Goal: Contribute content: Contribute content

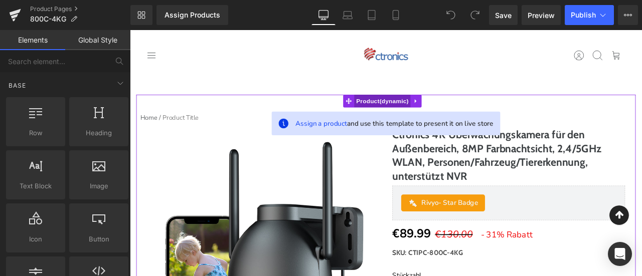
click at [417, 111] on span "Product" at bounding box center [429, 114] width 67 height 15
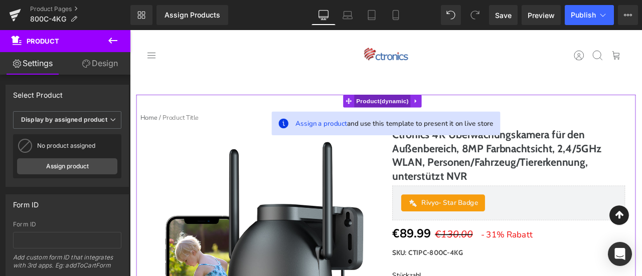
click at [424, 109] on span "Product" at bounding box center [429, 114] width 67 height 15
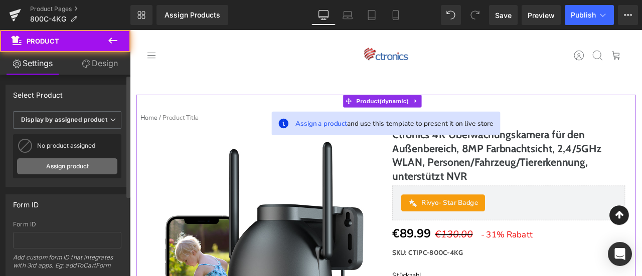
click at [70, 164] on link "Assign product" at bounding box center [67, 166] width 100 height 16
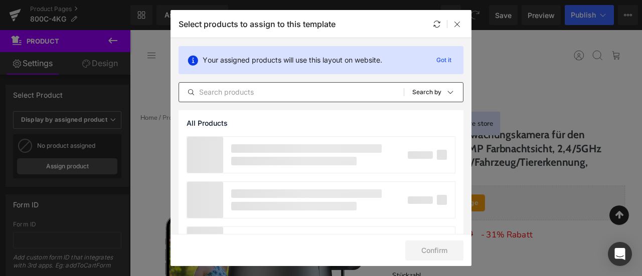
click at [261, 86] on div "All Products Shopify Collections Product Templates Shopify Collections Sort: Se…" at bounding box center [321, 92] width 285 height 20
click at [265, 88] on input "text" at bounding box center [291, 92] width 225 height 12
paste input "Ctronics 4K Überwachungskamera für den Außenbereich, 8MP Farbnachtsicht, 2,4/5G…"
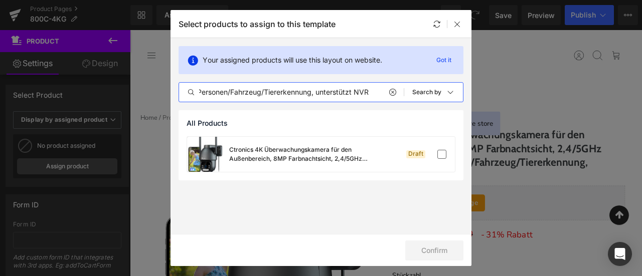
scroll to position [0, 326]
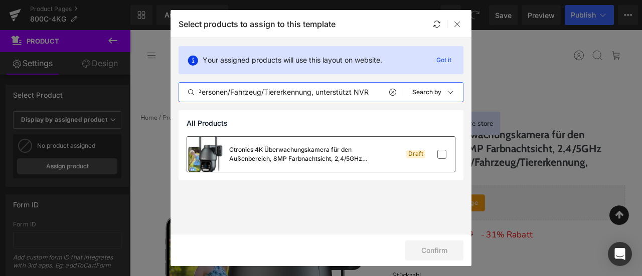
type input "Ctronics 4K Überwachungskamera für den Außenbereich, 8MP Farbnachtsicht, 2,4/5G…"
click at [295, 148] on div "Ctronics 4K Überwachungskamera für den Außenbereich, 8MP Farbnachtsicht, 2,4/5G…" at bounding box center [304, 154] width 150 height 18
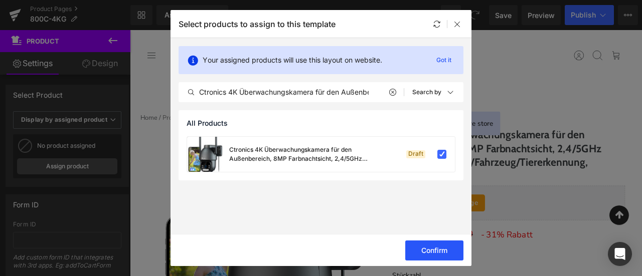
click at [444, 247] on button "Confirm" at bounding box center [434, 251] width 58 height 20
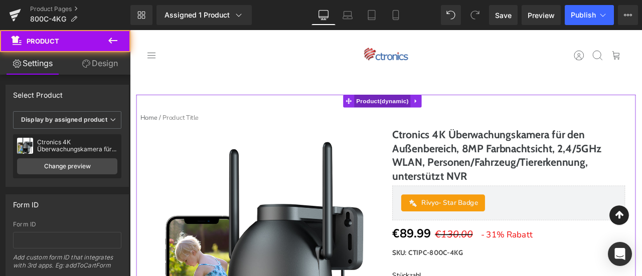
click at [439, 109] on span "Product" at bounding box center [429, 114] width 67 height 15
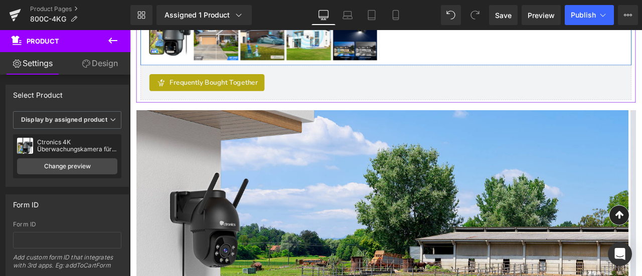
scroll to position [552, 0]
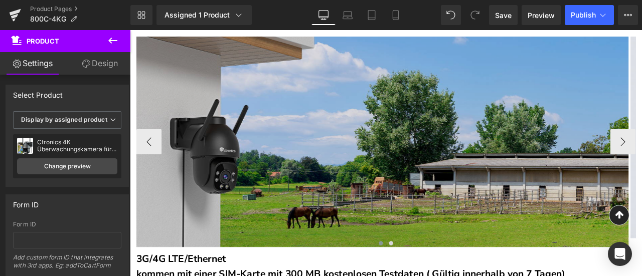
click at [436, 144] on img at bounding box center [428, 162] width 583 height 249
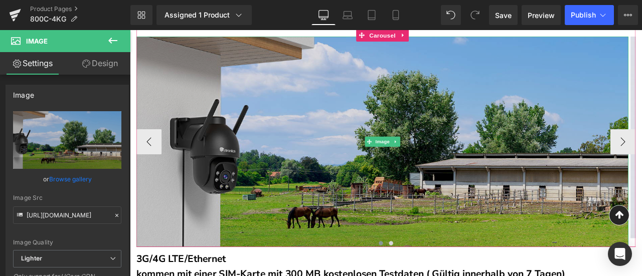
click at [272, 121] on img at bounding box center [428, 162] width 583 height 249
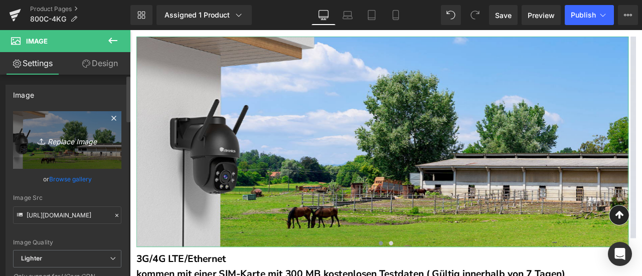
click at [61, 136] on icon "Replace Image" at bounding box center [67, 140] width 80 height 13
type input "C:\fakepath\1.jpg"
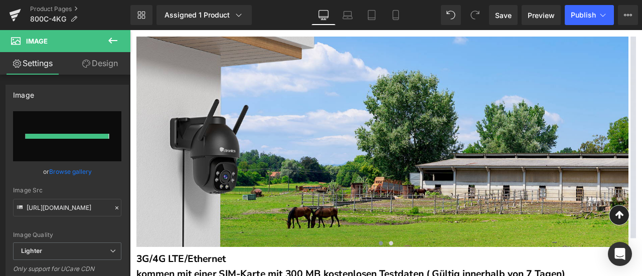
type input "https://ucarecdn.com/9248c165-a5e8-42b7-b7ec-d9aee053b1a5/-/format/auto/-/previ…"
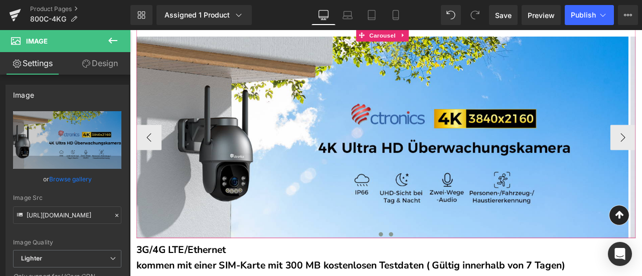
click at [437, 270] on span at bounding box center [439, 272] width 5 height 5
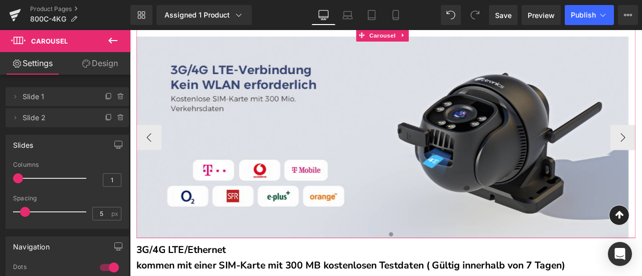
click at [434, 32] on span "Carousel" at bounding box center [429, 36] width 36 height 15
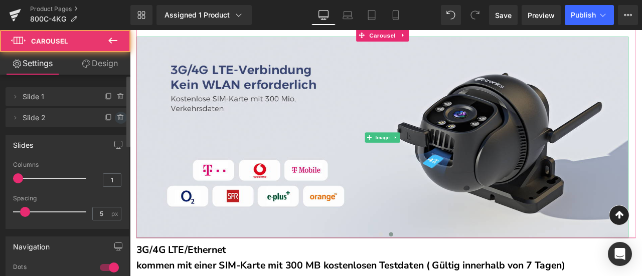
click at [119, 120] on icon at bounding box center [121, 118] width 8 height 8
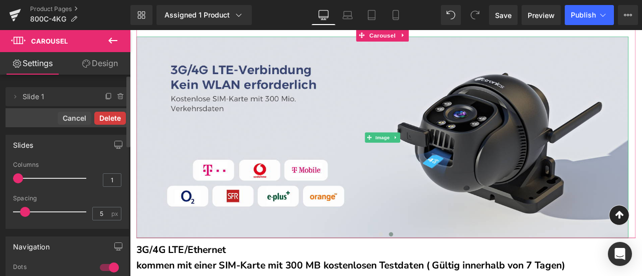
click at [118, 119] on button "Delete" at bounding box center [110, 118] width 32 height 13
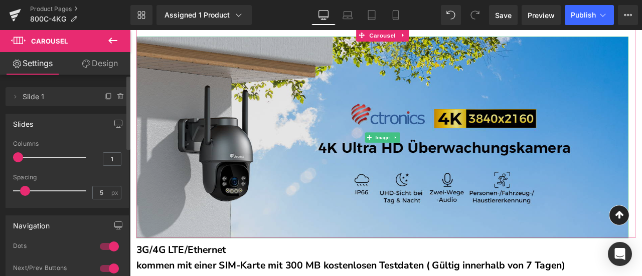
scroll to position [451, 0]
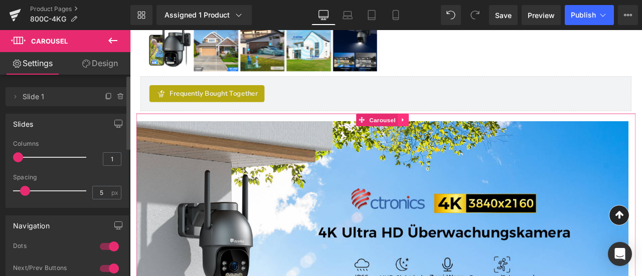
click at [451, 133] on icon at bounding box center [453, 137] width 7 height 8
click at [458, 133] on icon at bounding box center [460, 136] width 7 height 7
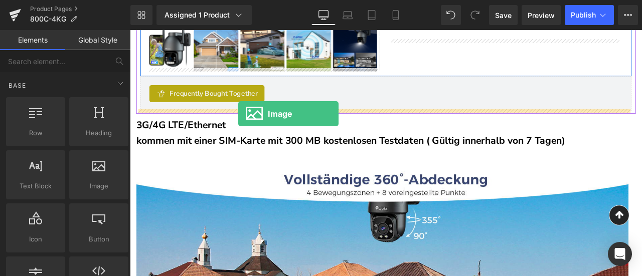
drag, startPoint x: 223, startPoint y: 214, endPoint x: 258, endPoint y: 129, distance: 91.7
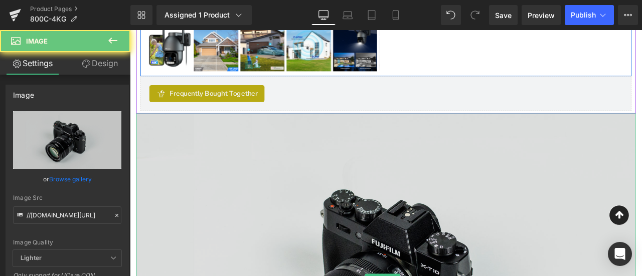
drag, startPoint x: 344, startPoint y: 247, endPoint x: 329, endPoint y: 246, distance: 15.1
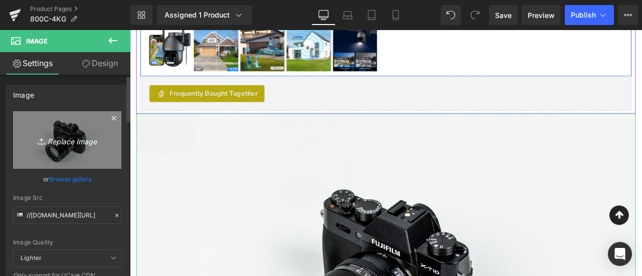
click at [57, 139] on icon "Replace Image" at bounding box center [67, 140] width 80 height 13
type input "C:\fakepath\1.jpg"
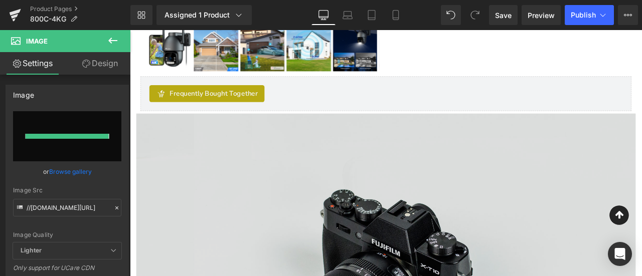
type input "https://ucarecdn.com/d00d3b44-38df-431d-b628-8fda65d55d23/-/format/auto/-/previ…"
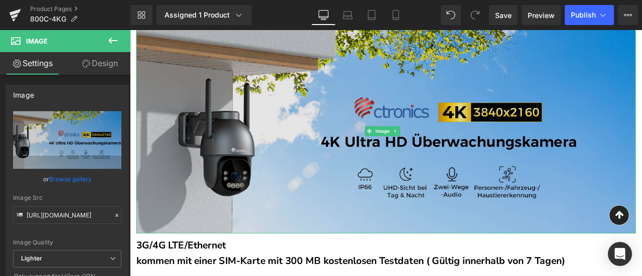
scroll to position [502, 0]
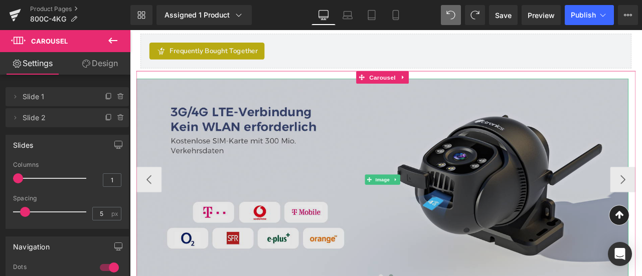
click at [325, 183] on img at bounding box center [428, 207] width 583 height 239
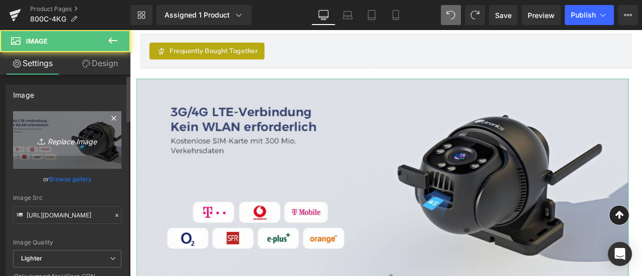
click at [70, 130] on link "Replace Image" at bounding box center [67, 140] width 108 height 58
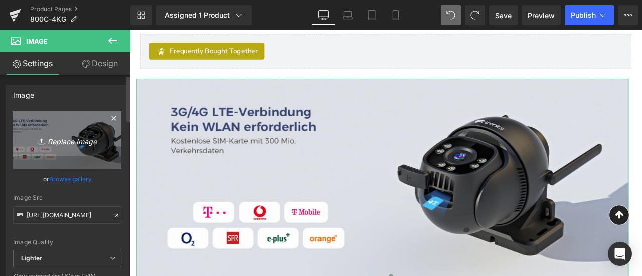
click at [47, 143] on icon "Replace Image" at bounding box center [67, 140] width 80 height 13
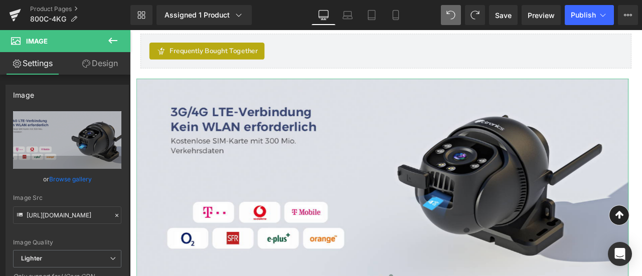
type input "C:\fakepath\2.jpg"
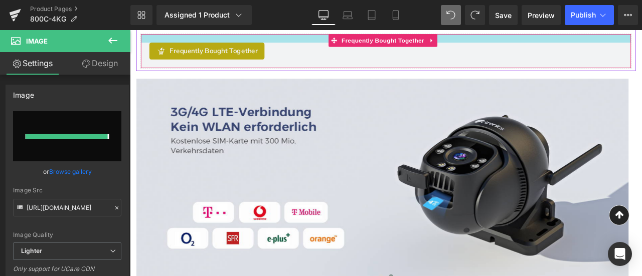
type input "https://ucarecdn.com/7bf60ea7-a926-48fc-9394-dc00cc2a8cbc/-/format/auto/-/previ…"
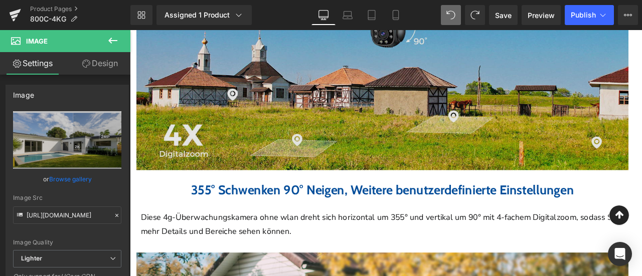
scroll to position [953, 0]
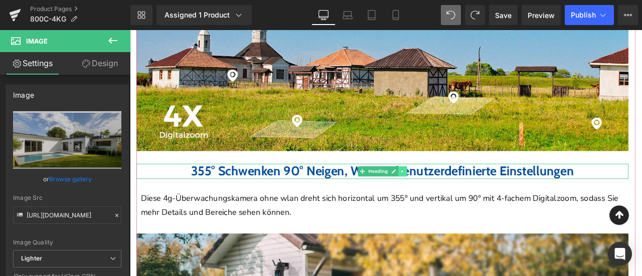
click at [456, 195] on icon at bounding box center [453, 198] width 6 height 6
click at [450, 195] on icon at bounding box center [448, 198] width 6 height 6
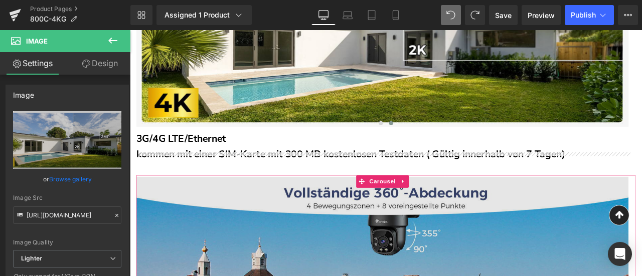
scroll to position [662, 0]
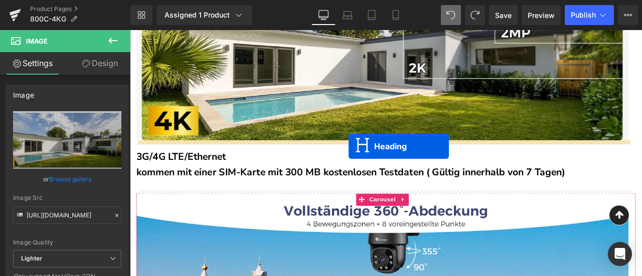
drag, startPoint x: 395, startPoint y: 235, endPoint x: 389, endPoint y: 168, distance: 67.4
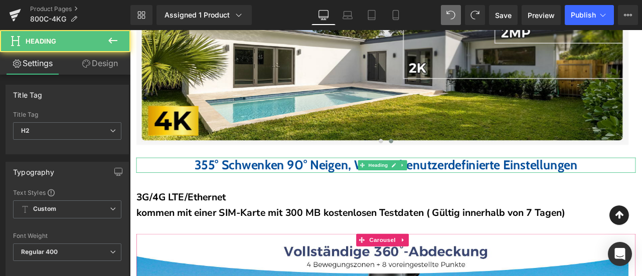
click at [256, 184] on span "355° Schwenken 90° Neigen, Weitere benutzerdefinierte Einstellungen" at bounding box center [434, 190] width 454 height 19
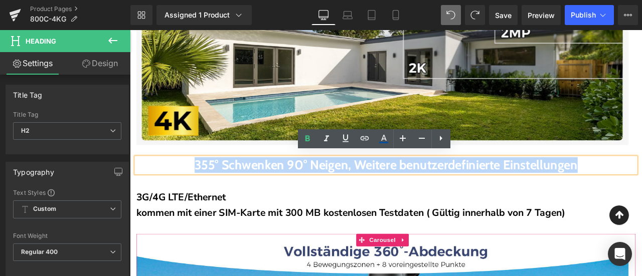
drag, startPoint x: 158, startPoint y: 186, endPoint x: 708, endPoint y: 184, distance: 549.7
click at [641, 184] on h2 "355° Schwenken 90° Neigen, Weitere benutzerdefinierte Einstellungen" at bounding box center [433, 191] width 592 height 18
paste div
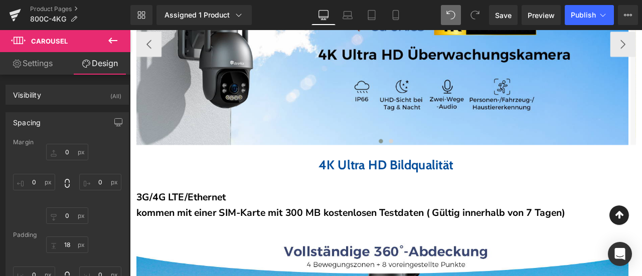
click at [228, 223] on b "3G/4G LTE/Ethernet" at bounding box center [190, 229] width 106 height 16
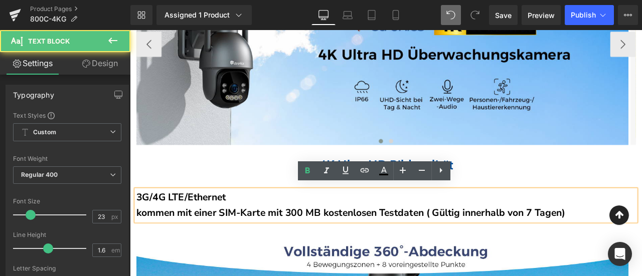
click at [228, 223] on b "3G/4G LTE/Ethernet" at bounding box center [190, 229] width 106 height 16
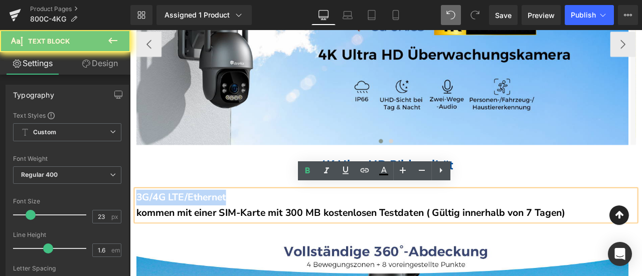
click at [228, 223] on b "3G/4G LTE/Ethernet" at bounding box center [190, 229] width 106 height 16
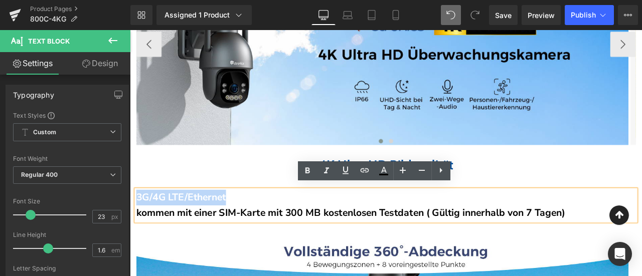
click at [228, 223] on b "3G/4G LTE/Ethernet" at bounding box center [190, 229] width 106 height 16
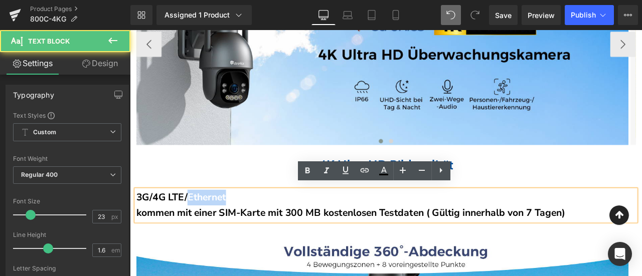
click at [228, 223] on b "3G/4G LTE/Ethernet" at bounding box center [190, 229] width 106 height 16
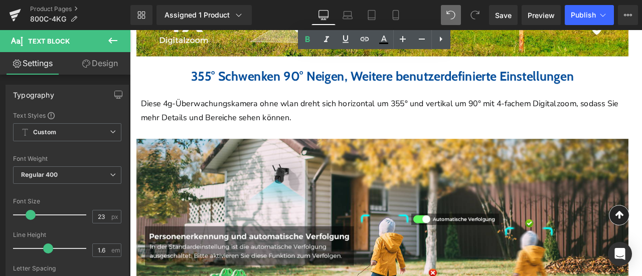
scroll to position [1113, 0]
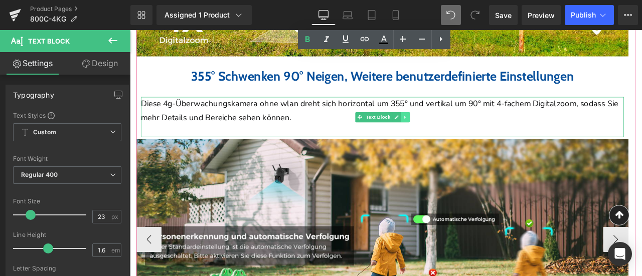
click at [457, 130] on icon at bounding box center [456, 133] width 6 height 6
click at [451, 130] on icon at bounding box center [451, 133] width 6 height 6
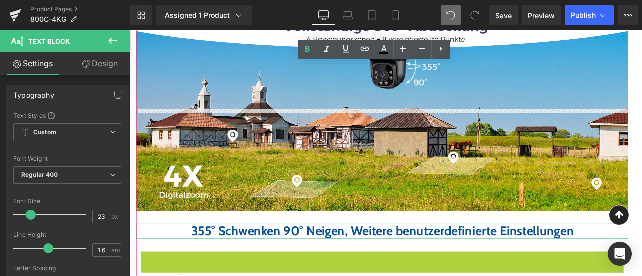
scroll to position [793, 0]
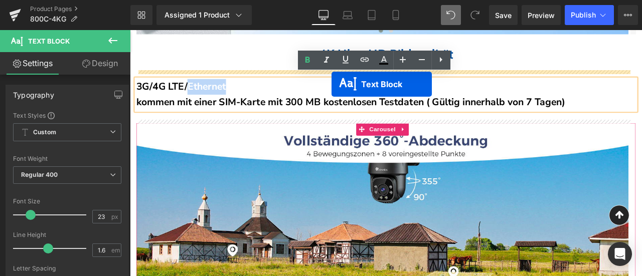
drag, startPoint x: 386, startPoint y: 199, endPoint x: 369, endPoint y: 94, distance: 106.2
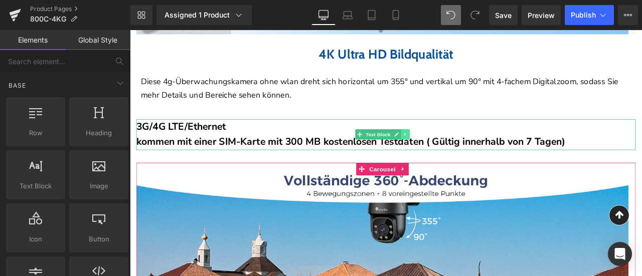
click at [456, 152] on icon at bounding box center [456, 154] width 2 height 4
click at [463, 151] on icon at bounding box center [461, 154] width 6 height 6
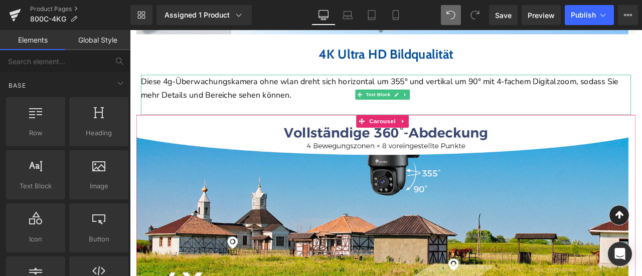
click at [299, 89] on p "Diese 4g-Überwachungskamera ohne wlan dreht sich horizontal um 355° und vertika…" at bounding box center [433, 99] width 581 height 33
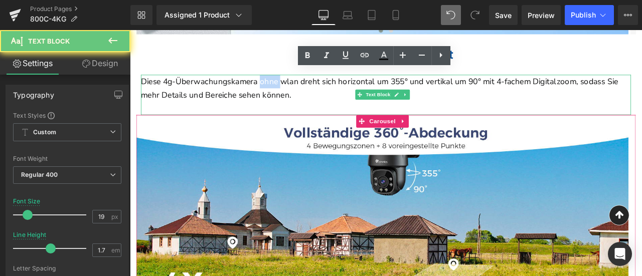
click at [299, 89] on p "Diese 4g-Überwachungskamera ohne wlan dreht sich horizontal um 355° und vertika…" at bounding box center [433, 99] width 581 height 33
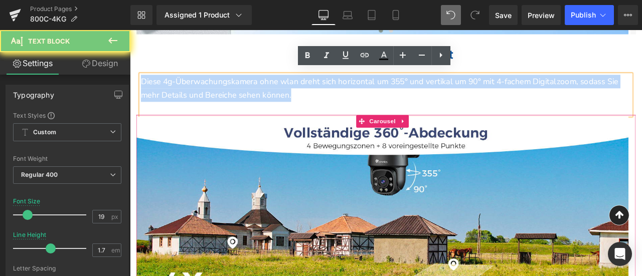
click at [299, 89] on p "Diese 4g-Überwachungskamera ohne wlan dreht sich horizontal um 355° und vertika…" at bounding box center [433, 99] width 581 height 33
paste div
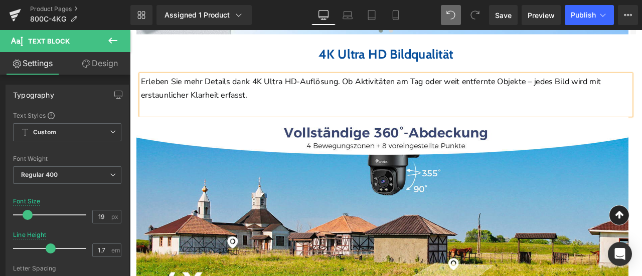
scroll to position [593, 0]
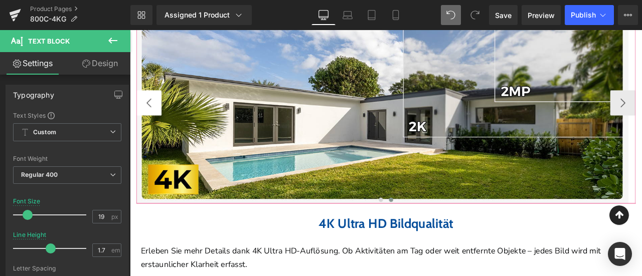
click at [159, 106] on button "‹" at bounding box center [152, 116] width 30 height 30
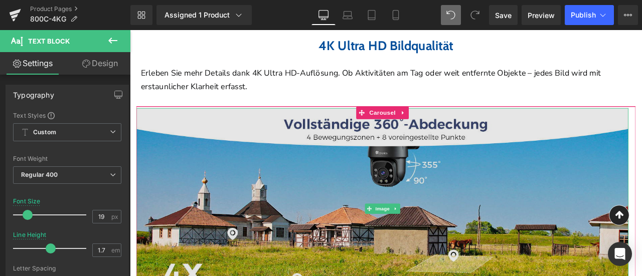
scroll to position [894, 0]
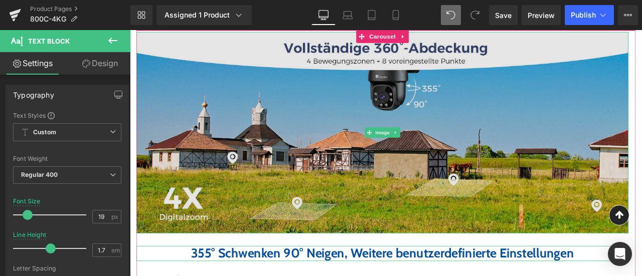
click at [390, 125] on img at bounding box center [428, 152] width 583 height 239
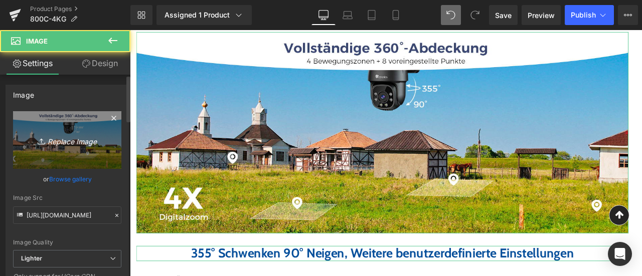
click at [74, 142] on icon "Replace Image" at bounding box center [67, 140] width 80 height 13
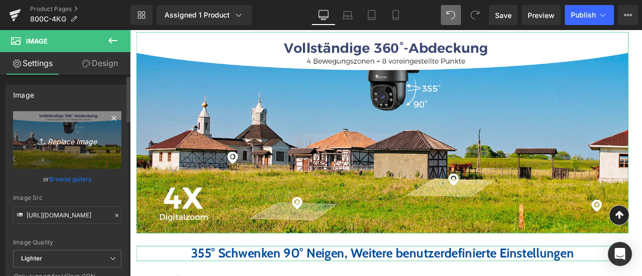
type input "C:\fakepath\3.jpg"
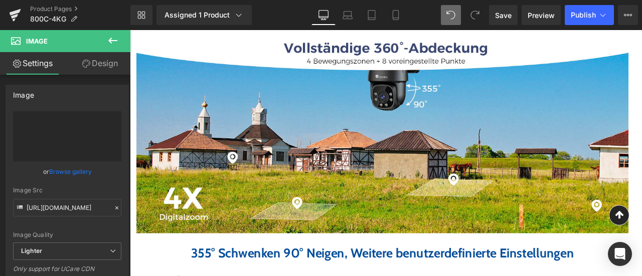
type input "https://ucarecdn.com/5d275131-cc12-44ac-9ea9-d46c93e7557d/-/format/auto/-/previ…"
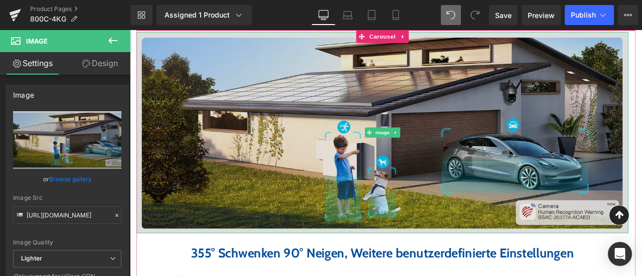
scroll to position [793, 0]
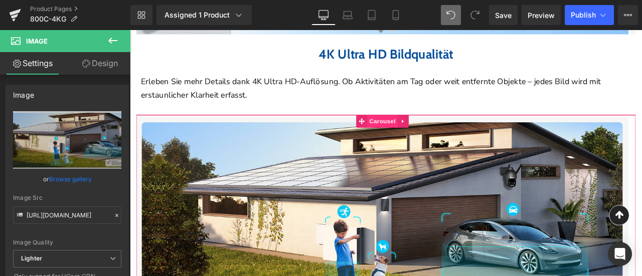
click at [421, 131] on span "Carousel" at bounding box center [429, 138] width 36 height 15
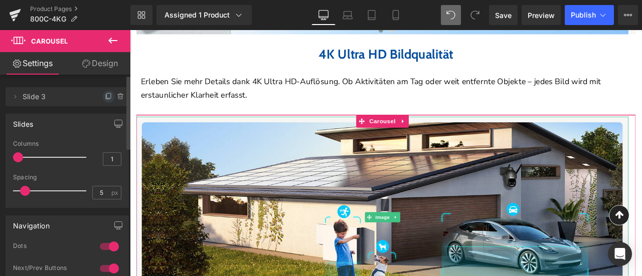
click at [105, 98] on icon at bounding box center [109, 97] width 8 height 8
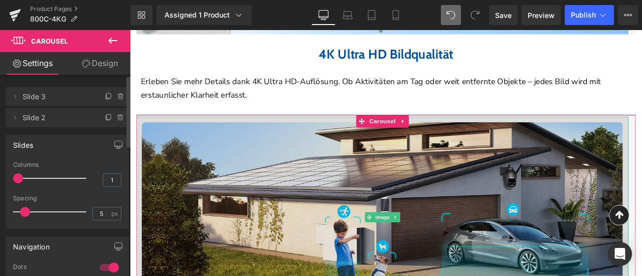
click at [595, 195] on img at bounding box center [428, 252] width 583 height 239
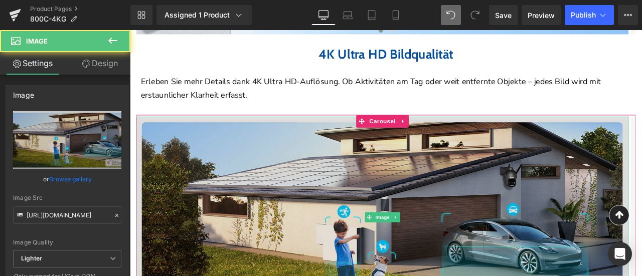
scroll to position [944, 0]
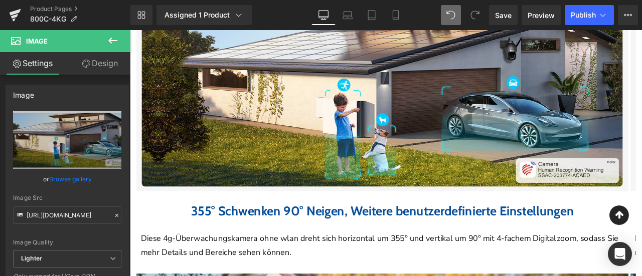
click at [113, 38] on icon at bounding box center [113, 41] width 12 height 12
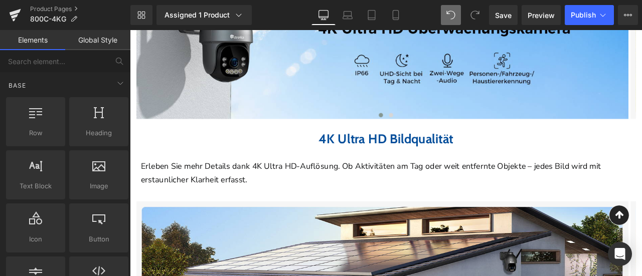
scroll to position [793, 0]
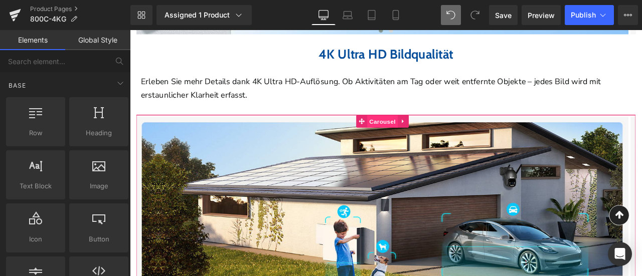
click at [427, 132] on span "Carousel" at bounding box center [429, 138] width 36 height 15
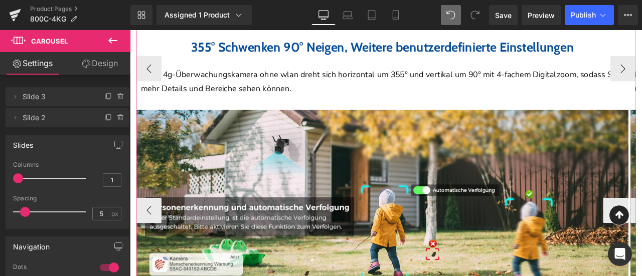
scroll to position [1145, 0]
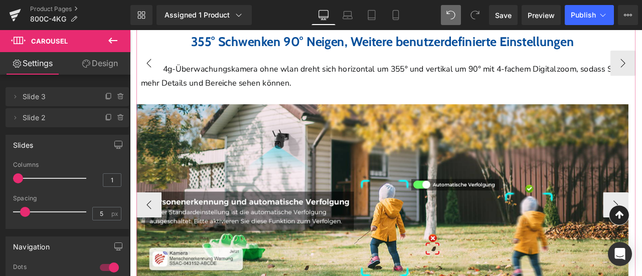
click at [149, 64] on button "‹" at bounding box center [152, 70] width 30 height 30
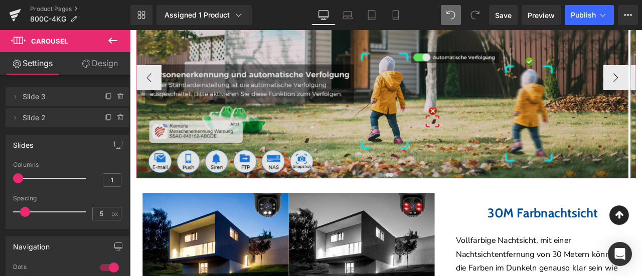
scroll to position [1245, 0]
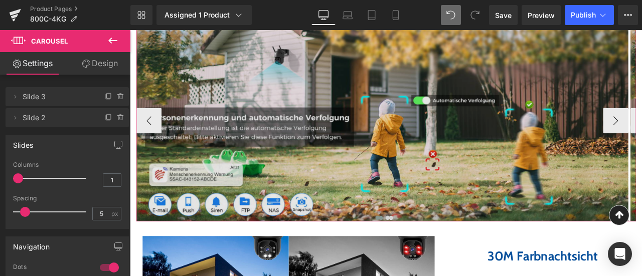
click at [448, 125] on img at bounding box center [428, 137] width 583 height 239
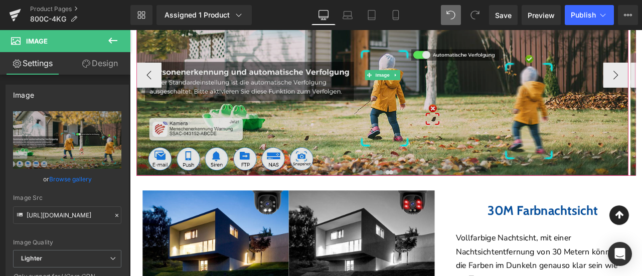
scroll to position [1295, 0]
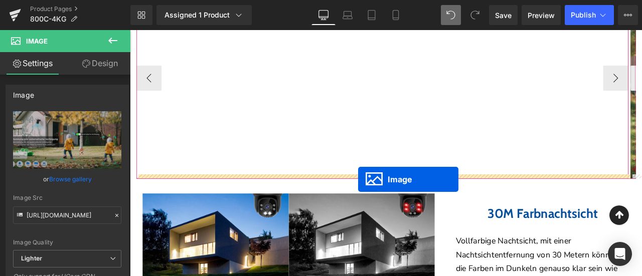
drag, startPoint x: 420, startPoint y: 89, endPoint x: 400, endPoint y: 207, distance: 119.6
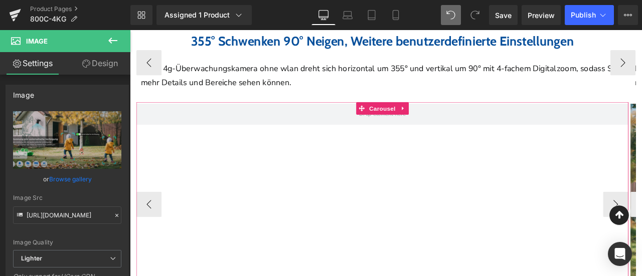
scroll to position [1145, 0]
click at [455, 120] on icon at bounding box center [453, 124] width 7 height 8
click at [462, 120] on icon at bounding box center [460, 123] width 7 height 7
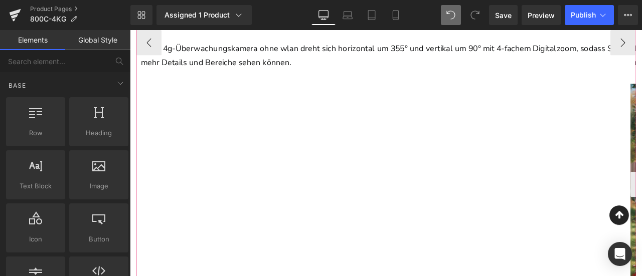
scroll to position [1094, 0]
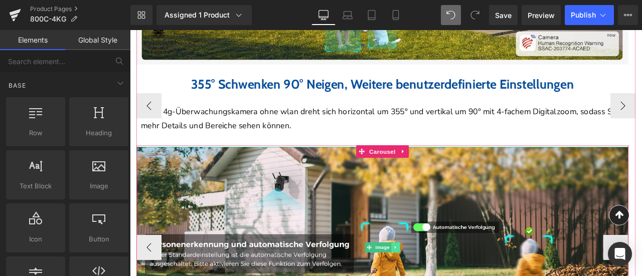
click at [454, 170] on icon at bounding box center [453, 174] width 7 height 8
click at [462, 171] on icon at bounding box center [460, 174] width 7 height 7
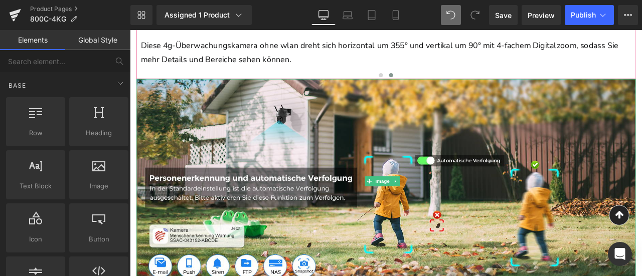
scroll to position [1044, 0]
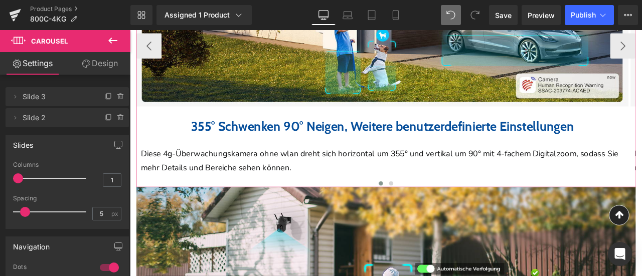
click at [425, 210] on span at bounding box center [427, 212] width 5 height 5
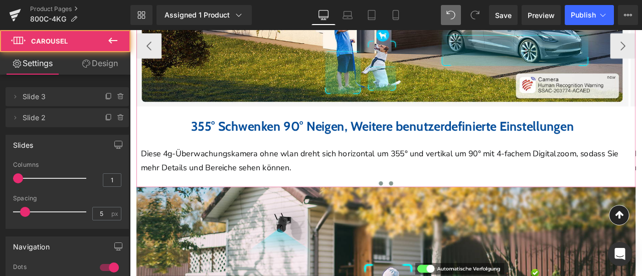
click at [437, 210] on span at bounding box center [439, 212] width 5 height 5
click at [425, 210] on span at bounding box center [427, 212] width 5 height 5
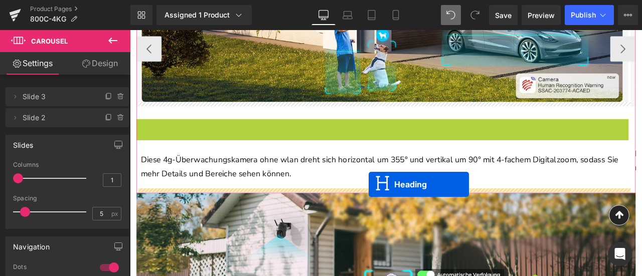
drag, startPoint x: 404, startPoint y: 139, endPoint x: 413, endPoint y: 213, distance: 74.7
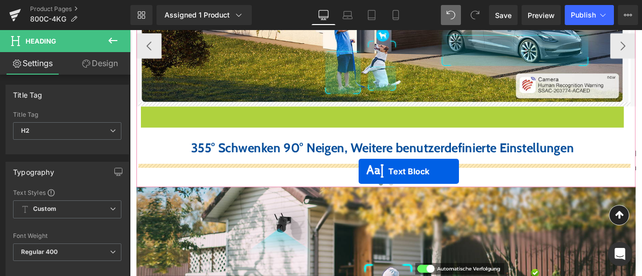
drag, startPoint x: 404, startPoint y: 140, endPoint x: 401, endPoint y: 198, distance: 57.8
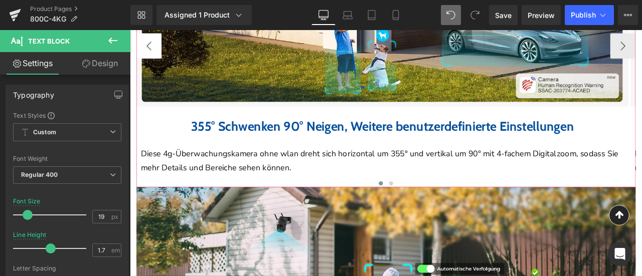
click at [157, 52] on button "‹" at bounding box center [152, 49] width 30 height 30
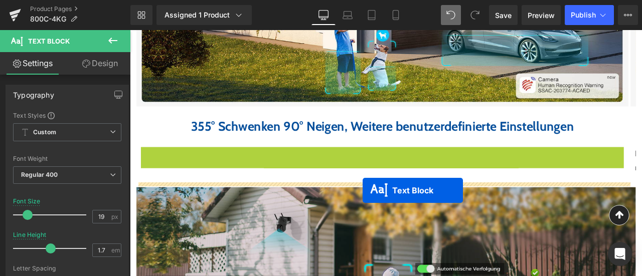
drag, startPoint x: 406, startPoint y: 188, endPoint x: 406, endPoint y: 220, distance: 32.1
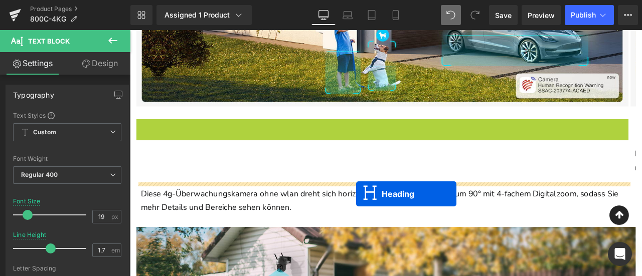
drag, startPoint x: 406, startPoint y: 138, endPoint x: 398, endPoint y: 224, distance: 86.6
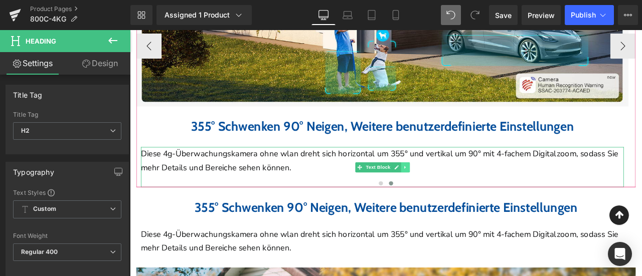
click at [456, 191] on icon at bounding box center [456, 193] width 2 height 4
click at [459, 190] on icon at bounding box center [461, 193] width 6 height 6
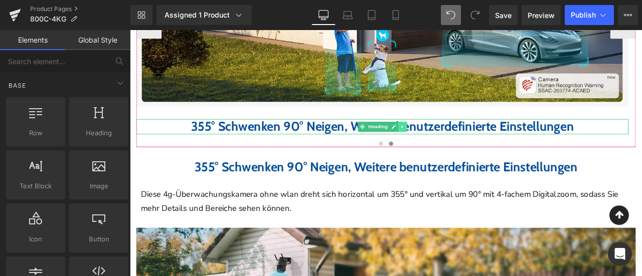
click at [453, 142] on icon at bounding box center [453, 145] width 6 height 6
click at [458, 142] on icon at bounding box center [458, 145] width 6 height 6
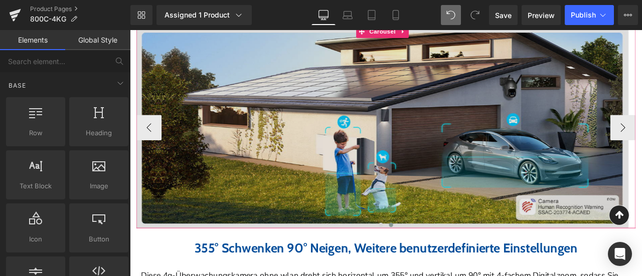
scroll to position [894, 0]
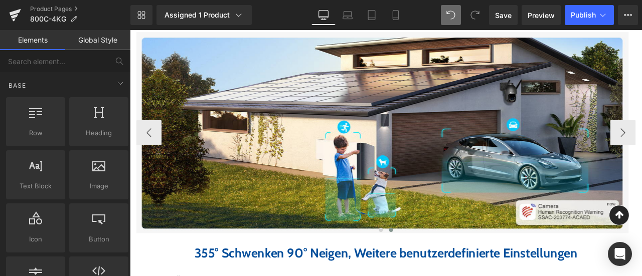
click at [437, 265] on span at bounding box center [439, 267] width 5 height 5
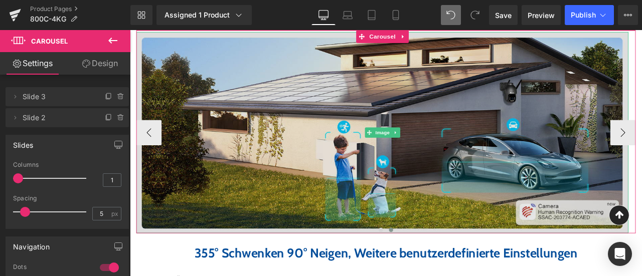
click at [362, 154] on img at bounding box center [428, 152] width 583 height 239
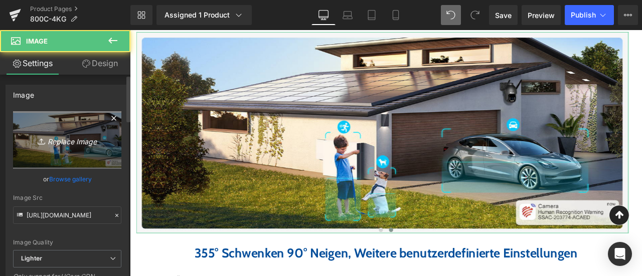
click at [56, 137] on icon "Replace Image" at bounding box center [67, 140] width 80 height 13
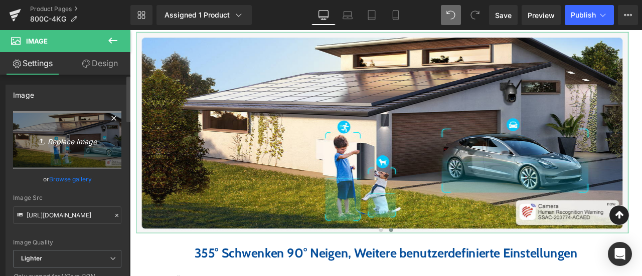
type input "C:\fakepath\8.jpg"
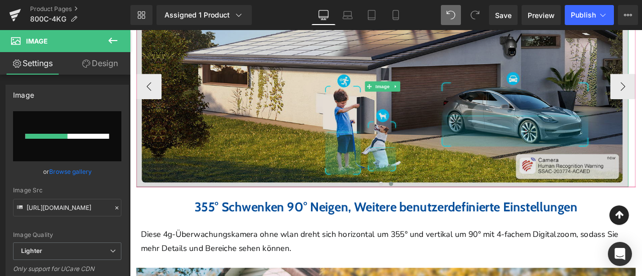
scroll to position [994, 0]
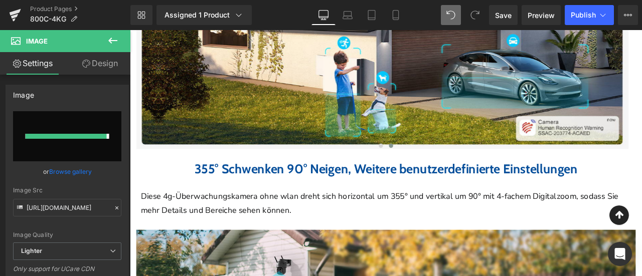
type input "https://ucarecdn.com/fdc7a8aa-a379-46ff-9e79-37217214a520/-/format/auto/-/previ…"
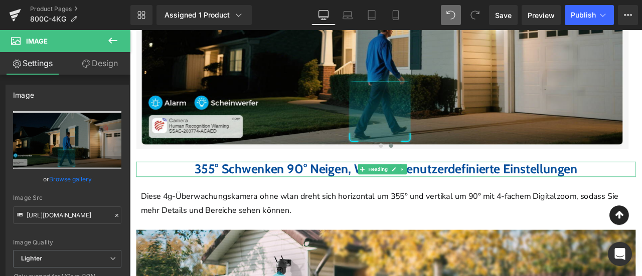
click at [258, 191] on span "355° Schwenken 90° Neigen, Weitere benutzerdefinierte Einstellungen" at bounding box center [434, 195] width 454 height 19
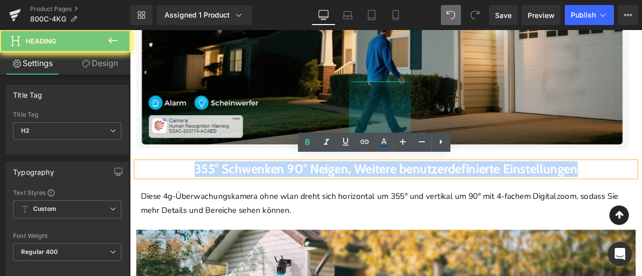
click at [258, 191] on span "355° Schwenken 90° Neigen, Weitere benutzerdefinierte Einstellungen" at bounding box center [434, 195] width 454 height 19
paste div
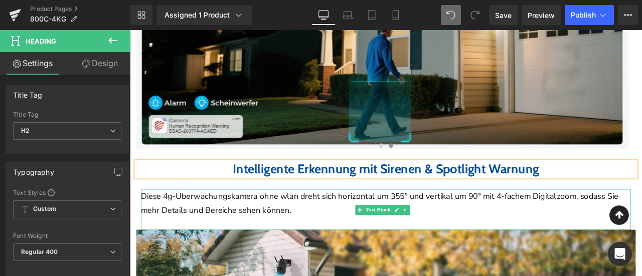
click at [281, 224] on p "Diese 4g-Überwachungskamera ohne wlan dreht sich horizontal um 355° und vertika…" at bounding box center [433, 235] width 581 height 33
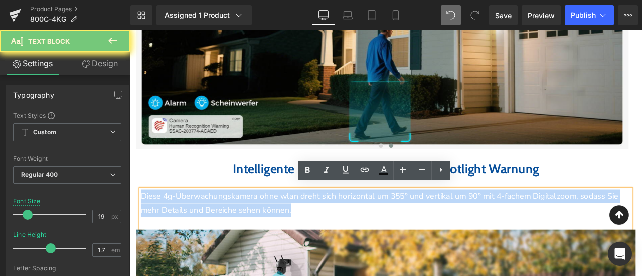
click at [281, 224] on p "Diese 4g-Überwachungskamera ohne wlan dreht sich horizontal um 355° und vertika…" at bounding box center [433, 235] width 581 height 33
paste div
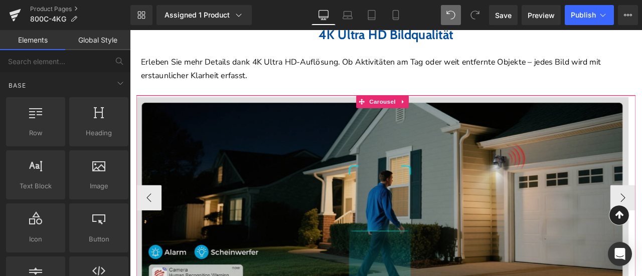
scroll to position [693, 0]
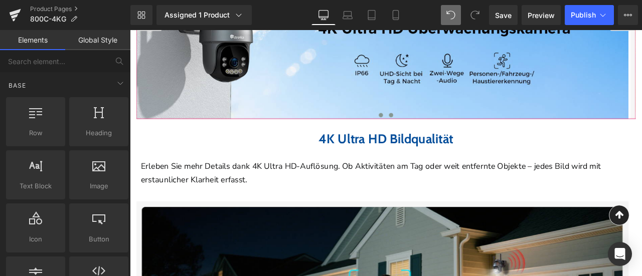
click at [437, 128] on span at bounding box center [439, 130] width 5 height 5
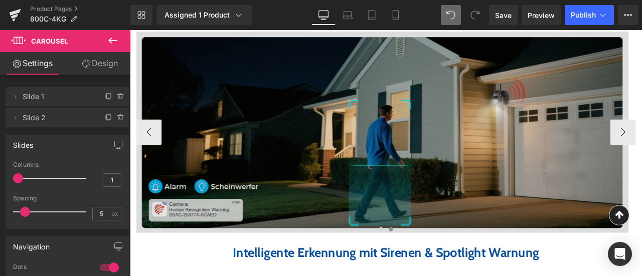
scroll to position [994, 0]
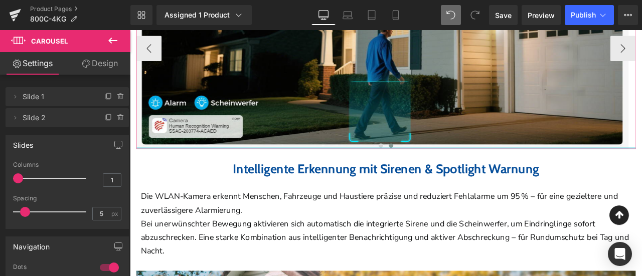
click at [423, 169] on div at bounding box center [433, 170] width 592 height 3
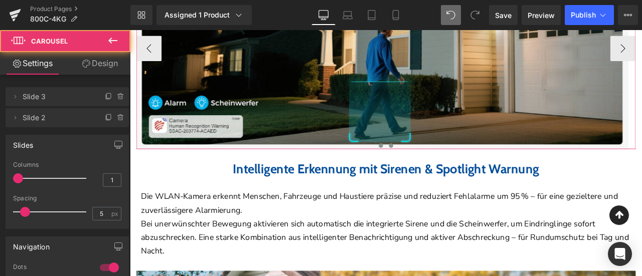
click at [425, 165] on span at bounding box center [427, 167] width 5 height 5
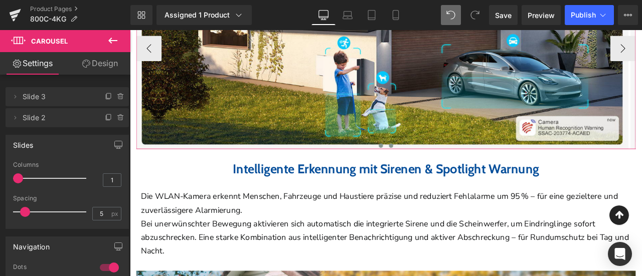
click at [437, 162] on button at bounding box center [439, 167] width 12 height 10
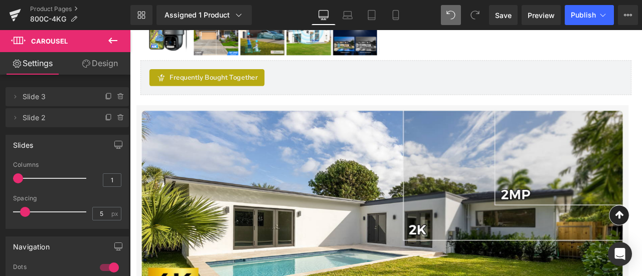
scroll to position [392, 0]
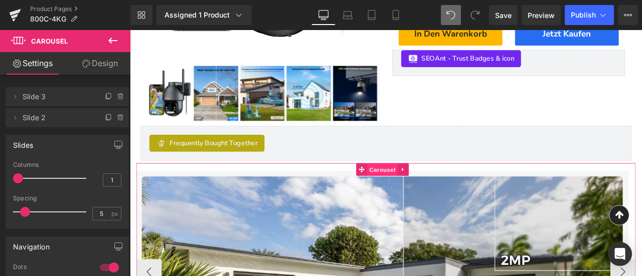
click at [415, 188] on span "Carousel" at bounding box center [429, 195] width 36 height 15
click at [105, 118] on icon at bounding box center [109, 118] width 8 height 8
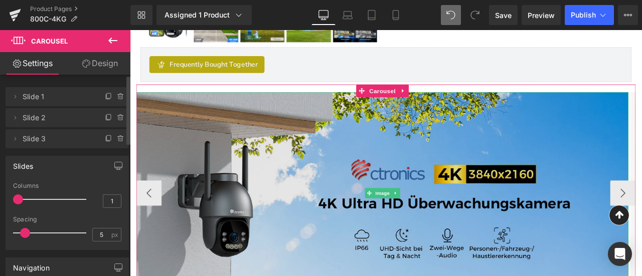
scroll to position [593, 0]
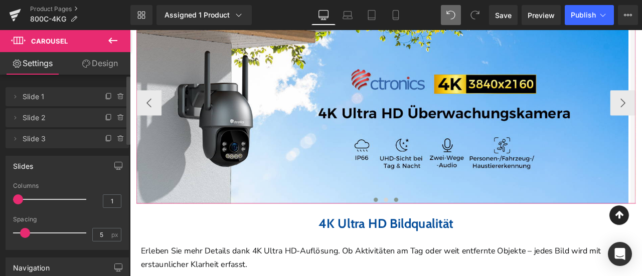
click at [443, 229] on span at bounding box center [445, 231] width 5 height 5
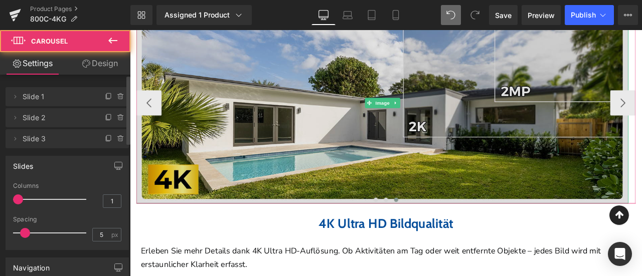
click at [367, 118] on img at bounding box center [428, 115] width 583 height 239
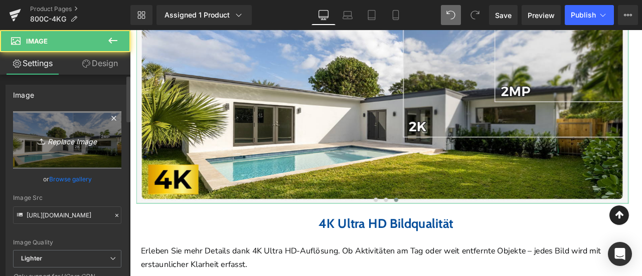
click at [69, 137] on icon "Replace Image" at bounding box center [67, 140] width 80 height 13
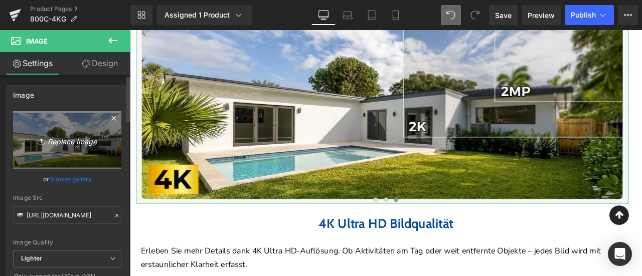
type input "C:\fakepath\4.jpg"
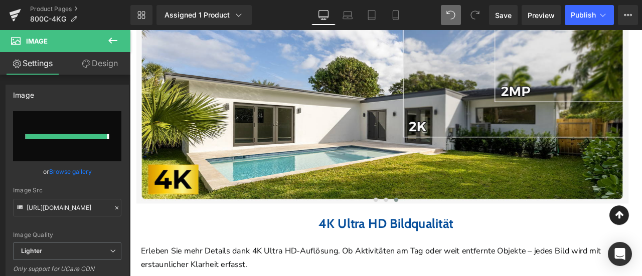
type input "https://ucarecdn.com/c80f5678-353d-4aa4-be1d-519015dff2d0/-/format/auto/-/previ…"
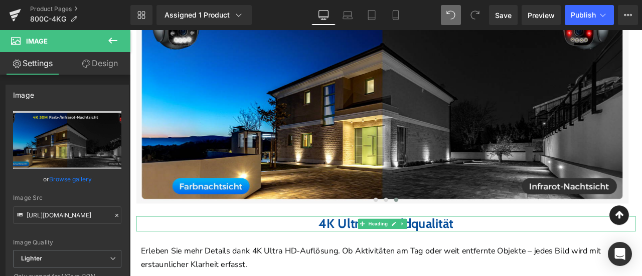
click at [522, 253] on h2 "4K Ultra HD Bildqualität" at bounding box center [433, 260] width 592 height 18
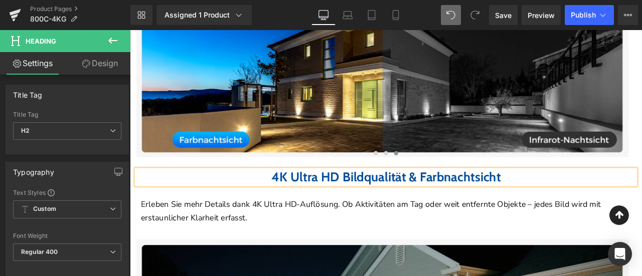
scroll to position [693, 0]
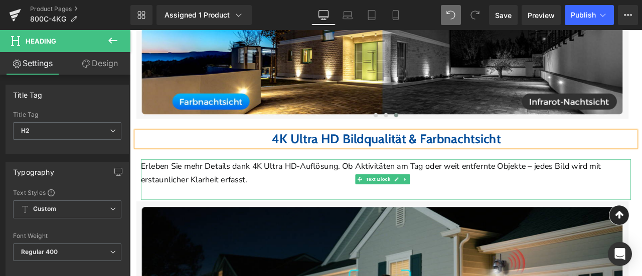
click at [314, 198] on p "Erleben Sie mehr Details dank 4K Ultra HD-Auflösung. Ob Aktivitäten am Tag oder…" at bounding box center [433, 200] width 581 height 33
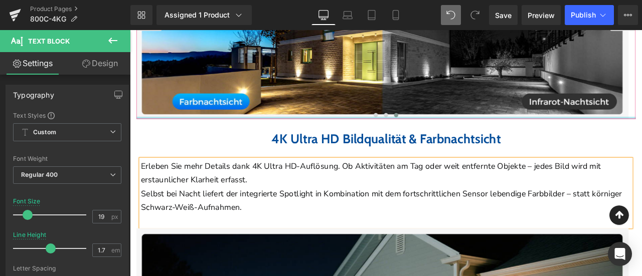
click at [415, 133] on div at bounding box center [433, 134] width 592 height 3
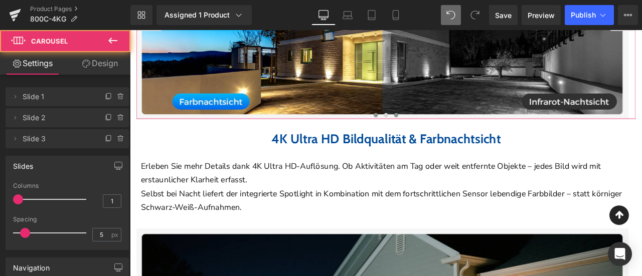
click at [419, 128] on span at bounding box center [421, 130] width 5 height 5
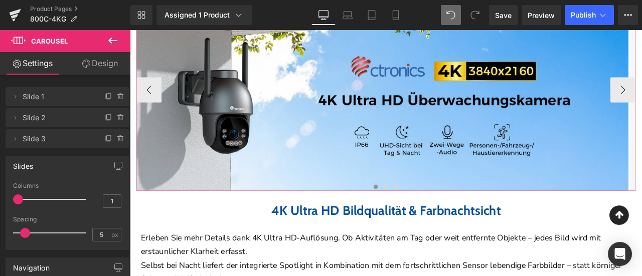
scroll to position [493, 0]
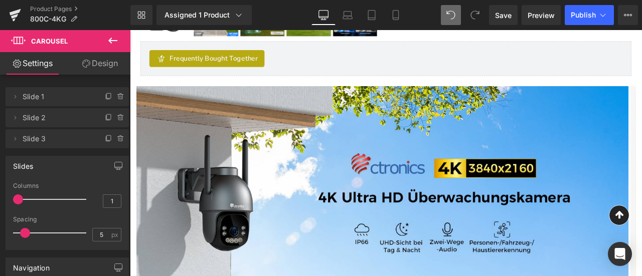
click at [113, 43] on icon at bounding box center [113, 41] width 12 height 12
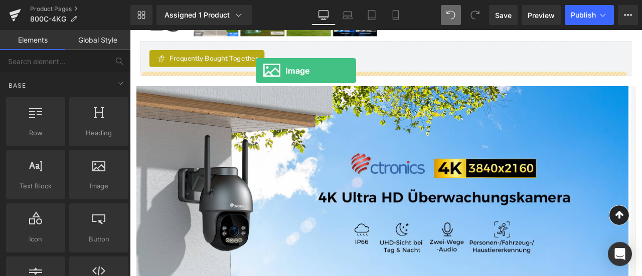
drag, startPoint x: 240, startPoint y: 207, endPoint x: 279, endPoint y: 78, distance: 134.7
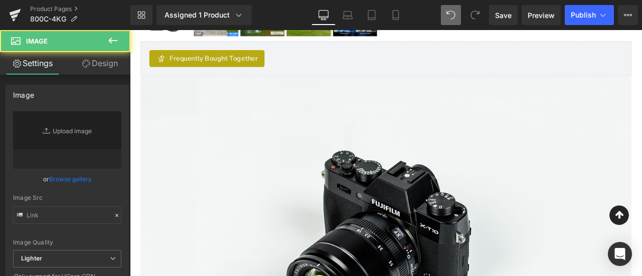
type input "//[DOMAIN_NAME][URL]"
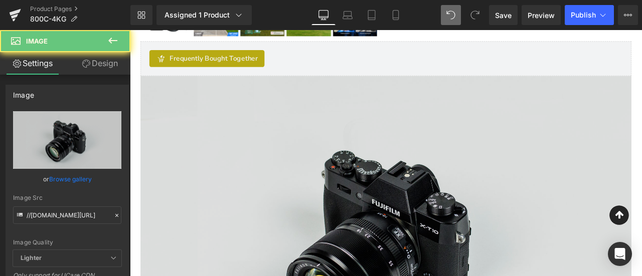
click at [298, 218] on img at bounding box center [433, 278] width 582 height 386
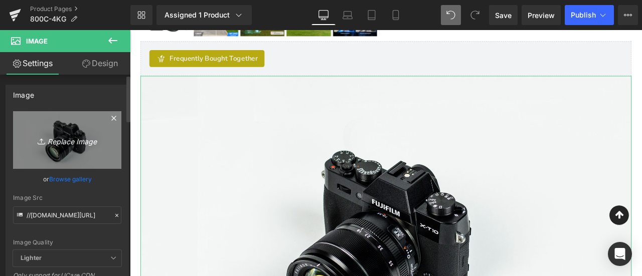
click at [27, 142] on icon "Replace Image" at bounding box center [67, 140] width 80 height 13
type input "C:\fakepath\13.jpg"
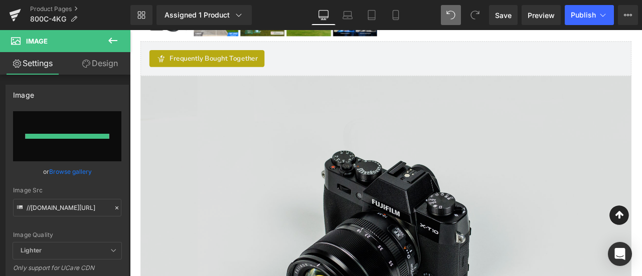
type input "https://ucarecdn.com/795df364-eab8-4d43-a7d5-9ff76ef905bd/-/format/auto/-/previ…"
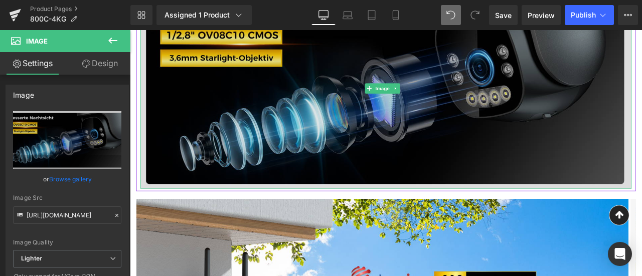
scroll to position [643, 0]
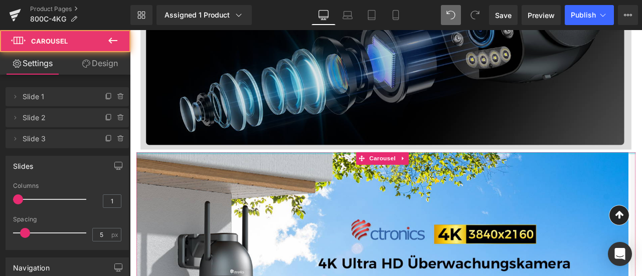
drag, startPoint x: 472, startPoint y: 169, endPoint x: 480, endPoint y: 148, distance: 21.4
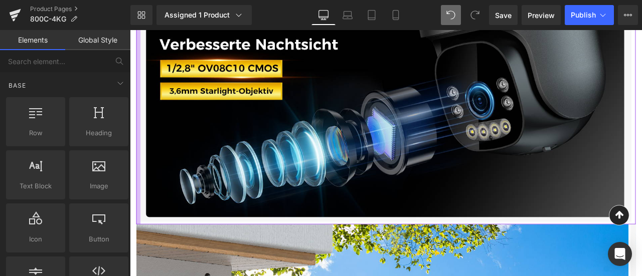
scroll to position [543, 0]
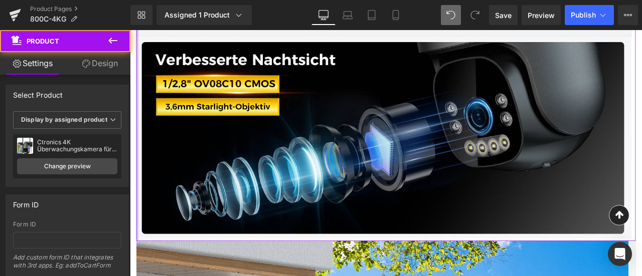
drag, startPoint x: 139, startPoint y: 70, endPoint x: 130, endPoint y: 71, distance: 9.0
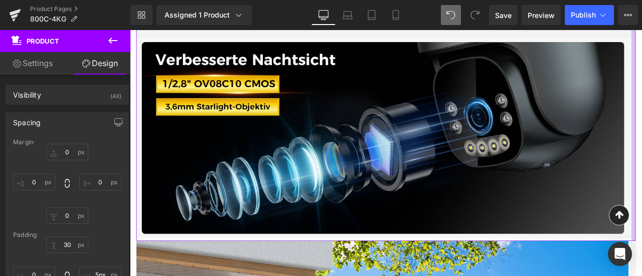
type input "0px"
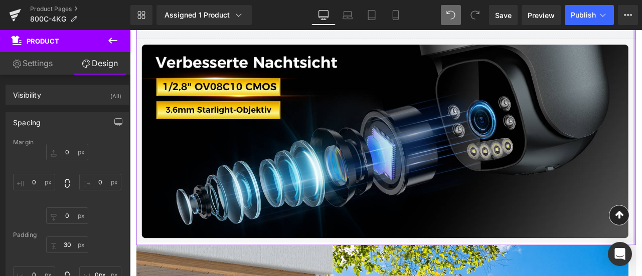
drag, startPoint x: 717, startPoint y: 101, endPoint x: 729, endPoint y: 100, distance: 11.6
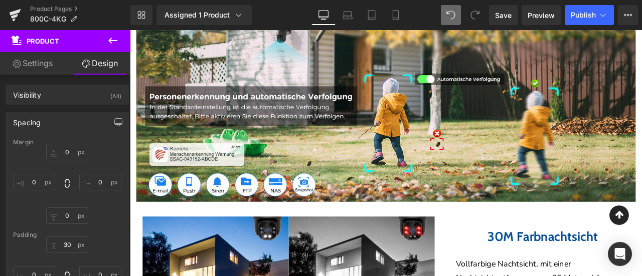
scroll to position [1546, 0]
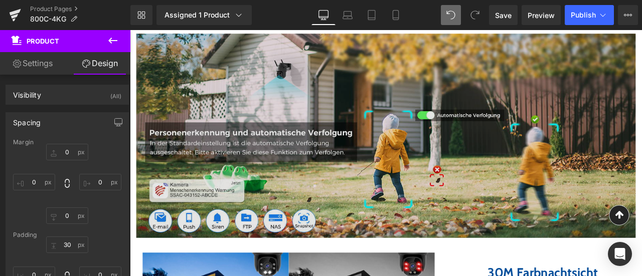
click at [367, 130] on img at bounding box center [433, 156] width 592 height 243
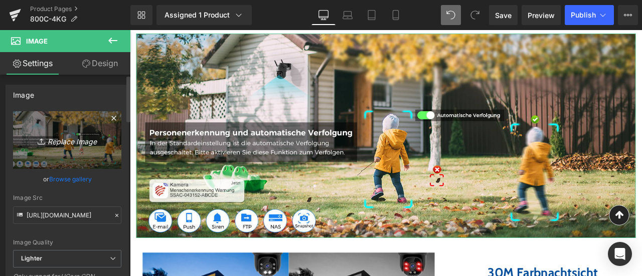
click at [64, 143] on icon "Replace Image" at bounding box center [67, 140] width 80 height 13
type input "C:\fakepath\6.jpg"
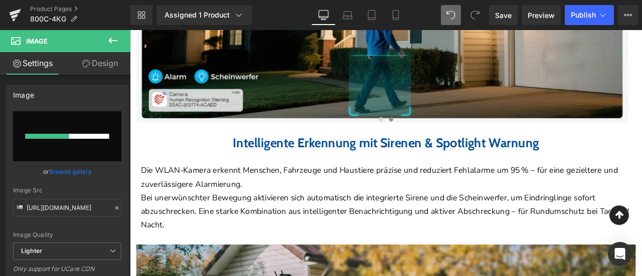
scroll to position [1295, 0]
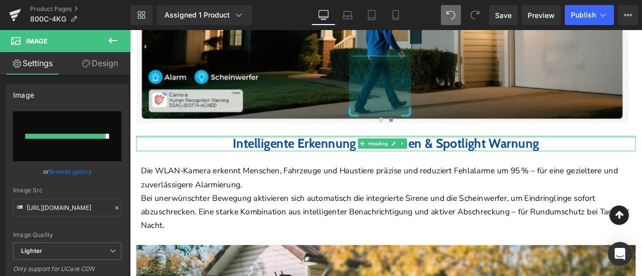
type input "https://ucarecdn.com/89d3f2c9-1c01-402f-aa0e-e42e4708f5b7/-/format/auto/-/previ…"
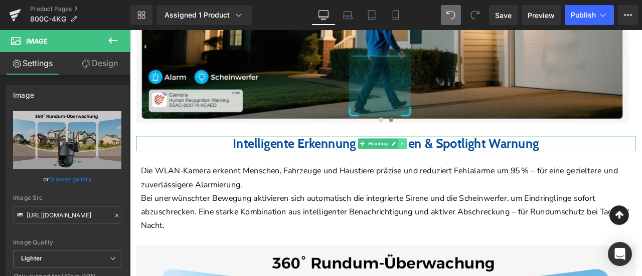
click at [456, 162] on icon at bounding box center [453, 165] width 6 height 6
click at [452, 159] on link at bounding box center [448, 165] width 11 height 12
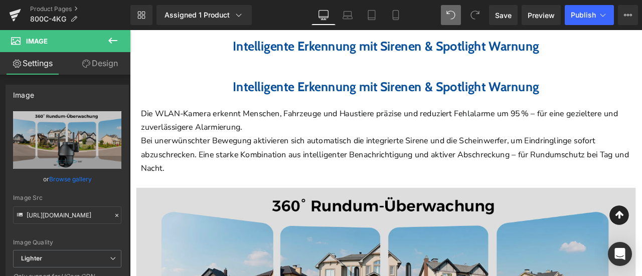
scroll to position [1420, 0]
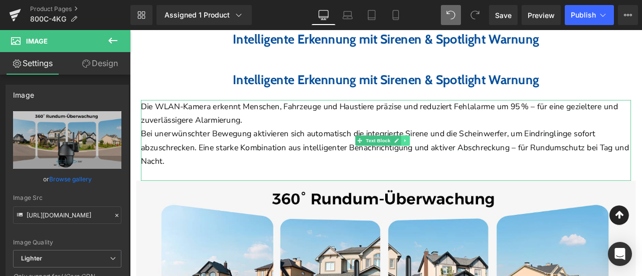
click at [455, 158] on icon at bounding box center [456, 161] width 6 height 6
click at [453, 158] on icon at bounding box center [451, 161] width 6 height 6
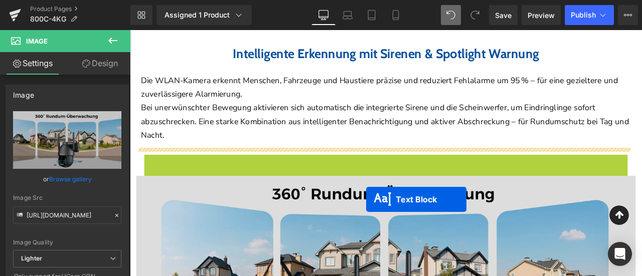
scroll to position [1702, 0]
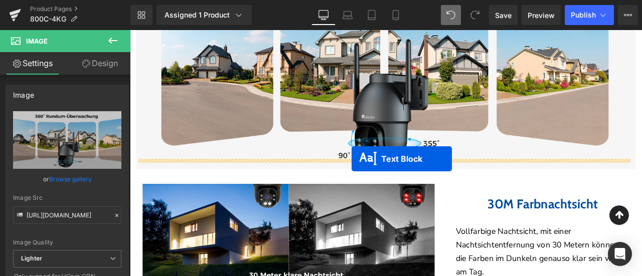
drag, startPoint x: 406, startPoint y: 218, endPoint x: 393, endPoint y: 183, distance: 37.6
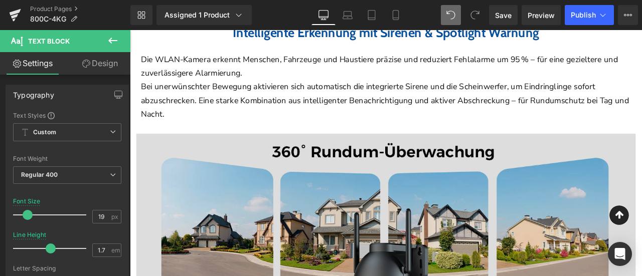
scroll to position [1376, 0]
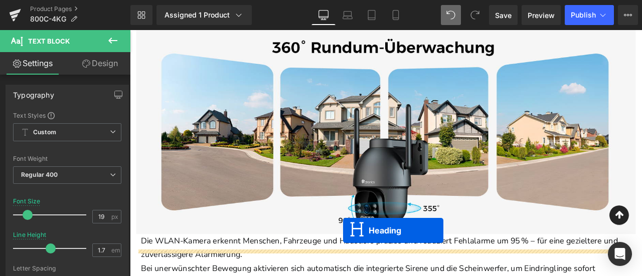
drag, startPoint x: 404, startPoint y: 125, endPoint x: 473, endPoint y: 271, distance: 161.3
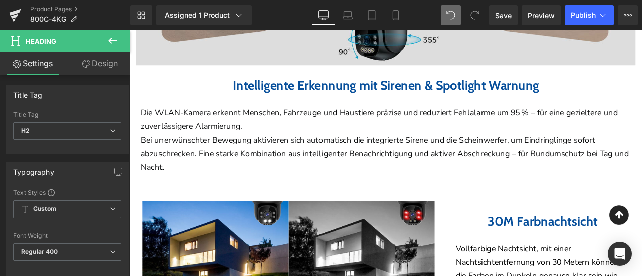
scroll to position [1652, 0]
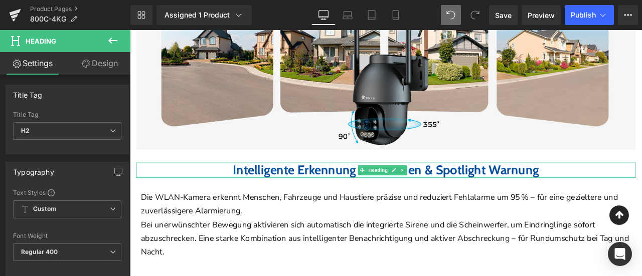
click at [252, 187] on b "Intelligente Erkennung mit Sirenen & Spotlight Warnung" at bounding box center [433, 196] width 363 height 19
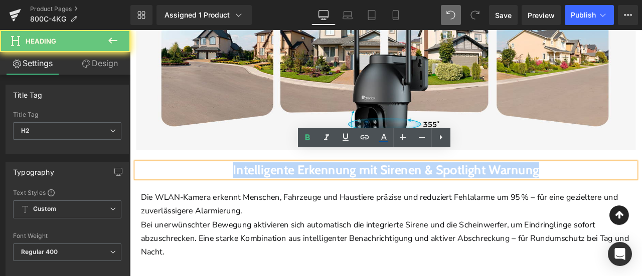
drag, startPoint x: 206, startPoint y: 178, endPoint x: 697, endPoint y: 184, distance: 491.0
click at [641, 187] on h2 "Intelligente Erkennung mit Sirenen & Spotlight Warnung" at bounding box center [433, 196] width 592 height 18
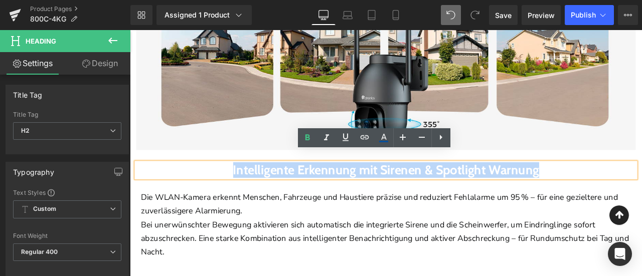
paste div
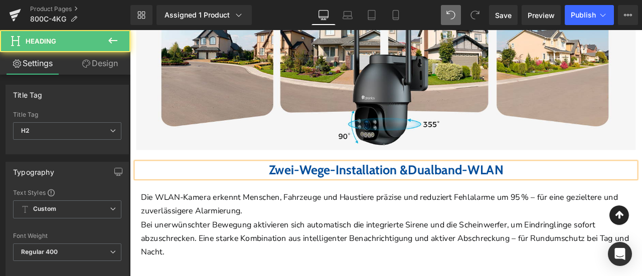
click at [463, 187] on b "Zwei-Wege-Installation &Dualband-WLAN" at bounding box center [433, 196] width 278 height 19
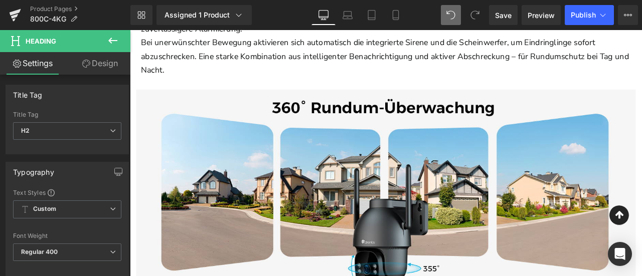
scroll to position [1451, 0]
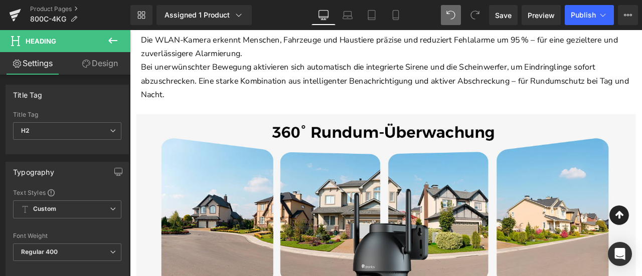
click at [111, 33] on button at bounding box center [112, 41] width 35 height 22
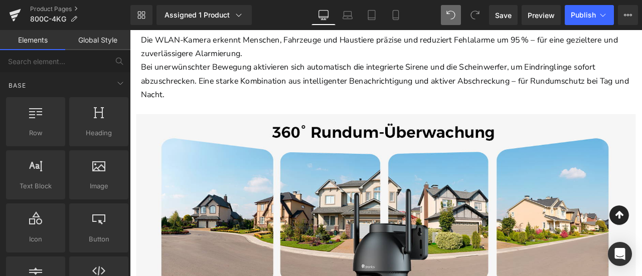
scroll to position [50, 0]
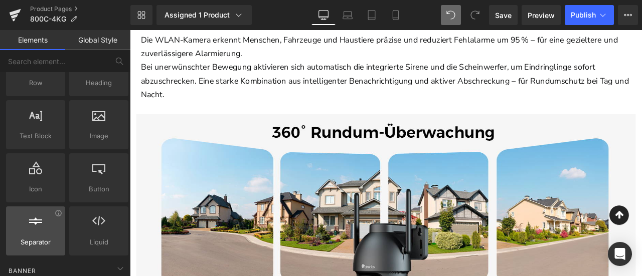
click at [30, 240] on span "Separator" at bounding box center [35, 242] width 53 height 11
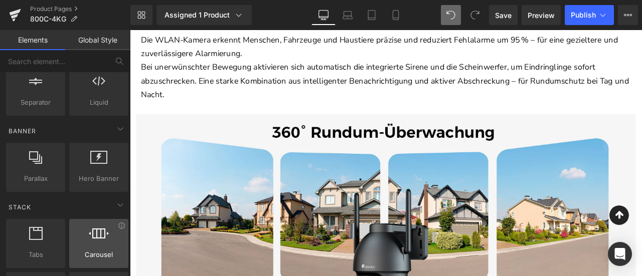
scroll to position [201, 0]
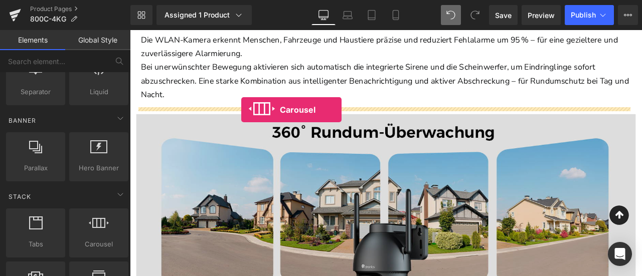
drag, startPoint x: 224, startPoint y: 260, endPoint x: 262, endPoint y: 125, distance: 140.5
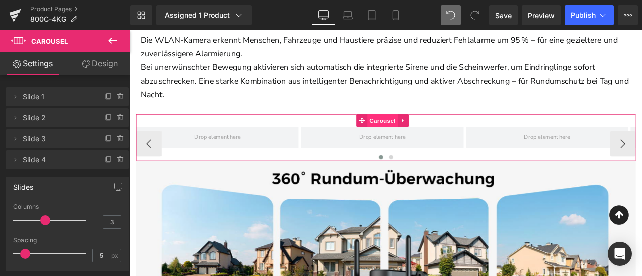
click at [427, 130] on span "Carousel" at bounding box center [429, 137] width 36 height 15
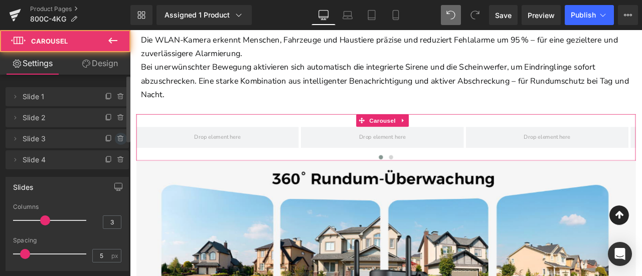
click at [119, 141] on icon at bounding box center [121, 139] width 8 height 8
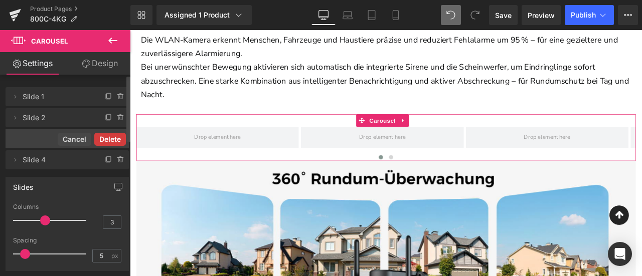
click at [118, 138] on button "Delete" at bounding box center [110, 139] width 32 height 13
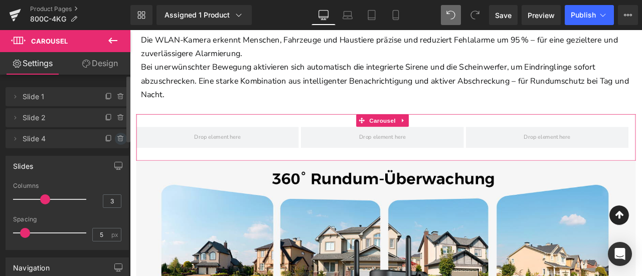
click at [117, 140] on icon at bounding box center [121, 139] width 8 height 8
click at [114, 137] on button "Delete" at bounding box center [110, 139] width 32 height 13
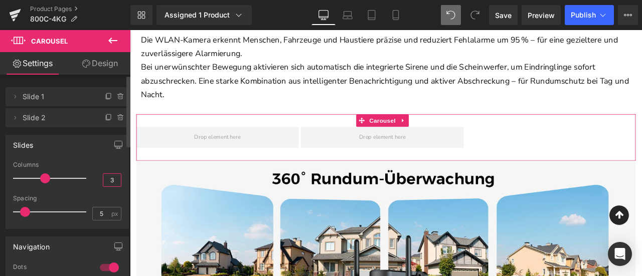
drag, startPoint x: 108, startPoint y: 179, endPoint x: 123, endPoint y: 181, distance: 15.6
click at [123, 181] on div "3 Columns 3 3 Columns 3 3 Columns 3 1 Columns 1 5px Spacing 5 px 5px Spacing 5 …" at bounding box center [67, 194] width 122 height 67
type input "1"
click at [78, 161] on div "Slides 3 Columns 1 3 Columns 3 3 Columns 3 1 Columns 1 5px Spacing 5 px 5px Spa…" at bounding box center [67, 182] width 123 height 94
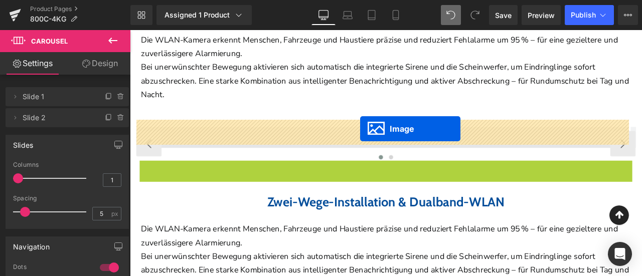
drag, startPoint x: 417, startPoint y: 294, endPoint x: 403, endPoint y: 147, distance: 147.6
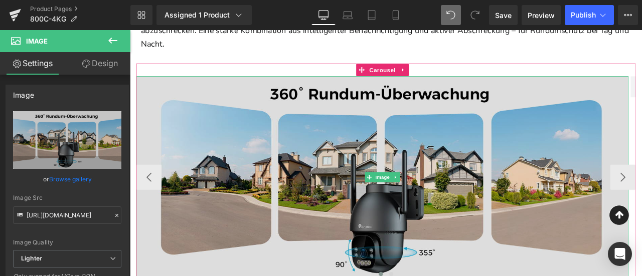
scroll to position [1602, 0]
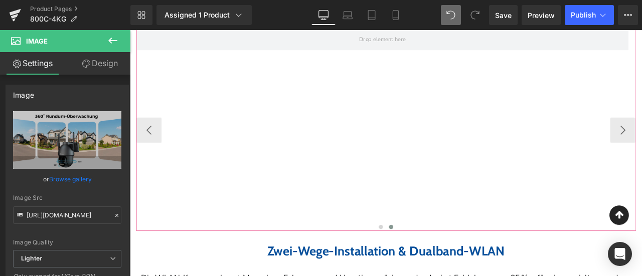
scroll to position [1502, 0]
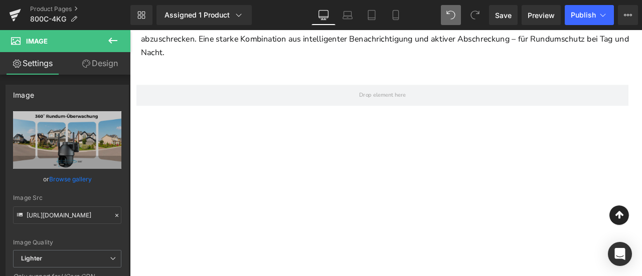
click at [122, 42] on button at bounding box center [112, 41] width 35 height 22
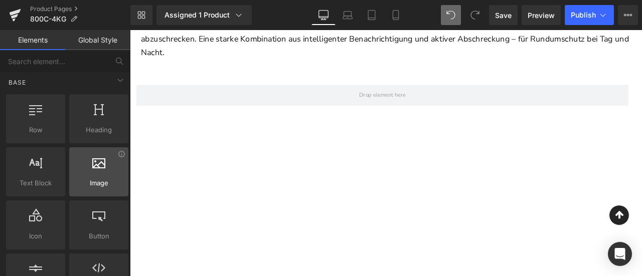
scroll to position [0, 0]
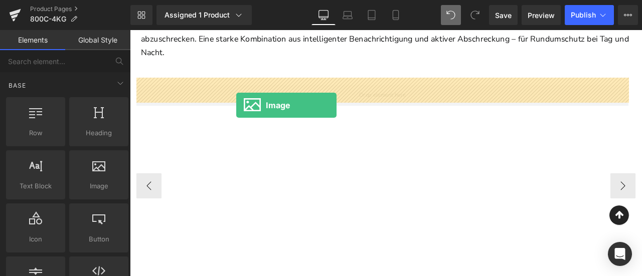
drag, startPoint x: 221, startPoint y: 206, endPoint x: 258, endPoint y: 116, distance: 97.0
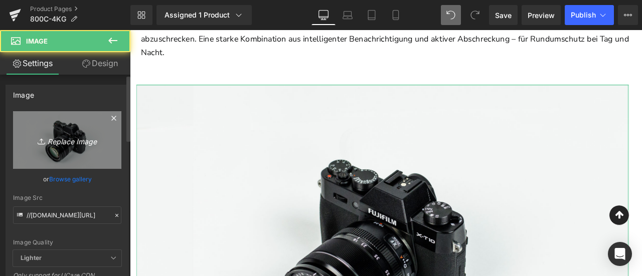
click at [42, 149] on link "Replace Image" at bounding box center [67, 140] width 108 height 58
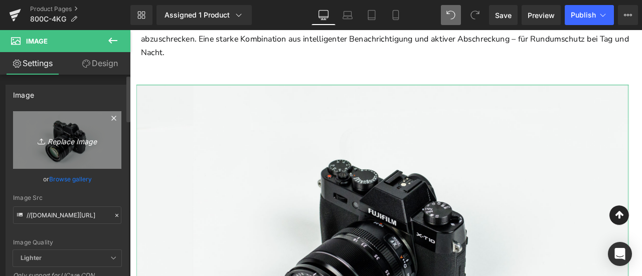
type input "C:\fakepath\7.jpg"
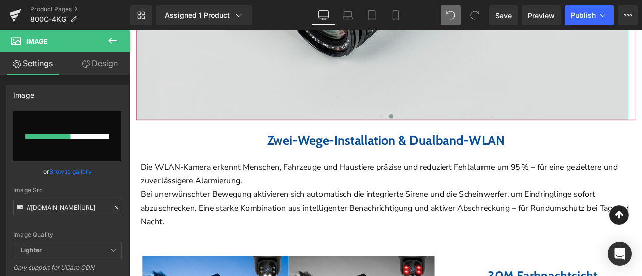
scroll to position [1853, 0]
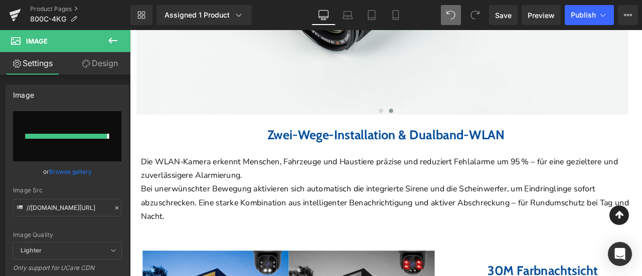
type input "[URL][DOMAIN_NAME]"
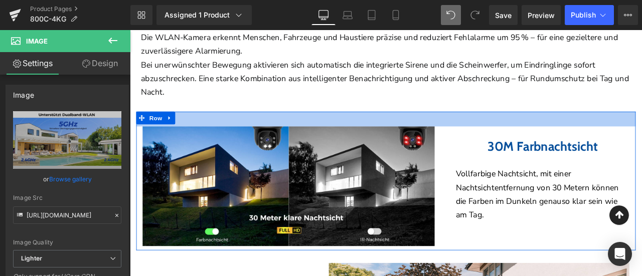
scroll to position [1702, 0]
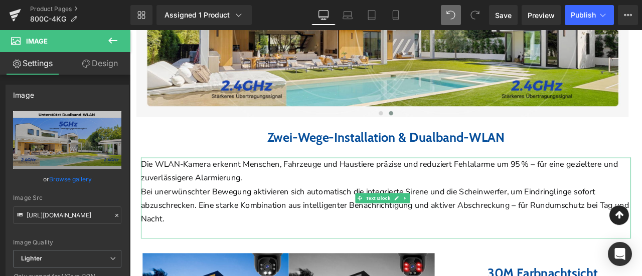
click at [199, 189] on p "Die WLAN-Kamera erkennt Menschen, Fahrzeuge und Haustiere präzise und reduziert…" at bounding box center [433, 198] width 581 height 33
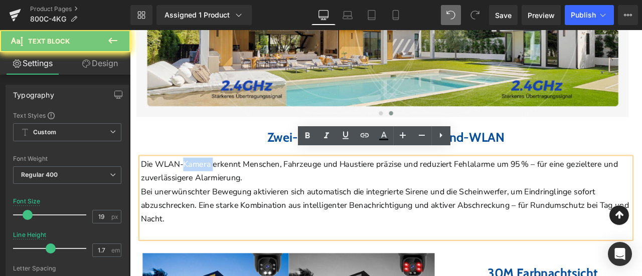
click at [202, 183] on p "Die WLAN-Kamera erkennt Menschen, Fahrzeuge und Haustiere präzise und reduziert…" at bounding box center [433, 198] width 581 height 33
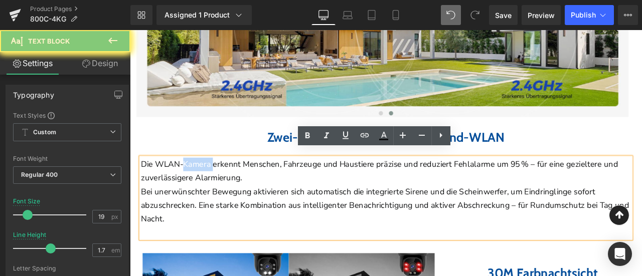
click at [202, 183] on p "Die WLAN-Kamera erkennt Menschen, Fahrzeuge und Haustiere präzise und reduziert…" at bounding box center [433, 198] width 581 height 33
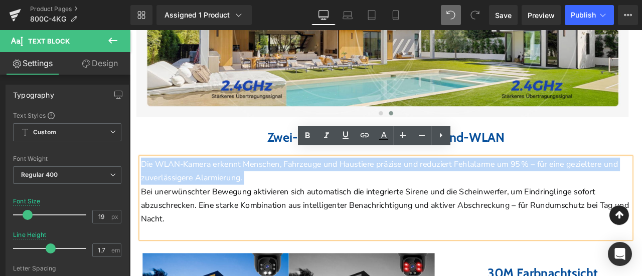
paste div
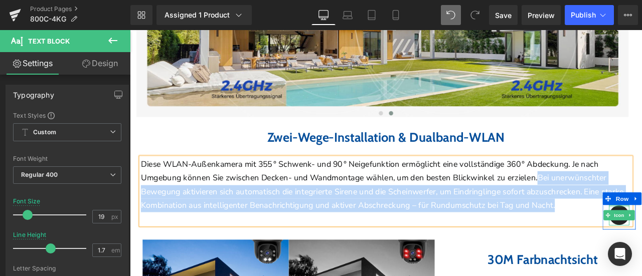
drag, startPoint x: 665, startPoint y: 199, endPoint x: 708, endPoint y: 239, distance: 59.3
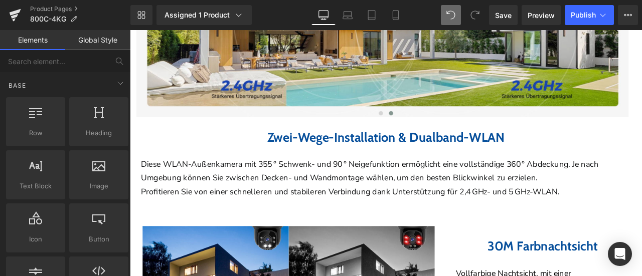
scroll to position [1853, 0]
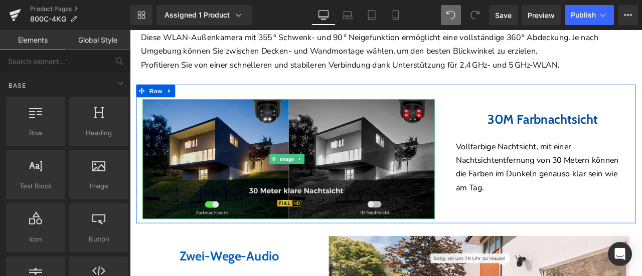
click at [234, 151] on img at bounding box center [318, 183] width 346 height 142
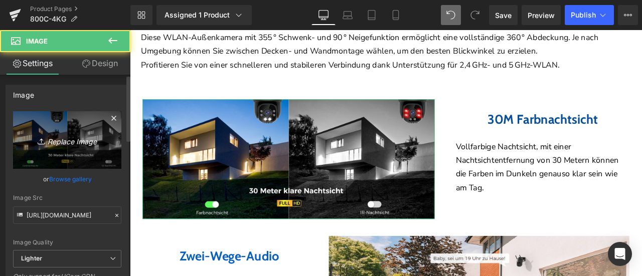
click at [68, 132] on link "Replace Image" at bounding box center [67, 140] width 108 height 58
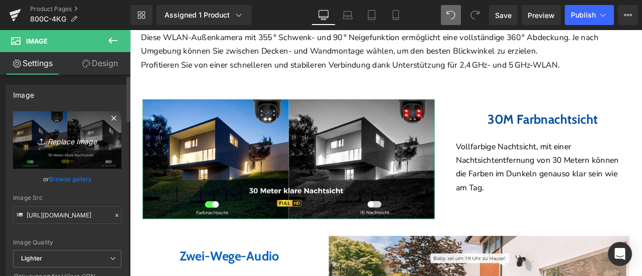
type input "C:\fakepath\10.jpg"
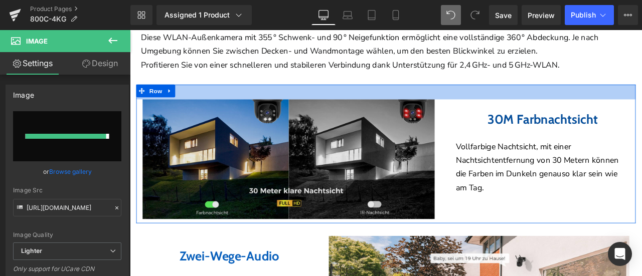
type input "https://ucarecdn.com/1c674097-81de-4dd1-94ab-1d77f9f4955f/-/format/auto/-/previ…"
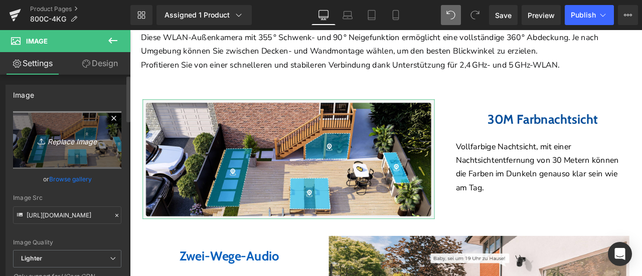
click at [68, 146] on icon "Replace Image" at bounding box center [67, 140] width 80 height 13
type input "C:\fakepath\10-1.jpg"
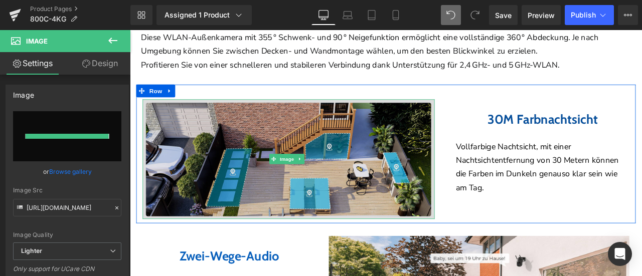
type input "https://ucarecdn.com/96630eb0-a348-4e1e-a743-6450e58fb7ef/-/format/auto/-/previ…"
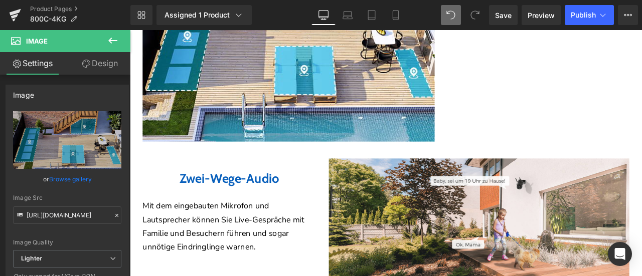
scroll to position [2103, 0]
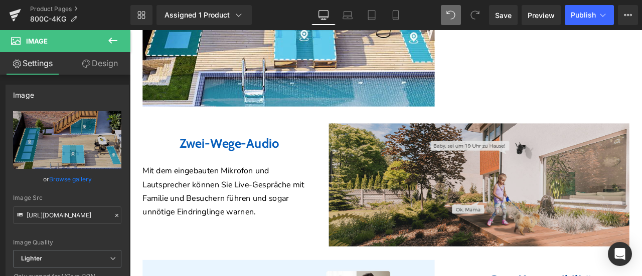
click at [530, 188] on img at bounding box center [544, 214] width 356 height 146
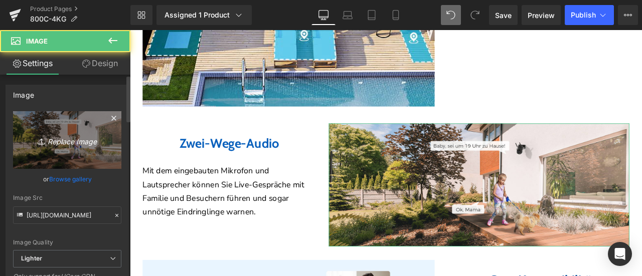
click at [62, 148] on link "Replace Image" at bounding box center [67, 140] width 108 height 58
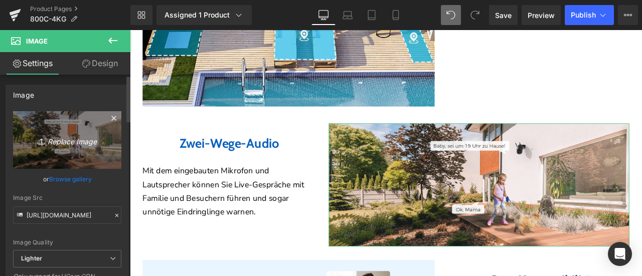
type input "C:\fakepath\9-1.jpg"
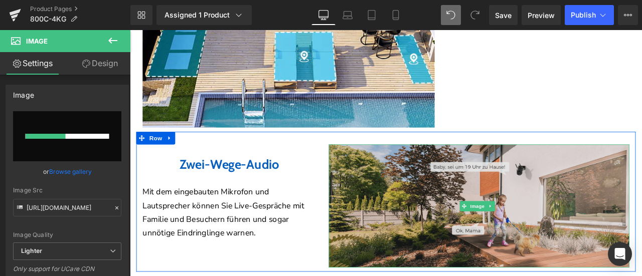
scroll to position [1903, 0]
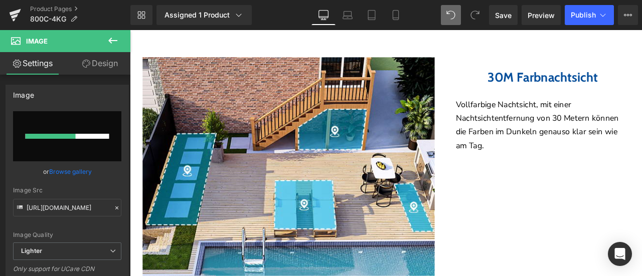
type input "https://ucarecdn.com/6a04bab0-2a52-4281-8085-9b7a70d19a6b/-/format/auto/-/previ…"
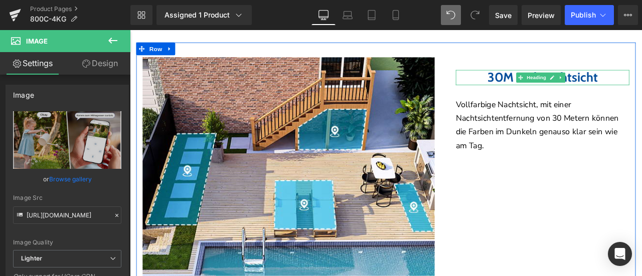
click at [554, 77] on b "30M Farbnachtsicht" at bounding box center [619, 86] width 130 height 19
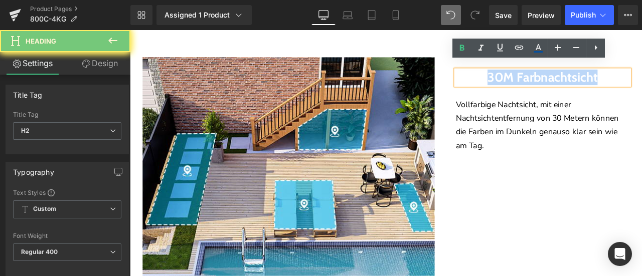
paste div
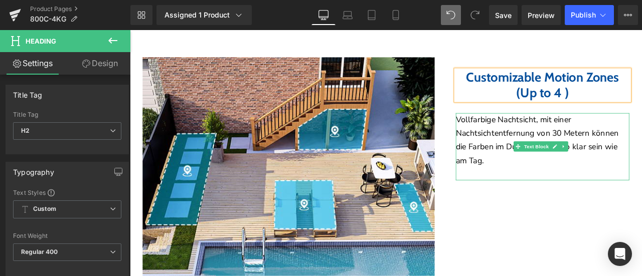
click at [581, 134] on p "Vollfarbige Nachtsicht, mit einer Nachtsichtentfernung von 30 Metern können die…" at bounding box center [619, 160] width 206 height 65
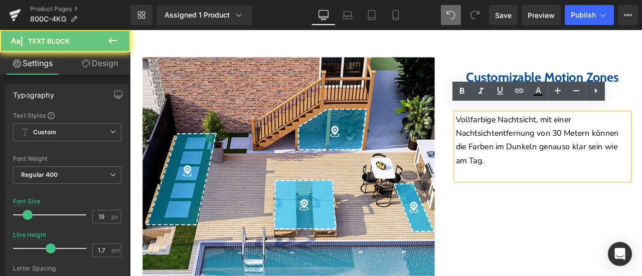
click at [582, 131] on p "Vollfarbige Nachtsicht, mit einer Nachtsichtentfernung von 30 Metern können die…" at bounding box center [619, 160] width 206 height 65
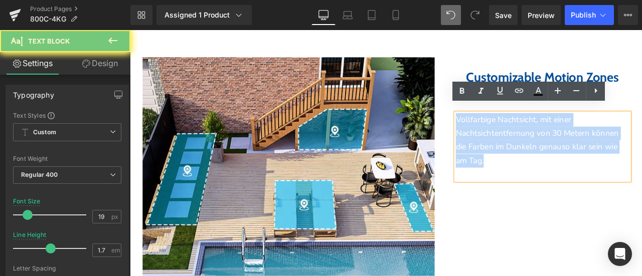
click at [582, 131] on p "Vollfarbige Nachtsicht, mit einer Nachtsichtentfernung von 30 Metern können die…" at bounding box center [619, 160] width 206 height 65
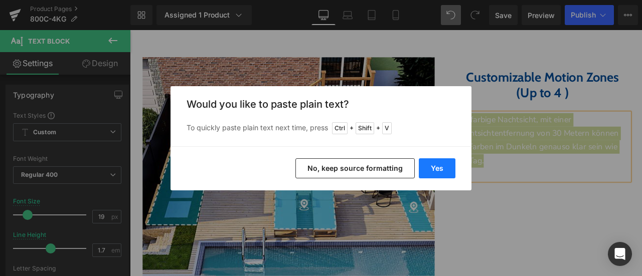
click at [427, 171] on button "Yes" at bounding box center [437, 168] width 37 height 20
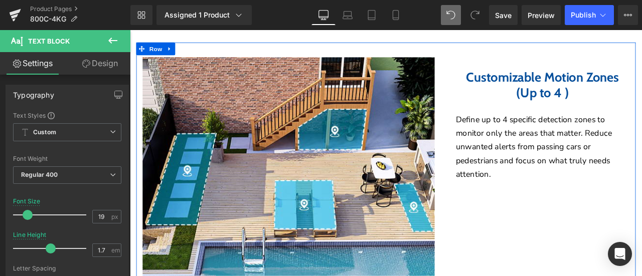
click at [548, 84] on b "Customizable Motion Zones (Up to 4 )" at bounding box center [619, 95] width 181 height 37
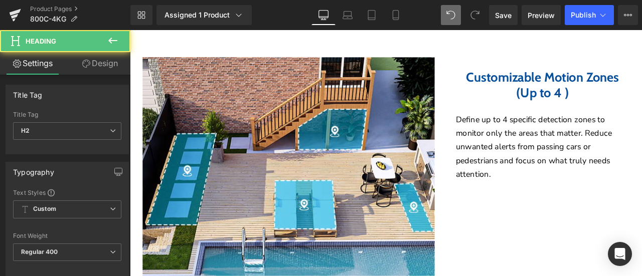
click at [107, 66] on link "Design" at bounding box center [99, 63] width 65 height 23
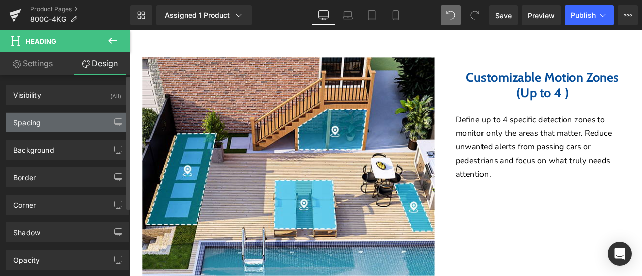
type input "30"
type input "0"
type input "30"
type input "150"
type input "0"
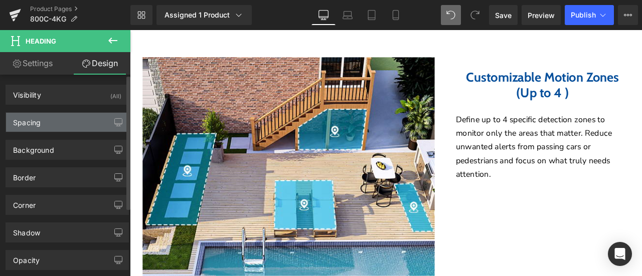
type input "0"
click at [57, 121] on div "Spacing" at bounding box center [67, 122] width 122 height 19
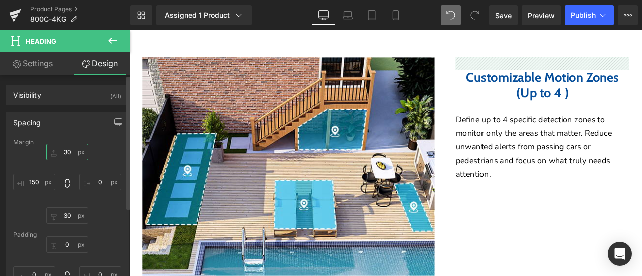
click at [65, 153] on input "30" at bounding box center [67, 152] width 42 height 17
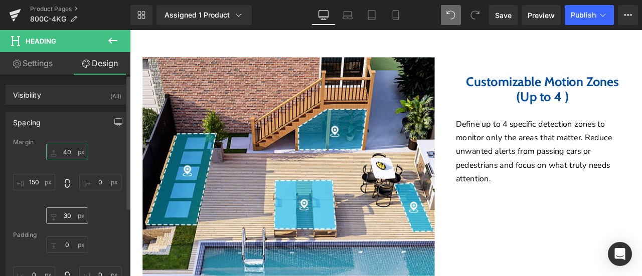
type input "40"
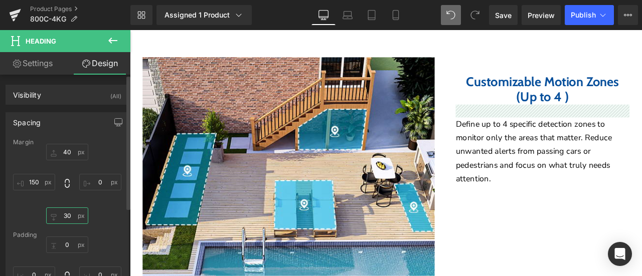
click at [68, 220] on input "30" at bounding box center [67, 216] width 42 height 17
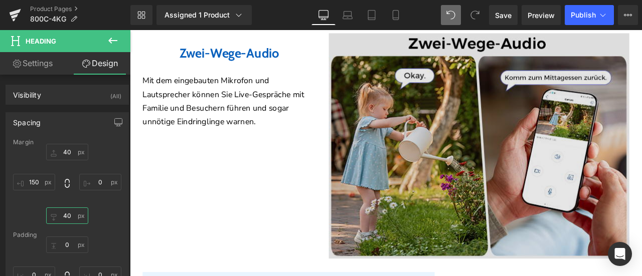
scroll to position [2154, 0]
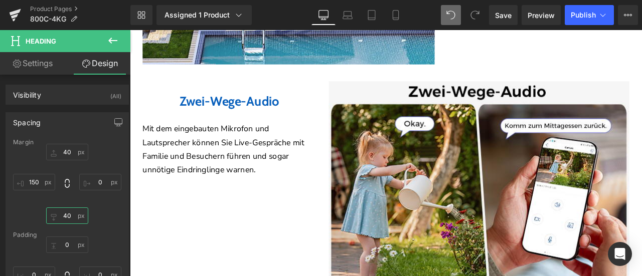
type input "40"
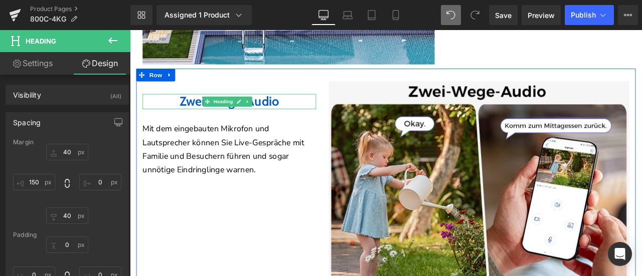
click at [198, 105] on b "Zwei-Wege-Audio" at bounding box center [248, 114] width 118 height 19
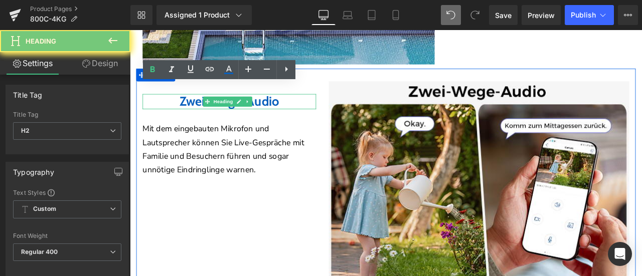
click at [198, 105] on b "Zwei-Wege-Audio" at bounding box center [248, 114] width 118 height 19
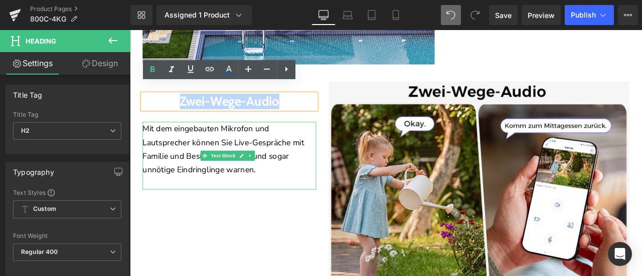
click at [296, 158] on p "Mit dem eingebauten Mikrofon und Lautsprecher können Sie Live-Gespräche mit Fam…" at bounding box center [248, 171] width 206 height 65
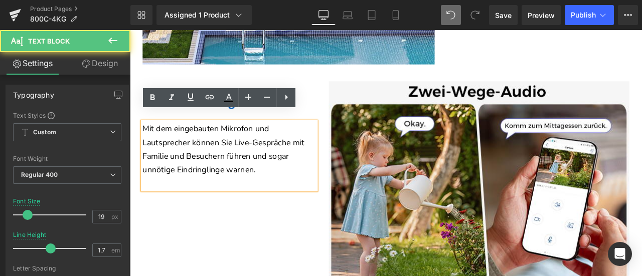
click at [281, 149] on p "Mit dem eingebauten Mikrofon und Lautsprecher können Sie Live-Gespräche mit Fam…" at bounding box center [248, 171] width 206 height 65
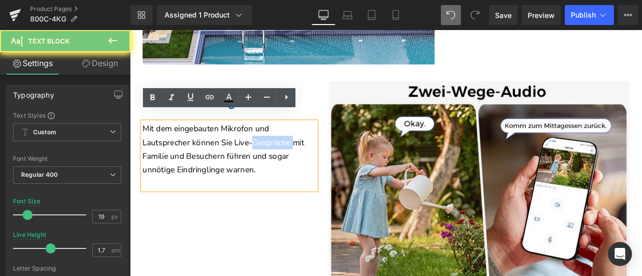
click at [281, 149] on p "Mit dem eingebauten Mikrofon und Lautsprecher können Sie Live-Gespräche mit Fam…" at bounding box center [248, 171] width 206 height 65
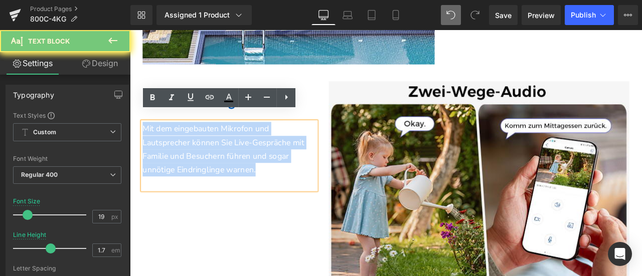
click at [281, 149] on p "Mit dem eingebauten Mikrofon und Lautsprecher können Sie Live-Gespräche mit Fam…" at bounding box center [248, 171] width 206 height 65
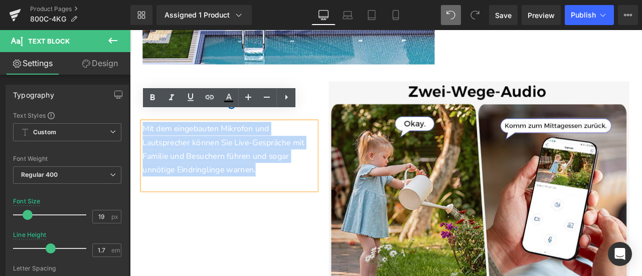
paste div
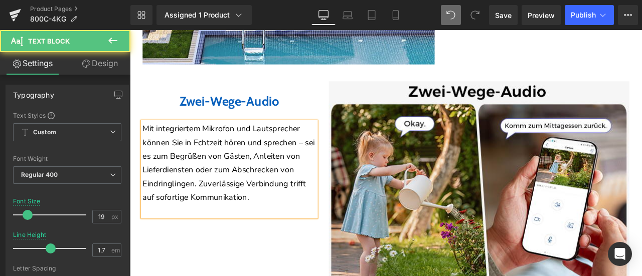
click at [330, 204] on p "Mit integriertem Mikrofon und Lautsprecher können Sie in Echtzeit hören und spr…" at bounding box center [248, 187] width 206 height 97
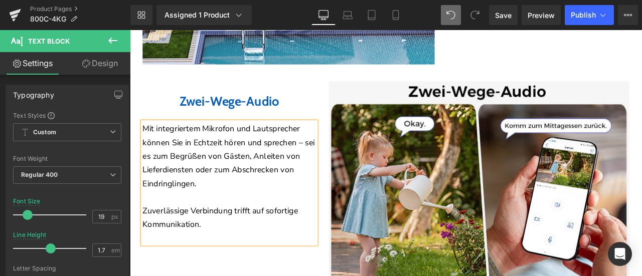
click at [265, 276] on div "Image Zwei-Wege-Audio Heading Mit integriertem Mikrofon und Lautsprecher können…" at bounding box center [433, 219] width 592 height 287
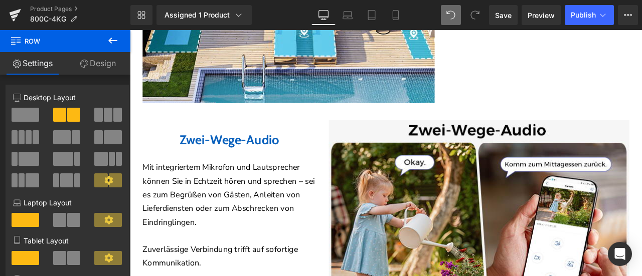
scroll to position [2103, 0]
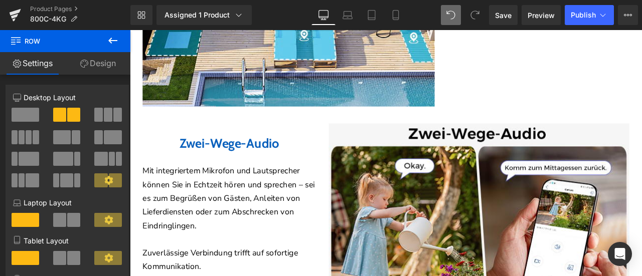
click at [218, 156] on div "Zwei-Wege-Audio Heading" at bounding box center [248, 165] width 206 height 18
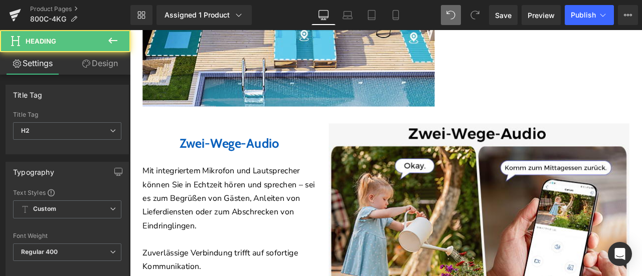
drag, startPoint x: 97, startPoint y: 67, endPoint x: 57, endPoint y: 118, distance: 65.0
click at [97, 67] on link "Design" at bounding box center [99, 63] width 65 height 23
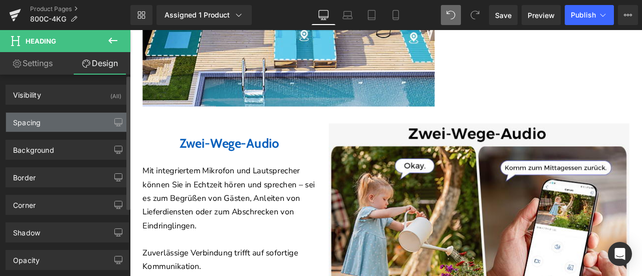
type input "30"
type input "150"
type input "30"
type input "0"
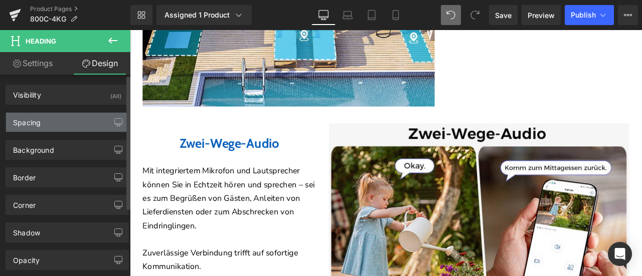
type input "0"
click at [56, 118] on div "Spacing" at bounding box center [67, 122] width 122 height 19
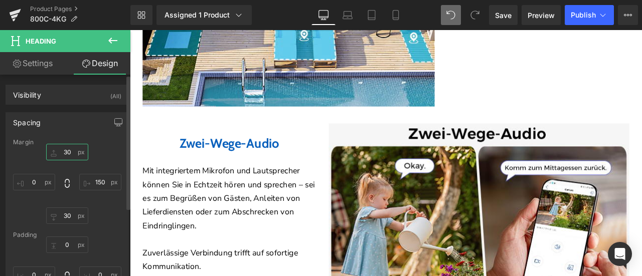
click at [66, 149] on input "30" at bounding box center [67, 152] width 42 height 17
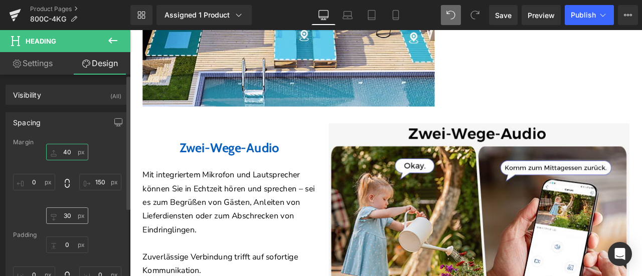
type input "40"
click at [74, 219] on input "30" at bounding box center [67, 216] width 42 height 17
type input "40"
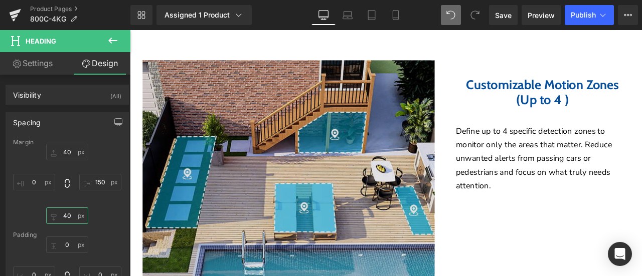
scroll to position [1853, 0]
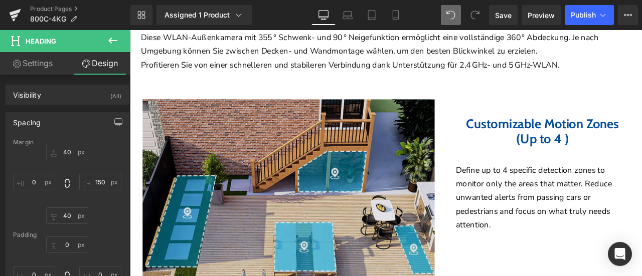
click at [308, 151] on img at bounding box center [318, 242] width 346 height 260
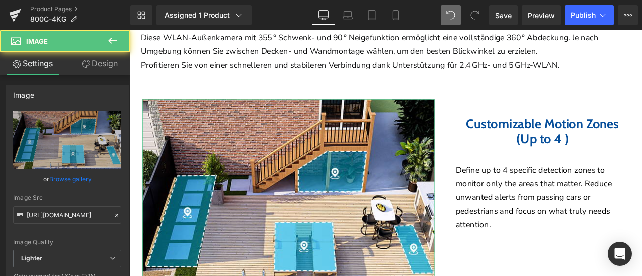
click at [103, 70] on link "Design" at bounding box center [99, 63] width 65 height 23
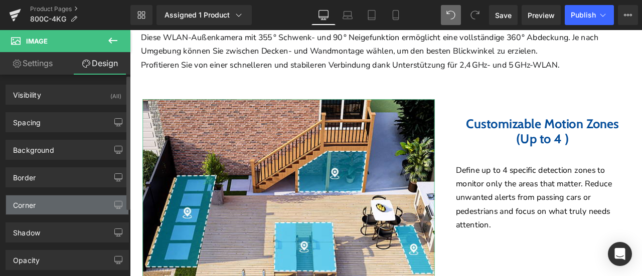
type input "0"
click at [38, 207] on div "Corner" at bounding box center [67, 205] width 122 height 19
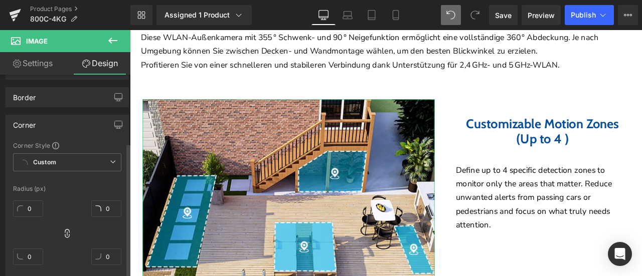
scroll to position [150, 0]
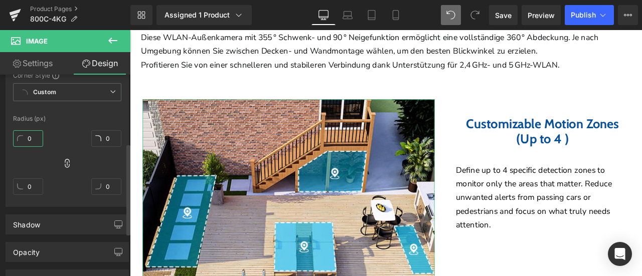
type input "3"
type input "30"
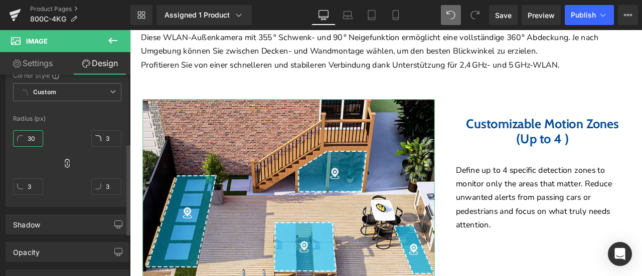
type input "30"
type input "0"
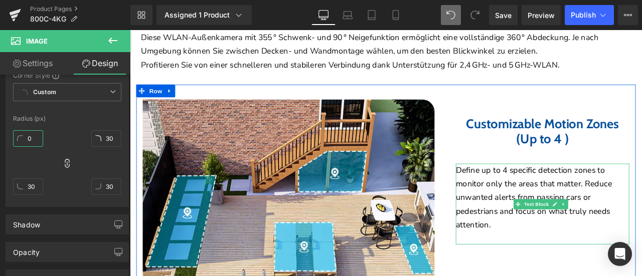
scroll to position [2053, 0]
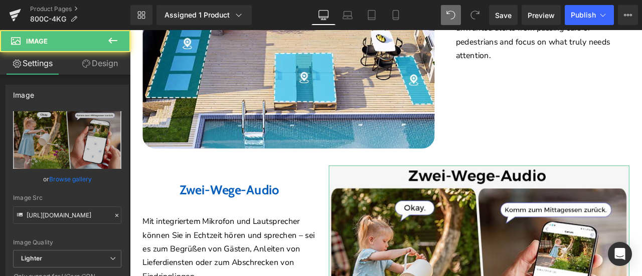
click at [116, 64] on link "Design" at bounding box center [99, 63] width 65 height 23
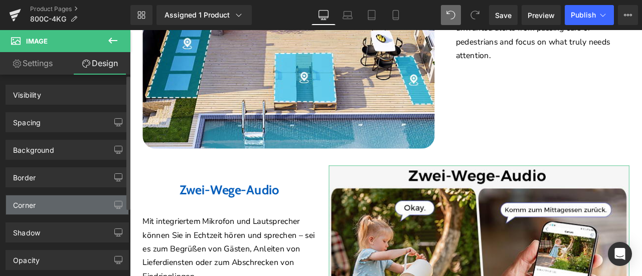
click at [38, 208] on div "Corner" at bounding box center [67, 205] width 122 height 19
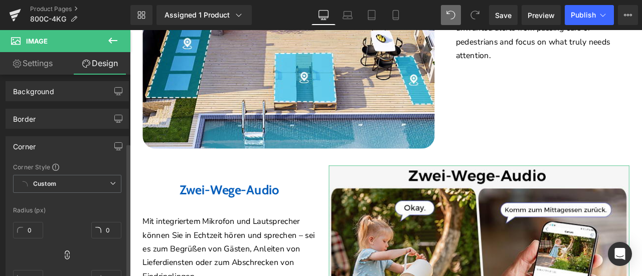
scroll to position [150, 0]
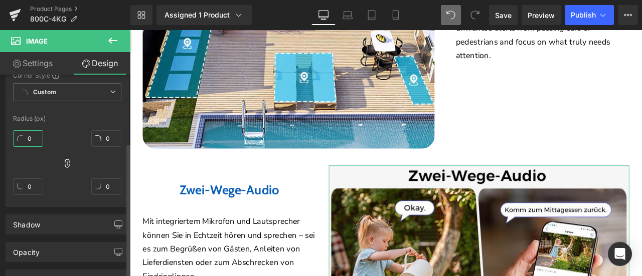
click at [28, 137] on input "0" at bounding box center [28, 138] width 30 height 17
type input "30"
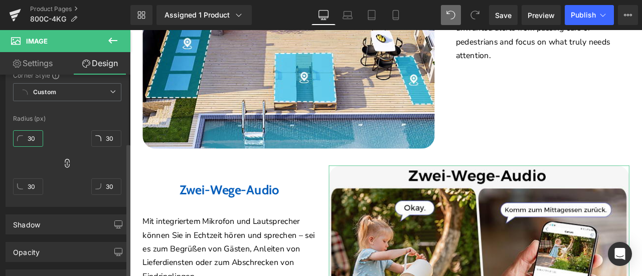
type input "30"
click at [65, 138] on div "30px 30 30px 30 30px 30 30px 30" at bounding box center [67, 166] width 108 height 80
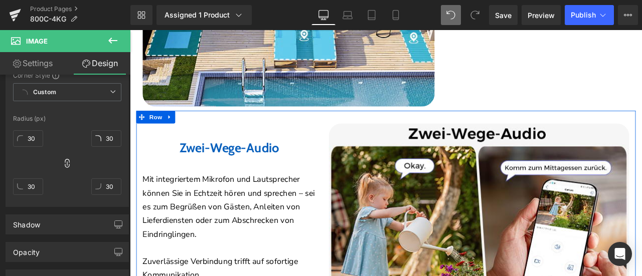
scroll to position [2354, 0]
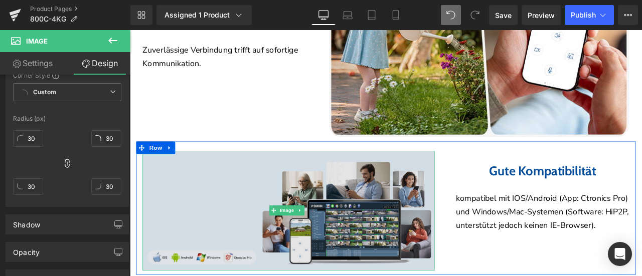
click at [283, 206] on img at bounding box center [318, 245] width 346 height 142
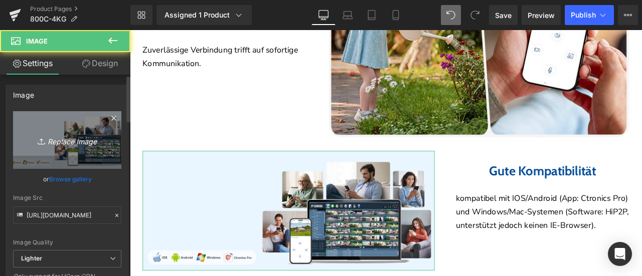
click at [57, 139] on icon "Replace Image" at bounding box center [67, 140] width 80 height 13
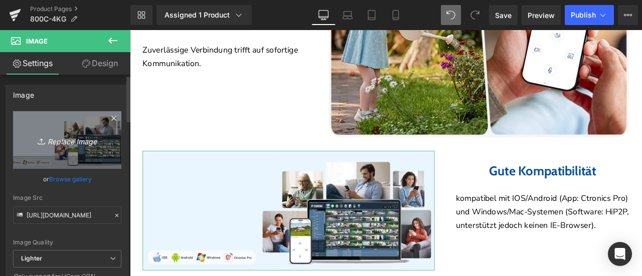
type input "C:\fakepath\11-1.jpg"
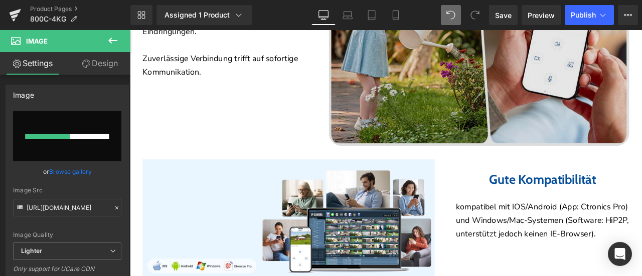
scroll to position [2404, 0]
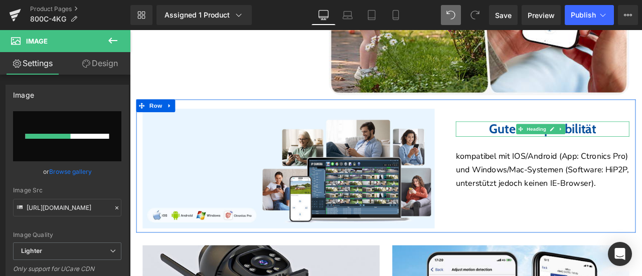
click at [556, 138] on b "Gute Kompatibilität" at bounding box center [619, 147] width 127 height 19
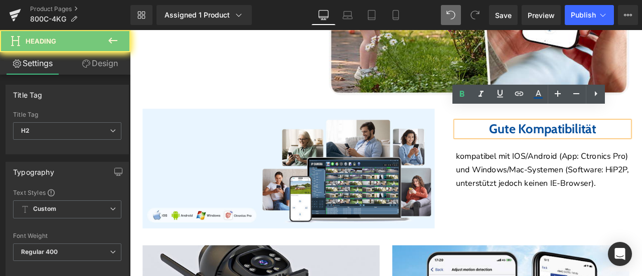
click at [556, 138] on b "Gute Kompatibilität" at bounding box center [619, 147] width 127 height 19
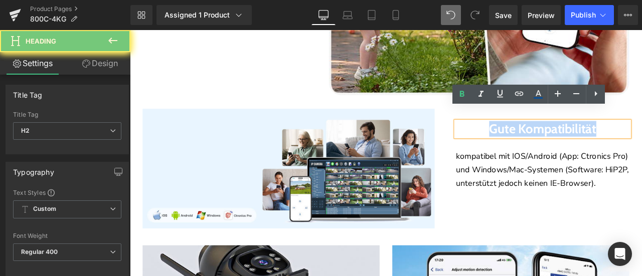
paste div
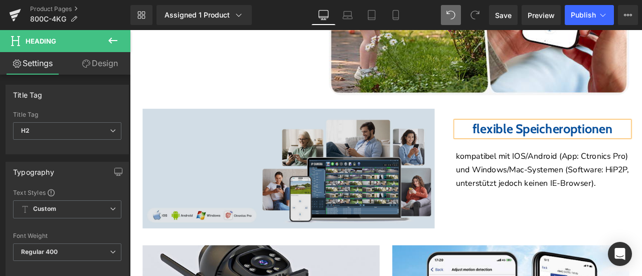
click at [285, 165] on img at bounding box center [318, 194] width 346 height 142
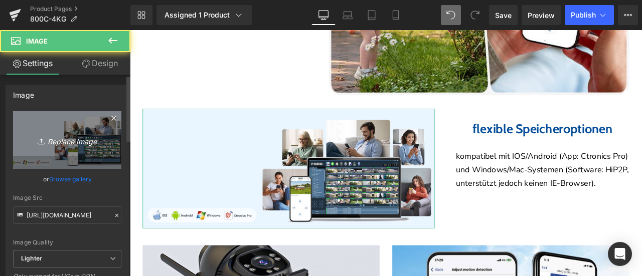
click at [28, 142] on icon "Replace Image" at bounding box center [67, 140] width 80 height 13
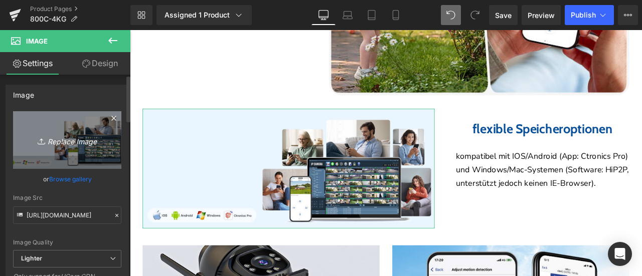
type input "C:\fakepath\11-1.jpg"
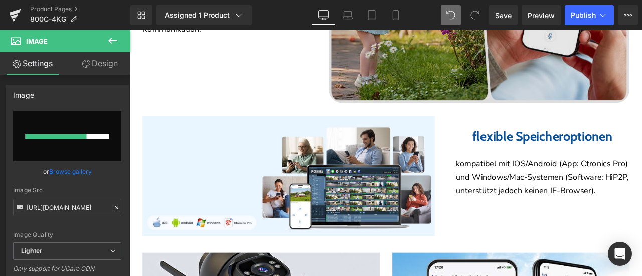
scroll to position [2455, 0]
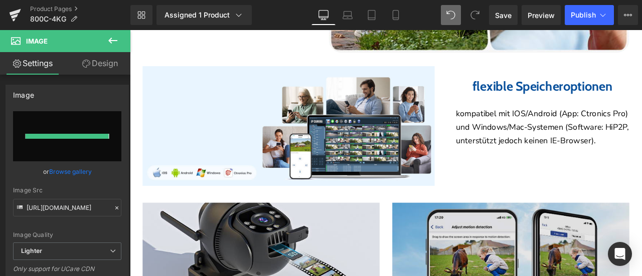
type input "https://ucarecdn.com/4b3f472f-3d7e-423b-b970-c74c12a93950/-/format/auto/-/previ…"
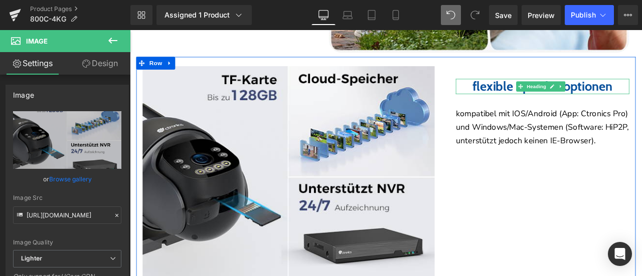
click at [536, 88] on b "flexible Speicheroptionen" at bounding box center [619, 97] width 166 height 19
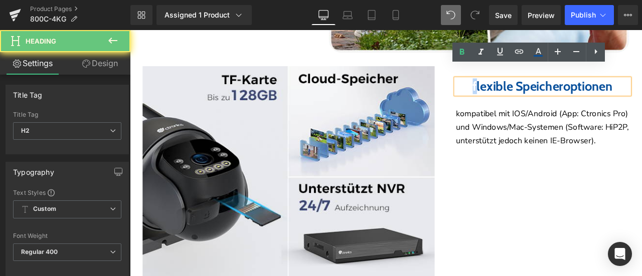
click at [536, 88] on b "flexible Speicheroptionen" at bounding box center [619, 97] width 166 height 19
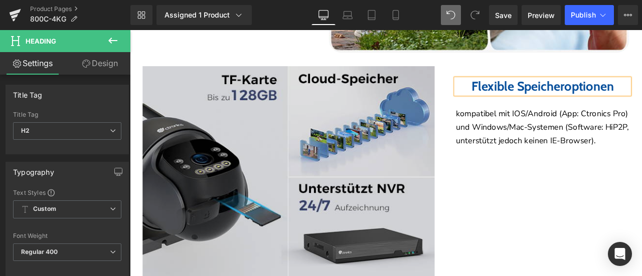
click at [321, 132] on img at bounding box center [318, 203] width 346 height 260
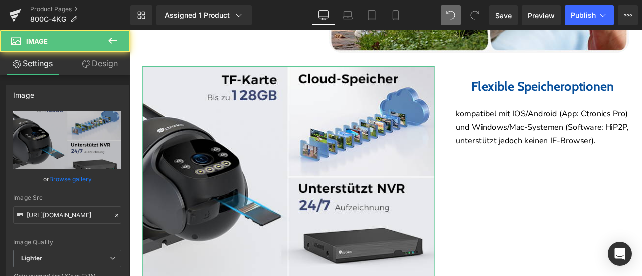
click at [99, 62] on link "Design" at bounding box center [99, 63] width 65 height 23
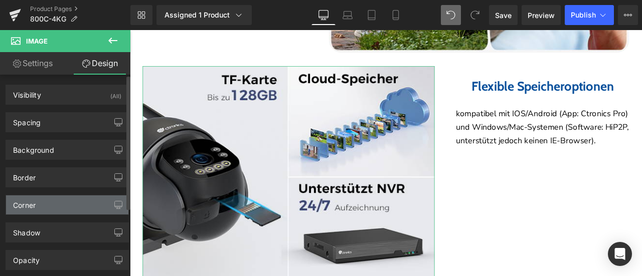
type input "0"
click at [37, 198] on div "Corner" at bounding box center [67, 205] width 122 height 19
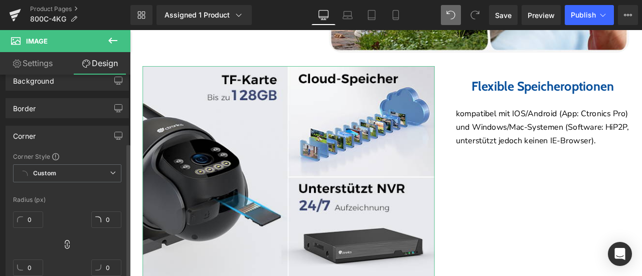
scroll to position [150, 0]
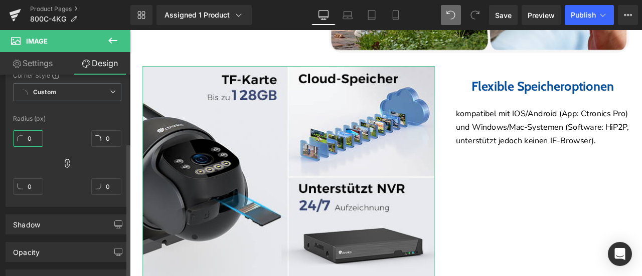
click at [29, 139] on input "0" at bounding box center [28, 138] width 30 height 17
type input "3"
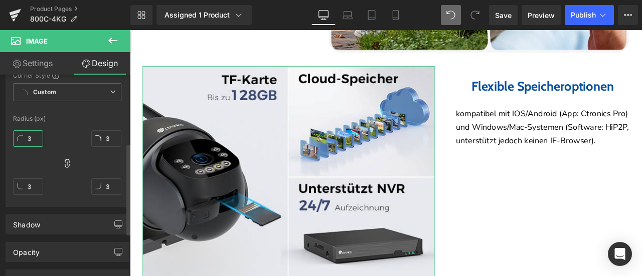
type input "30"
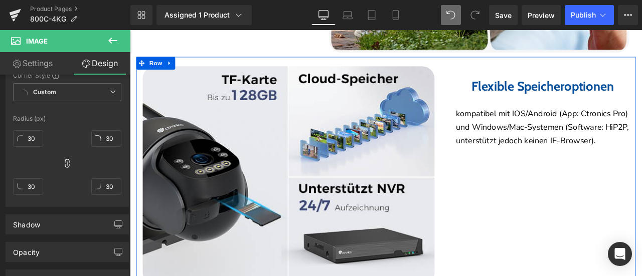
click at [579, 238] on div "Image Flexible Speicheroptionen Heading kompatibel mit IOS/Android (App: Ctroni…" at bounding box center [433, 200] width 592 height 276
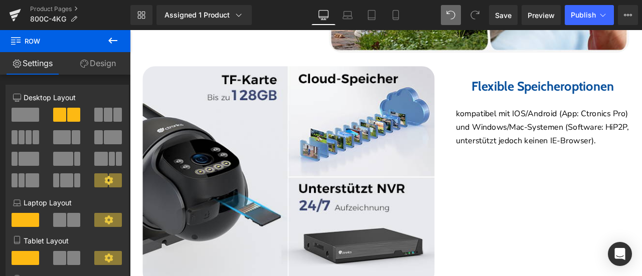
click at [532, 123] on span "kompatibel mit IOS/Android (App: Ctronics Pro) und Windows/Mac-Systemen (Softwa…" at bounding box center [618, 146] width 205 height 46
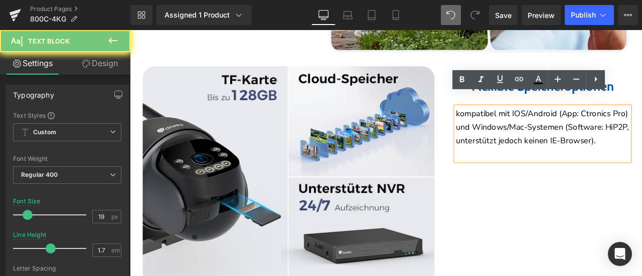
click at [532, 123] on span "kompatibel mit IOS/Android (App: Ctronics Pro) und Windows/Mac-Systemen (Softwa…" at bounding box center [618, 146] width 205 height 46
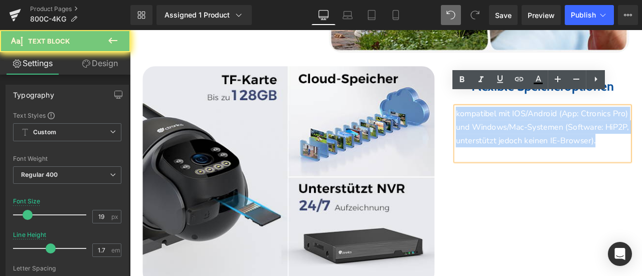
paste div
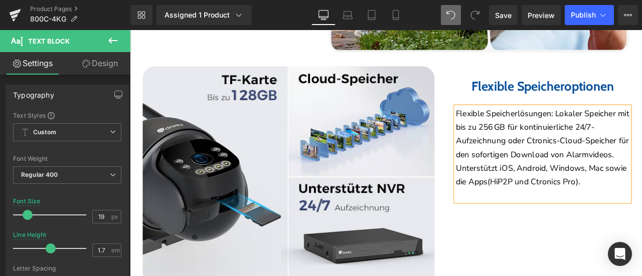
click at [598, 260] on div "Image Flexible Speicheroptionen Heading Flexible Speicherlösungen: Lokaler Spei…" at bounding box center [433, 200] width 592 height 276
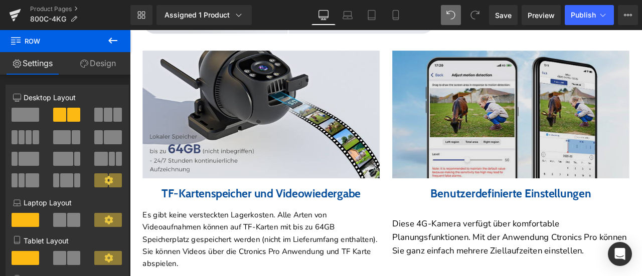
scroll to position [2705, 0]
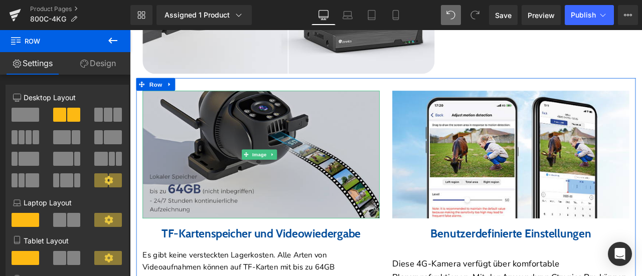
click at [225, 137] on img at bounding box center [285, 177] width 281 height 151
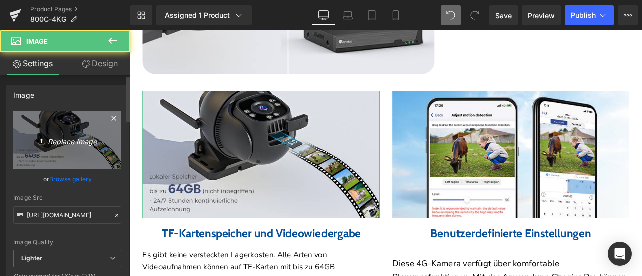
click at [47, 141] on icon "Replace Image" at bounding box center [67, 140] width 80 height 13
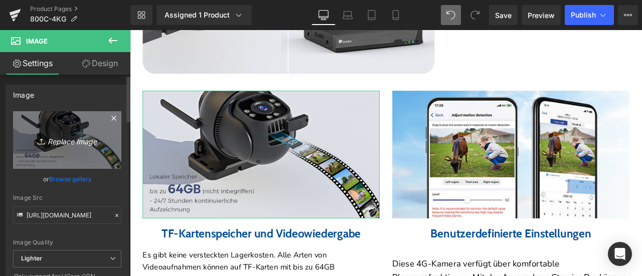
type input "C:\fakepath\14.jpg"
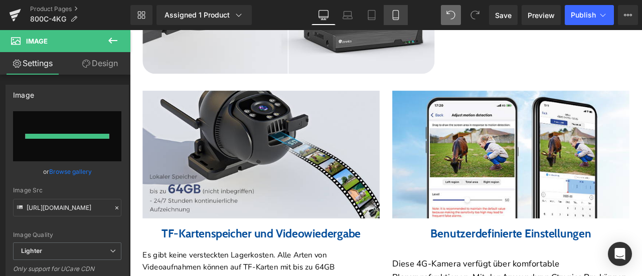
type input "https://ucarecdn.com/fff796c6-9116-4605-bb20-e39177277840/-/format/auto/-/previ…"
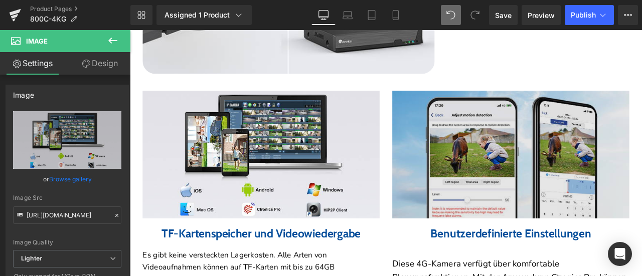
click at [558, 143] on img at bounding box center [581, 177] width 281 height 151
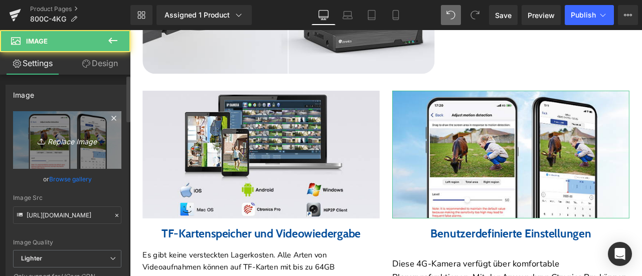
click at [85, 141] on icon "Replace Image" at bounding box center [67, 140] width 80 height 13
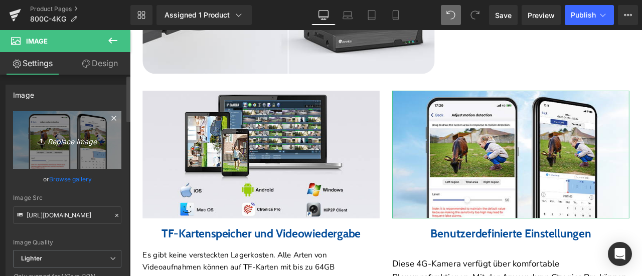
type input "C:\fakepath\15.jpg"
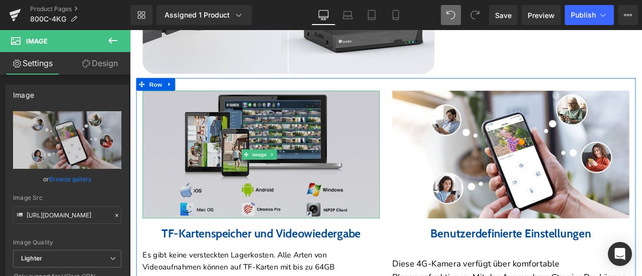
type input "https://ucarecdn.com/5bbf0957-7064-4cee-950f-f4a6825117ea/-/format/auto/-/previ…"
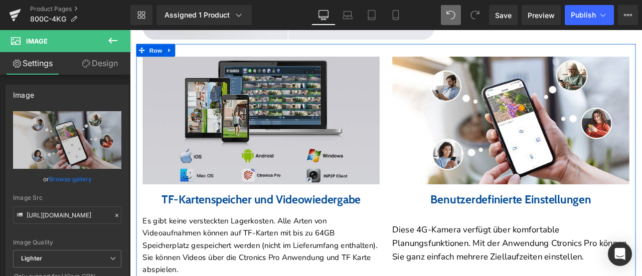
scroll to position [2856, 0]
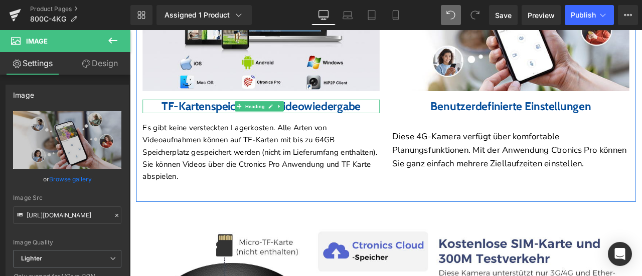
click at [201, 113] on h3 "TF-Kartenspeicher und Videowiedergabe" at bounding box center [285, 121] width 281 height 16
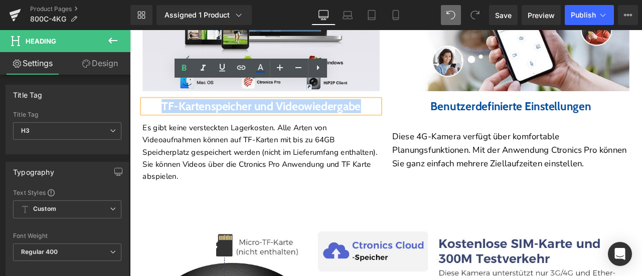
drag, startPoint x: 208, startPoint y: 97, endPoint x: 373, endPoint y: 125, distance: 167.9
click at [373, 125] on div "TF-Kartenspeicher und Videowiedergabe" at bounding box center [285, 121] width 281 height 16
paste div
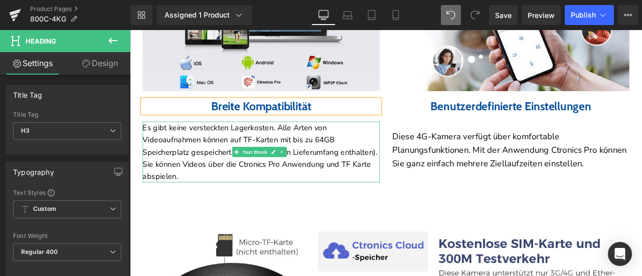
click at [182, 139] on p "Es gibt keine versteckten Lagerkosten. Alle Arten von Videoaufnahmen können auf…" at bounding box center [285, 175] width 281 height 72
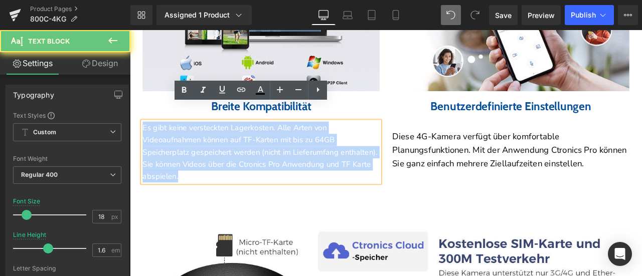
click at [182, 139] on p "Es gibt keine versteckten Lagerkosten. Alle Arten von Videoaufnahmen können auf…" at bounding box center [285, 175] width 281 height 72
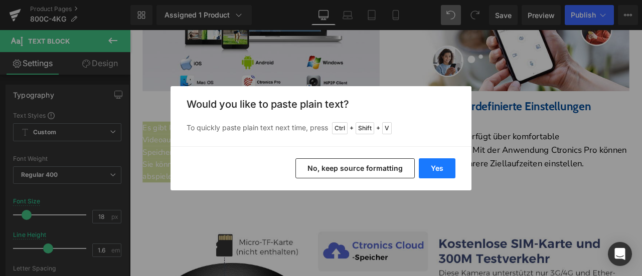
click at [441, 171] on button "Yes" at bounding box center [437, 168] width 37 height 20
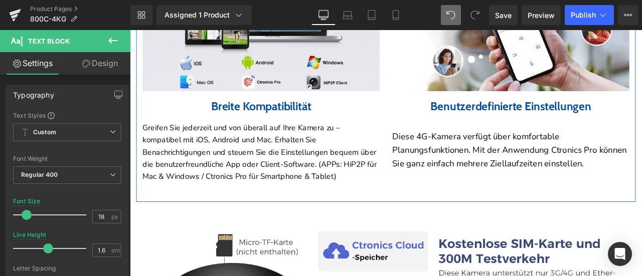
click at [493, 112] on b "Benutzerdefinierte Einstellungen" at bounding box center [581, 120] width 191 height 17
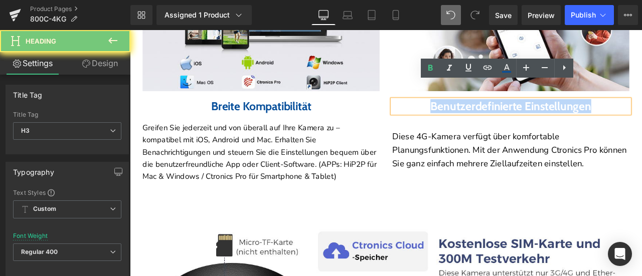
click at [493, 112] on b "Benutzerdefinierte Einstellungen" at bounding box center [581, 120] width 191 height 17
paste div
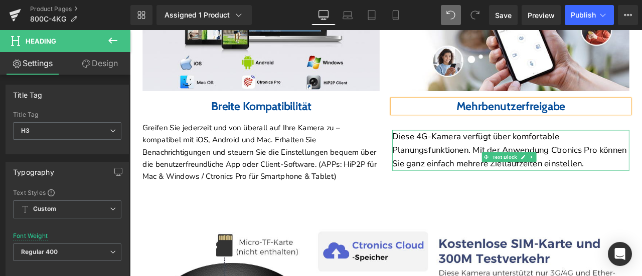
click at [492, 149] on p "Diese 4G-Kamera verfügt über komfortable Planungsfunktionen. Mit der Anwendung …" at bounding box center [581, 173] width 281 height 48
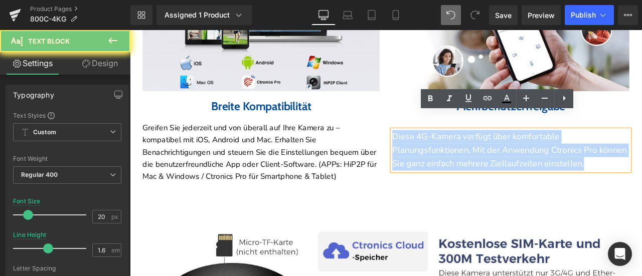
click at [492, 149] on p "Diese 4G-Kamera verfügt über komfortable Planungsfunktionen. Mit der Anwendung …" at bounding box center [581, 173] width 281 height 48
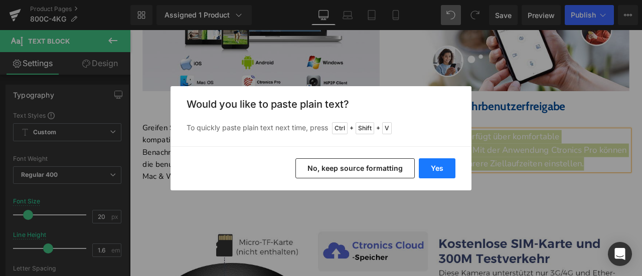
click at [436, 166] on button "Yes" at bounding box center [437, 168] width 37 height 20
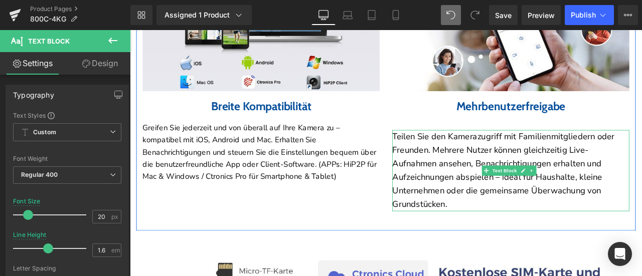
click at [476, 153] on p "Teilen Sie den Kamerazugriff mit Familienmitgliedern oder Freunden. Mehrere Nut…" at bounding box center [581, 197] width 281 height 96
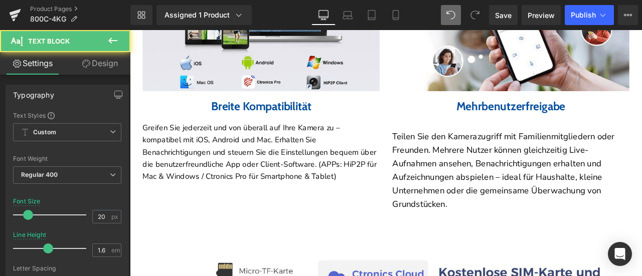
click at [99, 64] on link "Design" at bounding box center [99, 63] width 65 height 23
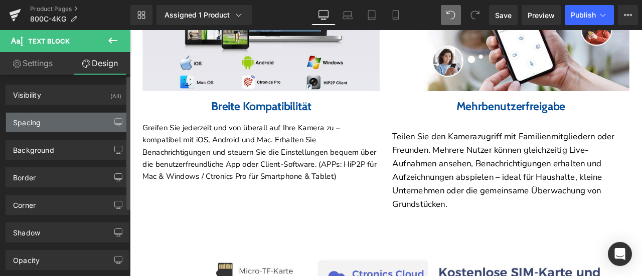
click at [52, 119] on div "Spacing" at bounding box center [67, 122] width 122 height 19
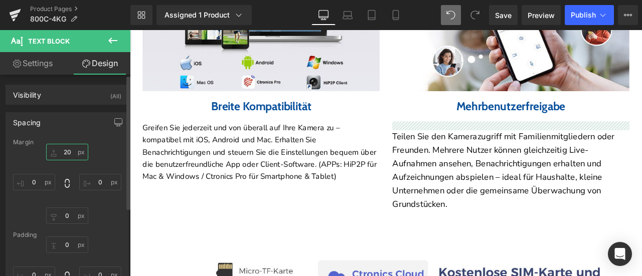
click at [67, 152] on input "20" at bounding box center [67, 152] width 42 height 17
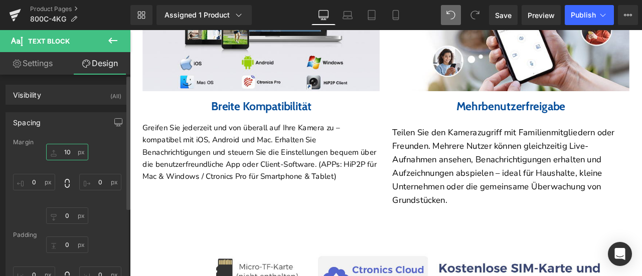
type input "1"
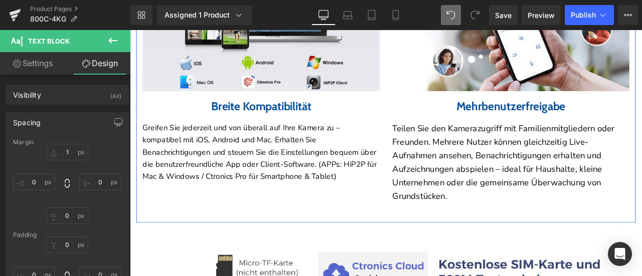
click at [514, 226] on div "Image Breite Kompatibilität Heading Greifen Sie jederzeit und von überall auf I…" at bounding box center [433, 97] width 592 height 322
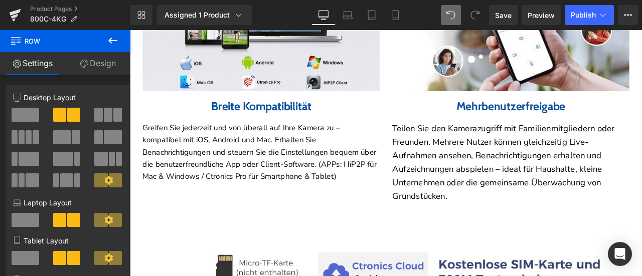
click at [470, 151] on p "Teilen Sie den Kamerazugriff mit Familienmitgliedern oder Freunden. Mehrere Nut…" at bounding box center [581, 187] width 281 height 96
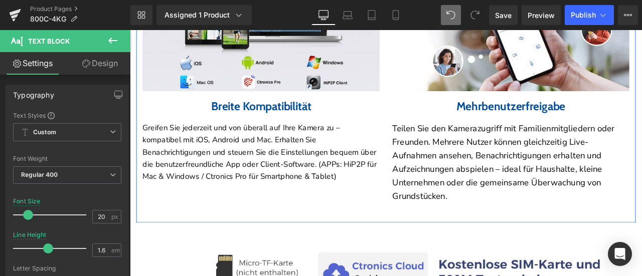
click at [425, 200] on div "Image Breite Kompatibilität Heading Greifen Sie jederzeit und von überall auf I…" at bounding box center [285, 81] width 296 height 260
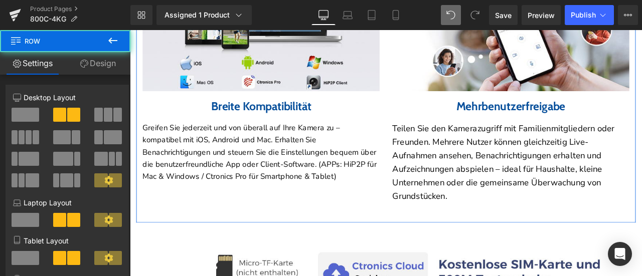
scroll to position [3006, 0]
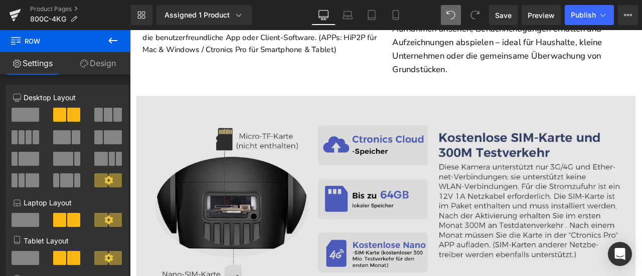
click at [331, 176] on img at bounding box center [433, 234] width 592 height 253
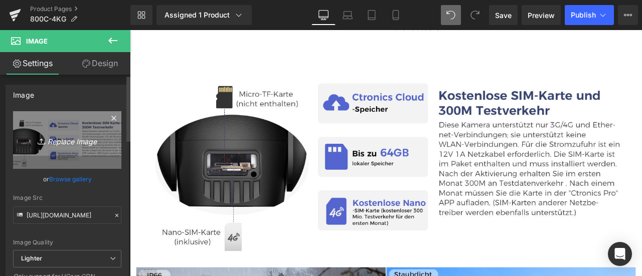
scroll to position [3056, 0]
click at [62, 147] on link "Replace Image" at bounding box center [67, 140] width 108 height 58
type input "C:\fakepath\12.jpg"
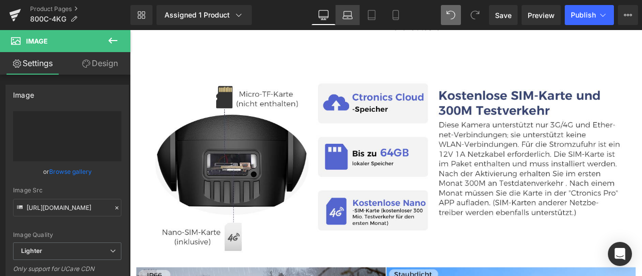
type input "[URL][DOMAIN_NAME]"
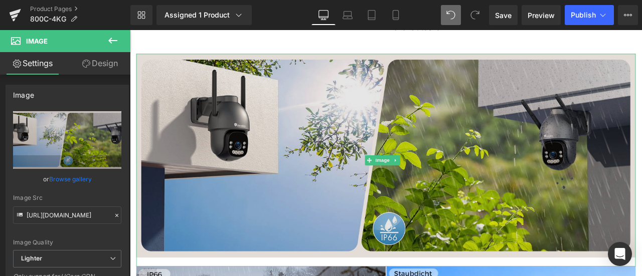
scroll to position [3207, 0]
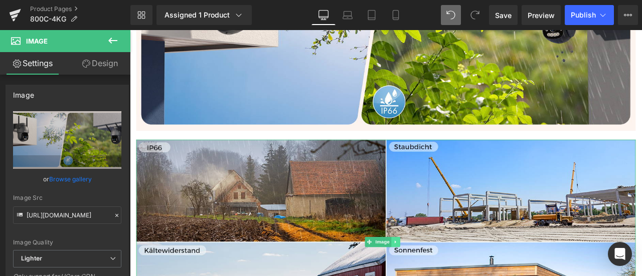
click at [447, 275] on link at bounding box center [444, 281] width 11 height 12
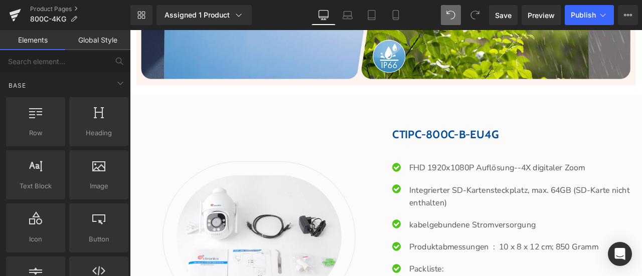
scroll to position [3307, 0]
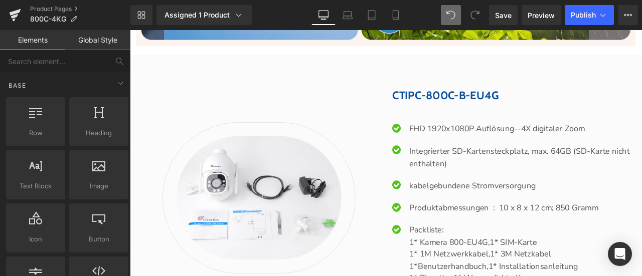
click at [483, 99] on span "CTIPC-800C-B-EU4G" at bounding box center [504, 107] width 126 height 16
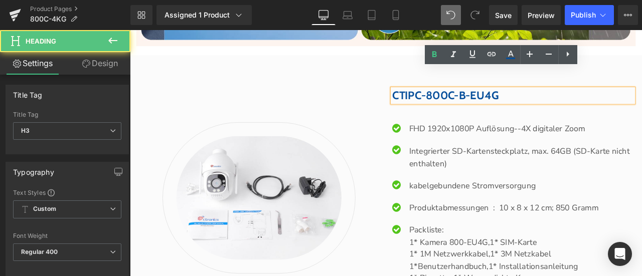
click at [470, 99] on span "CTIPC-800C-B-EU4G" at bounding box center [504, 107] width 126 height 16
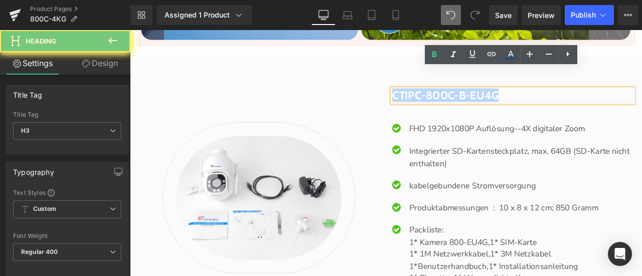
click at [470, 99] on span "CTIPC-800C-B-EU4G" at bounding box center [504, 107] width 126 height 16
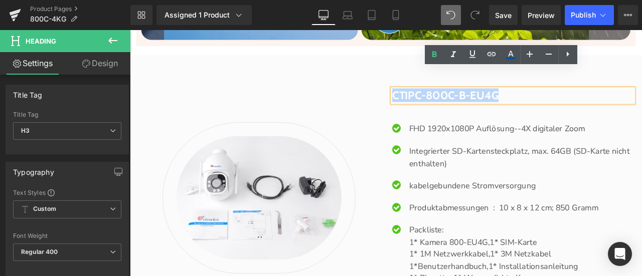
paste div
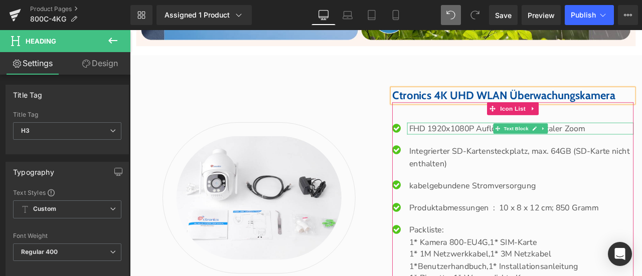
click at [493, 140] on p "FHD 1920x1080P Auflösung--4X digitaler Zoom" at bounding box center [594, 147] width 266 height 15
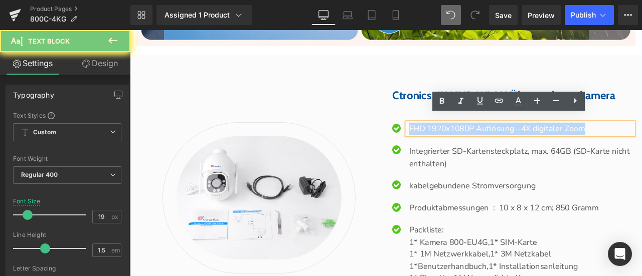
click at [493, 140] on p "FHD 1920x1080P Auflösung--4X digitaler Zoom" at bounding box center [594, 147] width 266 height 15
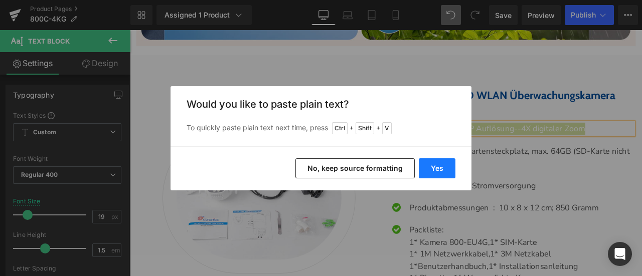
click at [430, 169] on button "Yes" at bounding box center [437, 168] width 37 height 20
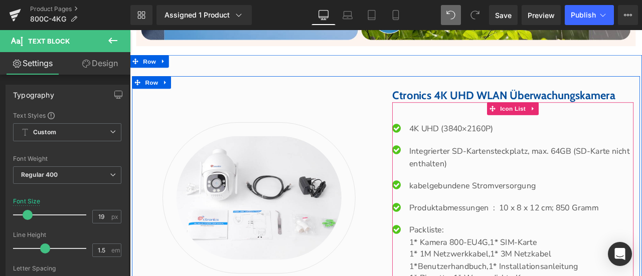
click at [491, 167] on p "Integrierter SD-Kartensteckplatz, max. 64GB (SD-Karte nicht enthalten)" at bounding box center [594, 181] width 266 height 29
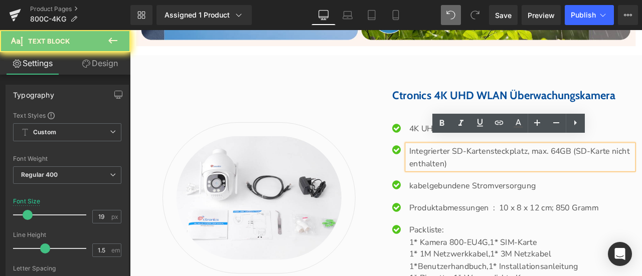
click at [491, 167] on p "Integrierter SD-Kartensteckplatz, max. 64GB (SD-Karte nicht enthalten)" at bounding box center [594, 181] width 266 height 29
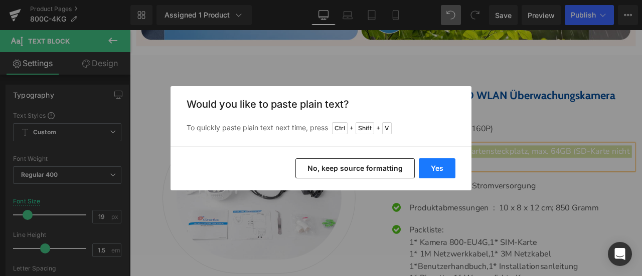
click at [451, 166] on button "Yes" at bounding box center [437, 168] width 37 height 20
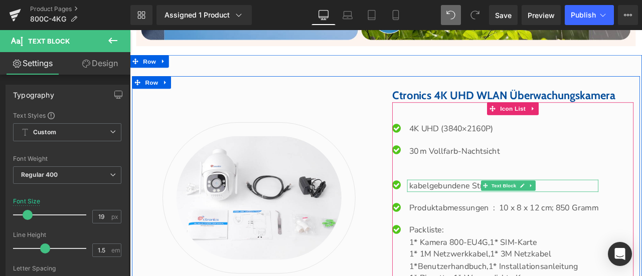
click at [501, 208] on p "kabelgebundene Stromversorgung" at bounding box center [573, 215] width 224 height 15
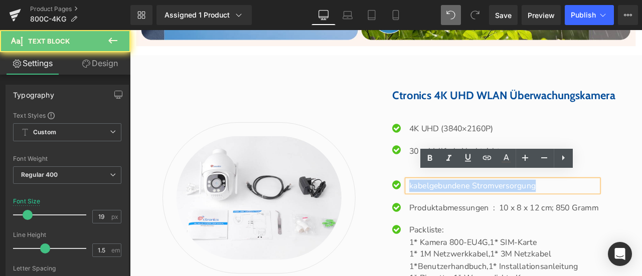
click at [501, 208] on p "kabelgebundene Stromversorgung" at bounding box center [573, 215] width 224 height 15
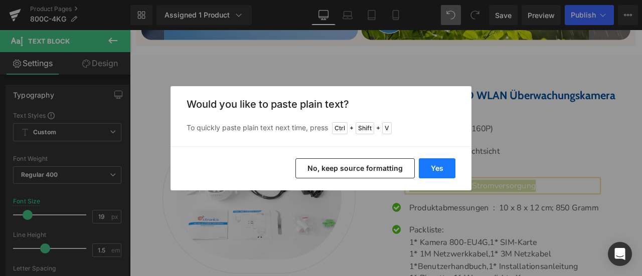
click at [437, 167] on button "Yes" at bounding box center [437, 168] width 37 height 20
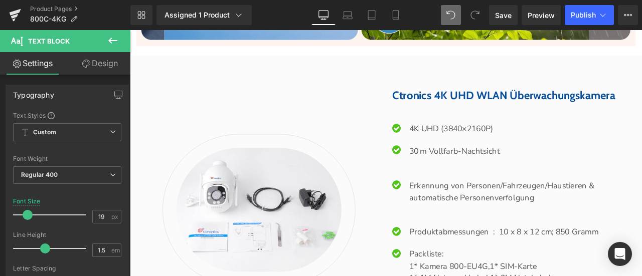
click at [506, 263] on p "Produktabmessungen ‏ : ‎ 10 x 8 x 12 cm; 850 Gramm" at bounding box center [594, 270] width 266 height 15
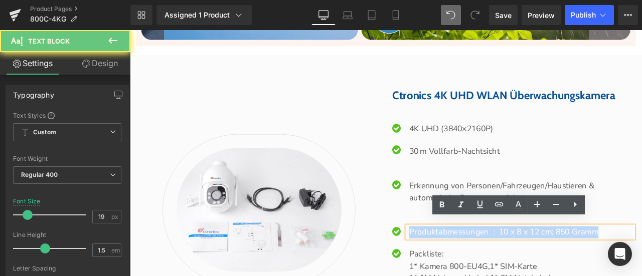
click at [506, 263] on p "Produktabmessungen ‏ : ‎ 10 x 8 x 12 cm; 850 Gramm" at bounding box center [594, 270] width 266 height 15
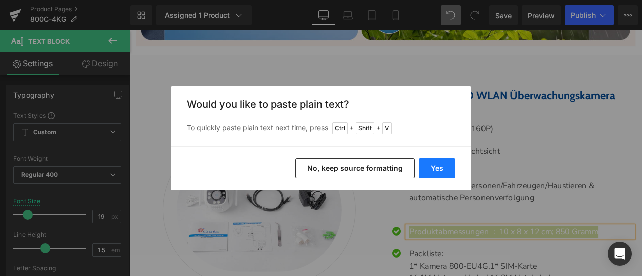
click at [439, 167] on button "Yes" at bounding box center [437, 168] width 37 height 20
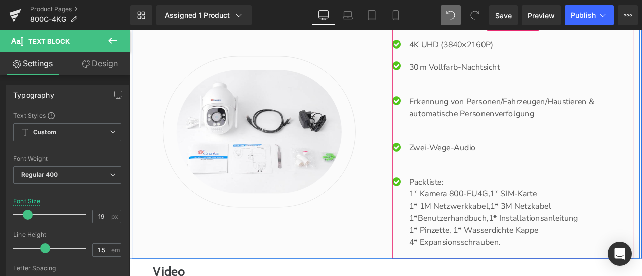
scroll to position [3407, 0]
click at [475, 203] on p "Packliste:" at bounding box center [594, 210] width 266 height 15
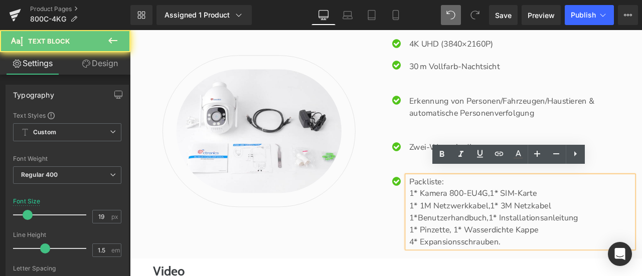
click at [475, 203] on p "Packliste:" at bounding box center [594, 210] width 266 height 15
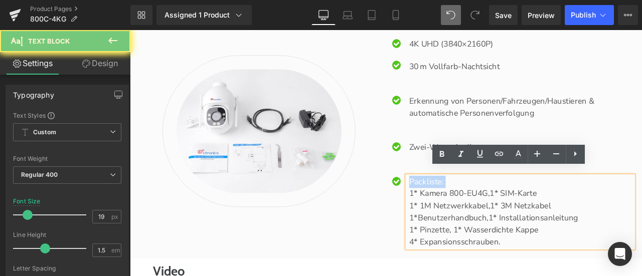
click at [475, 203] on p "Packliste:" at bounding box center [594, 210] width 266 height 15
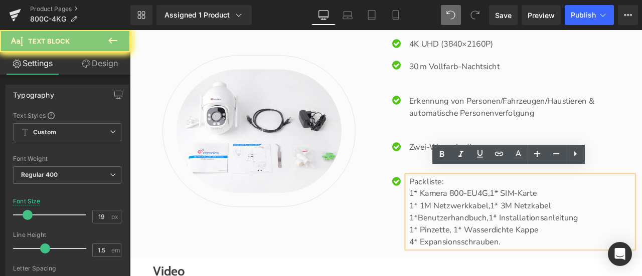
click at [506, 233] on p "1* 1M Netzwerkkabel, 1* 3M Netzkabel" at bounding box center [594, 239] width 266 height 15
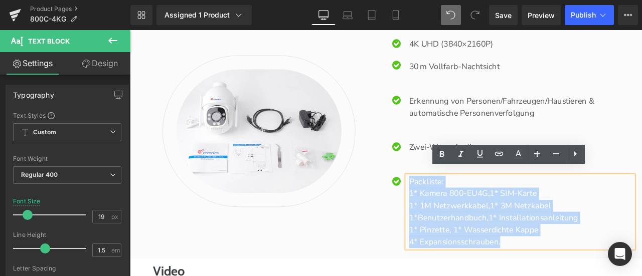
drag, startPoint x: 572, startPoint y: 276, endPoint x: 457, endPoint y: 201, distance: 137.7
click at [458, 203] on div "Packliste: 1* Kamera 800-EU4G, 1* SIM-Karte 1* 1M Netzwerkkabel, 1* 3M Netzkabe…" at bounding box center [592, 246] width 268 height 86
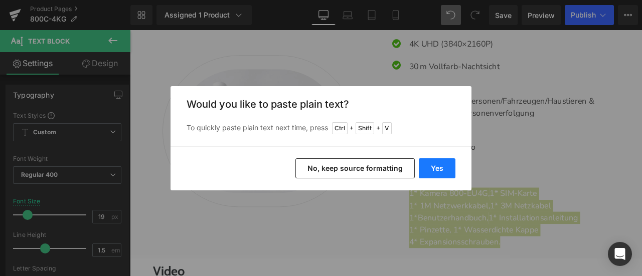
click at [437, 169] on button "Yes" at bounding box center [437, 168] width 37 height 20
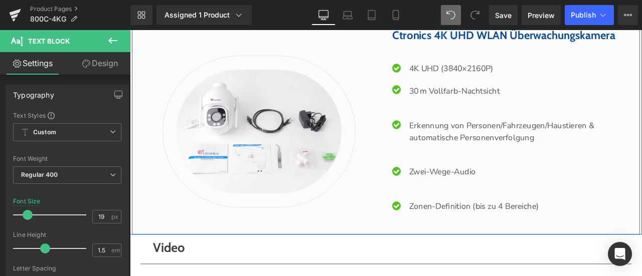
scroll to position [3278, 0]
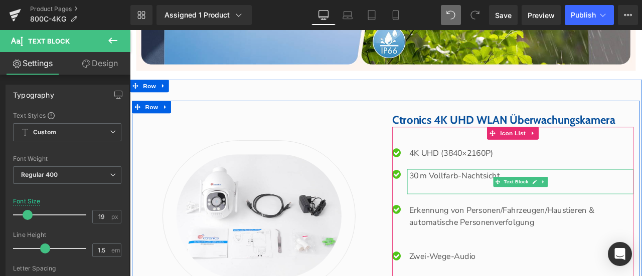
click at [491, 211] on p at bounding box center [594, 218] width 266 height 15
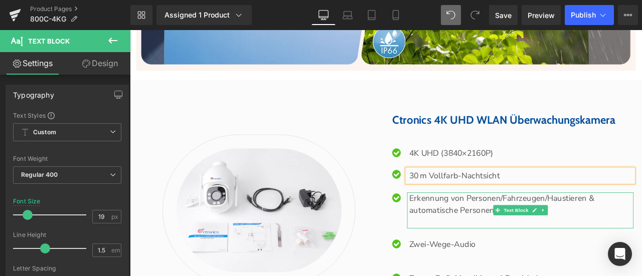
click at [502, 238] on p "Erkennung von Personen/Fahrzeugen/Haustieren & automatische Personenverfolgung" at bounding box center [594, 237] width 266 height 29
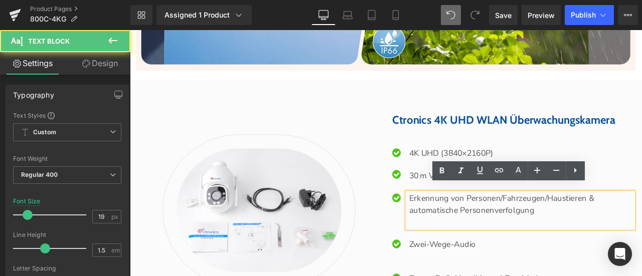
click at [497, 251] on p at bounding box center [594, 258] width 266 height 15
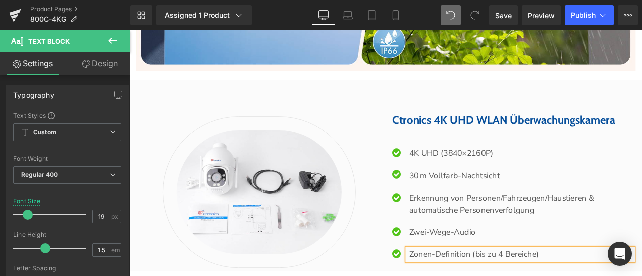
click at [130, 30] on div at bounding box center [130, 30] width 0 height 0
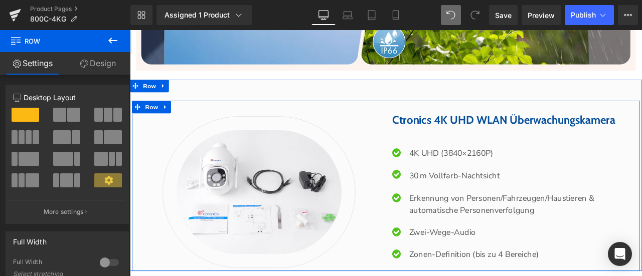
click at [428, 259] on div "Image" at bounding box center [282, 222] width 301 height 187
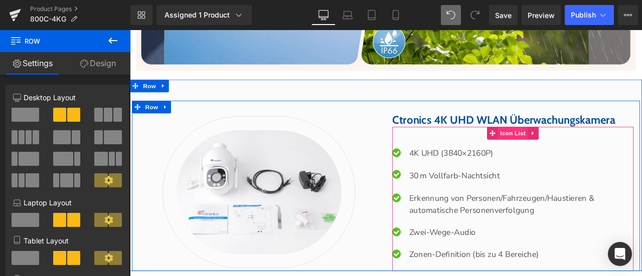
click at [575, 145] on span "Icon List" at bounding box center [583, 152] width 35 height 15
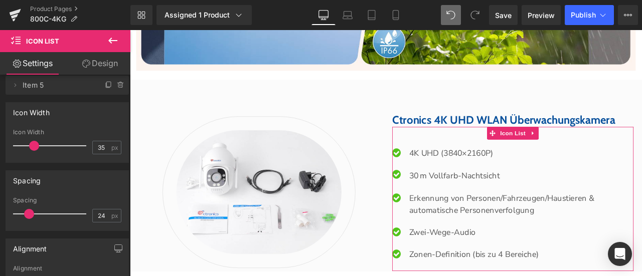
scroll to position [100, 0]
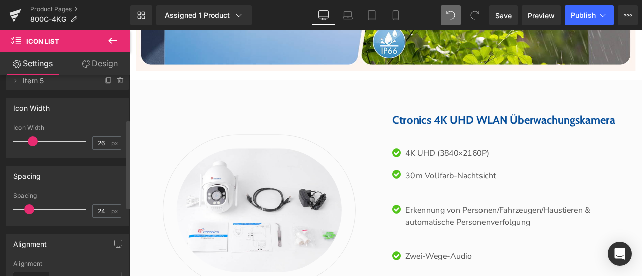
type input "32"
click at [28, 142] on span at bounding box center [33, 141] width 10 height 10
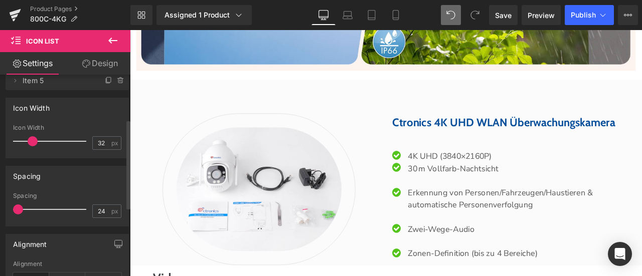
drag, startPoint x: 27, startPoint y: 207, endPoint x: 0, endPoint y: 203, distance: 27.4
click at [0, 203] on div "Spacing 24px Spacing 24 px" at bounding box center [67, 192] width 135 height 68
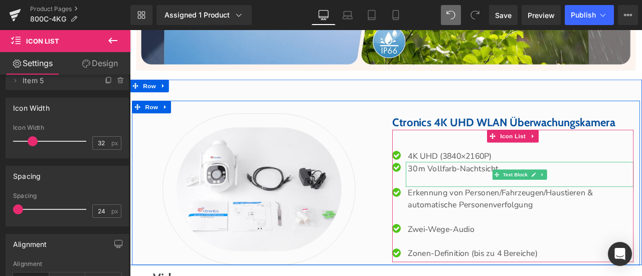
click at [483, 202] on p at bounding box center [592, 209] width 267 height 15
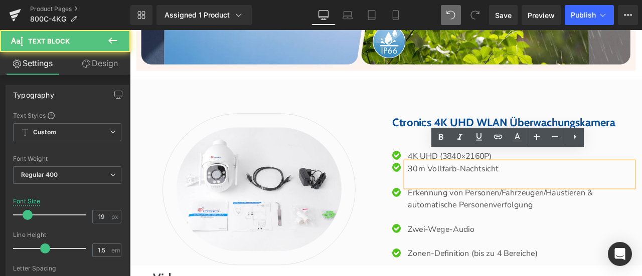
click at [489, 202] on p at bounding box center [592, 209] width 267 height 15
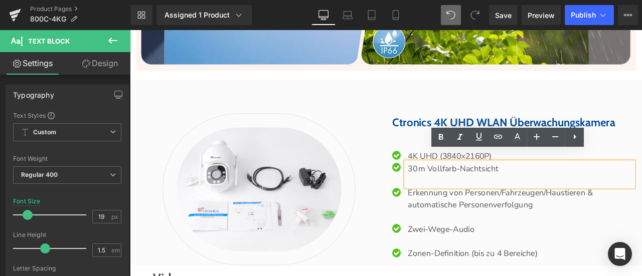
scroll to position [3281, 0]
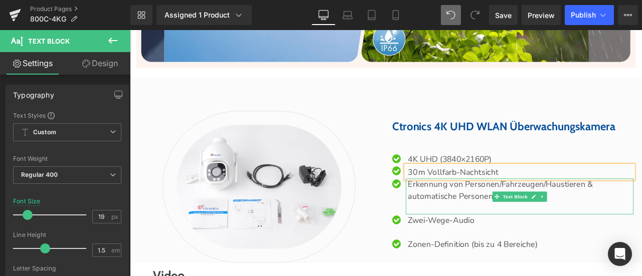
click at [491, 235] on p at bounding box center [592, 242] width 267 height 15
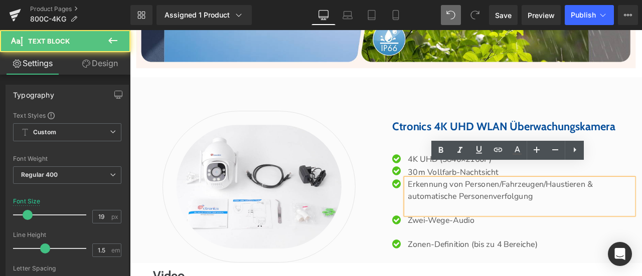
click at [493, 235] on p at bounding box center [592, 242] width 267 height 15
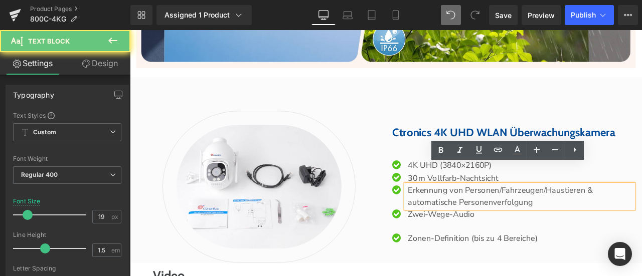
scroll to position [3288, 0]
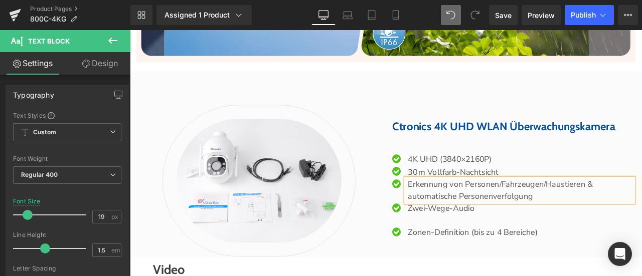
click at [489, 249] on p at bounding box center [592, 256] width 267 height 15
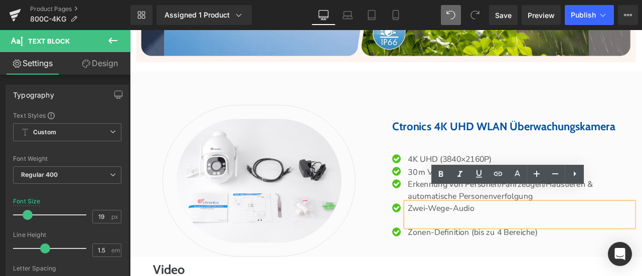
click at [491, 249] on p at bounding box center [592, 256] width 267 height 15
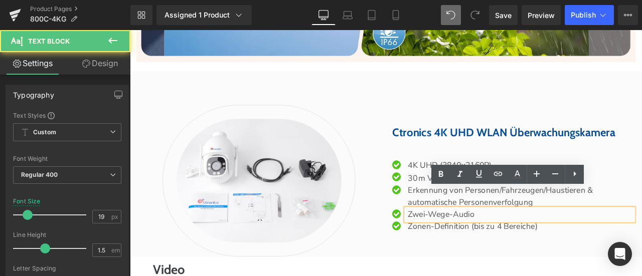
scroll to position [3295, 0]
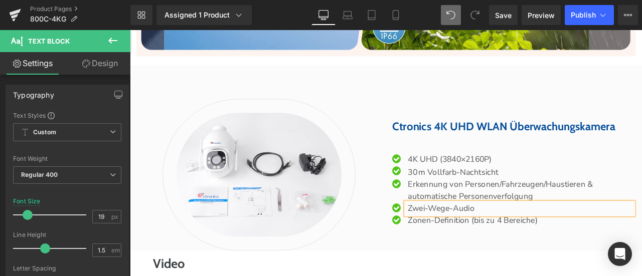
click at [485, 265] on div "Ctronics 4K UHD WLAN Überwachungskamera Heading Icon 4K UHD (3840×2160P) Text B…" at bounding box center [583, 202] width 301 height 180
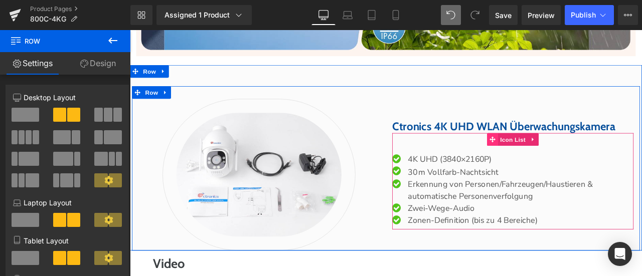
click at [558, 156] on icon at bounding box center [559, 159] width 7 height 7
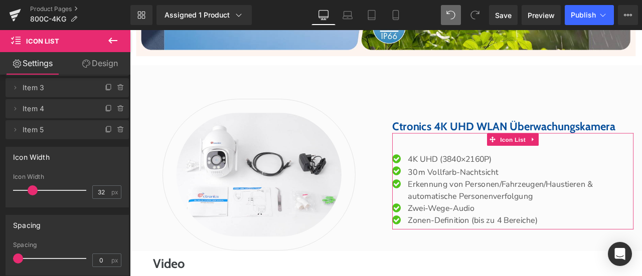
scroll to position [100, 0]
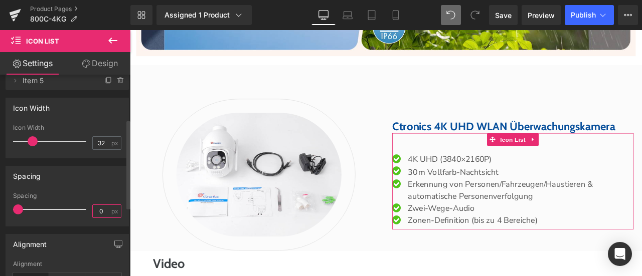
drag, startPoint x: 100, startPoint y: 212, endPoint x: 78, endPoint y: 210, distance: 22.2
click at [78, 210] on div "Spacing 0 px" at bounding box center [67, 210] width 108 height 34
type input "5"
click at [90, 187] on div "Spacing 0px Spacing 5 px" at bounding box center [67, 196] width 123 height 61
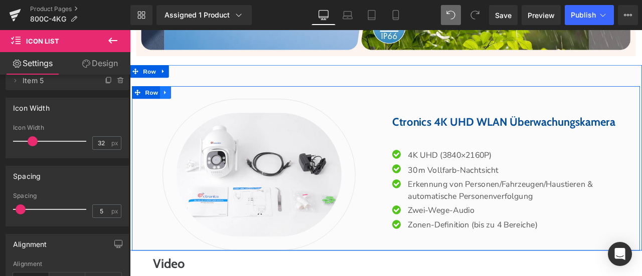
click at [171, 101] on icon at bounding box center [172, 105] width 7 height 8
click at [195, 101] on icon at bounding box center [198, 104] width 7 height 7
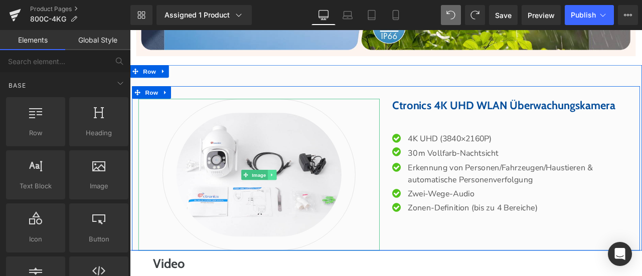
click at [297, 199] on icon at bounding box center [299, 202] width 6 height 6
click at [301, 199] on icon at bounding box center [304, 202] width 6 height 6
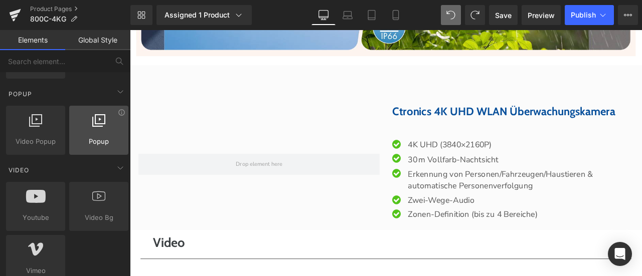
scroll to position [652, 0]
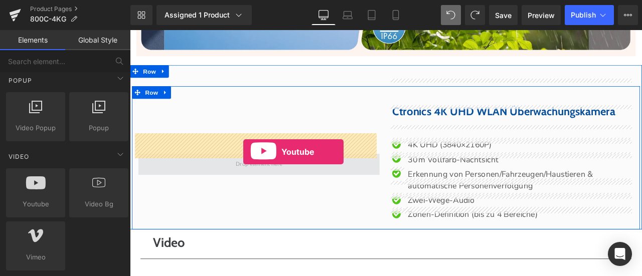
drag, startPoint x: 175, startPoint y: 229, endPoint x: 264, endPoint y: 174, distance: 104.9
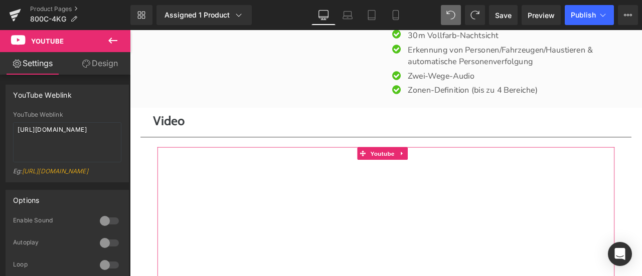
scroll to position [3245, 0]
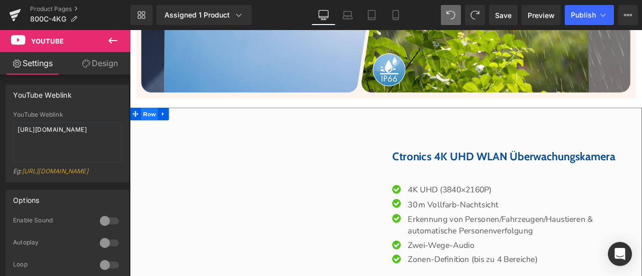
click at [145, 122] on span "Row" at bounding box center [153, 129] width 20 height 15
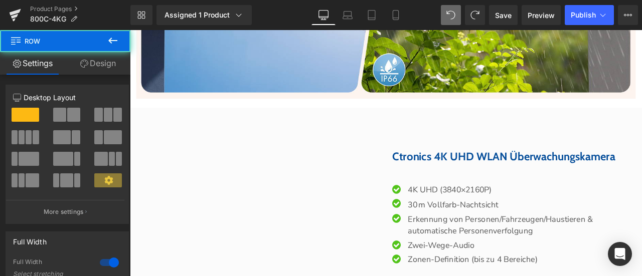
click at [114, 45] on icon at bounding box center [113, 41] width 12 height 12
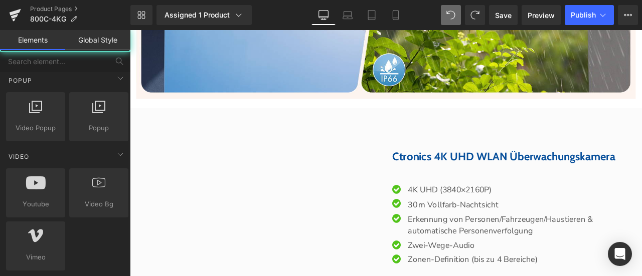
click at [114, 45] on link "Global Style" at bounding box center [97, 40] width 65 height 20
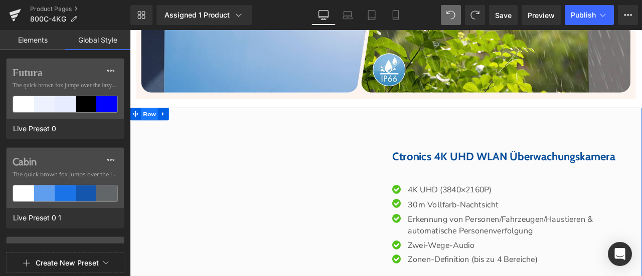
click at [152, 122] on span "Row" at bounding box center [153, 129] width 20 height 15
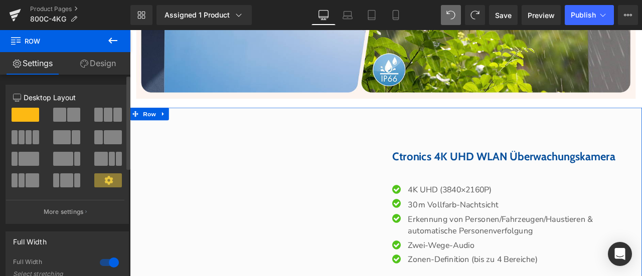
click at [61, 116] on span at bounding box center [59, 115] width 13 height 14
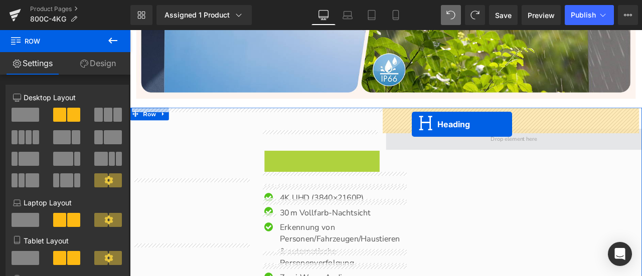
drag, startPoint x: 329, startPoint y: 161, endPoint x: 464, endPoint y: 141, distance: 136.3
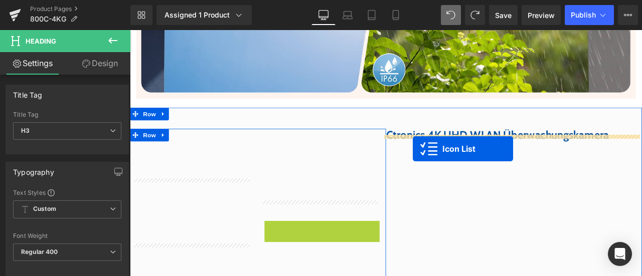
drag, startPoint x: 328, startPoint y: 172, endPoint x: 465, endPoint y: 171, distance: 136.9
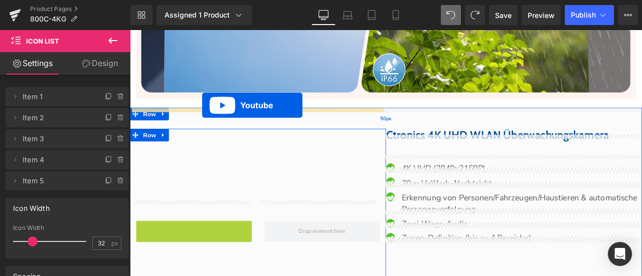
drag, startPoint x: 202, startPoint y: 203, endPoint x: 216, endPoint y: 119, distance: 84.4
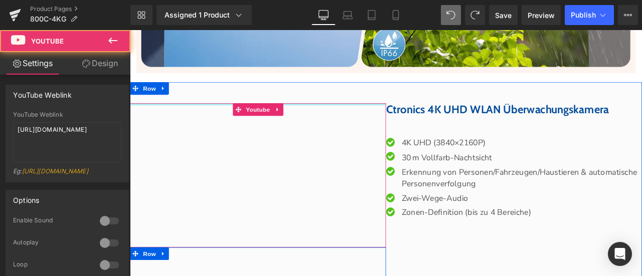
scroll to position [3395, 0]
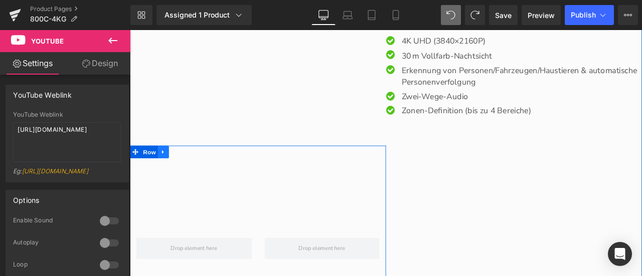
click at [166, 171] on icon at bounding box center [169, 175] width 7 height 8
click at [192, 172] on icon at bounding box center [195, 175] width 7 height 7
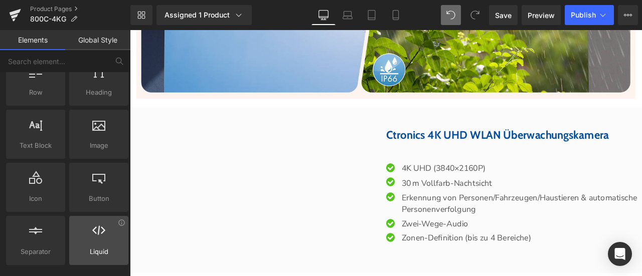
scroll to position [0, 0]
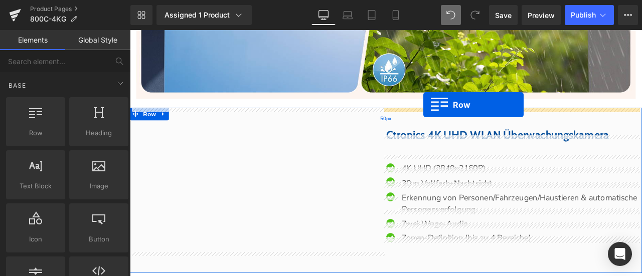
drag, startPoint x: 159, startPoint y: 152, endPoint x: 477, endPoint y: 118, distance: 320.2
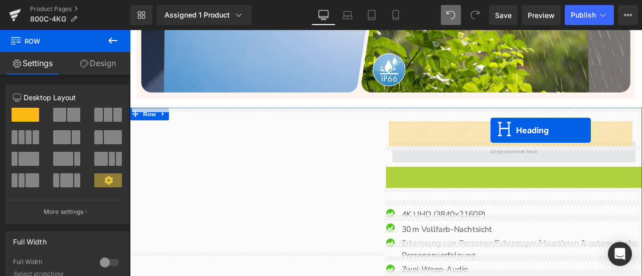
drag, startPoint x: 553, startPoint y: 188, endPoint x: 557, endPoint y: 149, distance: 38.8
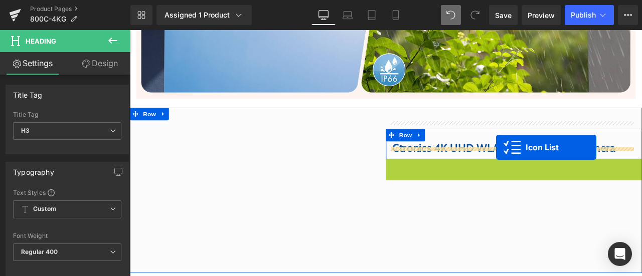
drag, startPoint x: 556, startPoint y: 183, endPoint x: 564, endPoint y: 169, distance: 16.2
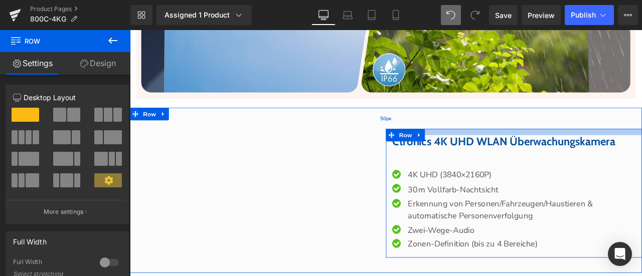
drag, startPoint x: 508, startPoint y: 129, endPoint x: 512, endPoint y: 122, distance: 8.1
click at [512, 122] on div "Youtube Ctronics 4K UHD WLAN Überwachungskamera Heading Icon 4K UHD (3840×2160P…" at bounding box center [433, 220] width 607 height 196
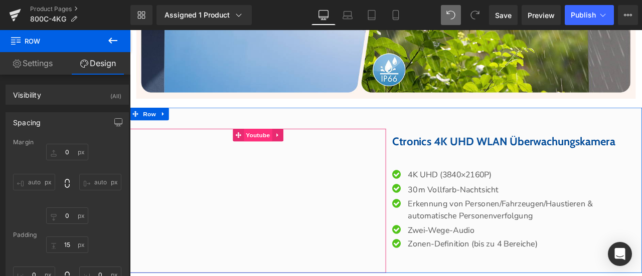
click at [272, 147] on span "Youtube" at bounding box center [282, 154] width 34 height 15
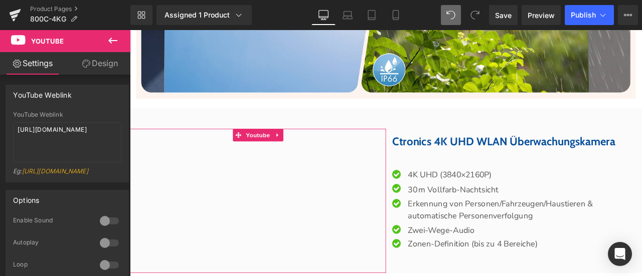
click at [111, 64] on link "Design" at bounding box center [99, 63] width 65 height 23
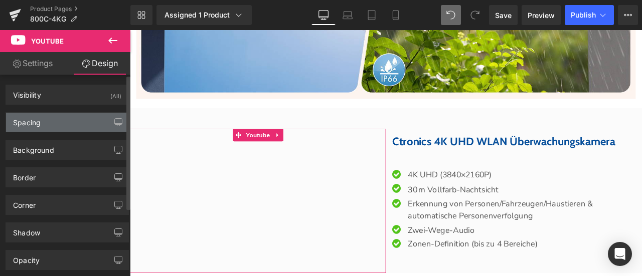
click at [51, 125] on div "Spacing" at bounding box center [67, 122] width 122 height 19
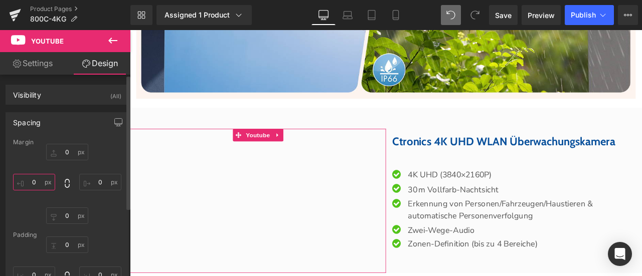
click at [42, 179] on input "0" at bounding box center [34, 182] width 42 height 17
type input "5"
click at [101, 180] on input "0" at bounding box center [100, 182] width 42 height 17
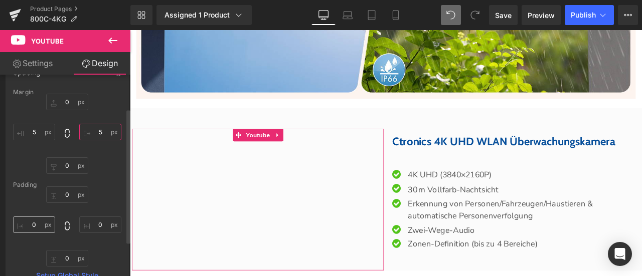
type input "5"
click at [37, 228] on input "0" at bounding box center [34, 225] width 42 height 17
type input "5"
click at [94, 225] on input "0" at bounding box center [100, 225] width 42 height 17
type input "5"
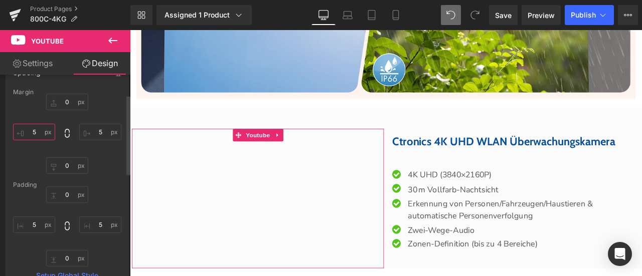
click at [39, 131] on input "5" at bounding box center [34, 132] width 42 height 17
type input "0"
click at [99, 135] on input "5" at bounding box center [100, 132] width 42 height 17
type input "0"
click at [38, 220] on input "5" at bounding box center [34, 225] width 42 height 17
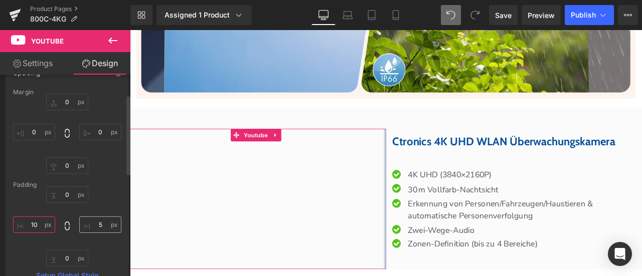
type input "10"
click at [97, 228] on input "5" at bounding box center [100, 225] width 42 height 17
type input "1"
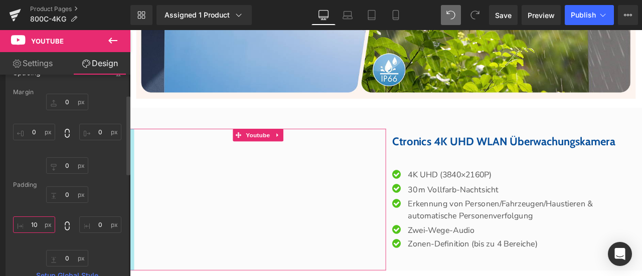
click at [34, 225] on input "10" at bounding box center [34, 225] width 42 height 17
type input "15"
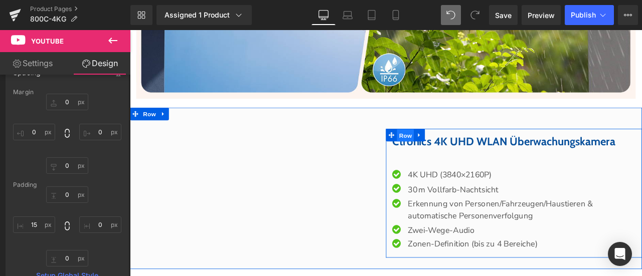
click at [455, 147] on span "Row" at bounding box center [456, 154] width 20 height 15
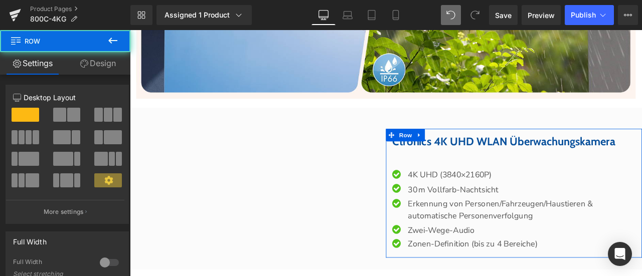
click at [99, 59] on link "Design" at bounding box center [97, 63] width 65 height 23
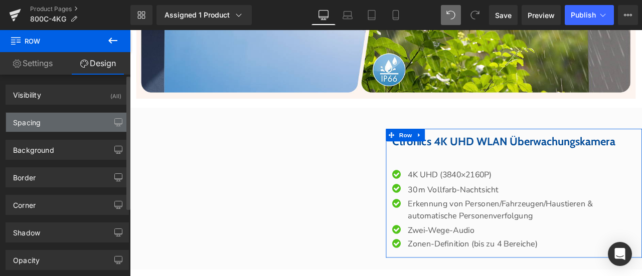
click at [34, 125] on div "Spacing" at bounding box center [27, 120] width 28 height 14
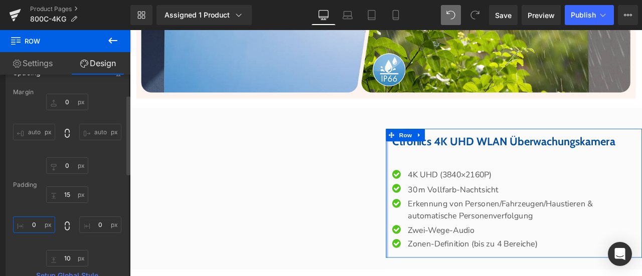
click at [38, 228] on input "0" at bounding box center [34, 225] width 42 height 17
drag, startPoint x: 33, startPoint y: 228, endPoint x: 38, endPoint y: 228, distance: 5.5
click at [38, 228] on input "5" at bounding box center [34, 225] width 42 height 17
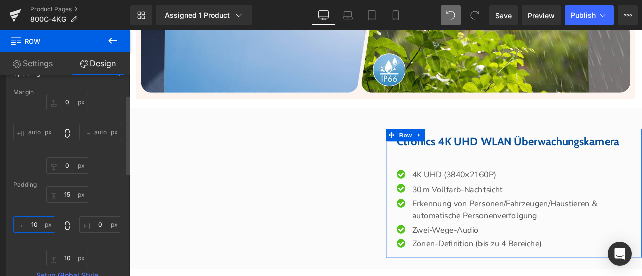
drag, startPoint x: 33, startPoint y: 224, endPoint x: 41, endPoint y: 224, distance: 7.5
click at [41, 224] on input "10" at bounding box center [34, 225] width 42 height 17
type input "15"
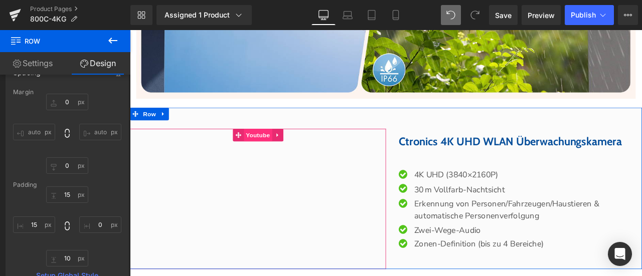
click at [284, 147] on span "Youtube" at bounding box center [282, 154] width 34 height 15
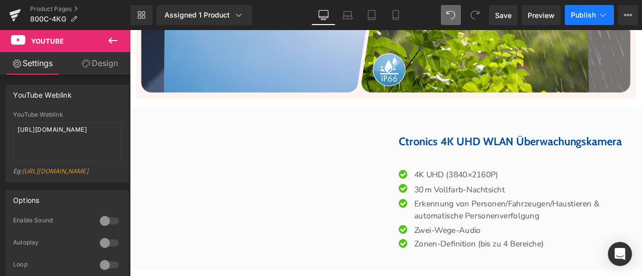
click at [574, 16] on span "Publish" at bounding box center [583, 15] width 25 height 8
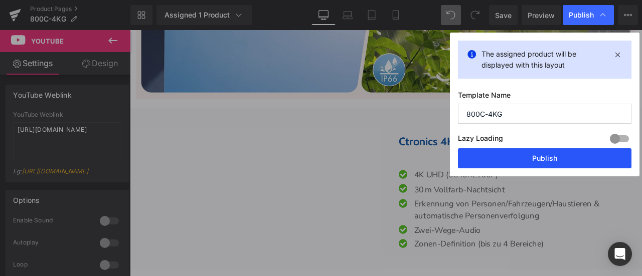
click at [565, 157] on button "Publish" at bounding box center [545, 158] width 174 height 20
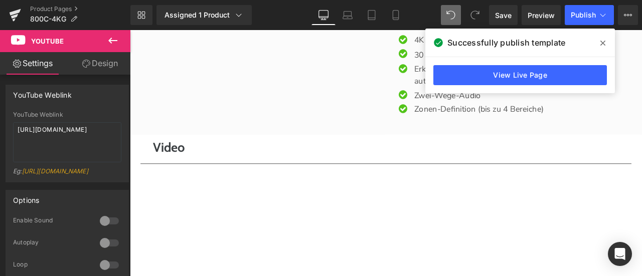
scroll to position [3546, 0]
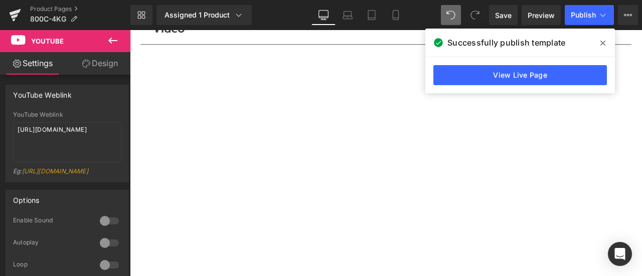
click at [603, 42] on icon at bounding box center [602, 43] width 5 height 8
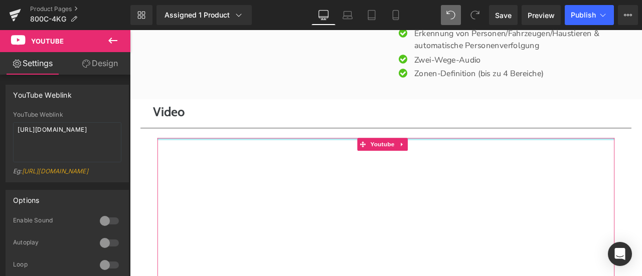
scroll to position [3446, 0]
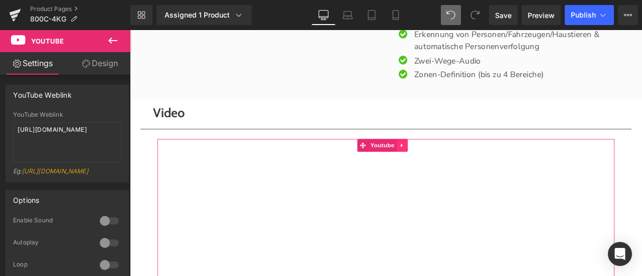
click at [454, 164] on icon at bounding box center [452, 168] width 7 height 8
click at [456, 164] on icon at bounding box center [458, 167] width 7 height 7
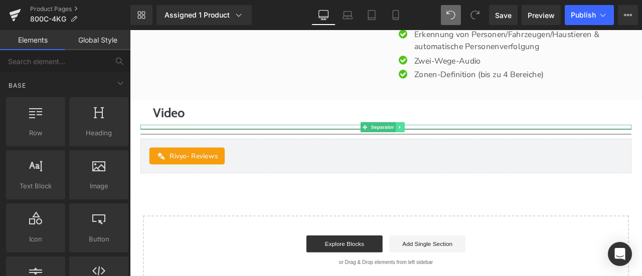
click at [449, 144] on icon at bounding box center [450, 146] width 2 height 4
click at [455, 142] on icon at bounding box center [455, 145] width 6 height 6
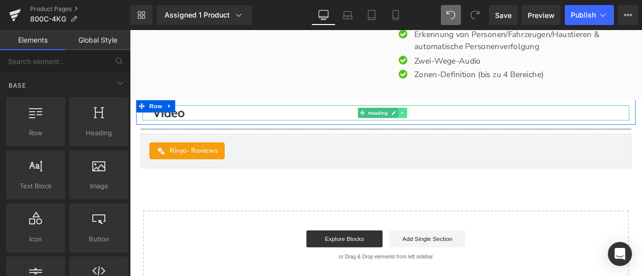
click at [455, 125] on icon at bounding box center [453, 128] width 6 height 6
click at [458, 126] on icon at bounding box center [458, 129] width 6 height 6
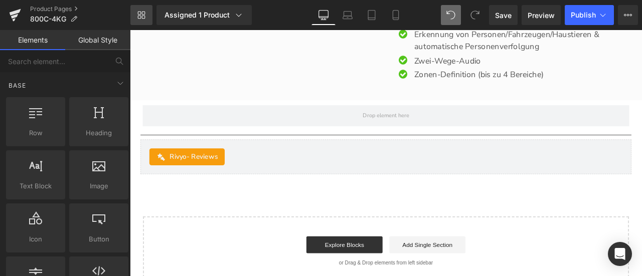
click at [147, 15] on link "Library" at bounding box center [141, 15] width 22 height 20
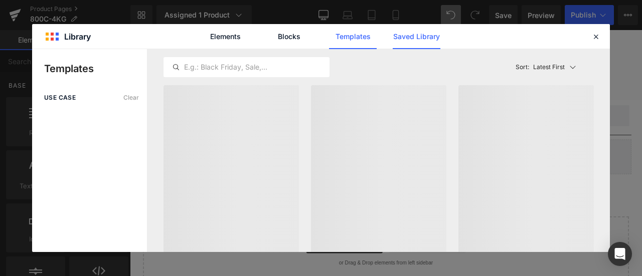
click at [408, 34] on link "Saved Library" at bounding box center [417, 36] width 48 height 25
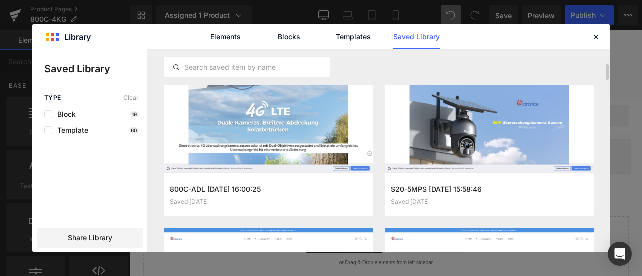
scroll to position [527, 0]
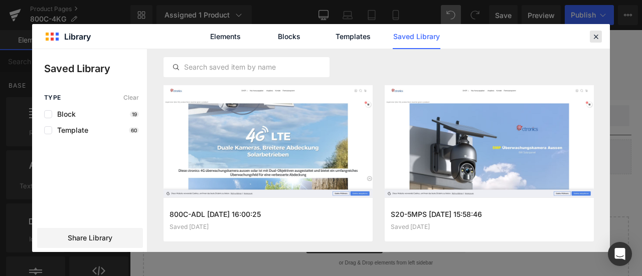
click at [593, 38] on icon at bounding box center [595, 36] width 9 height 9
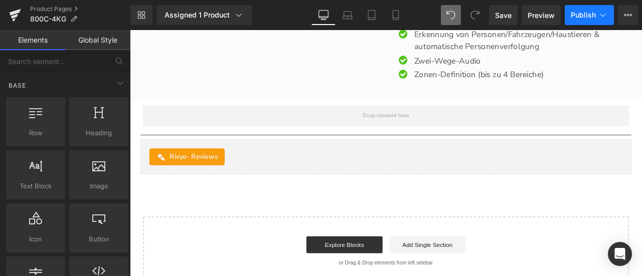
click at [574, 13] on span "Publish" at bounding box center [583, 15] width 25 height 8
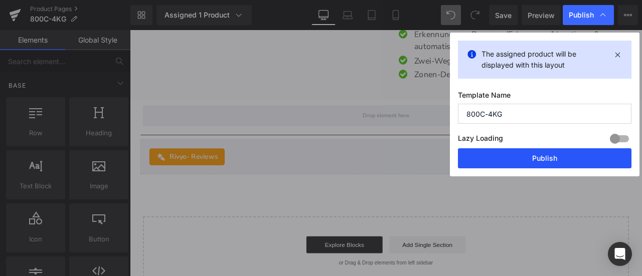
click at [551, 160] on button "Publish" at bounding box center [545, 158] width 174 height 20
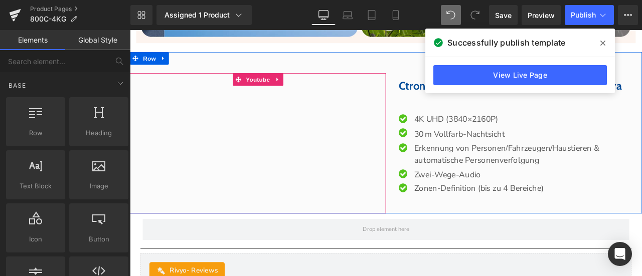
scroll to position [3295, 0]
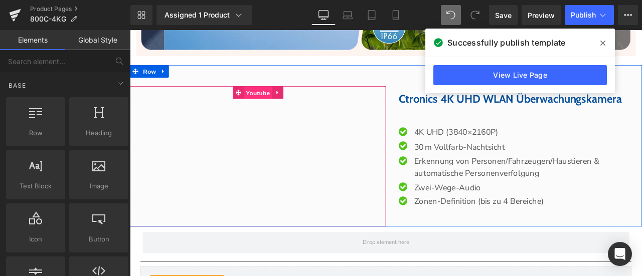
click at [280, 97] on span "Youtube" at bounding box center [282, 104] width 34 height 15
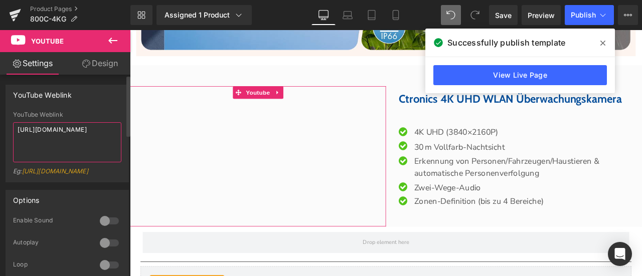
drag, startPoint x: 93, startPoint y: 140, endPoint x: 0, endPoint y: 123, distance: 94.7
click at [0, 123] on div "YouTube Weblink YouTube Weblink https://www.youtube.com/watch?v=OQBlWco72c4 Eg:…" at bounding box center [67, 129] width 135 height 105
paste textarea "youtu.be/juxTZsdlESQ"
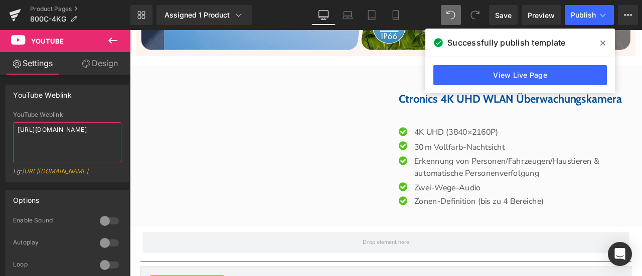
type textarea "https://youtu.be/juxTZsdlESQ"
click at [606, 43] on span at bounding box center [603, 43] width 16 height 16
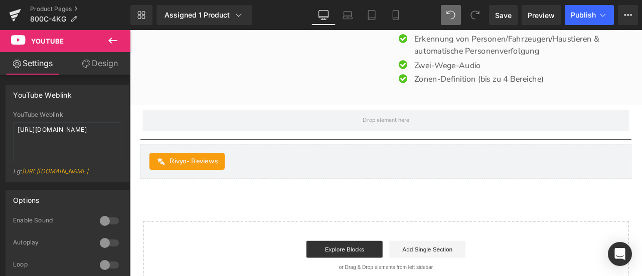
scroll to position [3330, 0]
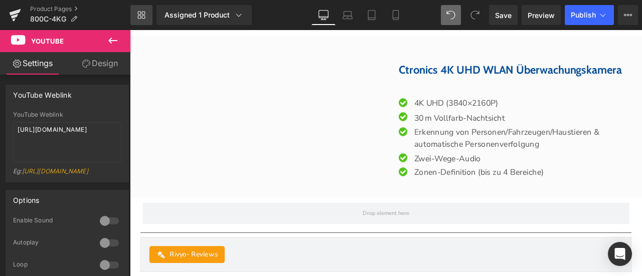
click at [148, 17] on link "Library" at bounding box center [141, 15] width 22 height 20
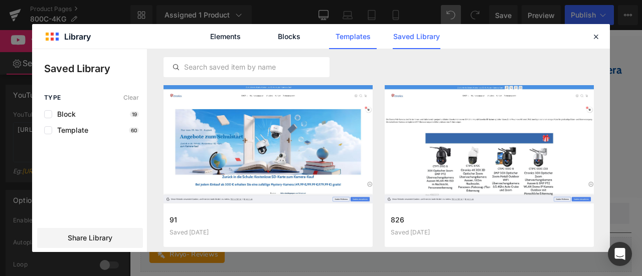
click at [353, 30] on link "Templates" at bounding box center [353, 36] width 48 height 25
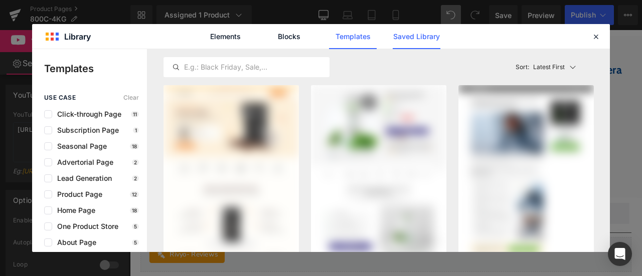
click at [409, 36] on link "Saved Library" at bounding box center [417, 36] width 48 height 25
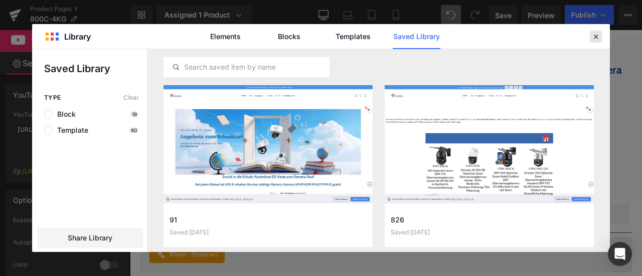
click at [596, 37] on icon at bounding box center [595, 36] width 9 height 9
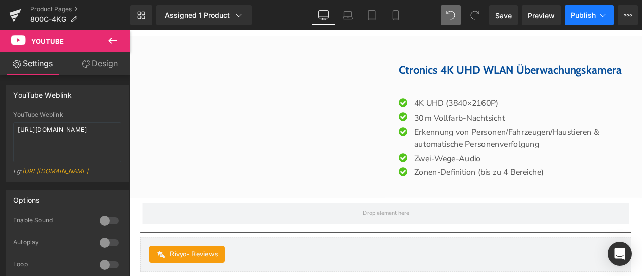
click at [579, 15] on span "Publish" at bounding box center [583, 15] width 25 height 8
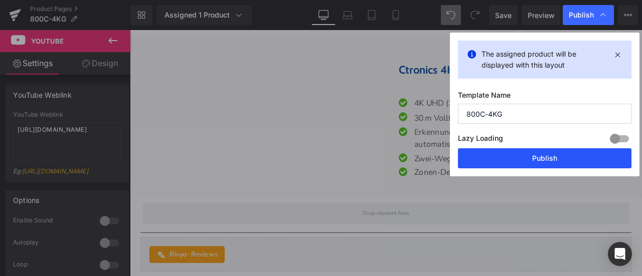
click at [578, 160] on button "Publish" at bounding box center [545, 158] width 174 height 20
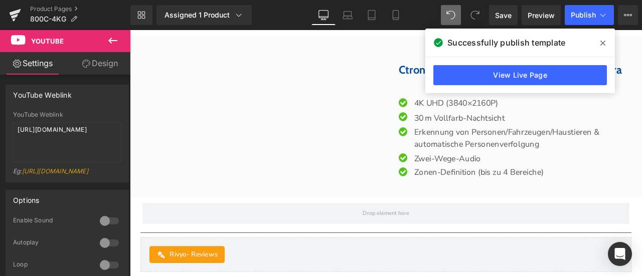
click at [601, 43] on icon at bounding box center [602, 43] width 5 height 8
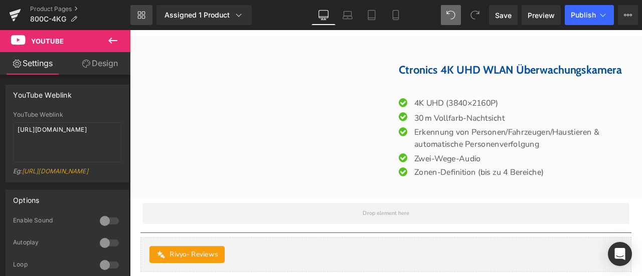
click at [146, 19] on link "Library" at bounding box center [141, 15] width 22 height 20
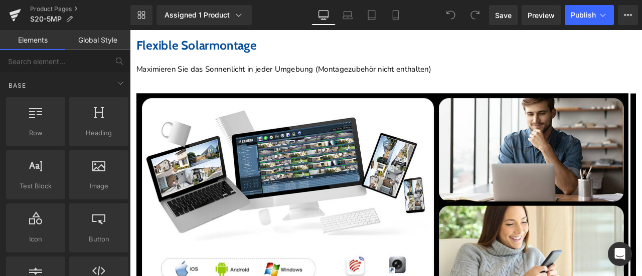
scroll to position [3611, 0]
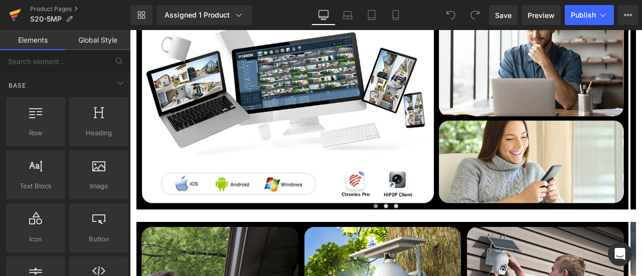
click at [15, 18] on icon at bounding box center [15, 15] width 12 height 25
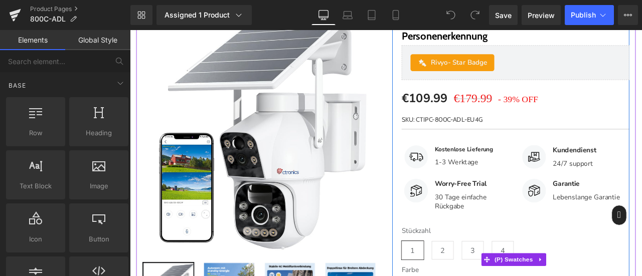
scroll to position [150, 0]
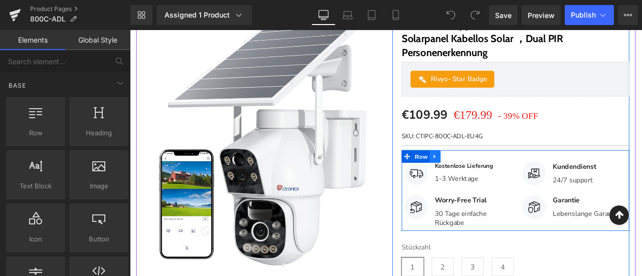
click at [488, 177] on icon at bounding box center [491, 180] width 7 height 8
click at [489, 178] on icon at bounding box center [491, 180] width 7 height 7
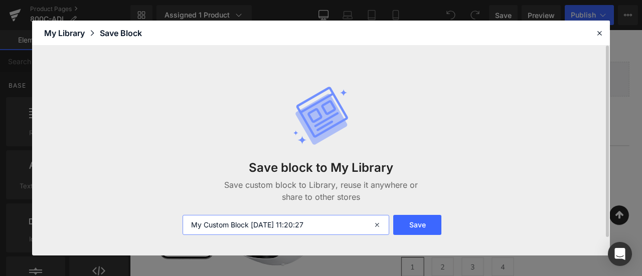
drag, startPoint x: 323, startPoint y: 225, endPoint x: 182, endPoint y: 225, distance: 140.9
click at [182, 225] on div "My Custom Block 2025-09-09 11:20:27" at bounding box center [285, 225] width 217 height 20
type input "服务性"
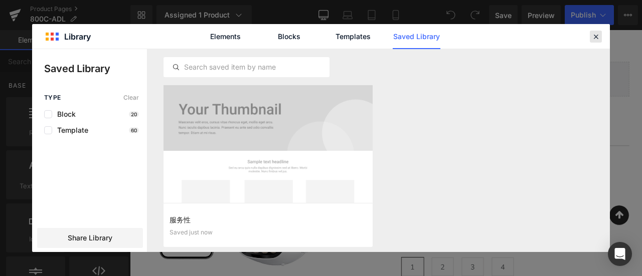
click at [596, 39] on icon at bounding box center [595, 36] width 9 height 9
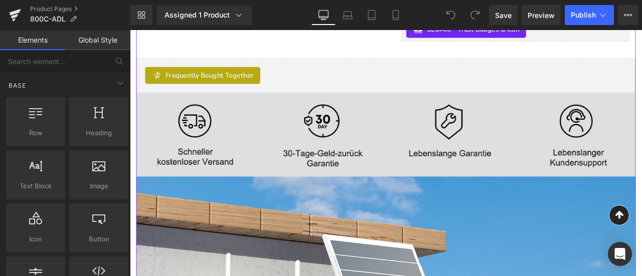
scroll to position [0, 0]
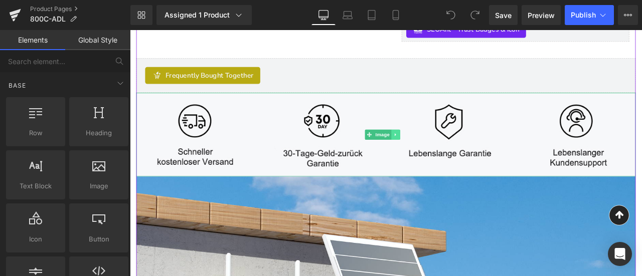
click at [448, 150] on link at bounding box center [444, 154] width 11 height 12
click at [431, 151] on icon at bounding box center [429, 154] width 6 height 6
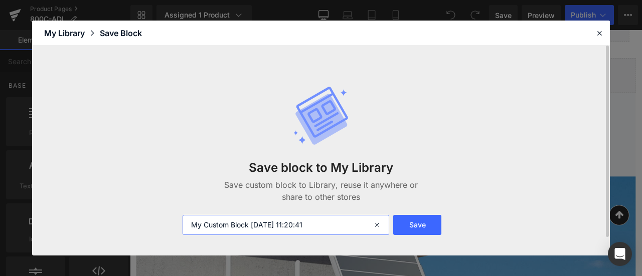
drag, startPoint x: 319, startPoint y: 224, endPoint x: 182, endPoint y: 225, distance: 136.9
click at [181, 225] on div "My Custom Block 2025-09-09 11:20:41" at bounding box center [285, 225] width 217 height 20
type input "服务性2"
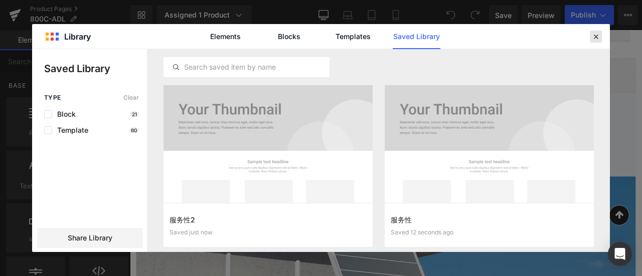
click at [595, 38] on icon at bounding box center [595, 36] width 9 height 9
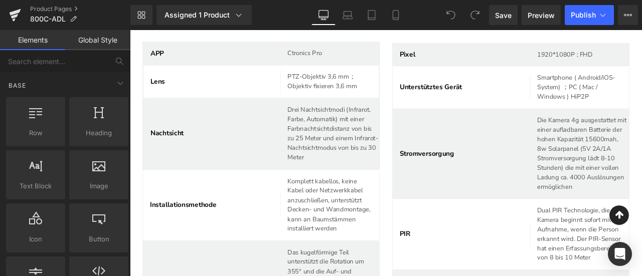
scroll to position [3892, 0]
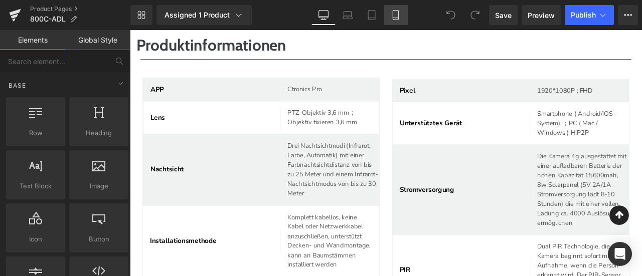
click at [397, 18] on icon at bounding box center [396, 18] width 6 height 0
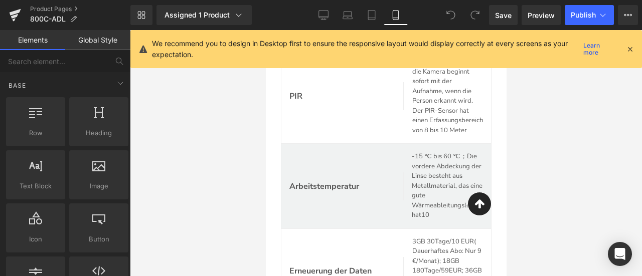
scroll to position [4363, 0]
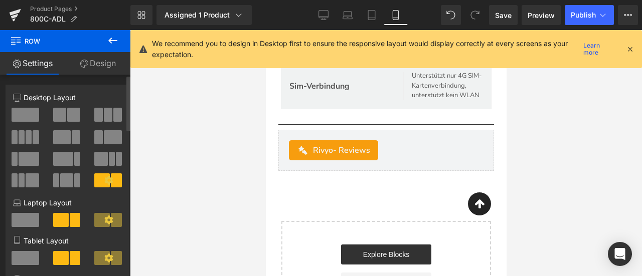
click at [67, 117] on span at bounding box center [73, 115] width 13 height 14
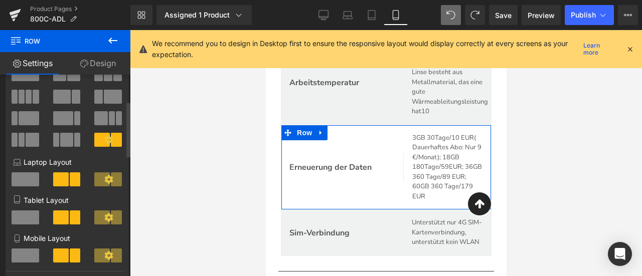
scroll to position [100, 0]
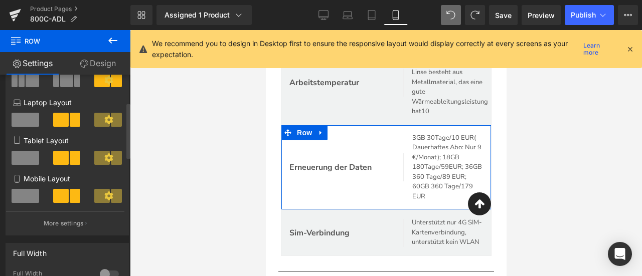
click at [31, 195] on span at bounding box center [26, 196] width 28 height 14
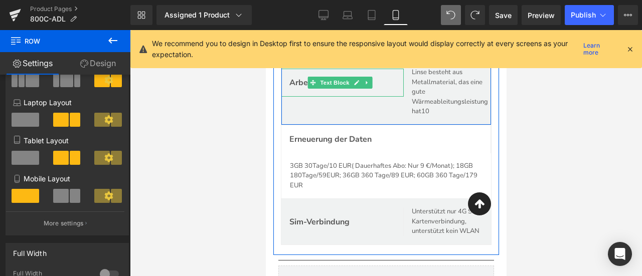
scroll to position [4316, 0]
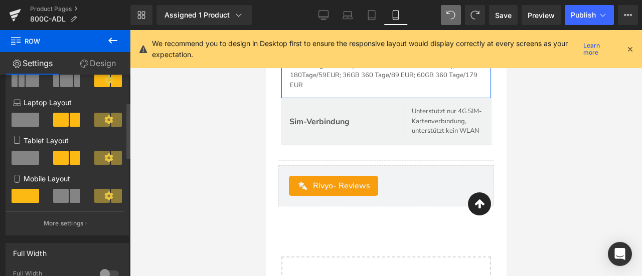
click at [71, 198] on span at bounding box center [75, 196] width 11 height 14
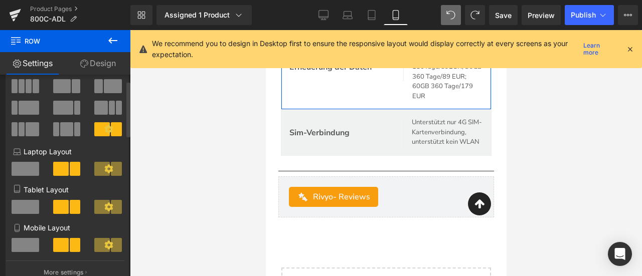
scroll to position [0, 0]
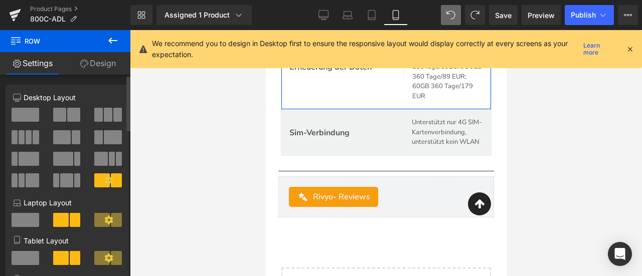
click at [63, 114] on span at bounding box center [59, 115] width 13 height 14
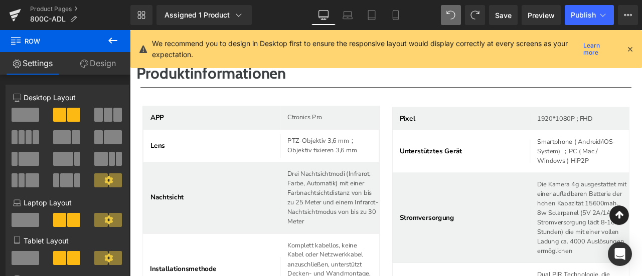
scroll to position [3859, 0]
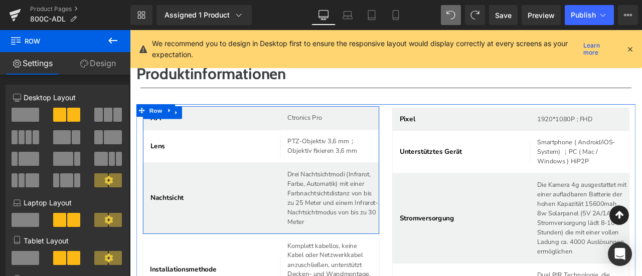
click at [170, 136] on span "Row" at bounding box center [168, 128] width 20 height 15
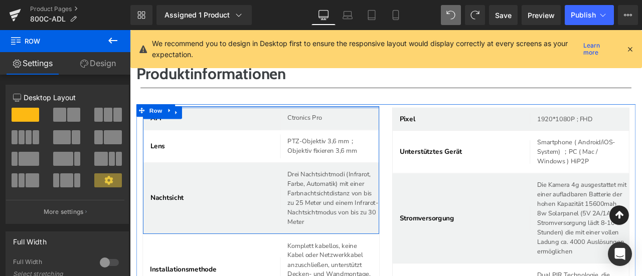
click at [297, 123] on div at bounding box center [285, 121] width 280 height 3
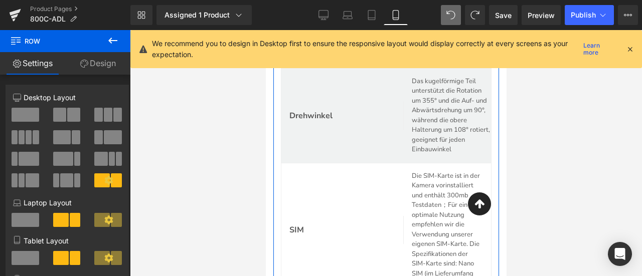
scroll to position [3409, 0]
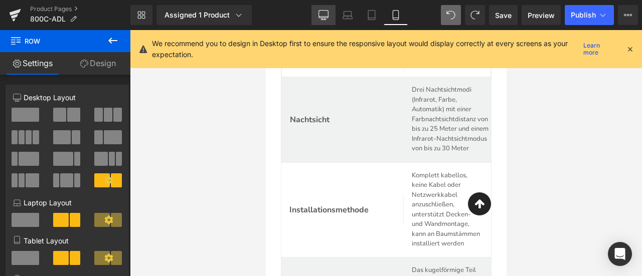
click at [323, 19] on icon at bounding box center [323, 15] width 10 height 10
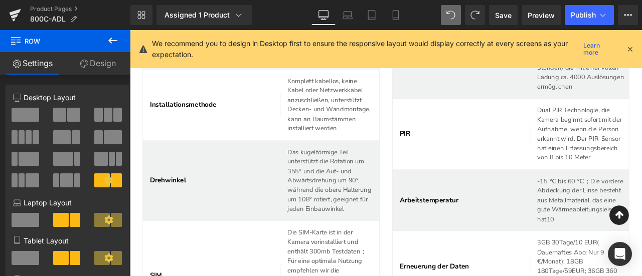
scroll to position [3919, 0]
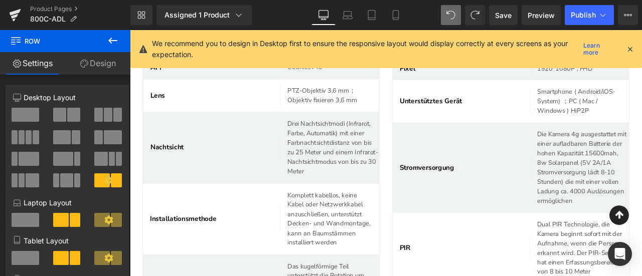
click at [631, 49] on icon at bounding box center [629, 49] width 9 height 9
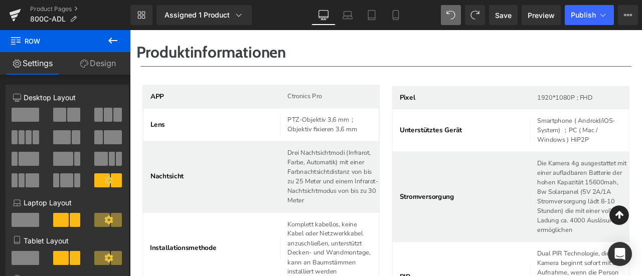
scroll to position [3869, 0]
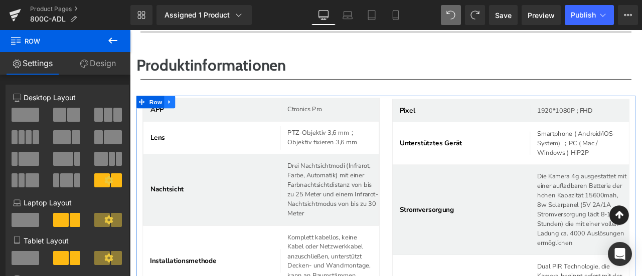
click at [179, 117] on icon at bounding box center [177, 115] width 7 height 8
click at [179, 117] on icon at bounding box center [177, 115] width 7 height 7
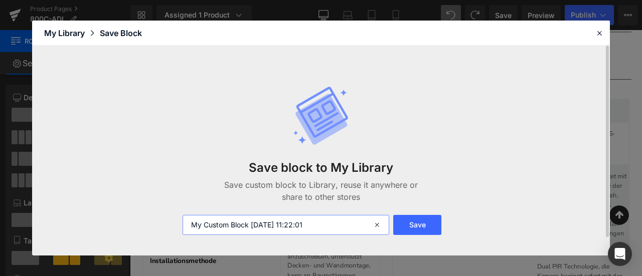
drag, startPoint x: 327, startPoint y: 227, endPoint x: 187, endPoint y: 219, distance: 139.7
click at [187, 219] on input "My Custom Block 2025-09-09 11:22:01" at bounding box center [286, 225] width 207 height 20
type input "规格"
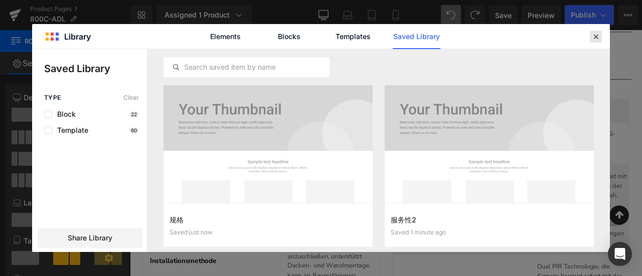
click at [596, 39] on icon at bounding box center [595, 36] width 9 height 9
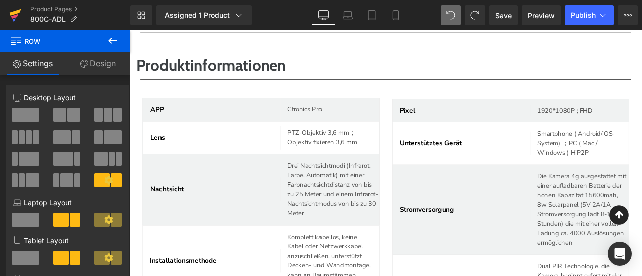
click at [15, 16] on icon at bounding box center [14, 16] width 7 height 5
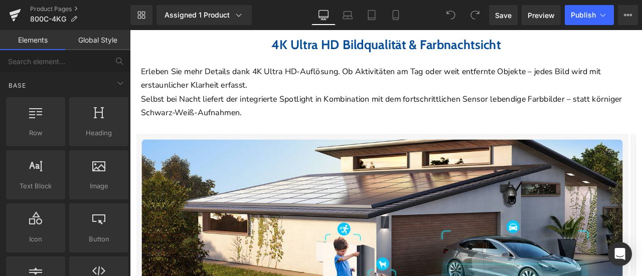
scroll to position [903, 0]
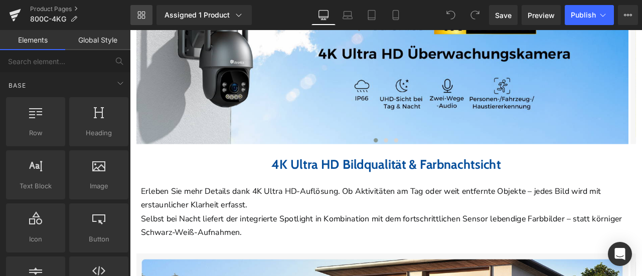
click at [147, 17] on link "Library" at bounding box center [141, 15] width 22 height 20
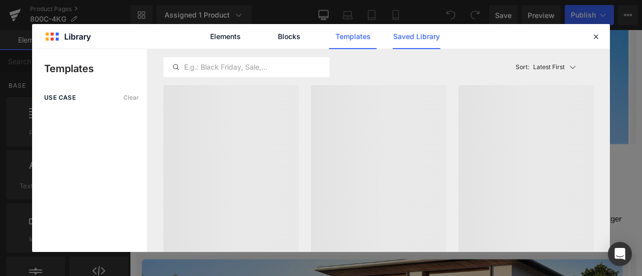
click at [433, 33] on link "Saved Library" at bounding box center [417, 36] width 48 height 25
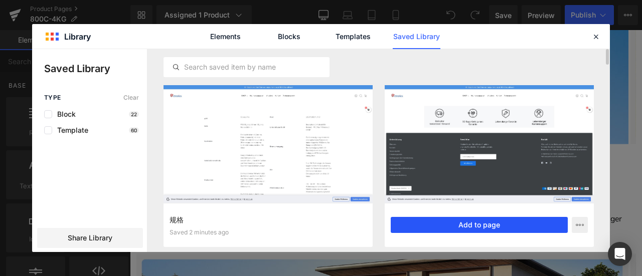
click at [455, 228] on button "Add to page" at bounding box center [479, 225] width 177 height 16
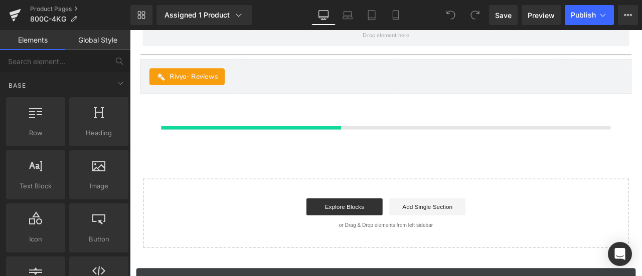
scroll to position [3543, 0]
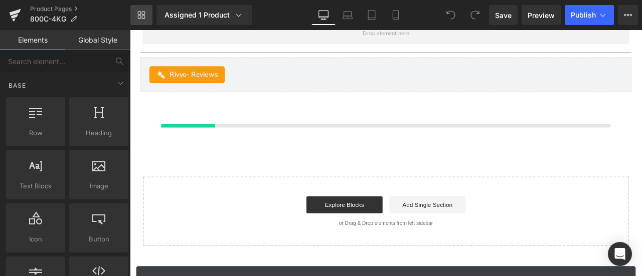
click at [142, 17] on icon at bounding box center [141, 15] width 8 height 8
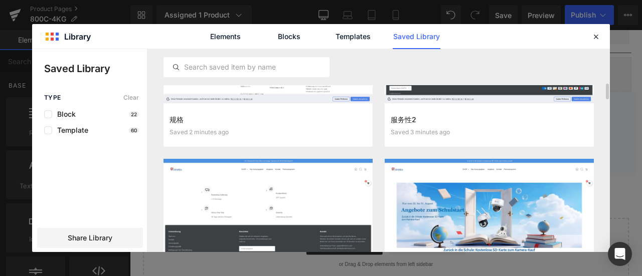
scroll to position [150, 0]
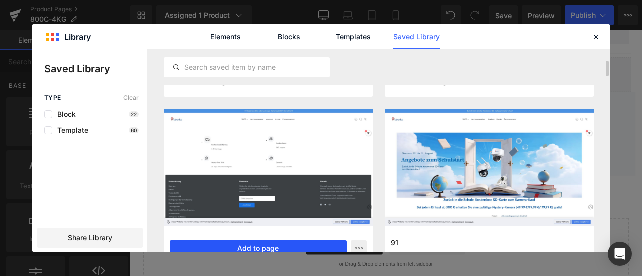
click at [256, 247] on button "Add to page" at bounding box center [258, 249] width 177 height 16
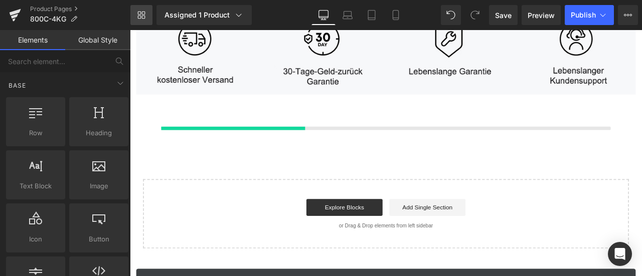
scroll to position [3641, 0]
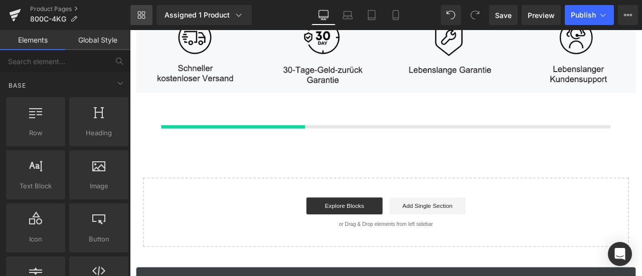
click at [139, 13] on icon at bounding box center [141, 15] width 8 height 8
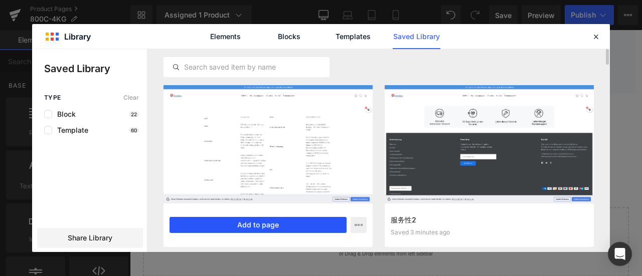
click at [274, 223] on button "Add to page" at bounding box center [258, 225] width 177 height 16
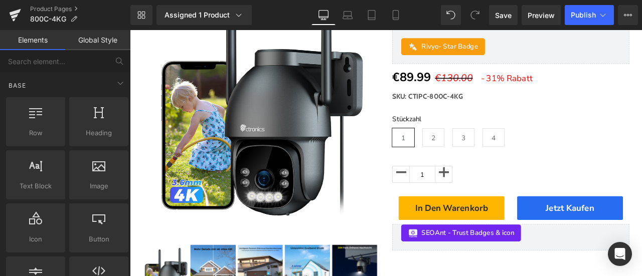
scroll to position [185, 0]
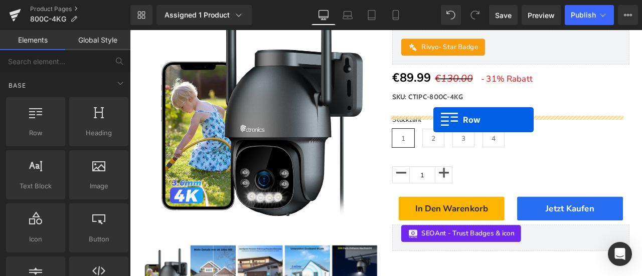
drag, startPoint x: 145, startPoint y: 103, endPoint x: 490, endPoint y: 136, distance: 346.1
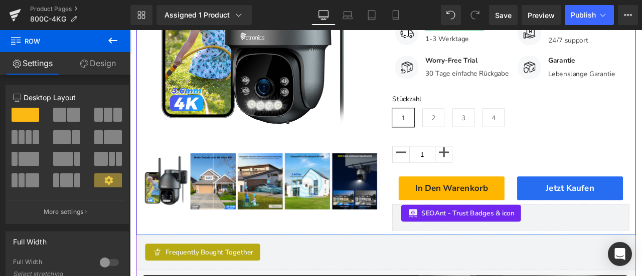
scroll to position [235, 0]
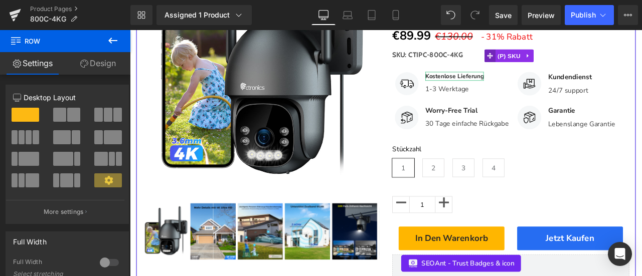
click at [554, 64] on icon at bounding box center [556, 60] width 7 height 7
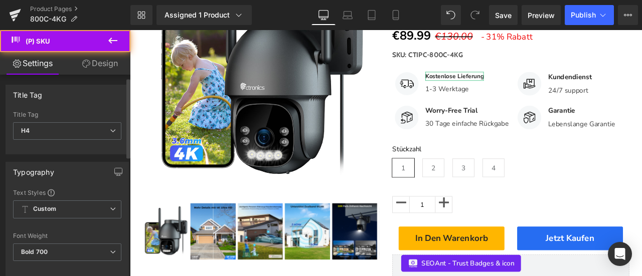
scroll to position [100, 0]
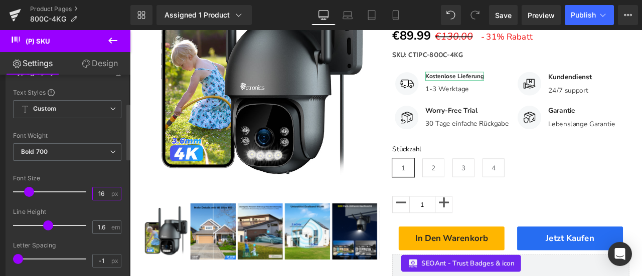
click at [97, 191] on input "16" at bounding box center [102, 194] width 18 height 13
type input "17"
click at [110, 176] on div "Font Size" at bounding box center [67, 178] width 108 height 7
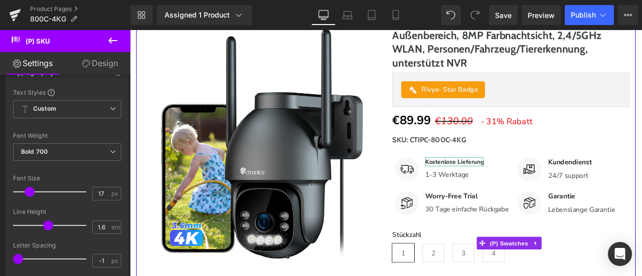
scroll to position [134, 0]
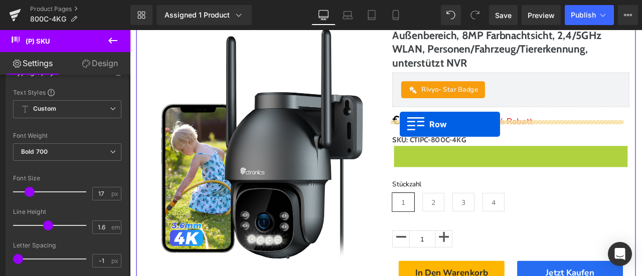
drag, startPoint x: 445, startPoint y: 190, endPoint x: 450, endPoint y: 141, distance: 48.4
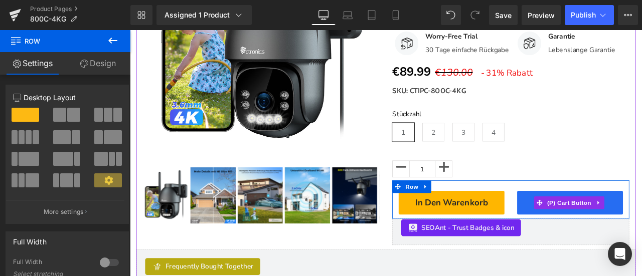
scroll to position [285, 0]
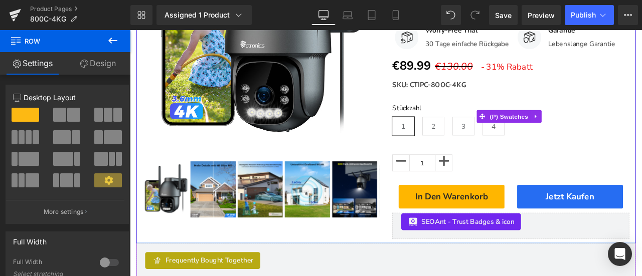
drag, startPoint x: 558, startPoint y: 155, endPoint x: 507, endPoint y: 154, distance: 51.2
click at [558, 140] on span "(P) Swatches" at bounding box center [579, 132] width 51 height 15
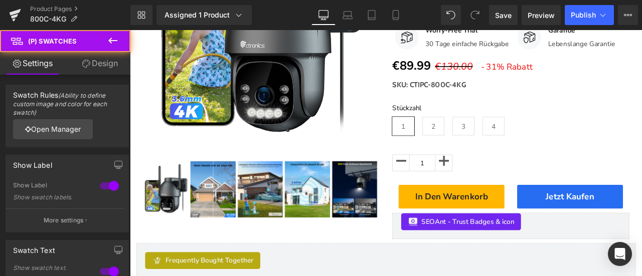
click at [102, 67] on link "Design" at bounding box center [99, 63] width 65 height 23
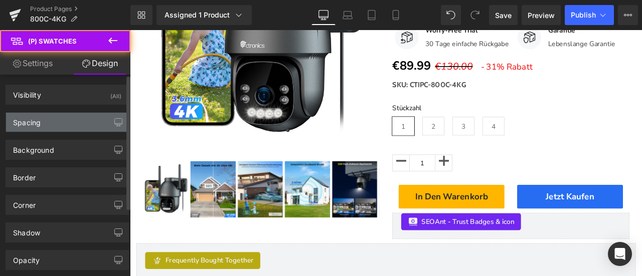
type input "0"
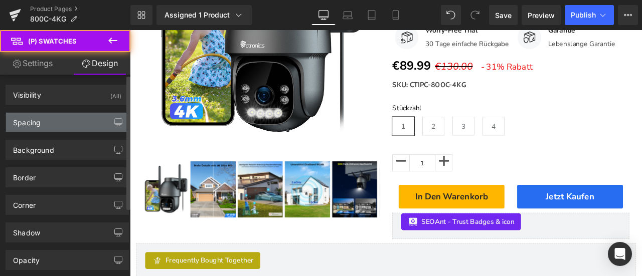
type input "20"
type input "0"
type input "20"
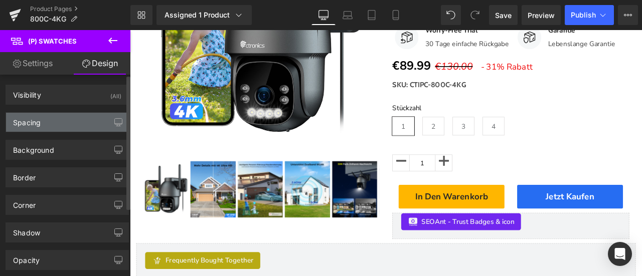
click at [48, 119] on div "Spacing" at bounding box center [67, 122] width 122 height 19
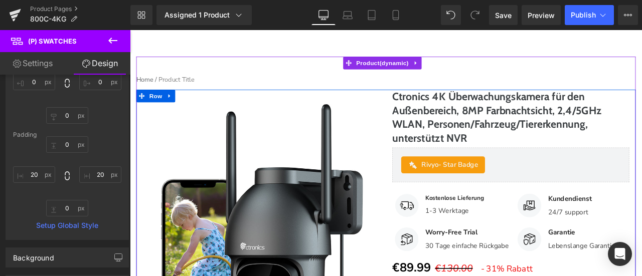
scroll to position [34, 0]
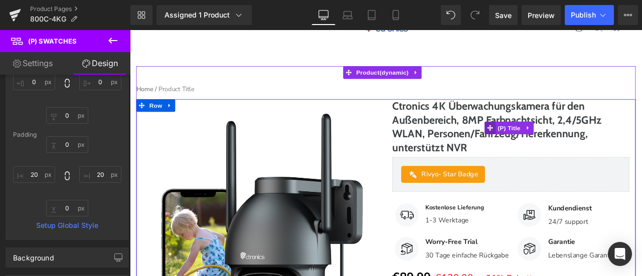
click at [550, 153] on span at bounding box center [556, 145] width 13 height 15
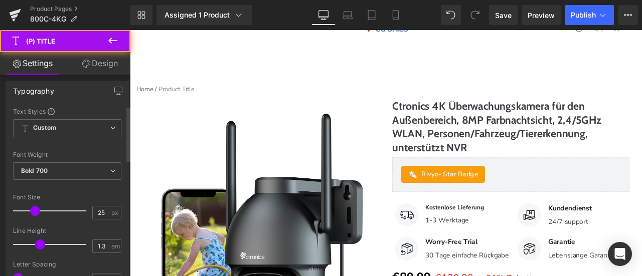
scroll to position [201, 0]
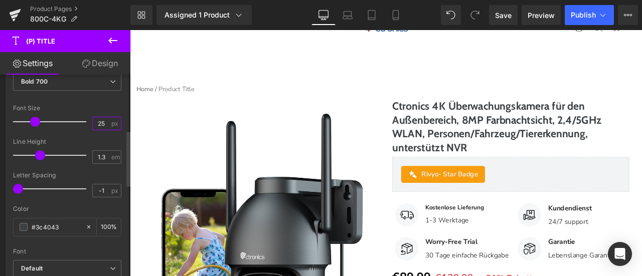
click at [101, 119] on input "25" at bounding box center [102, 123] width 18 height 13
type input "24"
click at [90, 106] on div "Font Size" at bounding box center [67, 108] width 108 height 7
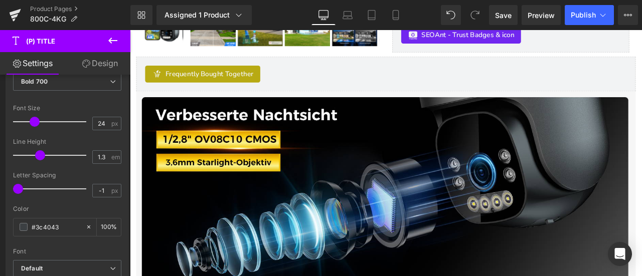
scroll to position [475, 0]
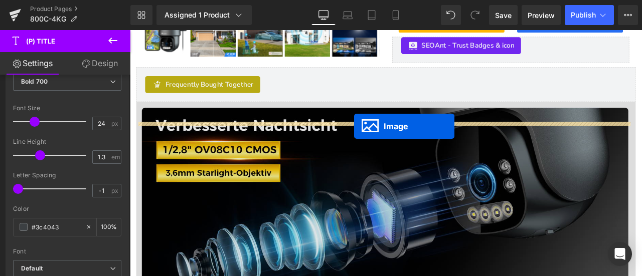
drag, startPoint x: 417, startPoint y: 222, endPoint x: 396, endPoint y: 144, distance: 81.2
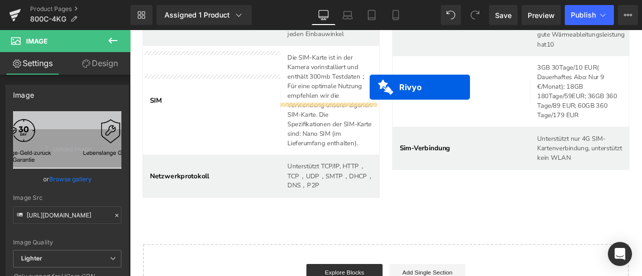
scroll to position [4173, 0]
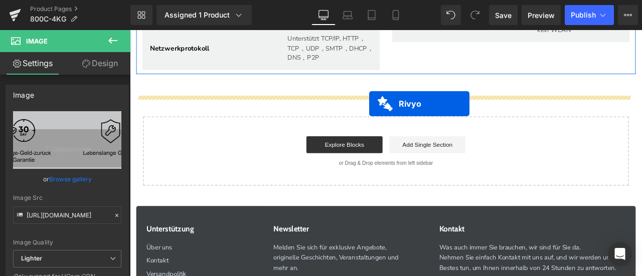
drag, startPoint x: 407, startPoint y: 39, endPoint x: 413, endPoint y: 118, distance: 79.5
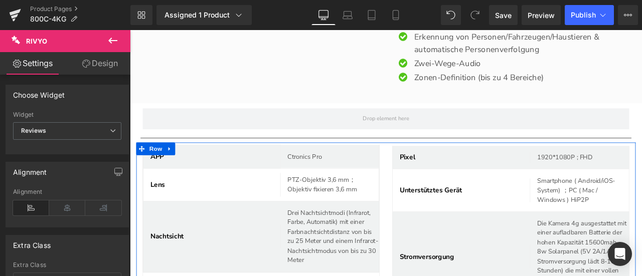
scroll to position [3546, 0]
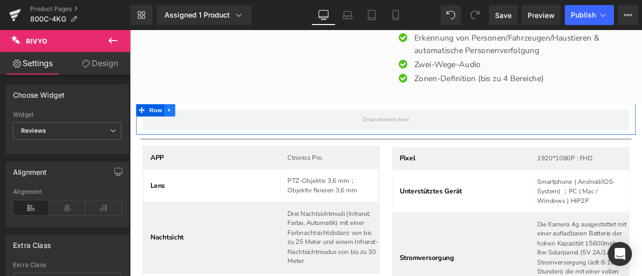
click at [178, 127] on icon at bounding box center [177, 125] width 7 height 8
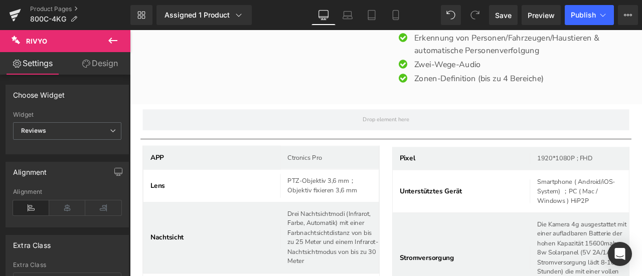
click at [114, 39] on icon at bounding box center [113, 41] width 12 height 12
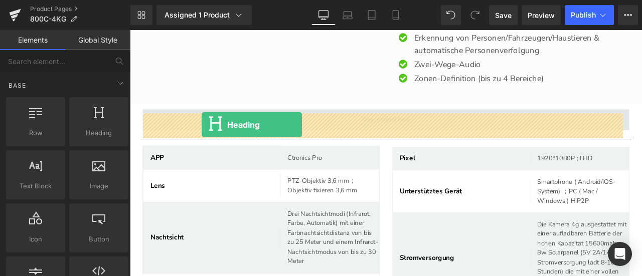
drag, startPoint x: 228, startPoint y: 155, endPoint x: 215, endPoint y: 142, distance: 18.4
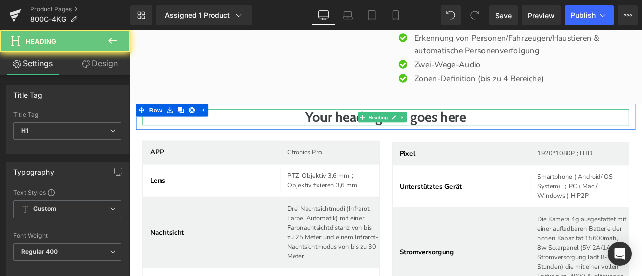
click at [346, 138] on h1 "Your heading text goes here" at bounding box center [433, 133] width 577 height 19
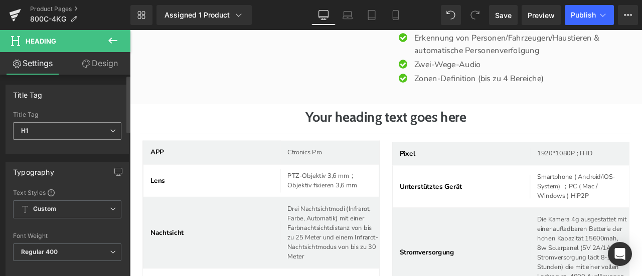
click at [67, 132] on span "H1" at bounding box center [67, 131] width 108 height 18
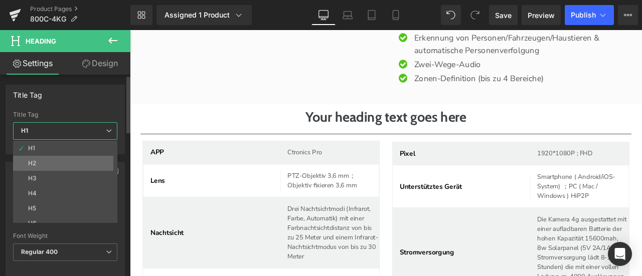
click at [66, 163] on li "H2" at bounding box center [67, 163] width 109 height 15
type input "29"
type input "100"
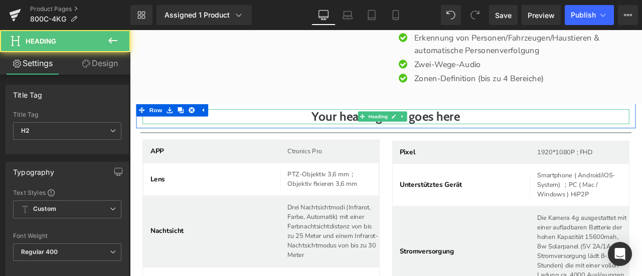
click at [293, 138] on h2 "Your heading text goes here" at bounding box center [433, 133] width 577 height 18
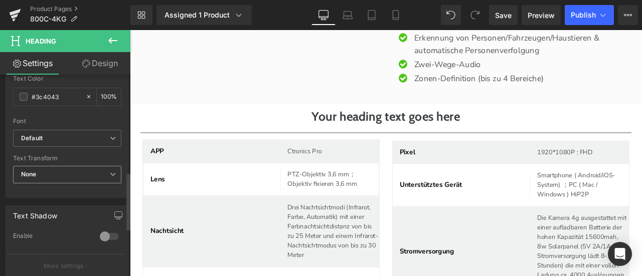
scroll to position [451, 0]
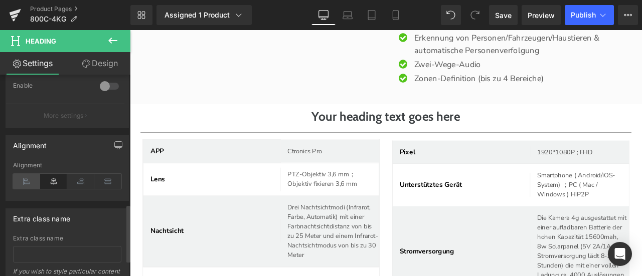
click at [27, 176] on icon at bounding box center [26, 181] width 27 height 15
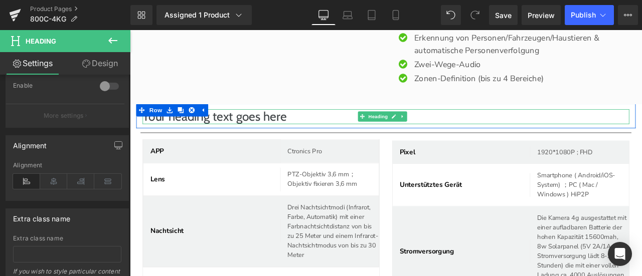
click at [227, 140] on h2 "Your heading text goes here" at bounding box center [433, 133] width 577 height 18
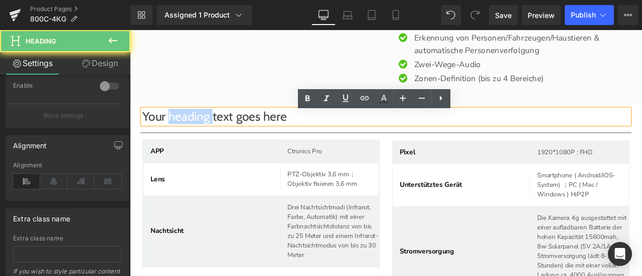
click at [227, 140] on h2 "Your heading text goes here" at bounding box center [433, 133] width 577 height 18
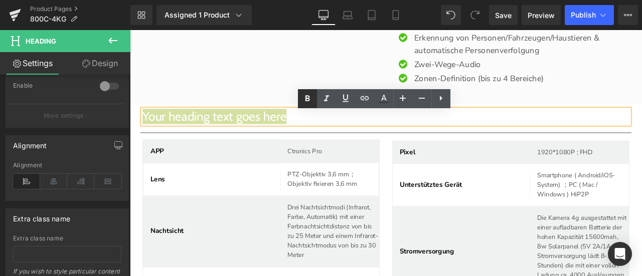
click at [310, 100] on icon at bounding box center [307, 99] width 12 height 12
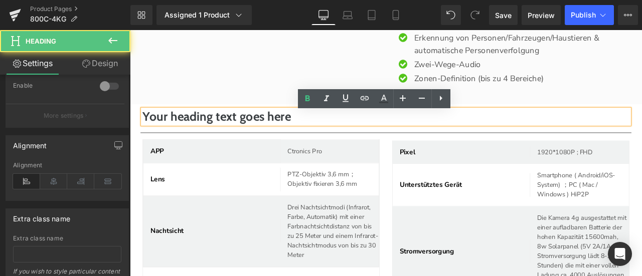
click at [281, 141] on strong "Your heading text goes here" at bounding box center [233, 133] width 176 height 18
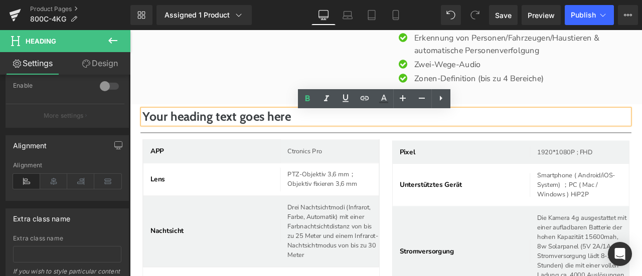
click at [191, 136] on strong "Your heading text goes here" at bounding box center [233, 133] width 176 height 18
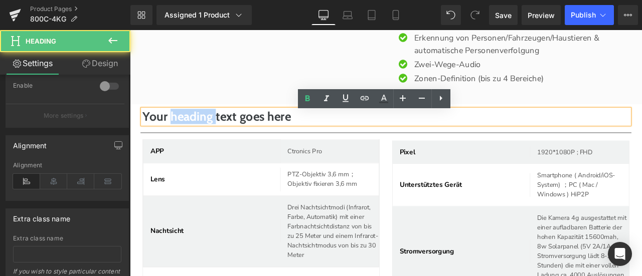
click at [191, 136] on strong "Your heading text goes here" at bounding box center [233, 133] width 176 height 18
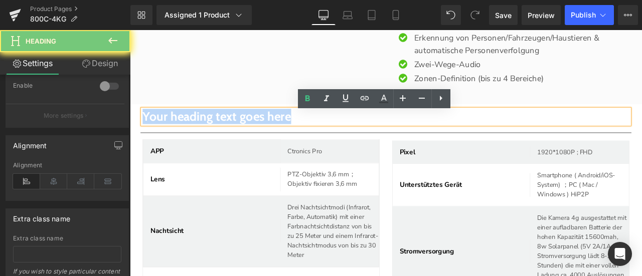
click at [191, 136] on strong "Your heading text goes here" at bounding box center [233, 133] width 176 height 18
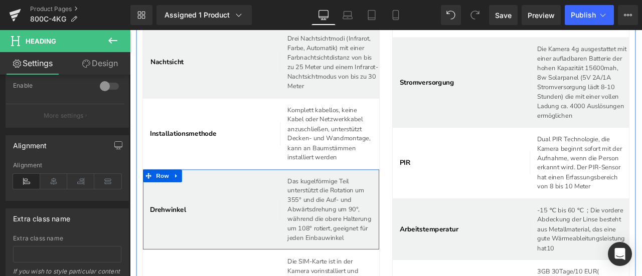
scroll to position [3647, 0]
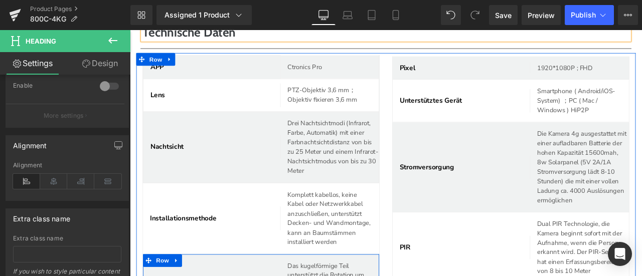
click at [227, 86] on div "APP" at bounding box center [227, 74] width 162 height 28
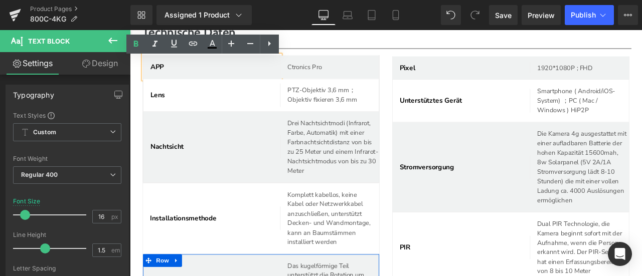
click at [162, 73] on span "Row" at bounding box center [169, 67] width 16 height 12
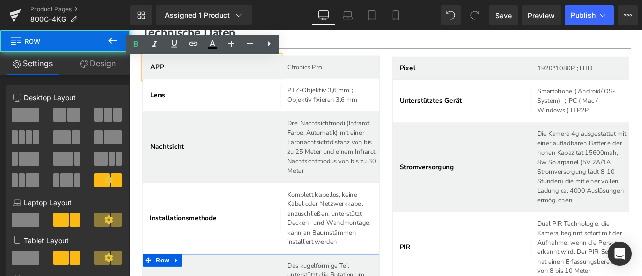
click at [296, 78] on div "APP" at bounding box center [231, 74] width 154 height 12
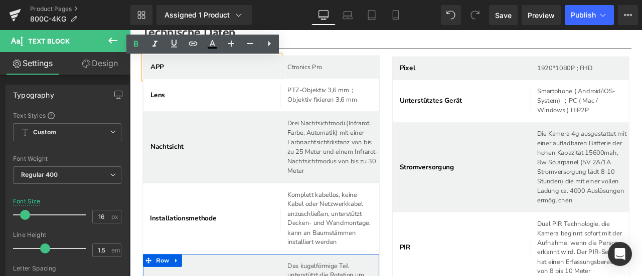
click at [272, 77] on div "APP" at bounding box center [231, 74] width 154 height 12
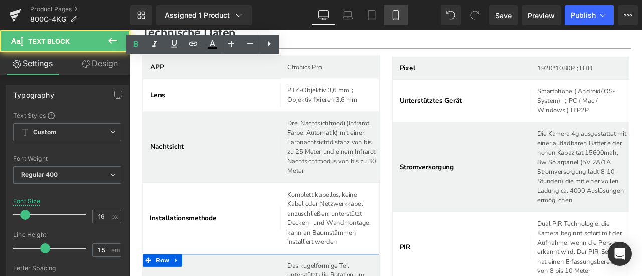
click at [392, 20] on icon at bounding box center [396, 15] width 10 height 10
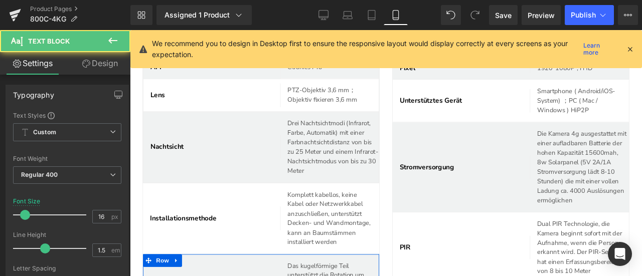
type input "#575757"
type input "100"
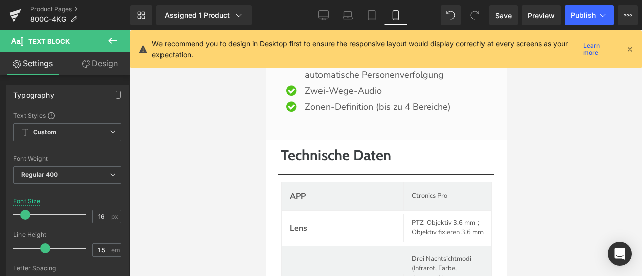
scroll to position [4080, 0]
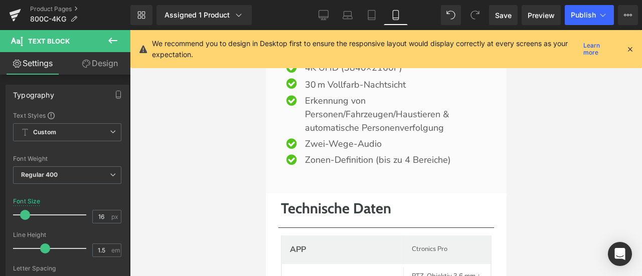
click at [629, 49] on icon at bounding box center [629, 49] width 9 height 9
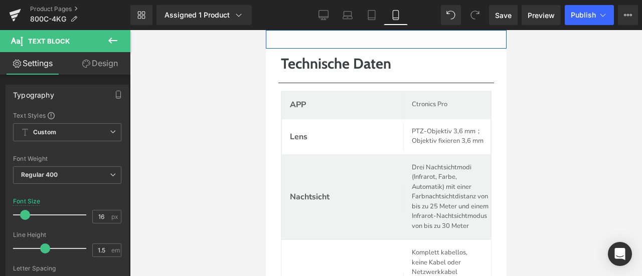
scroll to position [4281, 0]
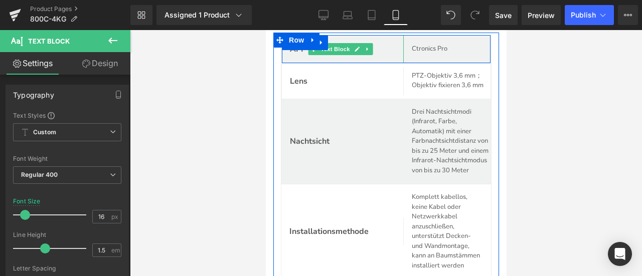
click at [352, 63] on div "APP" at bounding box center [342, 49] width 122 height 28
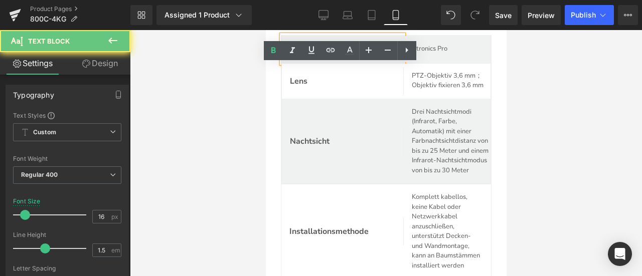
click at [389, 55] on div "APP" at bounding box center [345, 49] width 113 height 12
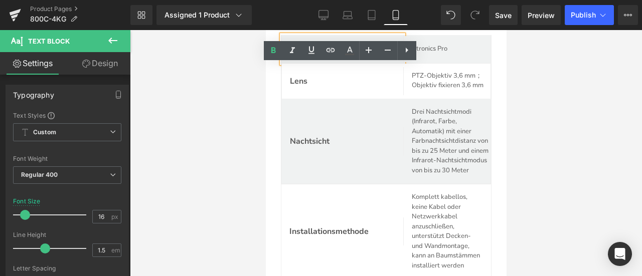
click at [395, 63] on div "APP" at bounding box center [342, 49] width 122 height 28
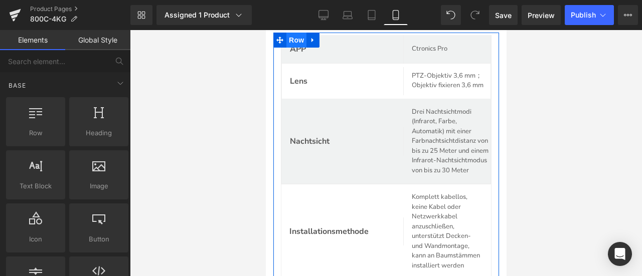
click at [287, 48] on span "Row" at bounding box center [296, 40] width 20 height 15
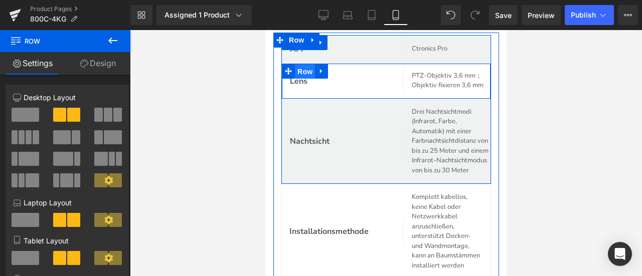
click at [294, 79] on span "Row" at bounding box center [304, 71] width 20 height 15
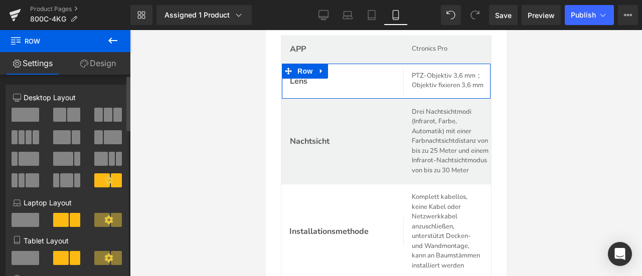
click at [62, 120] on span at bounding box center [59, 115] width 13 height 14
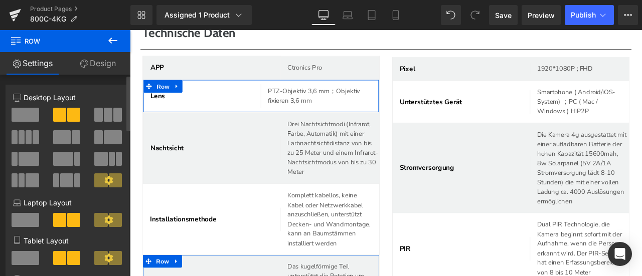
scroll to position [3647, 0]
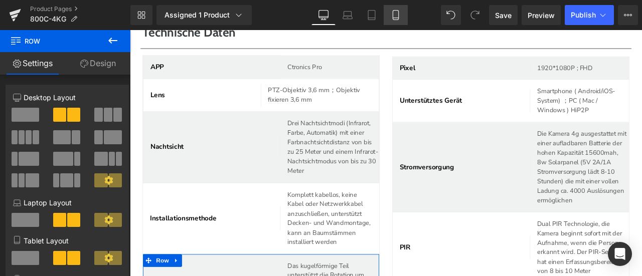
click at [397, 17] on icon at bounding box center [396, 15] width 10 height 10
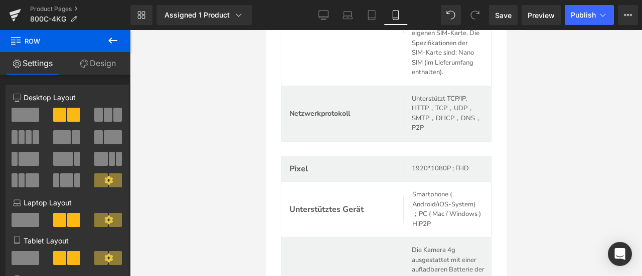
scroll to position [4281, 0]
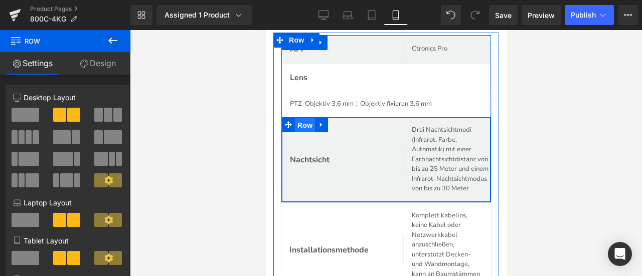
click at [299, 133] on span "Row" at bounding box center [304, 125] width 20 height 15
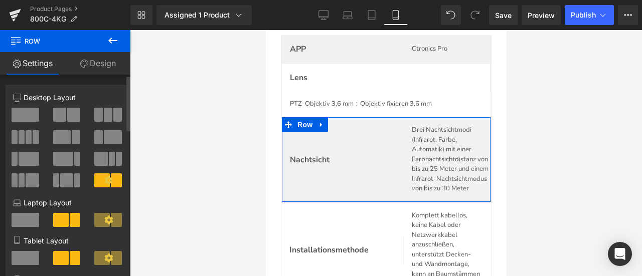
click at [67, 115] on span at bounding box center [73, 115] width 13 height 14
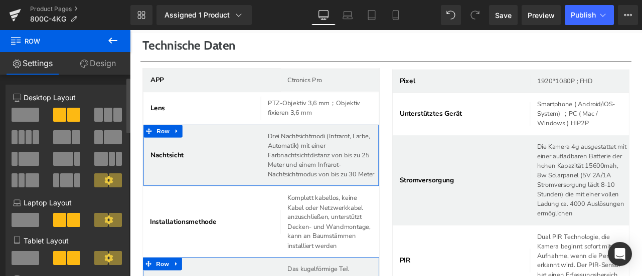
scroll to position [100, 0]
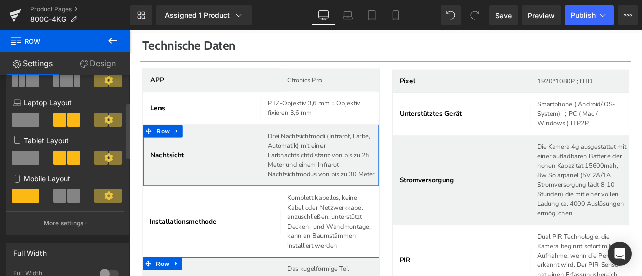
click at [74, 200] on span at bounding box center [73, 196] width 13 height 14
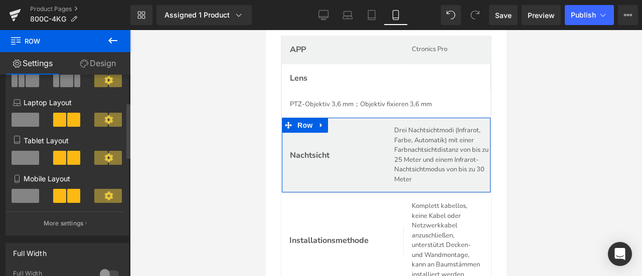
scroll to position [4280, 0]
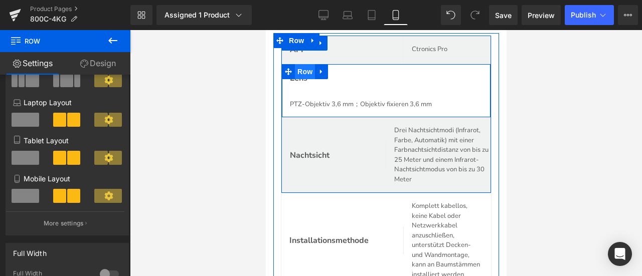
click at [300, 79] on span "Row" at bounding box center [304, 71] width 20 height 15
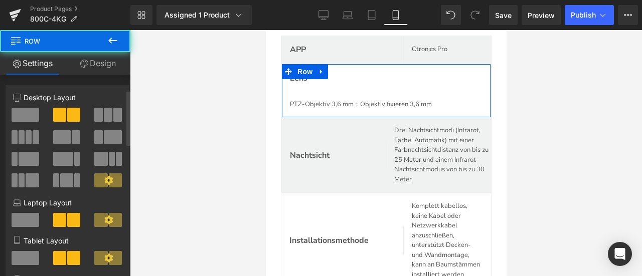
scroll to position [201, 0]
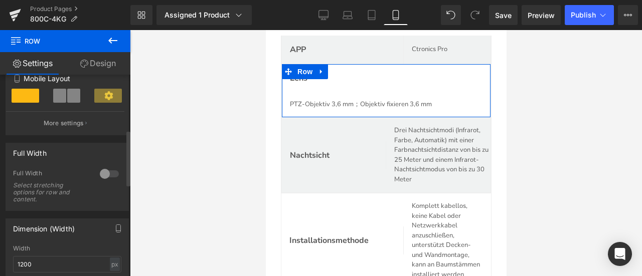
click at [70, 101] on span at bounding box center [73, 96] width 13 height 14
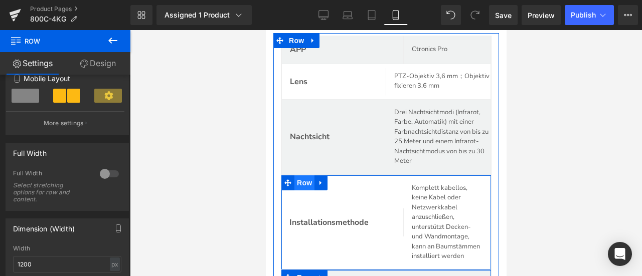
click at [307, 191] on span "Row" at bounding box center [304, 183] width 20 height 15
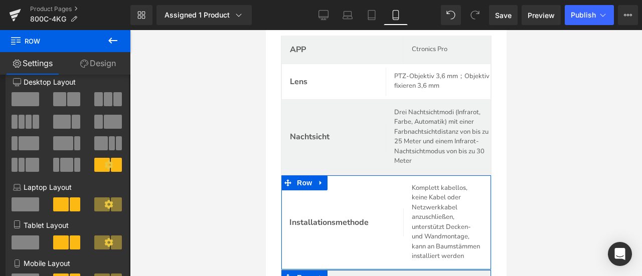
scroll to position [0, 0]
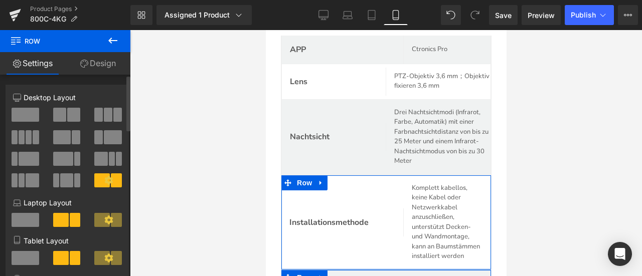
click at [61, 114] on span at bounding box center [59, 115] width 13 height 14
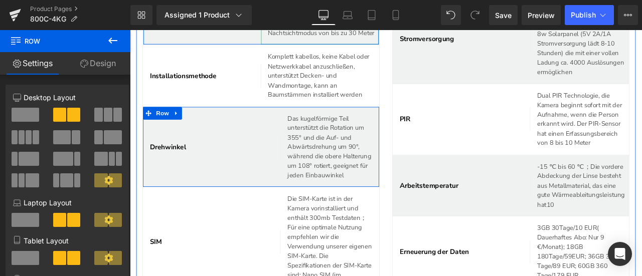
scroll to position [3799, 0]
click at [170, 136] on span "Row" at bounding box center [168, 128] width 20 height 15
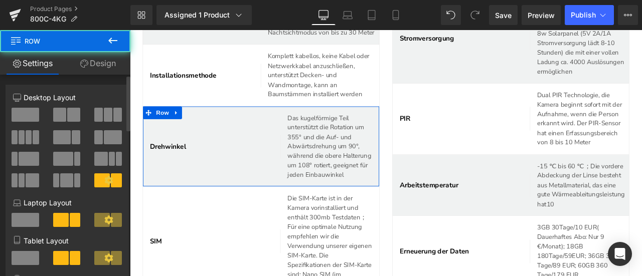
click at [68, 114] on span at bounding box center [73, 115] width 13 height 14
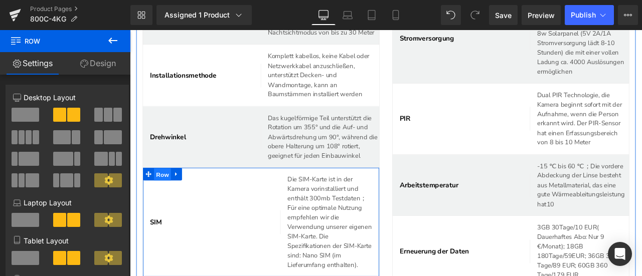
click at [167, 209] on span "Row" at bounding box center [168, 201] width 20 height 15
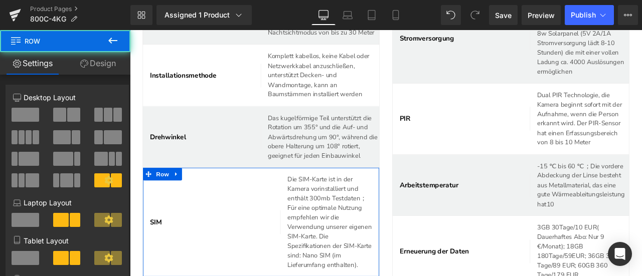
click at [67, 116] on span at bounding box center [73, 115] width 13 height 14
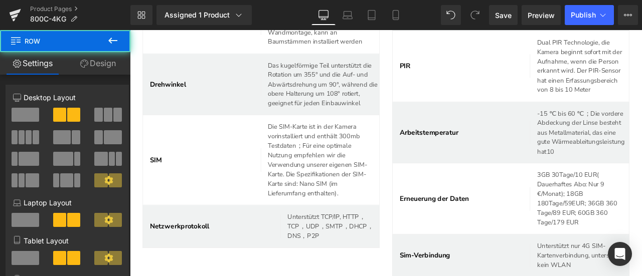
scroll to position [3899, 0]
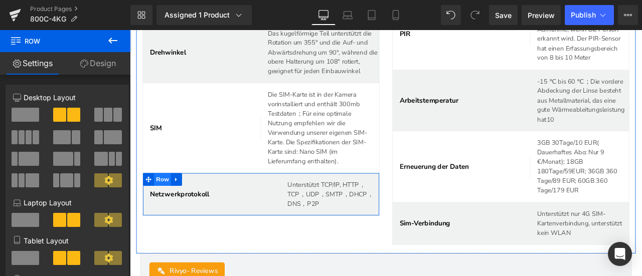
click at [174, 215] on span "Row" at bounding box center [168, 207] width 20 height 15
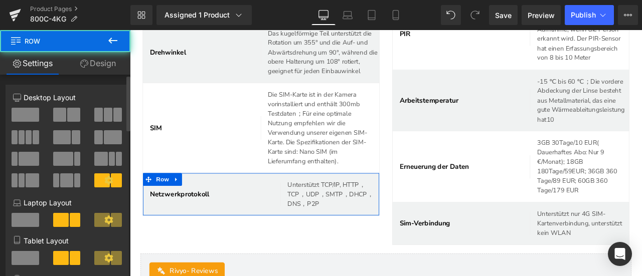
click at [67, 112] on span at bounding box center [73, 115] width 13 height 14
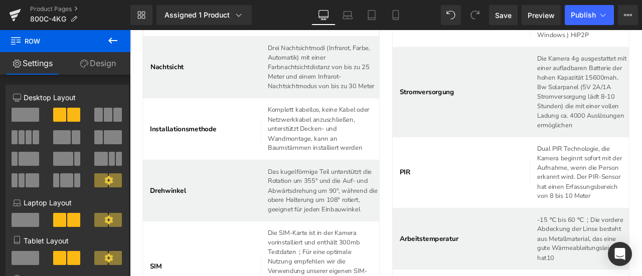
scroll to position [3649, 0]
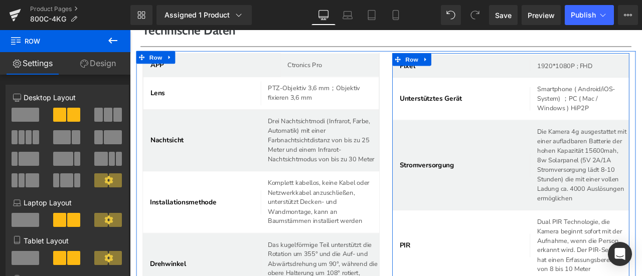
click at [454, 70] on span "Row" at bounding box center [464, 65] width 20 height 15
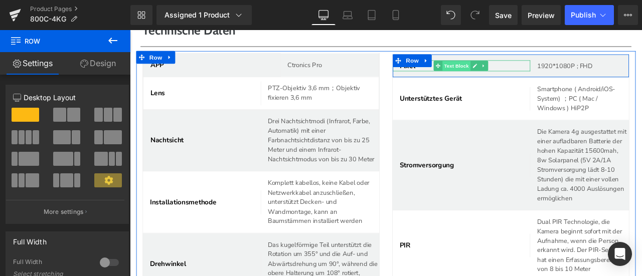
click at [516, 74] on span "Text Block" at bounding box center [516, 73] width 33 height 12
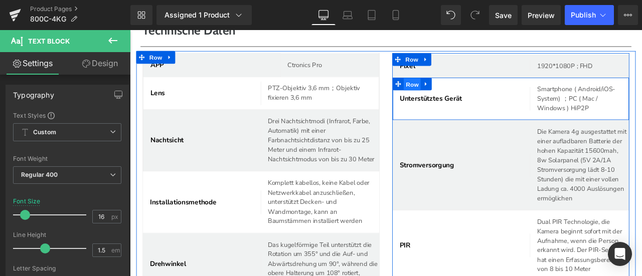
click at [455, 98] on span "Row" at bounding box center [464, 94] width 20 height 15
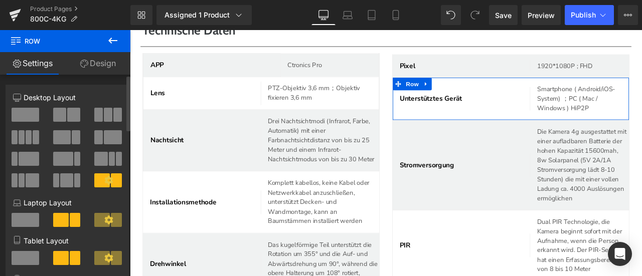
click at [99, 137] on span at bounding box center [98, 137] width 9 height 14
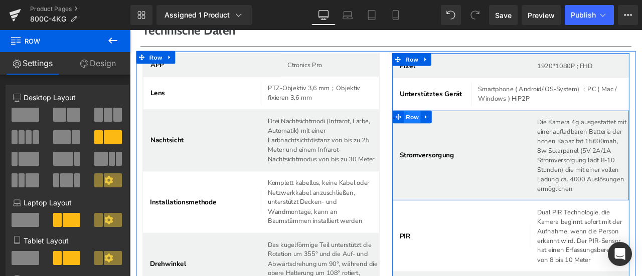
click at [460, 140] on span "Row" at bounding box center [464, 133] width 20 height 15
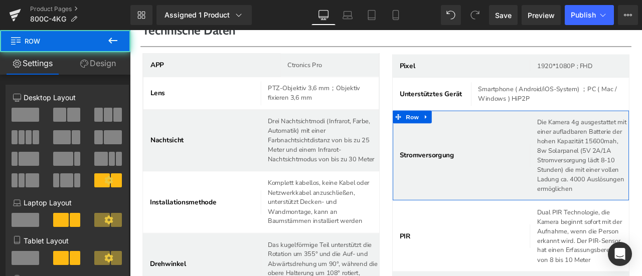
click at [96, 141] on span at bounding box center [98, 137] width 9 height 14
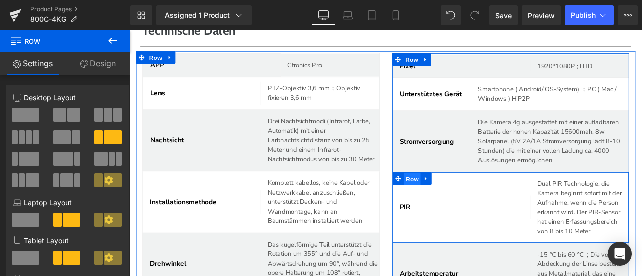
click at [462, 215] on span "Row" at bounding box center [464, 207] width 20 height 15
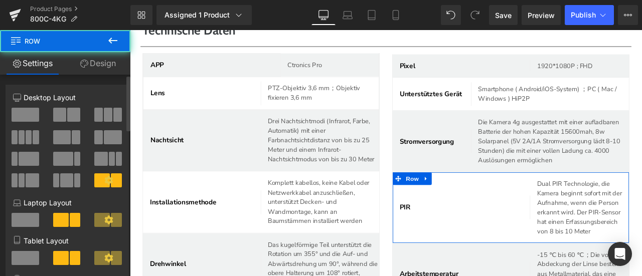
click at [104, 138] on span at bounding box center [113, 137] width 18 height 14
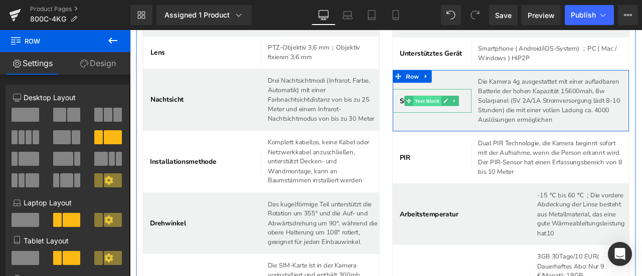
scroll to position [3749, 0]
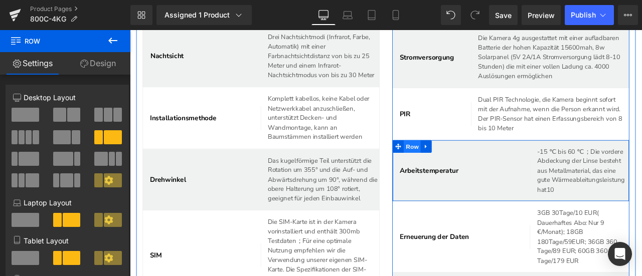
click at [461, 176] on span "Row" at bounding box center [464, 167] width 20 height 15
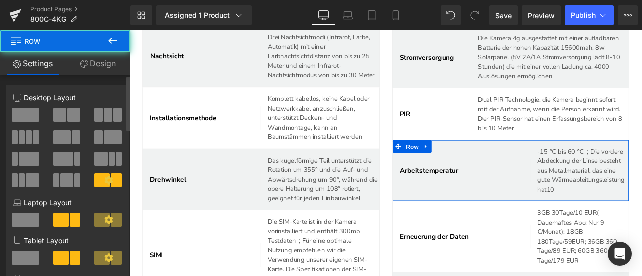
click at [108, 141] on span at bounding box center [113, 137] width 18 height 14
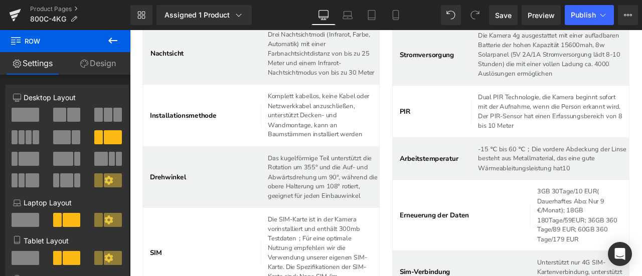
scroll to position [3849, 0]
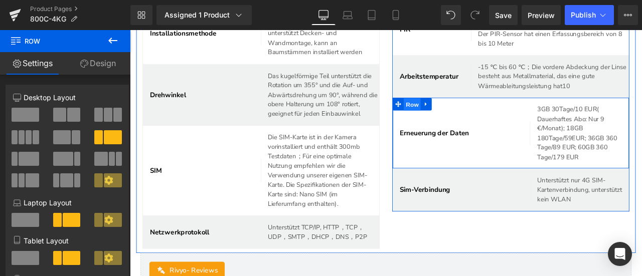
click at [463, 126] on span "Row" at bounding box center [464, 118] width 20 height 15
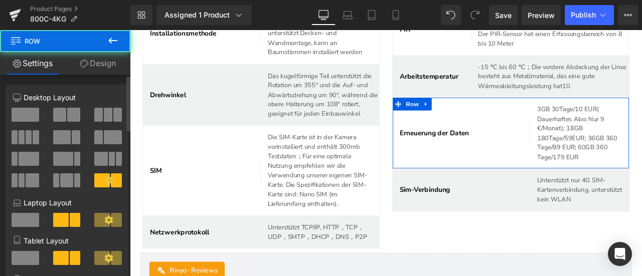
drag, startPoint x: 106, startPoint y: 135, endPoint x: 170, endPoint y: 219, distance: 105.2
click at [106, 135] on span at bounding box center [113, 137] width 18 height 14
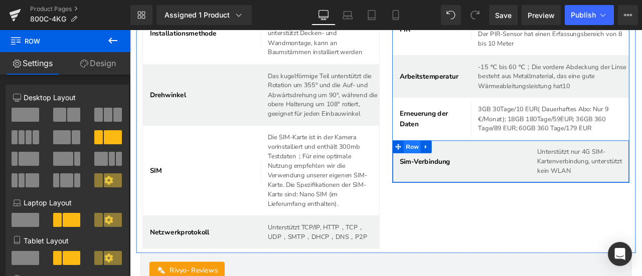
click at [459, 176] on span "Row" at bounding box center [464, 168] width 20 height 15
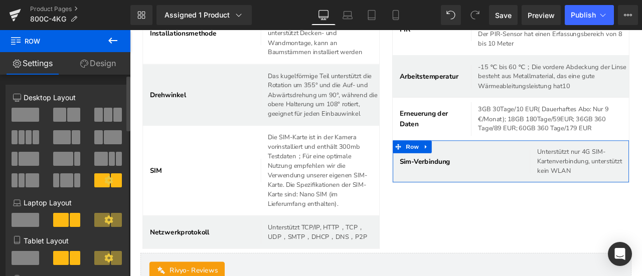
click at [104, 136] on span at bounding box center [113, 137] width 18 height 14
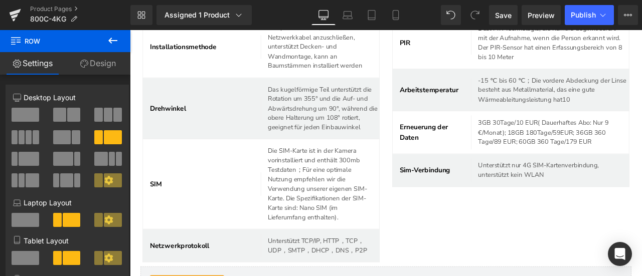
scroll to position [3899, 0]
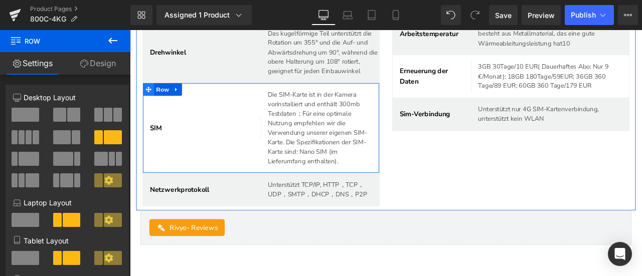
click at [155, 108] on span at bounding box center [151, 100] width 13 height 15
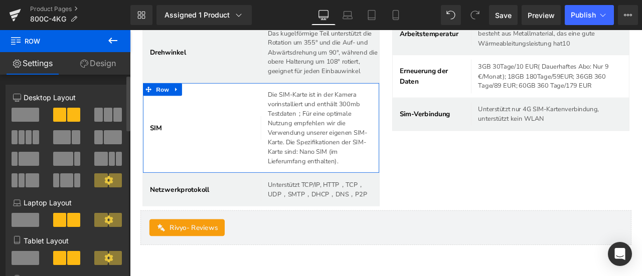
click at [96, 137] on span at bounding box center [98, 137] width 9 height 14
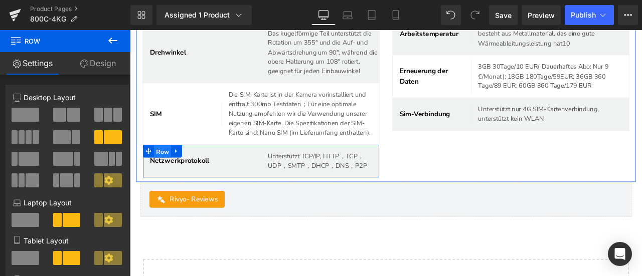
click at [172, 182] on span "Row" at bounding box center [168, 174] width 20 height 15
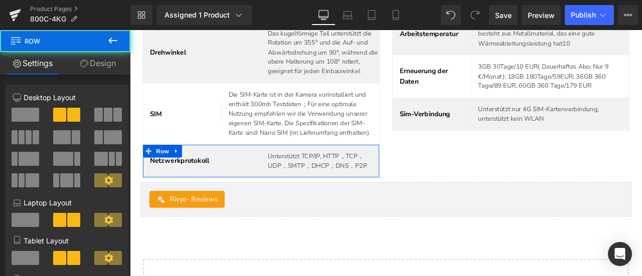
click at [98, 133] on span at bounding box center [98, 137] width 9 height 14
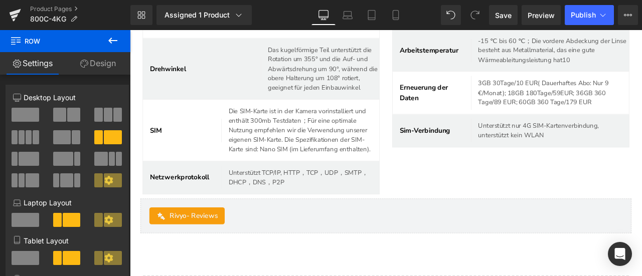
scroll to position [3849, 0]
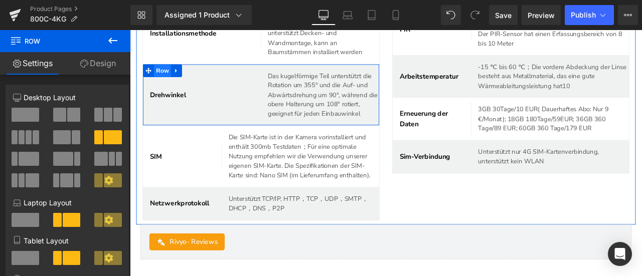
click at [165, 86] on span "Row" at bounding box center [168, 78] width 20 height 15
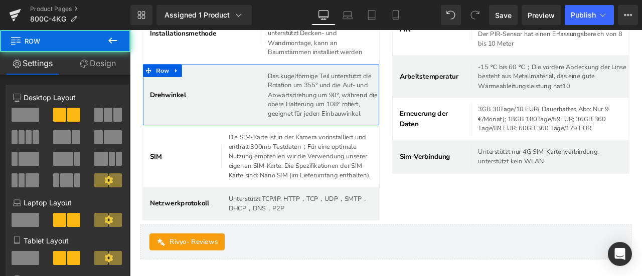
click at [107, 141] on span at bounding box center [113, 137] width 18 height 14
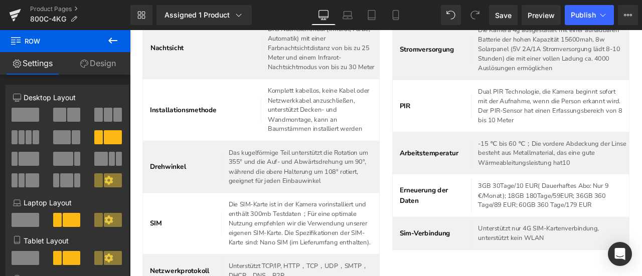
scroll to position [3699, 0]
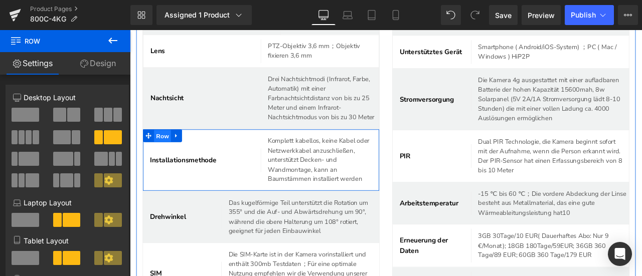
click at [169, 164] on span "Row" at bounding box center [168, 155] width 20 height 15
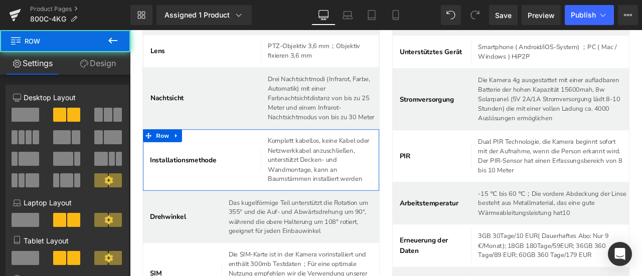
click at [107, 138] on span at bounding box center [113, 137] width 18 height 14
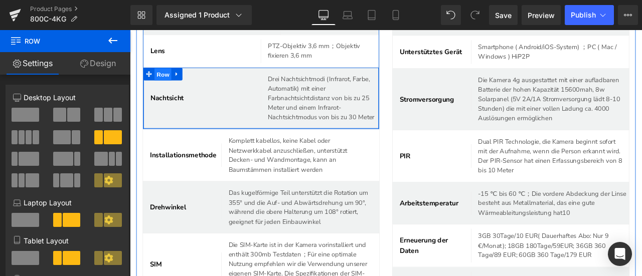
click at [167, 85] on span "Row" at bounding box center [169, 82] width 20 height 15
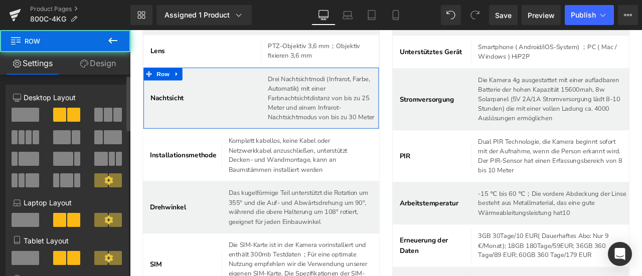
click at [104, 140] on span at bounding box center [113, 137] width 18 height 14
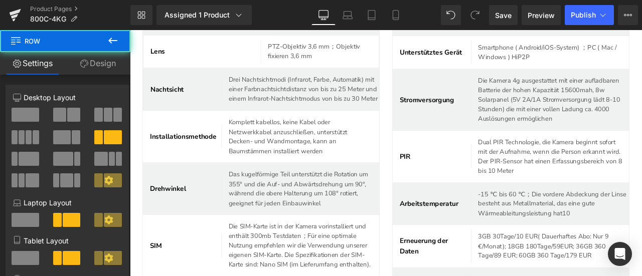
scroll to position [3599, 0]
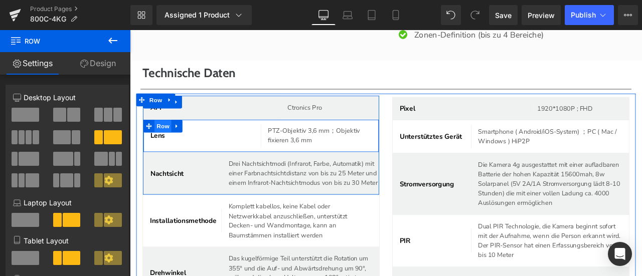
click at [167, 148] on span "Row" at bounding box center [169, 143] width 20 height 15
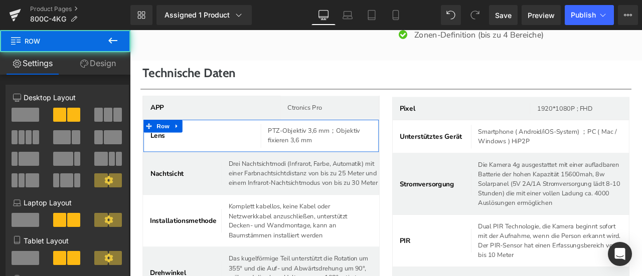
click at [109, 135] on span at bounding box center [113, 137] width 18 height 14
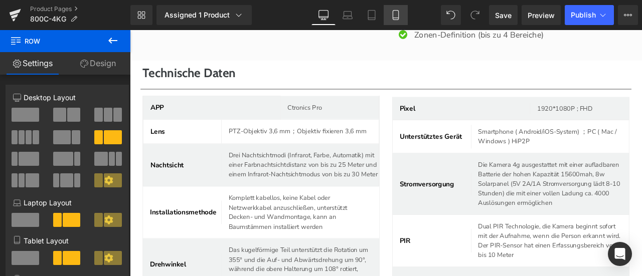
click at [393, 18] on icon at bounding box center [396, 16] width 6 height 10
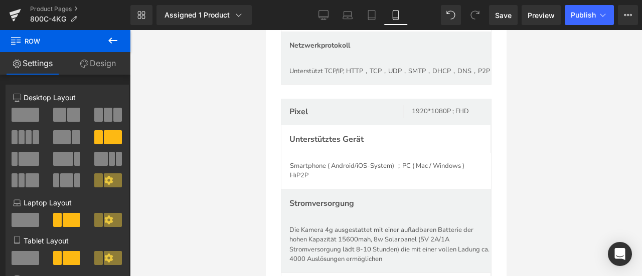
scroll to position [4233, 0]
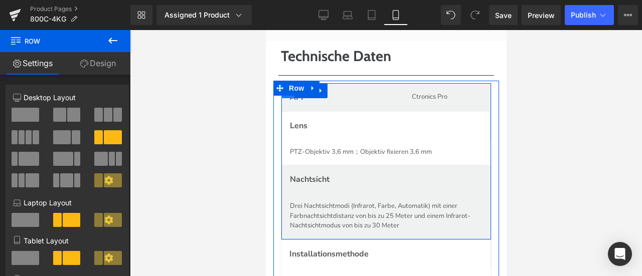
click at [285, 98] on span at bounding box center [287, 90] width 13 height 15
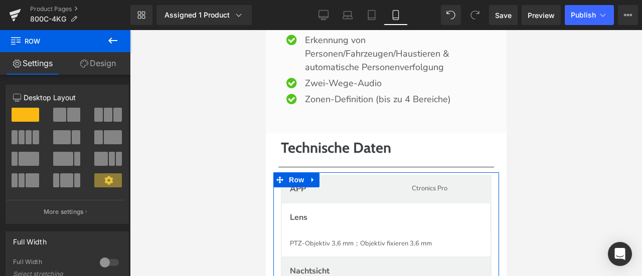
scroll to position [4132, 0]
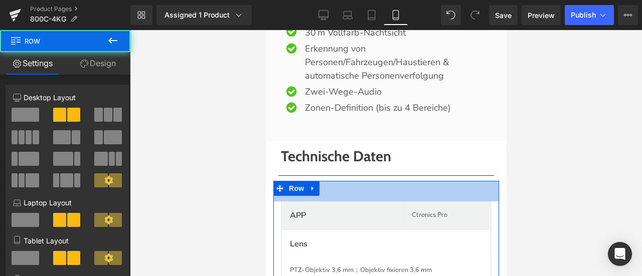
drag, startPoint x: 88, startPoint y: 182, endPoint x: 349, endPoint y: 235, distance: 266.6
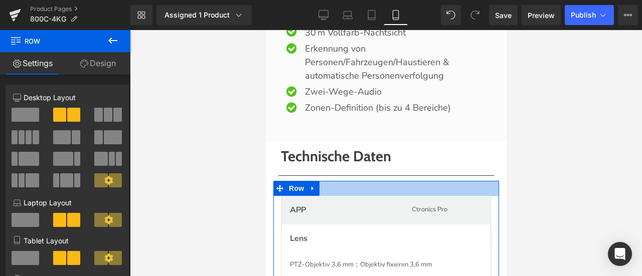
drag, startPoint x: 354, startPoint y: 212, endPoint x: 354, endPoint y: 227, distance: 15.0
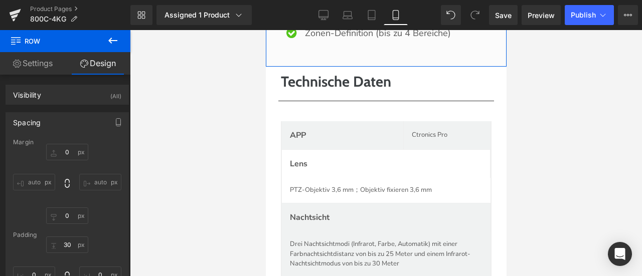
scroll to position [4283, 0]
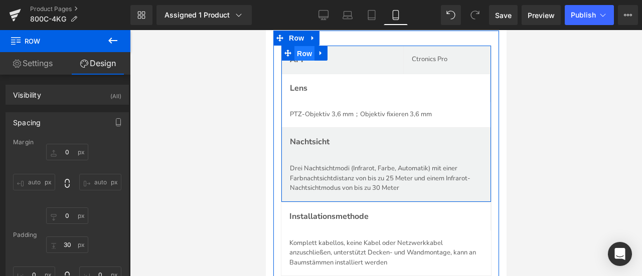
click at [302, 61] on span "Row" at bounding box center [304, 53] width 20 height 15
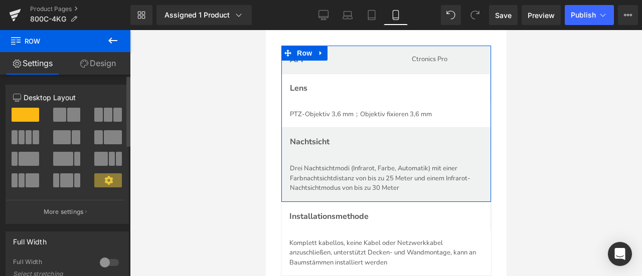
click at [104, 140] on span at bounding box center [113, 137] width 18 height 14
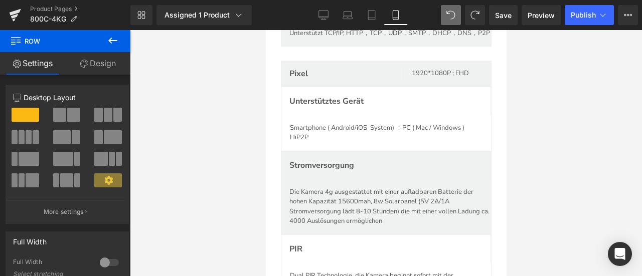
scroll to position [4282, 0]
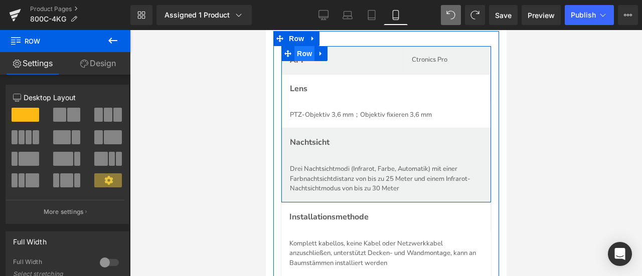
click at [301, 61] on span "Row" at bounding box center [304, 53] width 20 height 15
click at [302, 61] on span "Row" at bounding box center [304, 53] width 20 height 15
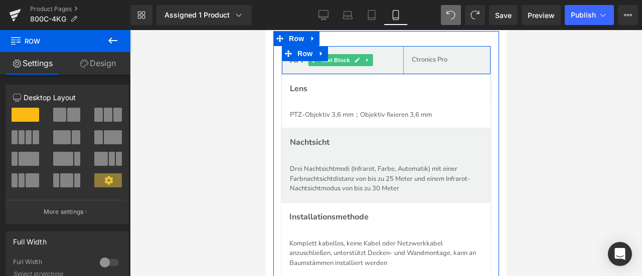
click at [337, 74] on div "APP" at bounding box center [342, 60] width 122 height 28
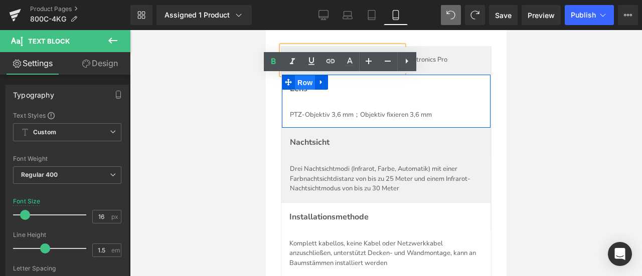
click at [297, 90] on span "Row" at bounding box center [304, 82] width 20 height 15
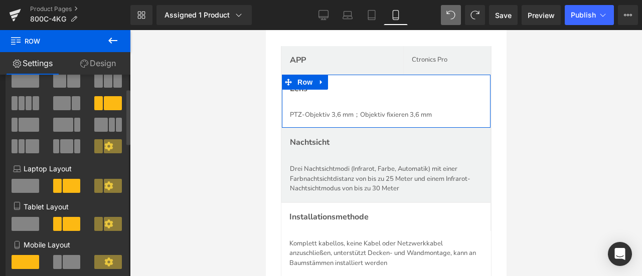
scroll to position [50, 0]
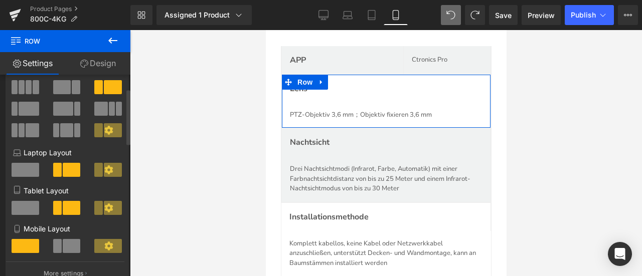
click at [57, 249] on span at bounding box center [57, 246] width 9 height 14
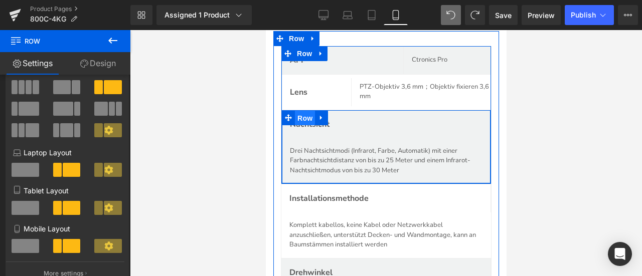
click at [311, 126] on span "Row" at bounding box center [304, 118] width 20 height 15
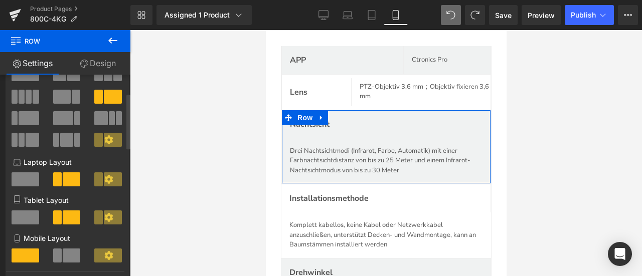
scroll to position [100, 0]
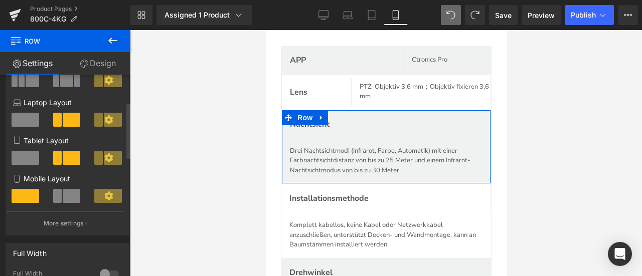
click at [71, 197] on span at bounding box center [72, 196] width 18 height 14
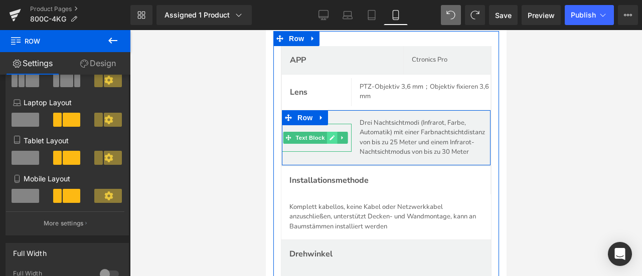
scroll to position [4332, 0]
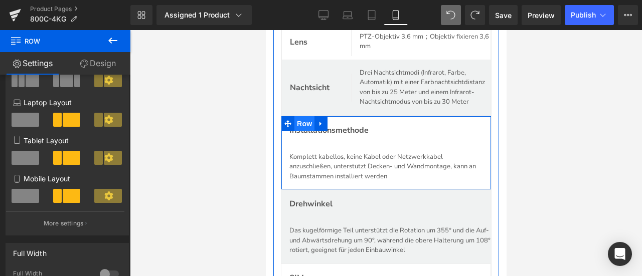
click at [308, 131] on span "Row" at bounding box center [304, 123] width 20 height 15
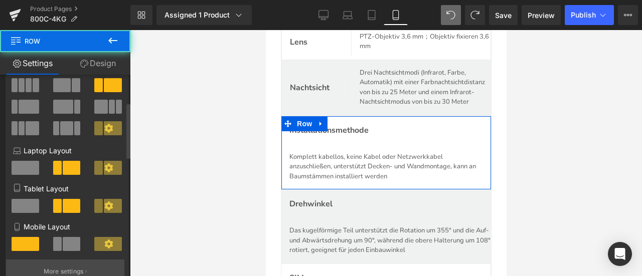
scroll to position [100, 0]
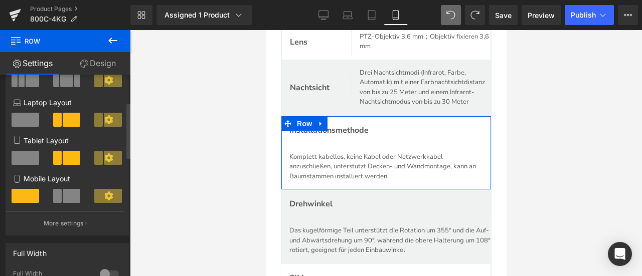
click at [69, 200] on span at bounding box center [72, 196] width 18 height 14
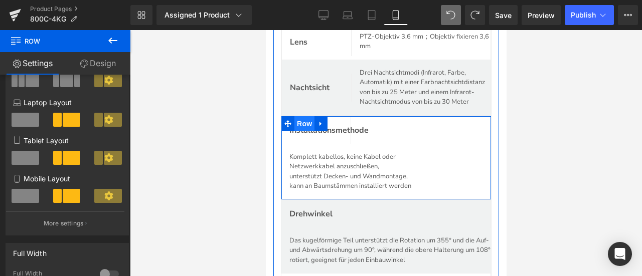
click at [299, 131] on span "Row" at bounding box center [304, 123] width 20 height 15
click at [331, 133] on icon at bounding box center [331, 130] width 6 height 6
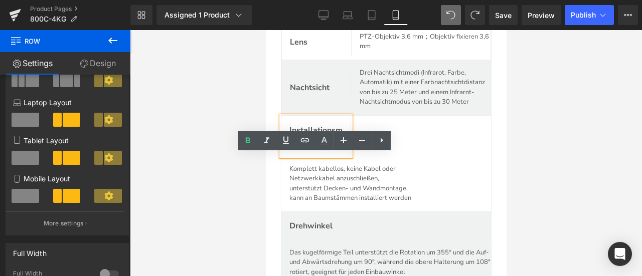
click at [331, 148] on p "Installationsmethode" at bounding box center [315, 136] width 53 height 24
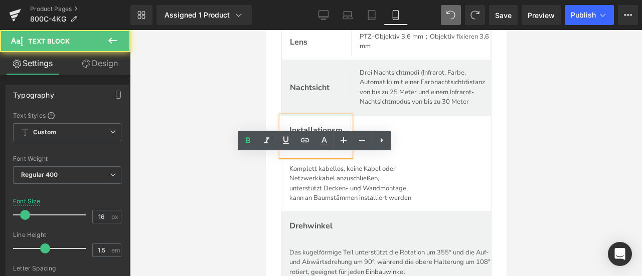
click at [259, 190] on div at bounding box center [386, 153] width 512 height 246
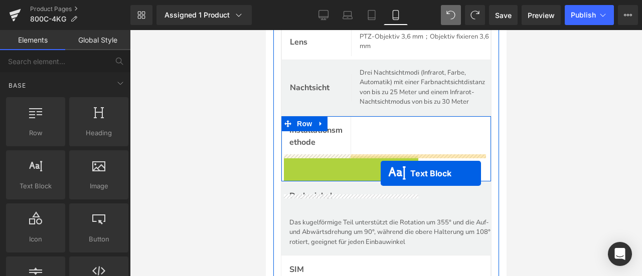
drag, startPoint x: 321, startPoint y: 227, endPoint x: 380, endPoint y: 174, distance: 79.6
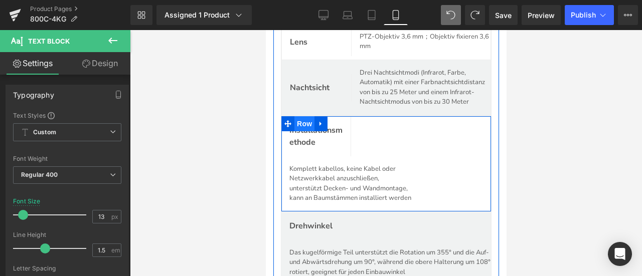
click at [302, 131] on span "Row" at bounding box center [304, 123] width 20 height 15
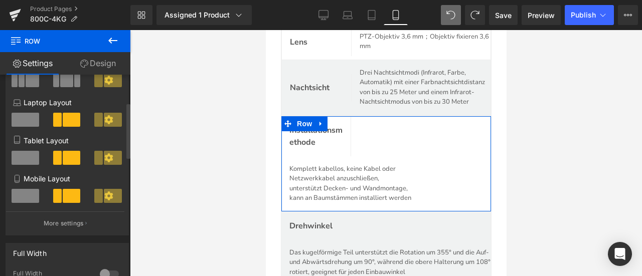
click at [24, 197] on span at bounding box center [26, 196] width 28 height 14
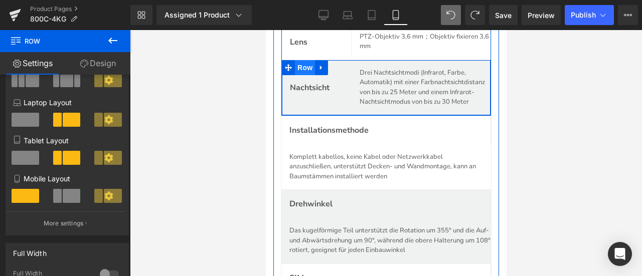
click at [300, 75] on span "Row" at bounding box center [304, 67] width 20 height 15
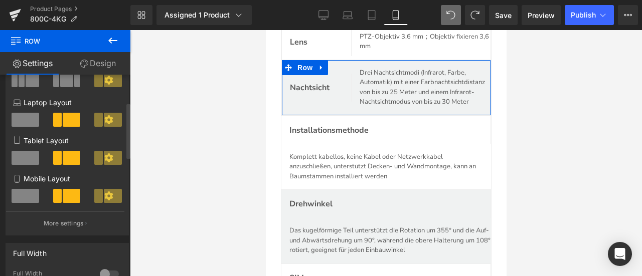
click at [29, 196] on span at bounding box center [26, 196] width 28 height 14
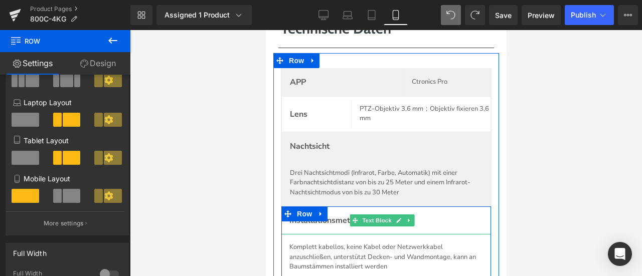
scroll to position [4232, 0]
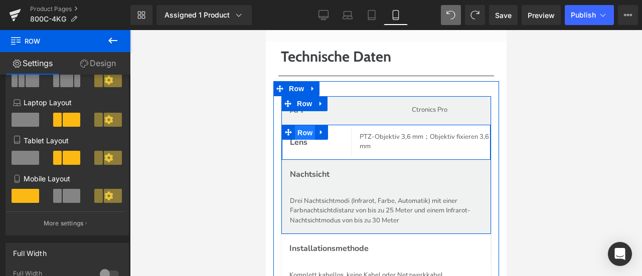
click at [301, 140] on span "Row" at bounding box center [304, 132] width 20 height 15
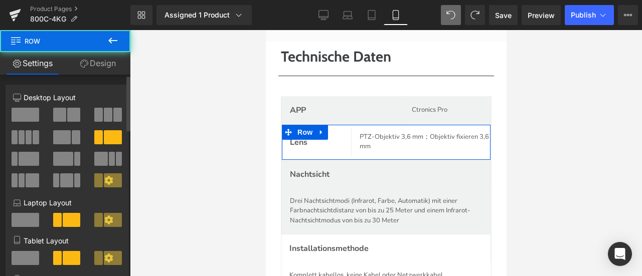
click at [23, 259] on span at bounding box center [26, 258] width 28 height 14
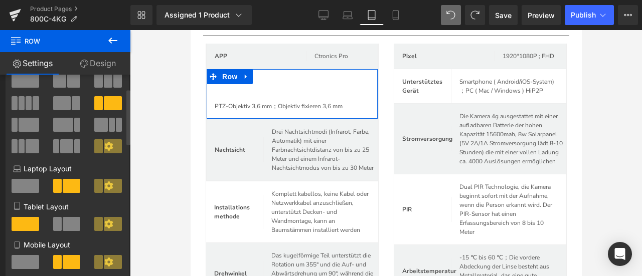
scroll to position [50, 0]
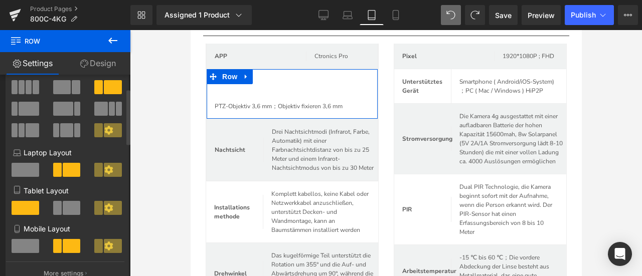
click at [63, 208] on span at bounding box center [72, 208] width 18 height 14
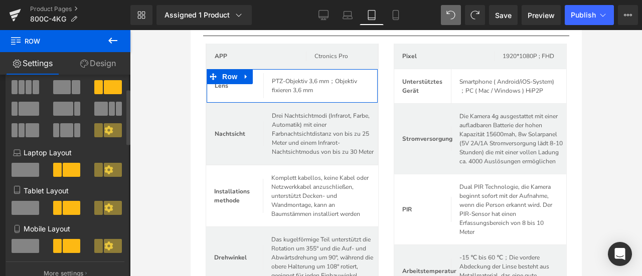
click at [30, 248] on span at bounding box center [26, 246] width 28 height 14
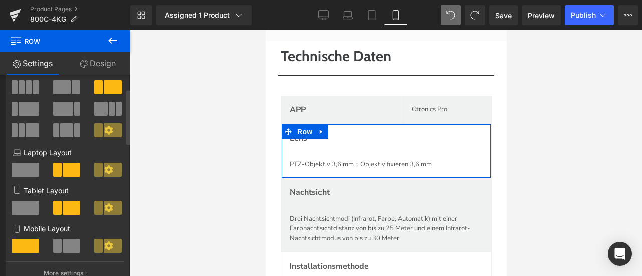
scroll to position [4232, 0]
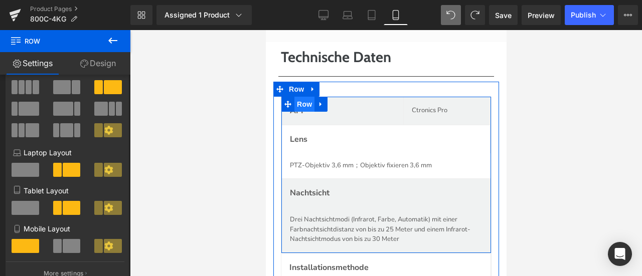
click at [307, 112] on span "Row" at bounding box center [304, 104] width 20 height 15
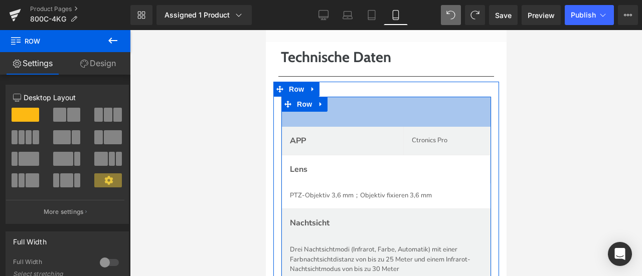
drag, startPoint x: 342, startPoint y: 128, endPoint x: 341, endPoint y: 158, distance: 30.1
click at [341, 158] on div "APP Text Block Ctronics Pro Text Block Row Lens Text Block PTZ-Objektiv 3,6 mm；…" at bounding box center [385, 190] width 211 height 187
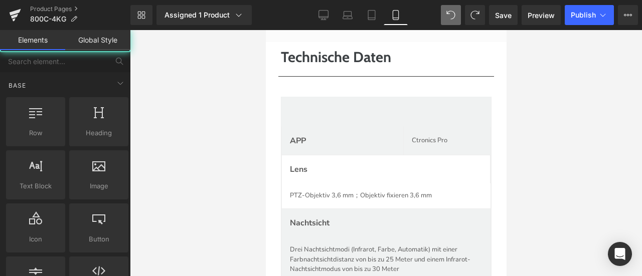
click at [217, 174] on div at bounding box center [386, 153] width 512 height 246
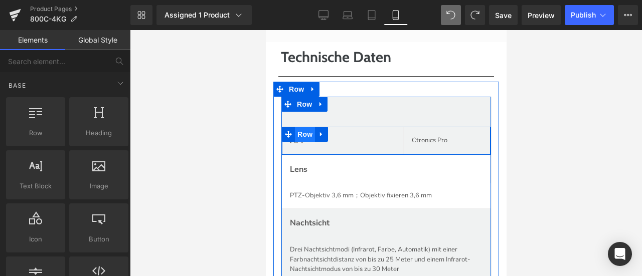
click at [301, 142] on span "Row" at bounding box center [304, 134] width 20 height 15
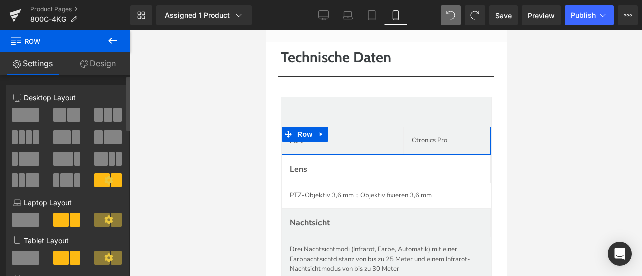
click at [107, 140] on span at bounding box center [113, 137] width 18 height 14
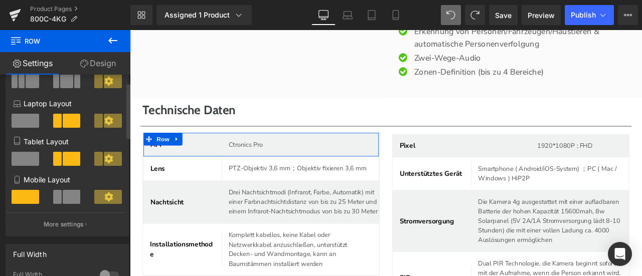
scroll to position [100, 0]
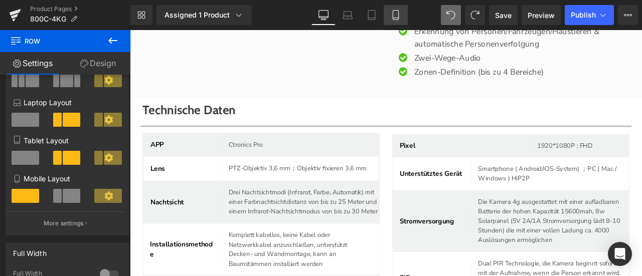
click at [395, 17] on icon at bounding box center [396, 15] width 10 height 10
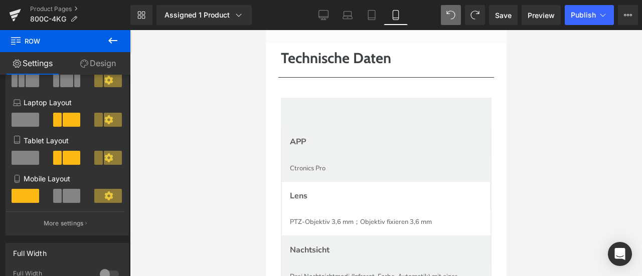
scroll to position [4231, 0]
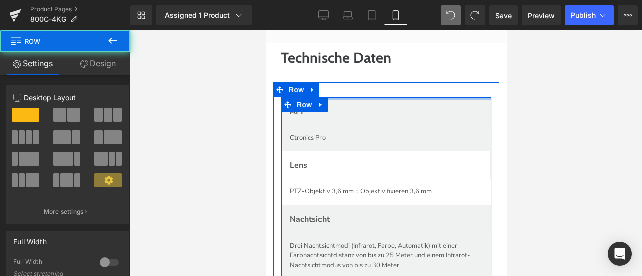
drag, startPoint x: 379, startPoint y: 149, endPoint x: 381, endPoint y: 115, distance: 33.7
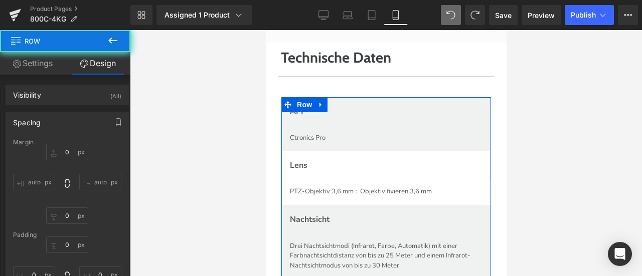
drag, startPoint x: 538, startPoint y: 118, endPoint x: 127, endPoint y: 86, distance: 412.0
click at [538, 118] on div at bounding box center [386, 153] width 512 height 246
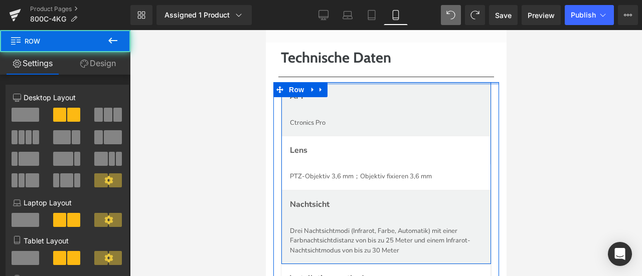
drag, startPoint x: 426, startPoint y: 120, endPoint x: 430, endPoint y: 103, distance: 17.0
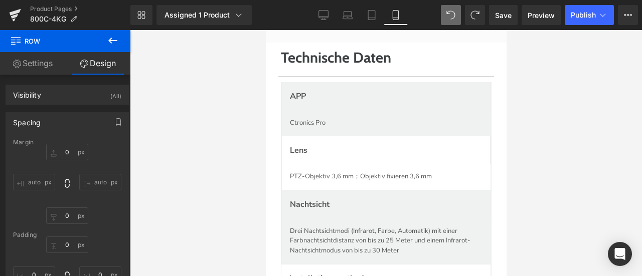
click at [567, 144] on div at bounding box center [386, 153] width 512 height 246
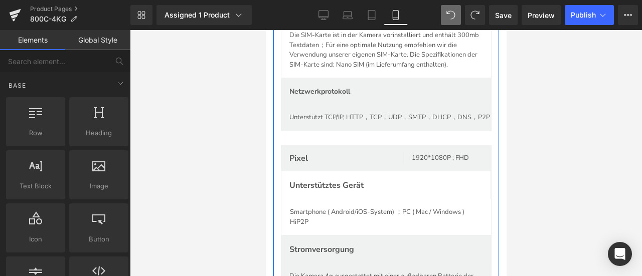
scroll to position [4733, 0]
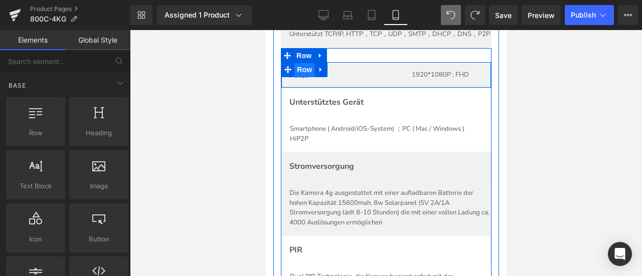
click at [300, 77] on span "Row" at bounding box center [304, 69] width 20 height 15
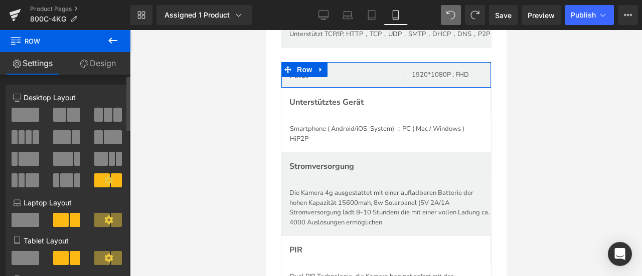
click at [105, 137] on span at bounding box center [113, 137] width 18 height 14
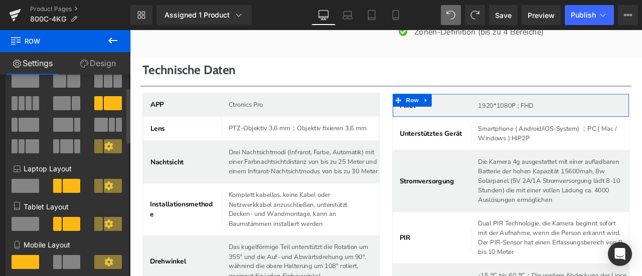
scroll to position [50, 0]
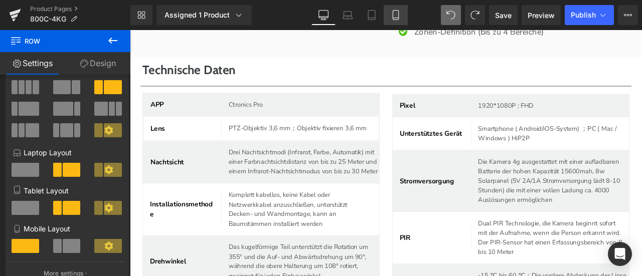
click at [398, 15] on icon at bounding box center [396, 16] width 6 height 10
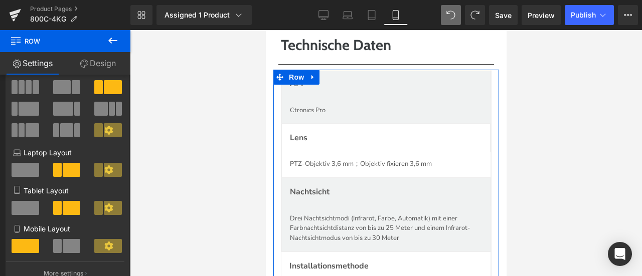
scroll to position [4130, 0]
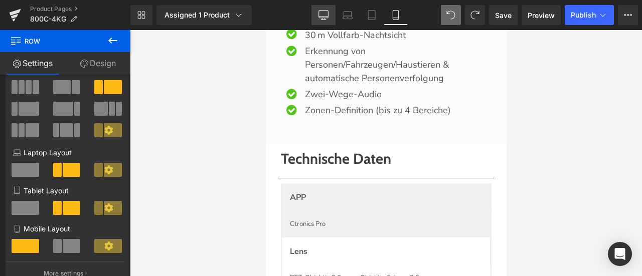
drag, startPoint x: 321, startPoint y: 18, endPoint x: 239, endPoint y: 28, distance: 82.9
click at [321, 18] on icon at bounding box center [323, 15] width 10 height 8
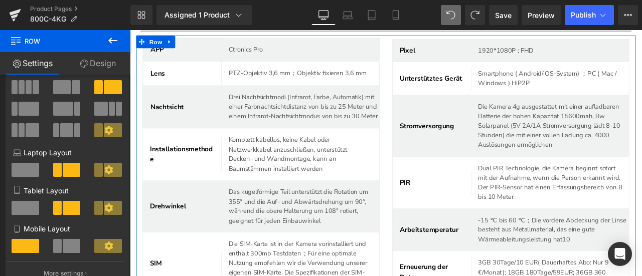
scroll to position [3652, 0]
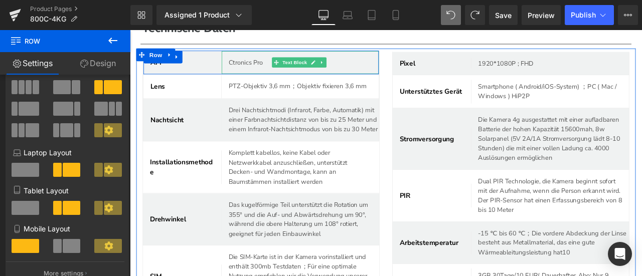
click at [265, 73] on p "Ctronics Pro" at bounding box center [332, 69] width 170 height 12
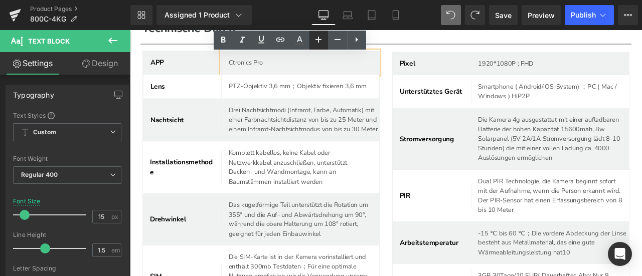
click at [316, 40] on icon at bounding box center [318, 40] width 6 height 6
click at [335, 42] on icon at bounding box center [338, 40] width 12 height 12
type input "15"
click at [425, 61] on div "APP Text Block Ctronics Pro Text Block Row Lens Text Block PTZ-Objektiv 3,6 mm；…" at bounding box center [285, 227] width 296 height 344
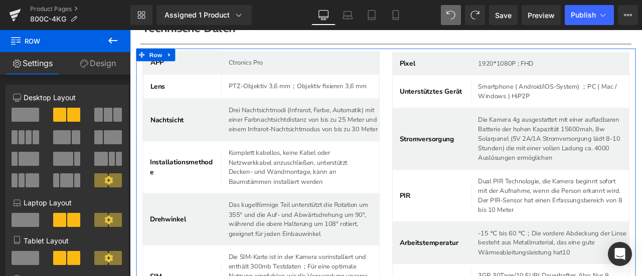
click at [433, 162] on div "Pixel Text Block 1920*1080P ; FHD Text Block Row Unterstütztes Gerät Text Block…" at bounding box center [581, 229] width 296 height 348
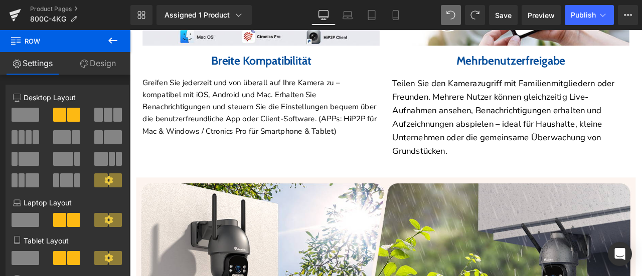
scroll to position [3000, 0]
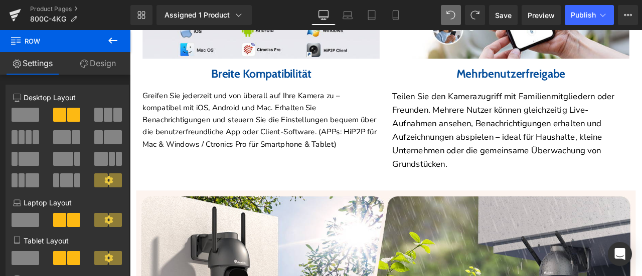
click at [280, 87] on div "Breite Kompatibilität Heading" at bounding box center [285, 82] width 281 height 16
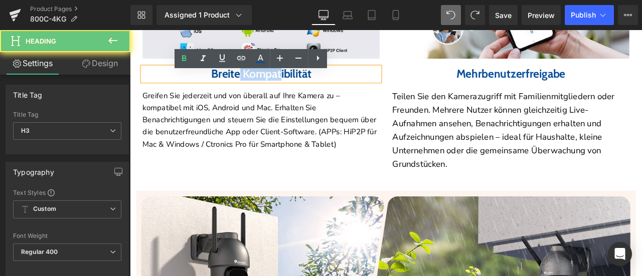
drag, startPoint x: 253, startPoint y: 88, endPoint x: 311, endPoint y: 88, distance: 58.2
click at [311, 89] on b "Breite Kompatibilität" at bounding box center [285, 82] width 119 height 17
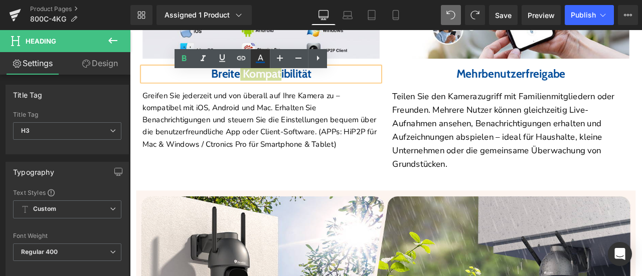
click at [260, 60] on icon at bounding box center [260, 59] width 12 height 12
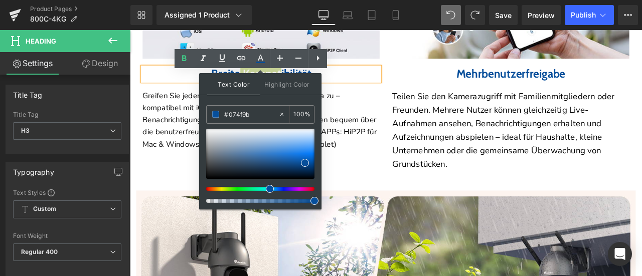
drag, startPoint x: 392, startPoint y: 141, endPoint x: 340, endPoint y: 141, distance: 52.7
click at [433, 151] on div "Image Mehrbenutzerfreigabe Heading Teilen Sie den Kamerazugriff mit Familienmit…" at bounding box center [581, 55] width 296 height 284
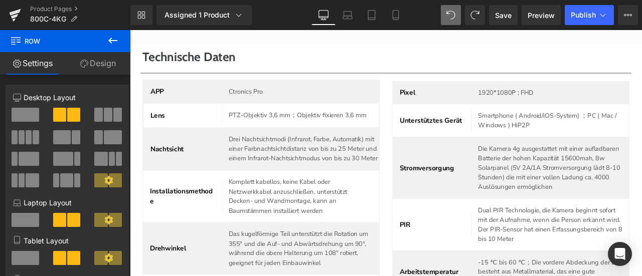
scroll to position [3602, 0]
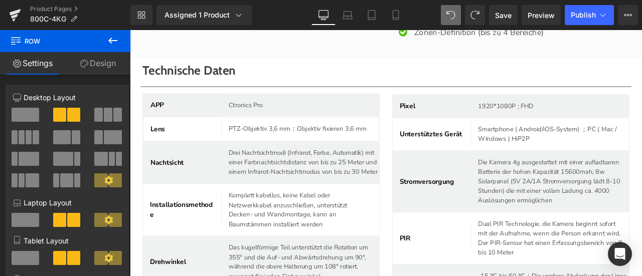
click at [249, 86] on b "Technische Daten" at bounding box center [200, 78] width 110 height 18
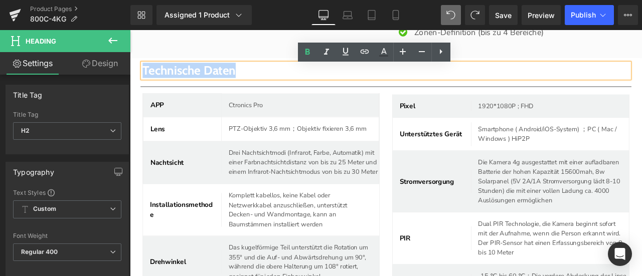
drag, startPoint x: 255, startPoint y: 86, endPoint x: 102, endPoint y: 82, distance: 153.0
click at [388, 53] on icon at bounding box center [384, 52] width 12 height 12
type input "#3c4043"
type input "100"
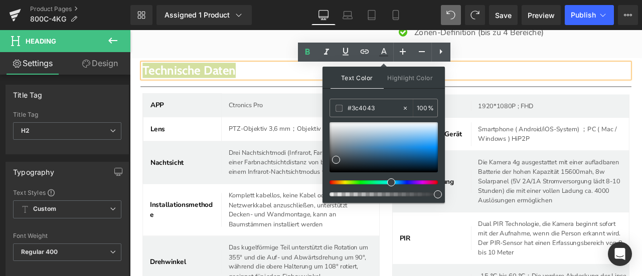
drag, startPoint x: 487, startPoint y: 140, endPoint x: 356, endPoint y: 123, distance: 132.0
paste input "074f9b"
type input "#074f9b"
click at [340, 107] on span at bounding box center [339, 108] width 7 height 7
click at [427, 155] on span at bounding box center [428, 156] width 8 height 8
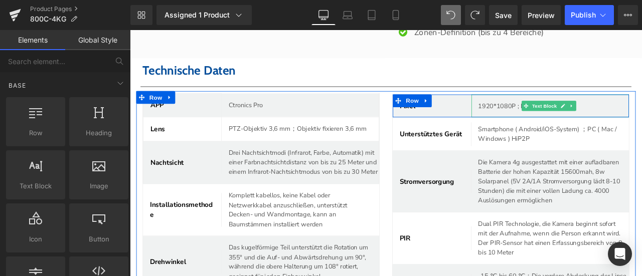
click at [570, 125] on p "1920*1080P ; FHD" at bounding box center [632, 120] width 178 height 12
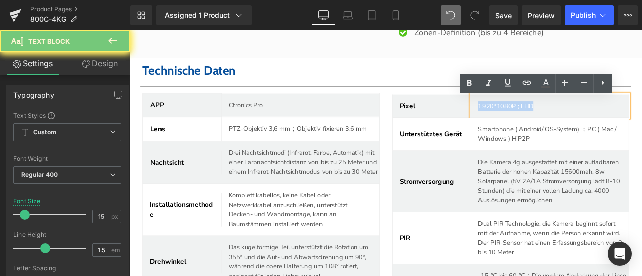
click at [570, 125] on p "1920*1080P ; FHD" at bounding box center [632, 120] width 178 height 12
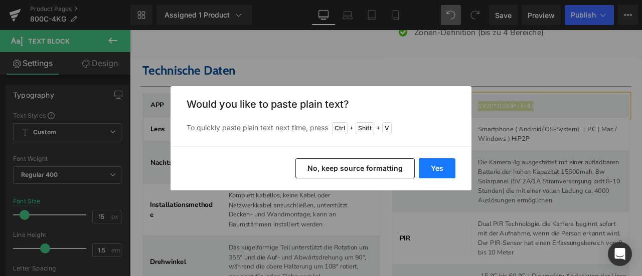
click at [437, 167] on button "Yes" at bounding box center [437, 168] width 37 height 20
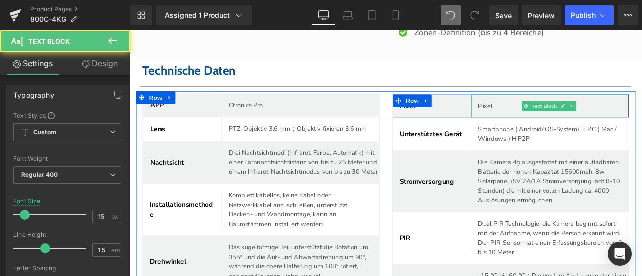
click at [543, 126] on p "Pixel" at bounding box center [632, 120] width 178 height 12
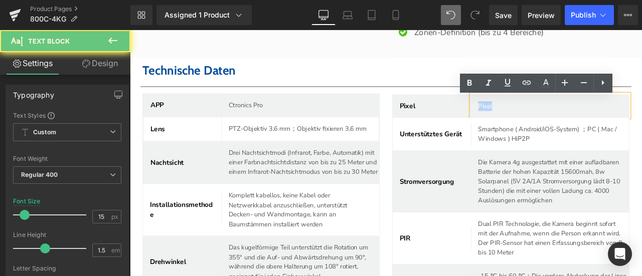
click at [543, 126] on p "Pixel" at bounding box center [632, 120] width 178 height 12
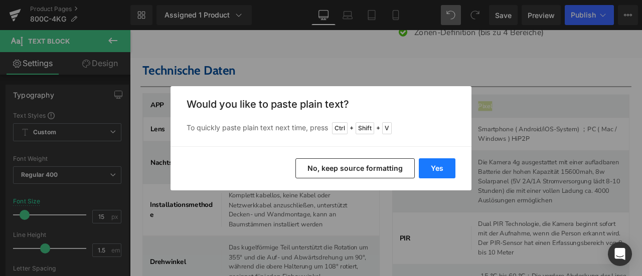
click at [440, 176] on button "Yes" at bounding box center [437, 168] width 37 height 20
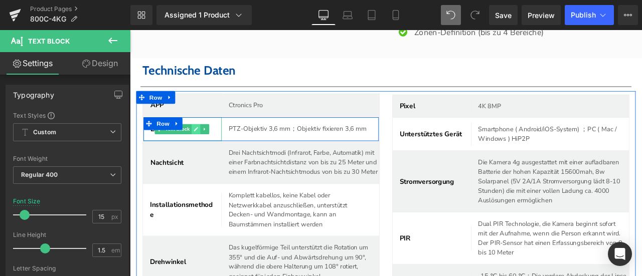
click at [206, 150] on icon at bounding box center [209, 147] width 6 height 6
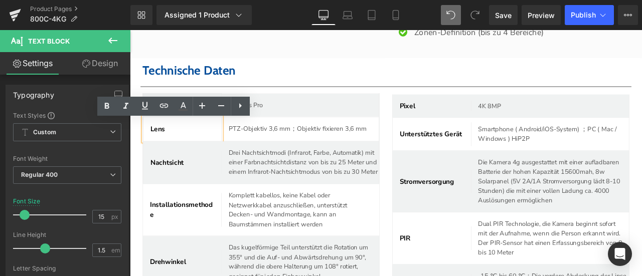
click at [177, 151] on p "Lens" at bounding box center [196, 147] width 84 height 12
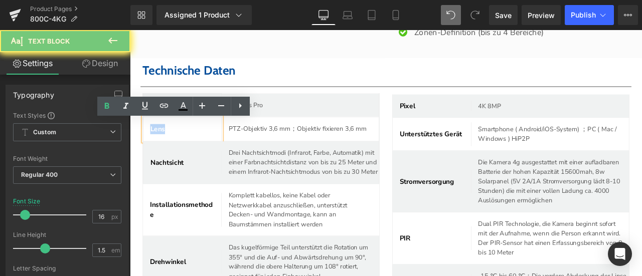
click at [177, 151] on p "Lens" at bounding box center [196, 147] width 84 height 12
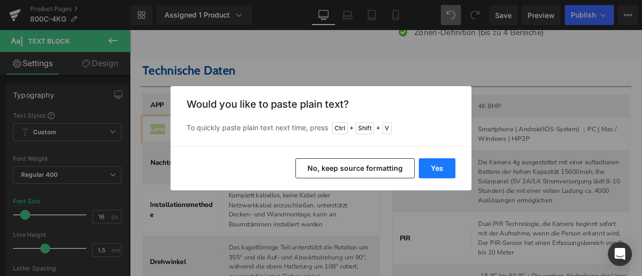
click at [438, 165] on button "Yes" at bounding box center [437, 168] width 37 height 20
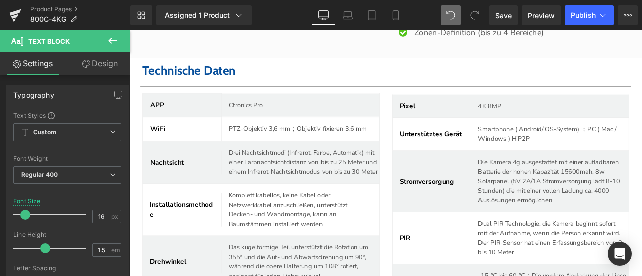
click at [281, 152] on p "PTZ-Objektiv 3,6 mm；Objektiv fixieren 3,6 mm" at bounding box center [336, 147] width 178 height 12
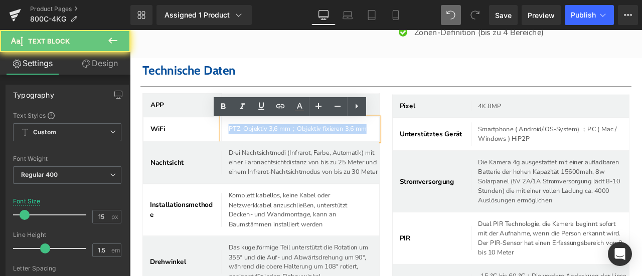
click at [281, 152] on p "PTZ-Objektiv 3,6 mm；Objektiv fixieren 3,6 mm" at bounding box center [336, 147] width 178 height 12
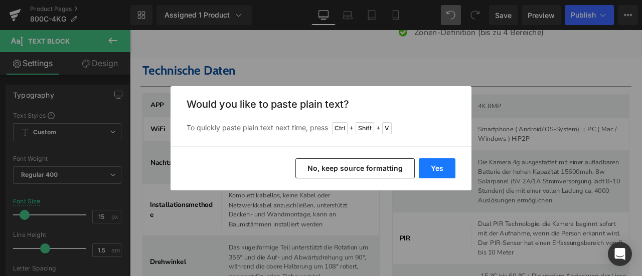
click at [424, 166] on button "Yes" at bounding box center [437, 168] width 37 height 20
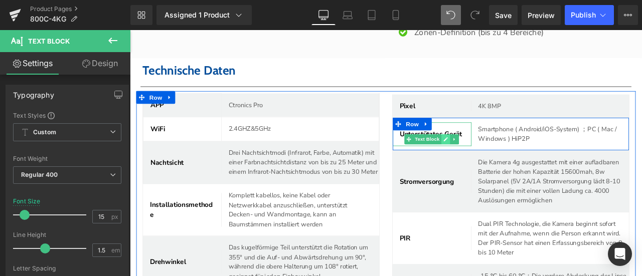
click at [501, 160] on icon at bounding box center [504, 159] width 6 height 6
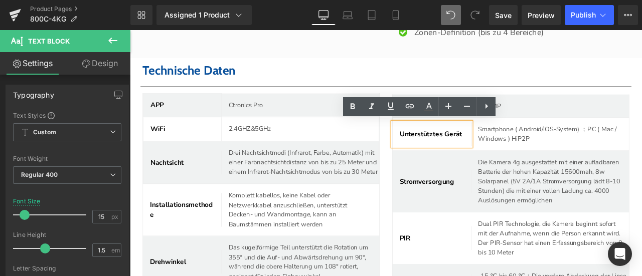
click at [471, 155] on b "Unterstütztes Gerät" at bounding box center [486, 153] width 74 height 11
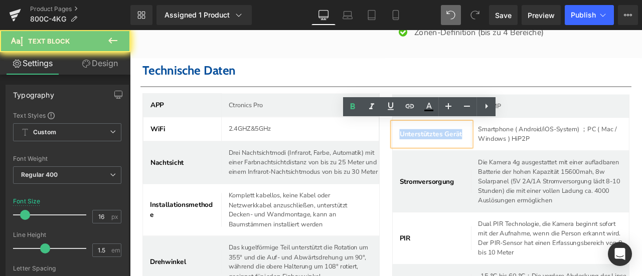
click at [471, 155] on b "Unterstütztes Gerät" at bounding box center [486, 153] width 74 height 11
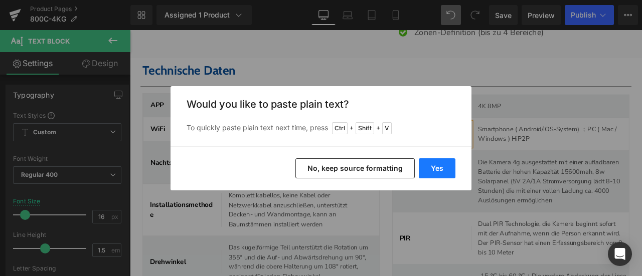
click at [447, 171] on button "Yes" at bounding box center [437, 168] width 37 height 20
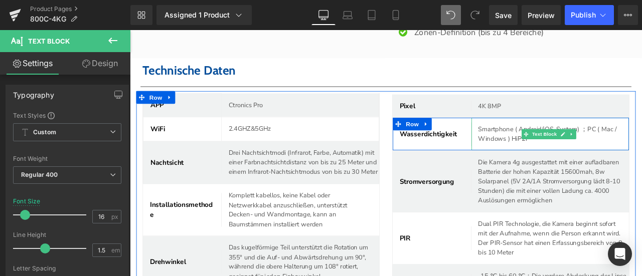
click at [549, 155] on p "Smartphone ( Android/iOS-System) ；PC ( Mac / Windows ) HiP2P" at bounding box center [628, 153] width 171 height 23
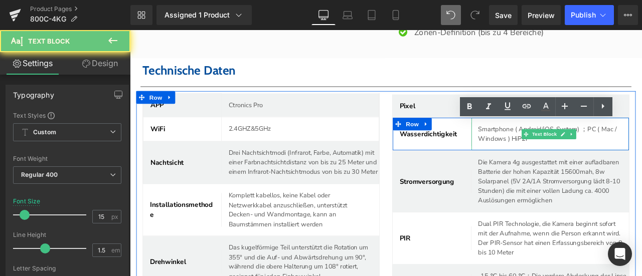
click at [549, 155] on p "Smartphone ( Android/iOS-System) ；PC ( Mac / Windows ) HiP2P" at bounding box center [628, 153] width 171 height 23
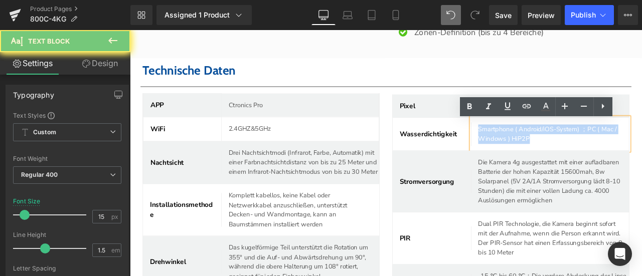
click at [549, 155] on p "Smartphone ( Android/iOS-System) ；PC ( Mac / Windows ) HiP2P" at bounding box center [628, 153] width 171 height 23
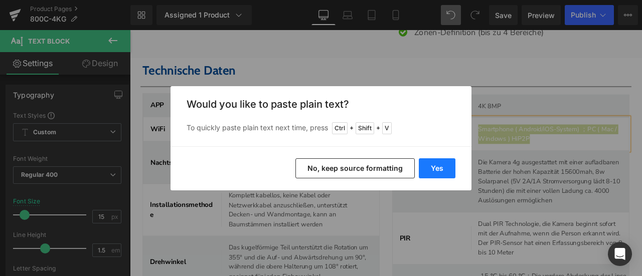
click at [426, 171] on button "Yes" at bounding box center [437, 168] width 37 height 20
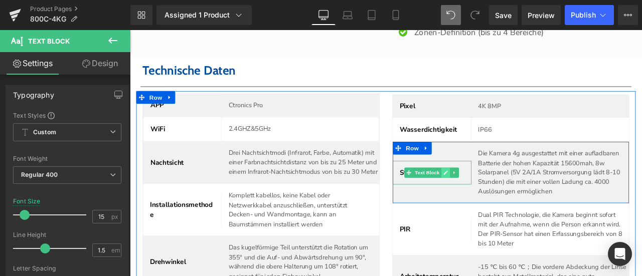
drag, startPoint x: 500, startPoint y: 207, endPoint x: 495, endPoint y: 207, distance: 5.5
click at [501, 202] on icon at bounding box center [504, 199] width 6 height 6
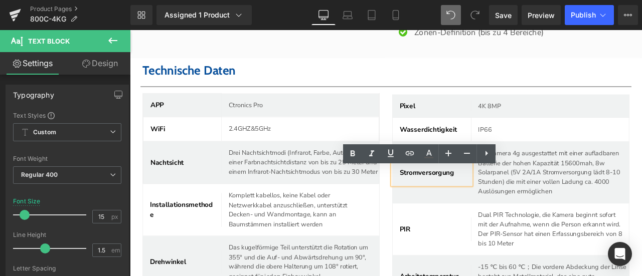
click at [489, 205] on b "Stromversorgung" at bounding box center [481, 199] width 65 height 11
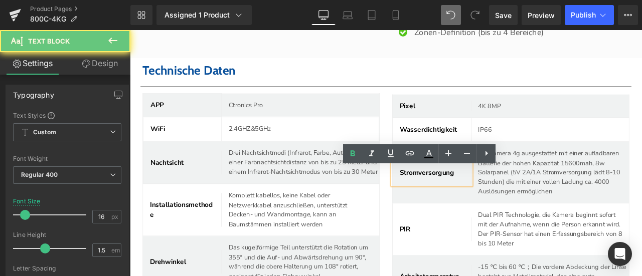
click at [489, 205] on b "Stromversorgung" at bounding box center [481, 199] width 65 height 11
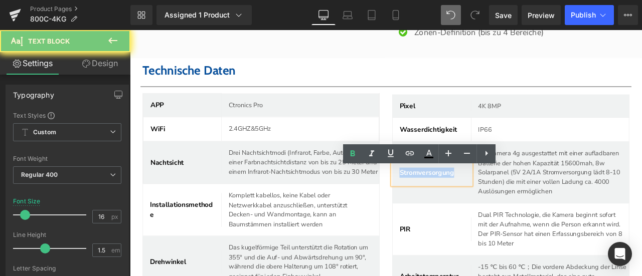
click at [489, 205] on b "Stromversorgung" at bounding box center [481, 199] width 65 height 11
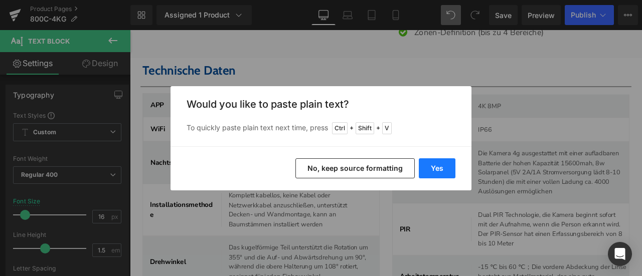
drag, startPoint x: 437, startPoint y: 173, endPoint x: 290, endPoint y: 101, distance: 163.5
click at [437, 173] on button "Yes" at bounding box center [437, 168] width 37 height 20
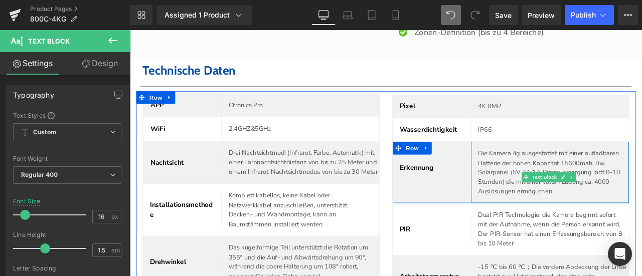
click at [555, 195] on p "Die Kamera 4g ausgestattet mit einer aufladbaren Batterie der hohen Kapazität 1…" at bounding box center [632, 199] width 178 height 57
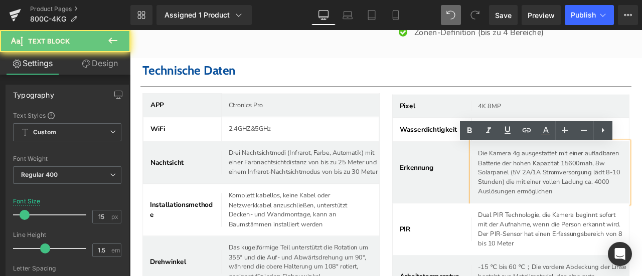
click at [555, 195] on p "Die Kamera 4g ausgestattet mit einer aufladbaren Batterie der hohen Kapazität 1…" at bounding box center [632, 199] width 178 height 57
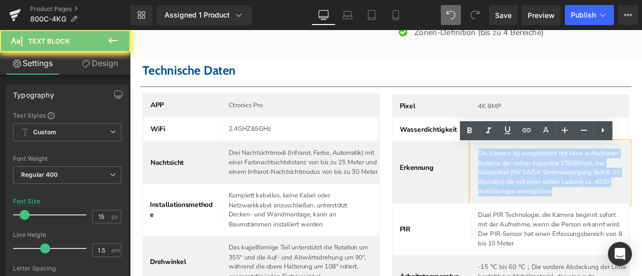
click at [555, 195] on p "Die Kamera 4g ausgestattet mit einer aufladbaren Batterie der hohen Kapazität 1…" at bounding box center [632, 199] width 178 height 57
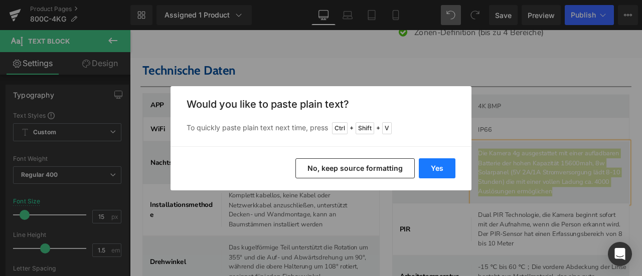
drag, startPoint x: 444, startPoint y: 165, endPoint x: 369, endPoint y: 161, distance: 74.8
click at [444, 165] on button "Yes" at bounding box center [437, 168] width 37 height 20
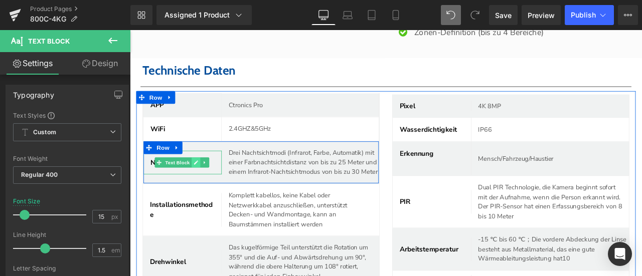
click at [206, 190] on icon at bounding box center [209, 187] width 6 height 6
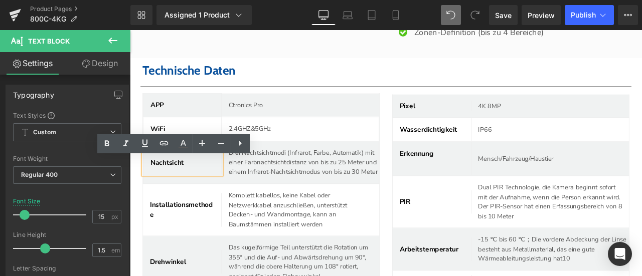
click at [186, 193] on b "Nachtsicht" at bounding box center [174, 187] width 40 height 11
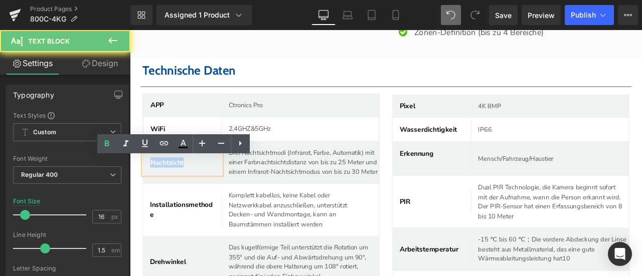
click at [186, 193] on b "Nachtsicht" at bounding box center [174, 187] width 40 height 11
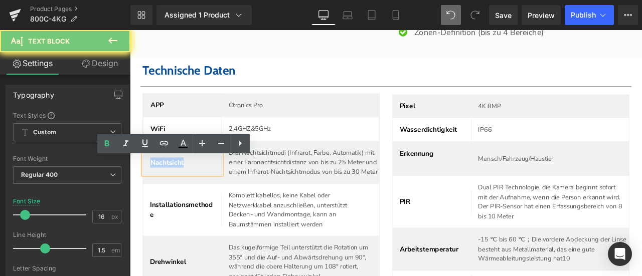
copy b "Nachtsicht"
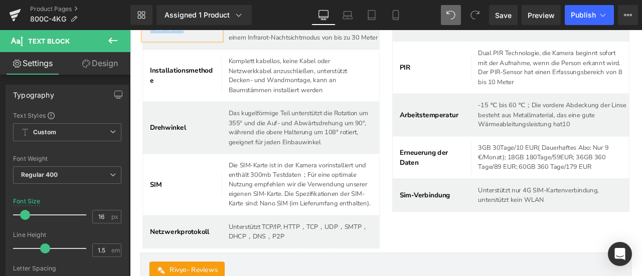
scroll to position [3702, 0]
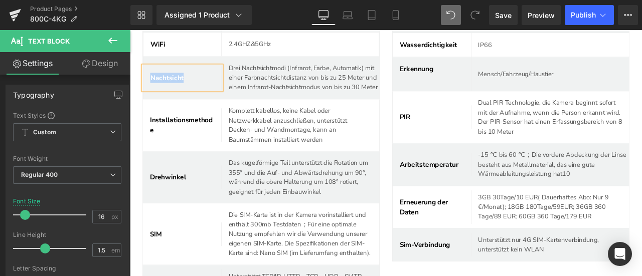
click at [425, 216] on div "APP Text Block Ctronics Pro Text Block Row WiFi Text Block 2.4GHZ&5GHz Text Blo…" at bounding box center [285, 177] width 296 height 344
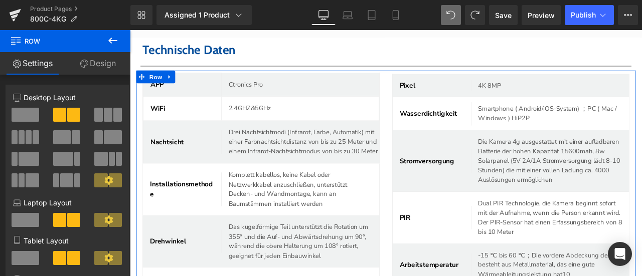
scroll to position [3602, 0]
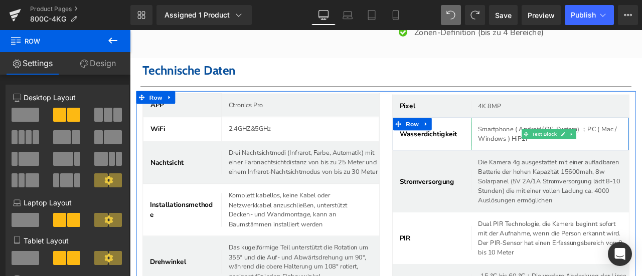
click at [552, 151] on p "Smartphone ( Android/iOS-System) ；PC ( Mac / Windows ) HiP2P" at bounding box center [628, 153] width 171 height 23
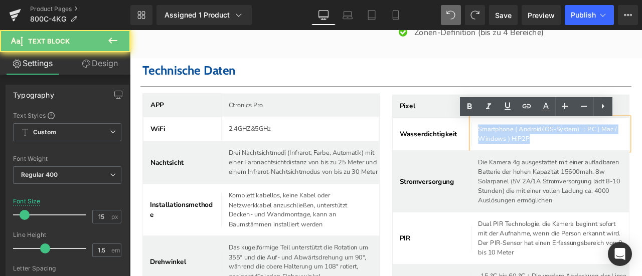
click at [552, 151] on p "Smartphone ( Android/iOS-System) ；PC ( Mac / Windows ) HiP2P" at bounding box center [628, 153] width 171 height 23
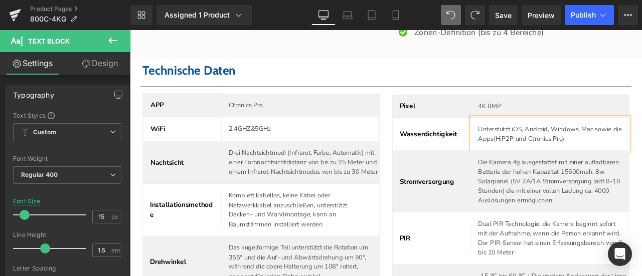
click at [641, 168] on div "Pixel Text Block 4K 8MP Text Block Row Wasserdichtigkeit Text Block Unterstützt…" at bounding box center [581, 279] width 296 height 348
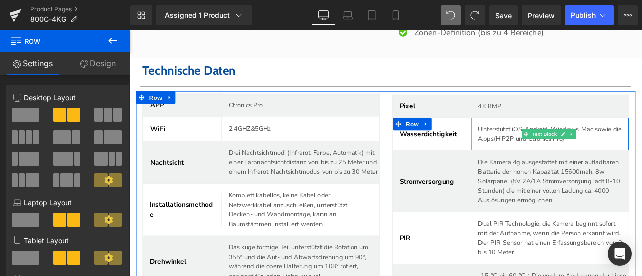
click at [631, 169] on div "Unterstützt iOS, Android, Windows, Mac sowie die Apps(HiP2P und Ctronics Pro)" at bounding box center [628, 153] width 187 height 39
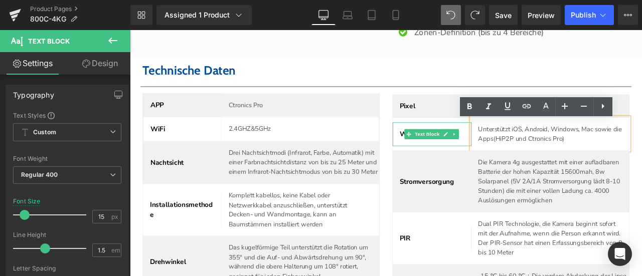
click at [444, 159] on div "Wasserdichtigkeit" at bounding box center [487, 153] width 93 height 28
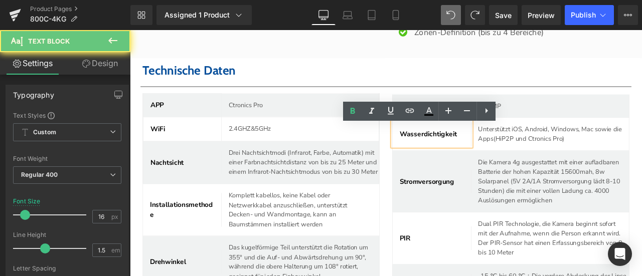
click at [449, 159] on b "Wasserdichtigkeit" at bounding box center [483, 153] width 68 height 11
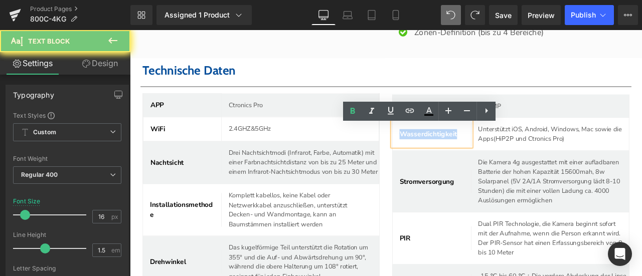
click at [449, 159] on b "Wasserdichtigkeit" at bounding box center [483, 153] width 68 height 11
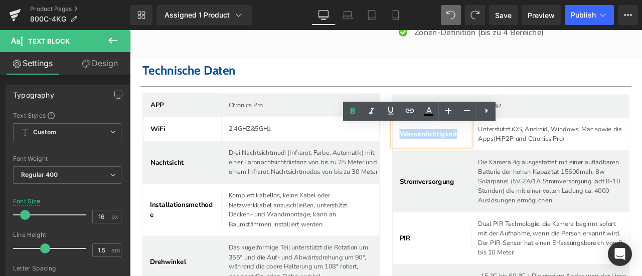
copy b "Wasserdichtigkeit"
click at [458, 147] on span "Row" at bounding box center [464, 141] width 16 height 12
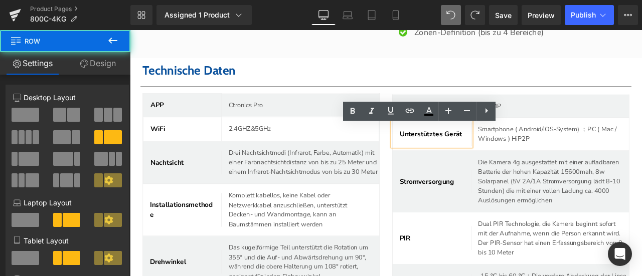
click at [457, 152] on b "Unterstütztes Gerät" at bounding box center [486, 153] width 74 height 11
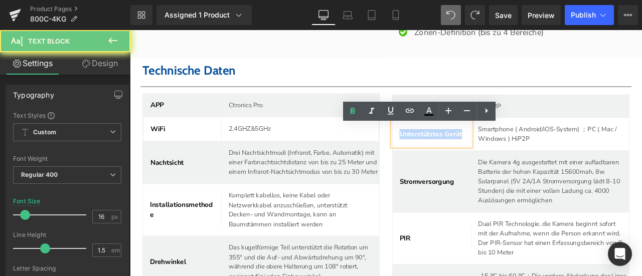
click at [457, 152] on b "Unterstütztes Gerät" at bounding box center [486, 153] width 74 height 11
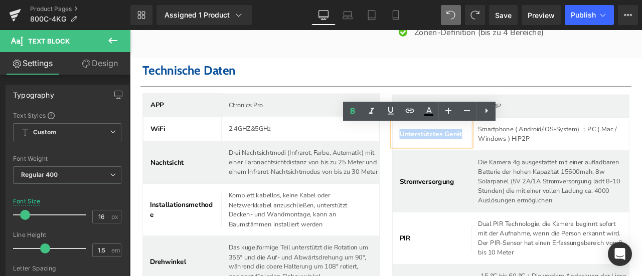
copy b "Unterstütztes Gerät"
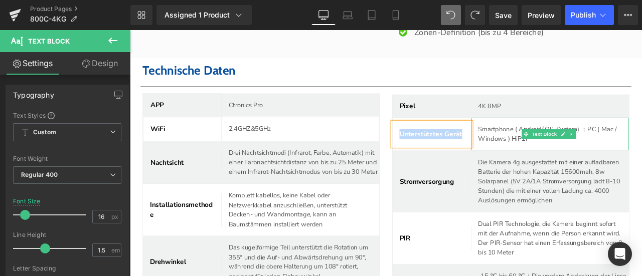
click at [566, 155] on p "Smartphone ( Android/iOS-System) ；PC ( Mac / Windows ) HiP2P" at bounding box center [628, 153] width 171 height 23
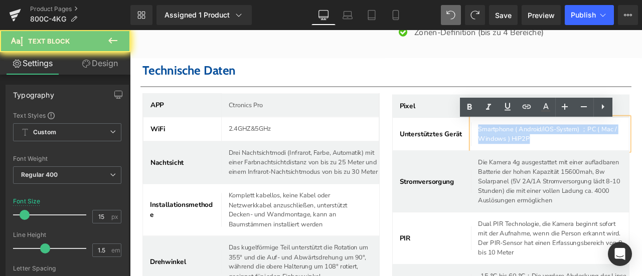
click at [566, 155] on p "Smartphone ( Android/iOS-System) ；PC ( Mac / Windows ) HiP2P" at bounding box center [628, 153] width 171 height 23
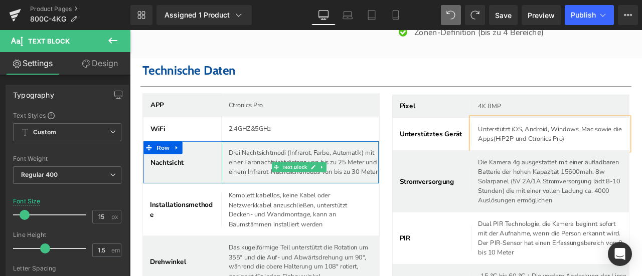
click at [291, 202] on p "Drei Nachtsichtmodi (Infrarot, Farbe, Automatik) mit einer Farbnachtsichtdistan…" at bounding box center [336, 187] width 178 height 34
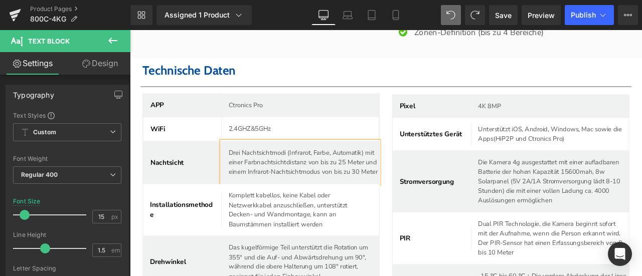
click at [291, 202] on p "Drei Nachtsichtmodi (Infrarot, Farbe, Automatik) mit einer Farbnachtsichtdistan…" at bounding box center [336, 187] width 178 height 34
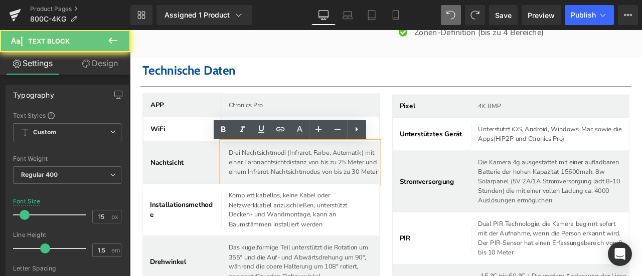
click at [295, 191] on p "Drei Nachtsichtmodi (Infrarot, Farbe, Automatik) mit einer Farbnachtsichtdistan…" at bounding box center [336, 187] width 178 height 34
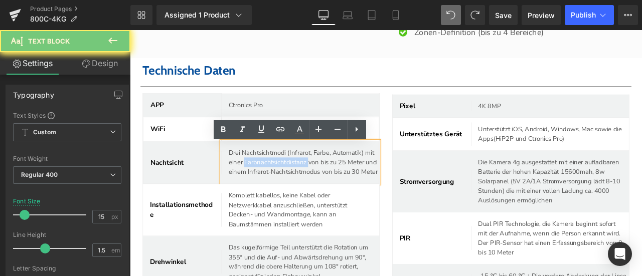
click at [295, 191] on p "Drei Nachtsichtmodi (Infrarot, Farbe, Automatik) mit einer Farbnachtsichtdistan…" at bounding box center [336, 187] width 178 height 34
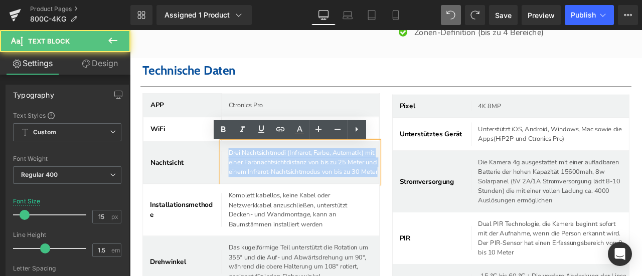
click at [295, 191] on p "Drei Nachtsichtmodi (Infrarot, Farbe, Automatik) mit einer Farbnachtsichtdistan…" at bounding box center [336, 187] width 178 height 34
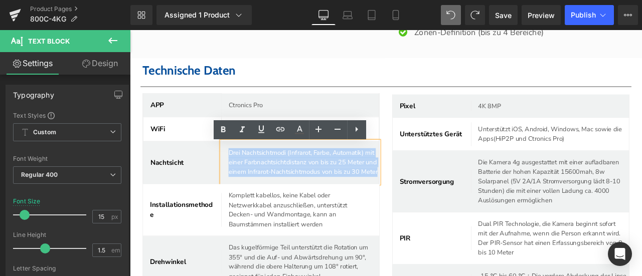
paste div
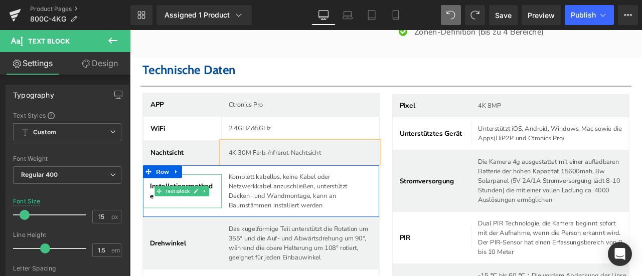
click at [151, 219] on div "Installationsmethode" at bounding box center [191, 221] width 93 height 40
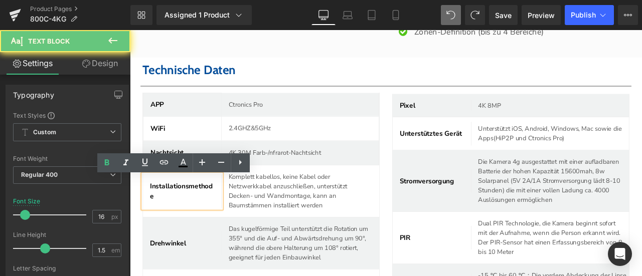
click at [151, 219] on div "Installationsmethode" at bounding box center [191, 221] width 93 height 40
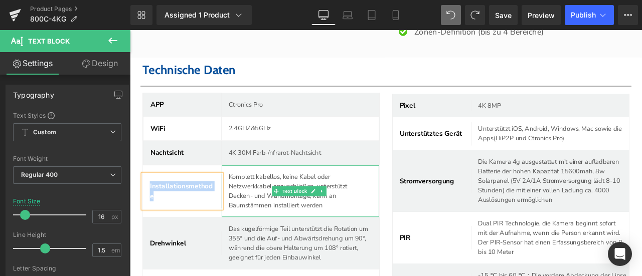
click at [274, 210] on p "Komplett kabellos, keine Kabel oder Netzwerkkabel anzuschließen, unterstützt De…" at bounding box center [332, 221] width 171 height 45
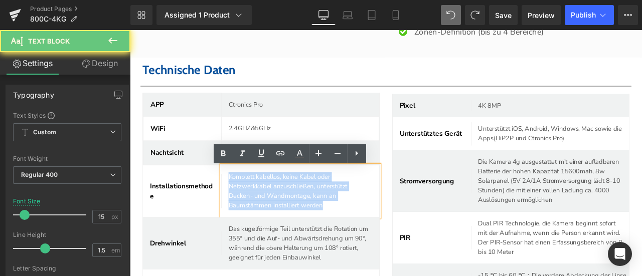
click at [274, 210] on p "Komplett kabellos, keine Kabel oder Netzwerkkabel anzuschließen, unterstützt De…" at bounding box center [332, 221] width 171 height 45
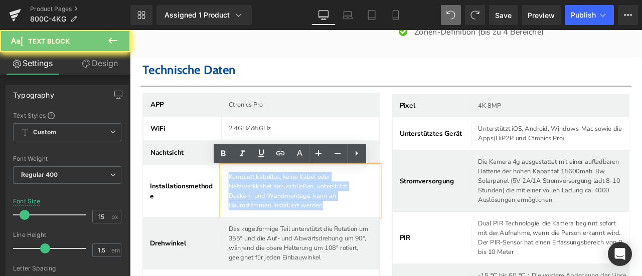
paste div
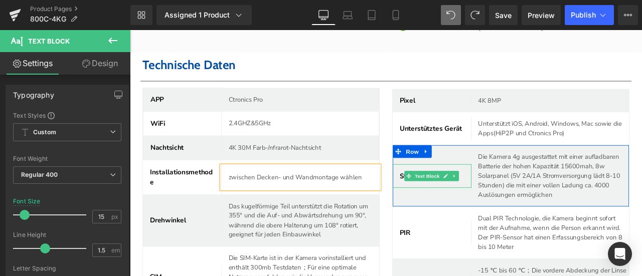
click at [449, 209] on b "Stromversorgung" at bounding box center [481, 203] width 65 height 11
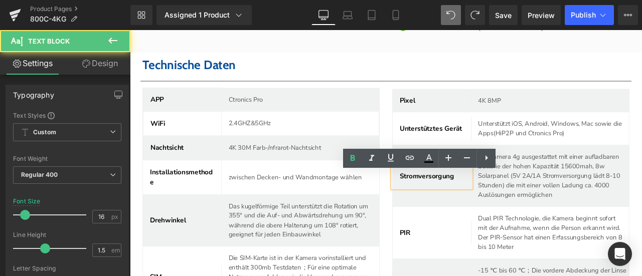
click at [449, 209] on b "Stromversorgung" at bounding box center [481, 203] width 65 height 11
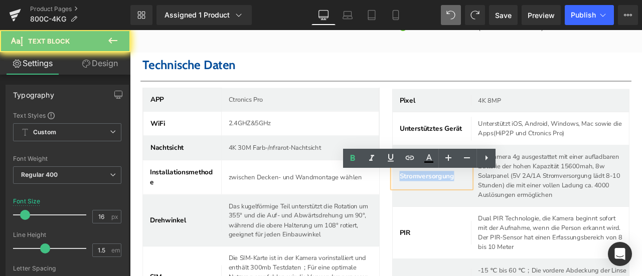
click at [449, 209] on b "Stromversorgung" at bounding box center [481, 203] width 65 height 11
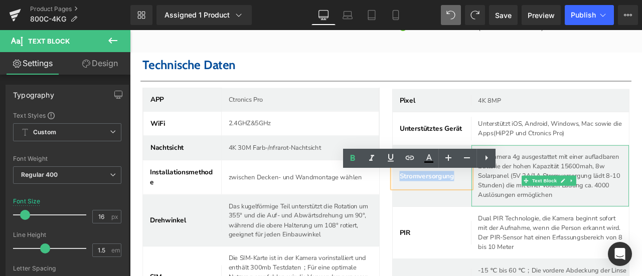
click at [572, 199] on p "Die Kamera 4g ausgestattet mit einer aufladbaren Batterie der hohen Kapazität 1…" at bounding box center [632, 203] width 178 height 57
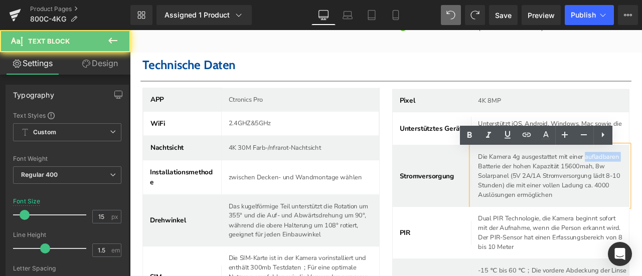
click at [572, 199] on p "Die Kamera 4g ausgestattet mit einer aufladbaren Batterie der hohen Kapazität 1…" at bounding box center [632, 203] width 178 height 57
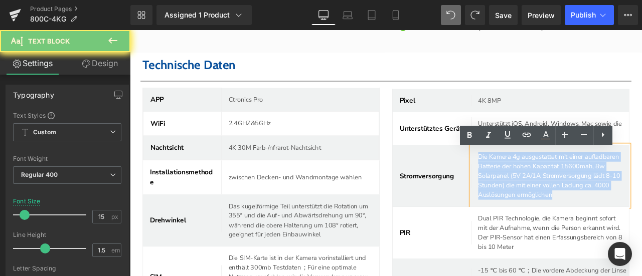
copy p "Die Kamera 4g ausgestattet mit einer aufladbaren Batterie der hohen Kapazität 1…"
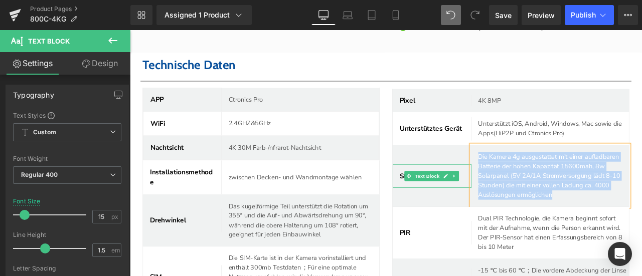
click at [449, 209] on b "Stromversorgung" at bounding box center [481, 203] width 65 height 11
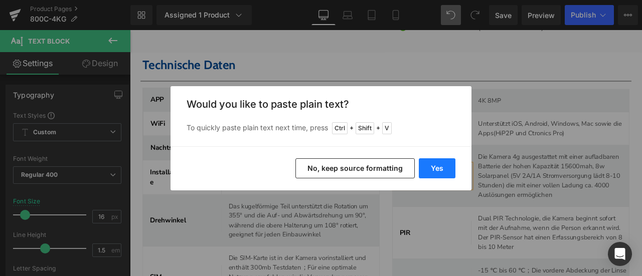
click at [437, 169] on button "Yes" at bounding box center [437, 168] width 37 height 20
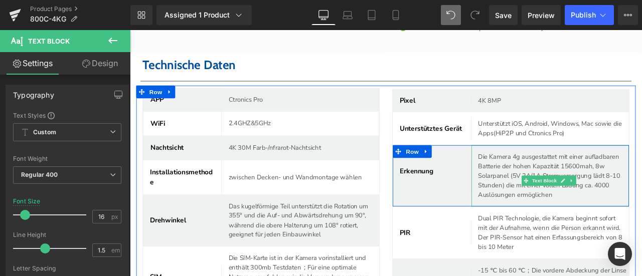
click at [560, 193] on p "Die Kamera 4g ausgestattet mit einer aufladbaren Batterie der hohen Kapazität 1…" at bounding box center [632, 203] width 178 height 57
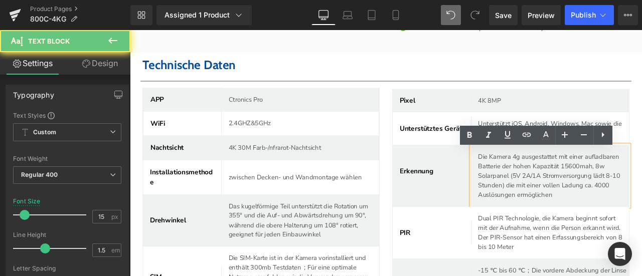
click at [560, 193] on p "Die Kamera 4g ausgestattet mit einer aufladbaren Batterie der hohen Kapazität 1…" at bounding box center [632, 203] width 178 height 57
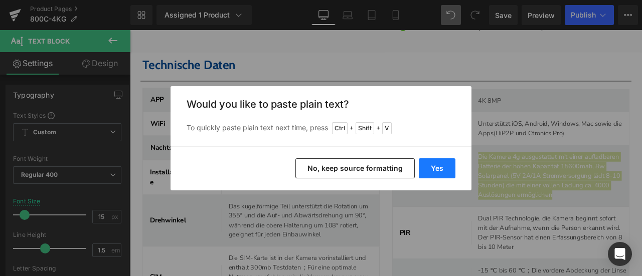
click at [438, 169] on button "Yes" at bounding box center [437, 168] width 37 height 20
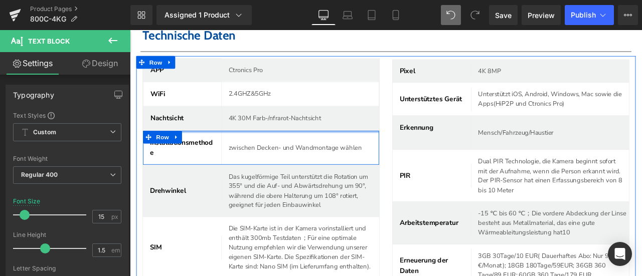
scroll to position [3658, 0]
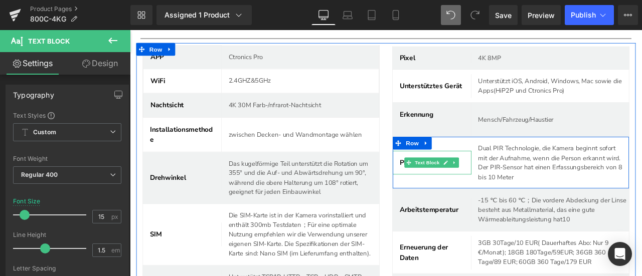
click at [449, 191] on strong "PIR" at bounding box center [455, 187] width 13 height 11
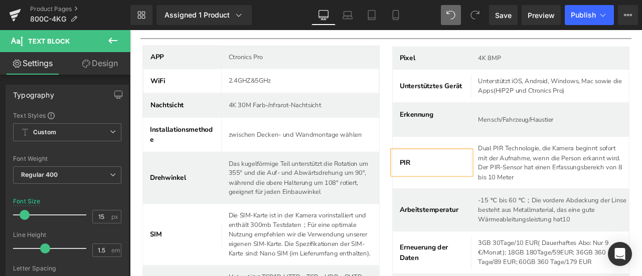
click at [449, 191] on strong "PIR" at bounding box center [455, 187] width 13 height 11
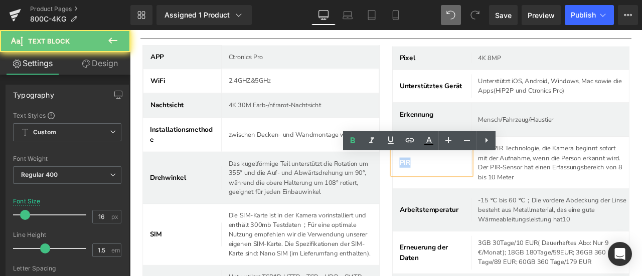
click at [449, 191] on strong "PIR" at bounding box center [455, 187] width 13 height 11
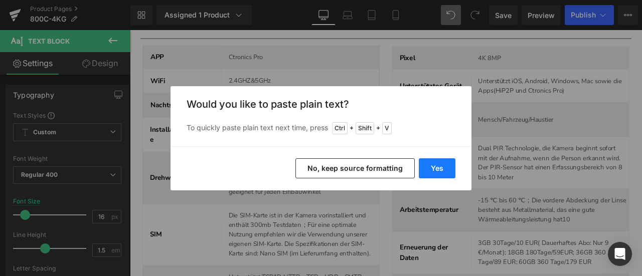
click at [437, 170] on button "Yes" at bounding box center [437, 168] width 37 height 20
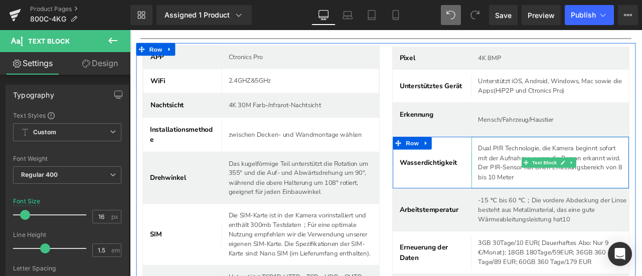
click at [556, 188] on p "Dual PIR Technologie, die Kamera beginnt sofort mit der Aufnahme, wenn die Pers…" at bounding box center [628, 187] width 171 height 45
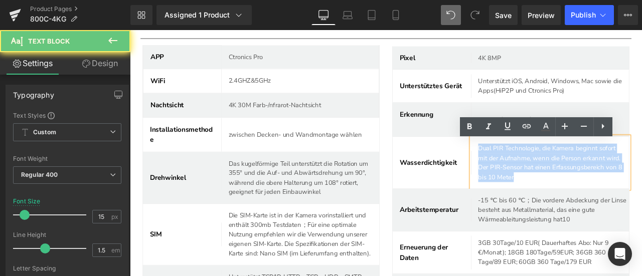
click at [556, 188] on p "Dual PIR Technologie, die Kamera beginnt sofort mit der Aufnahme, wenn die Pers…" at bounding box center [628, 187] width 171 height 45
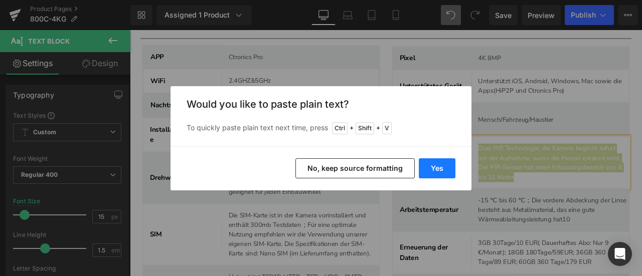
click at [426, 167] on button "Yes" at bounding box center [437, 168] width 37 height 20
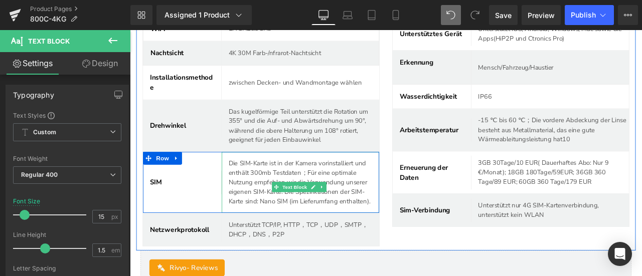
scroll to position [3809, 0]
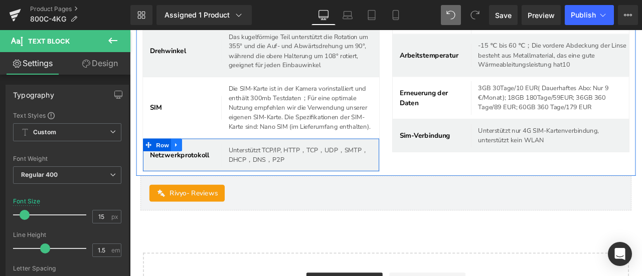
click at [187, 171] on icon at bounding box center [185, 167] width 7 height 8
click at [209, 170] on icon at bounding box center [211, 166] width 7 height 7
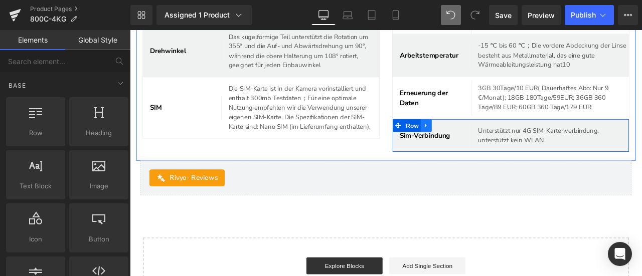
click at [477, 144] on icon at bounding box center [480, 144] width 7 height 8
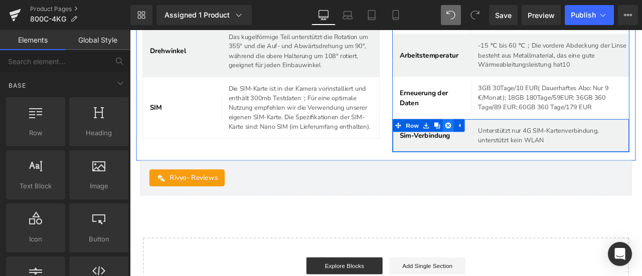
click at [501, 146] on link at bounding box center [507, 143] width 13 height 15
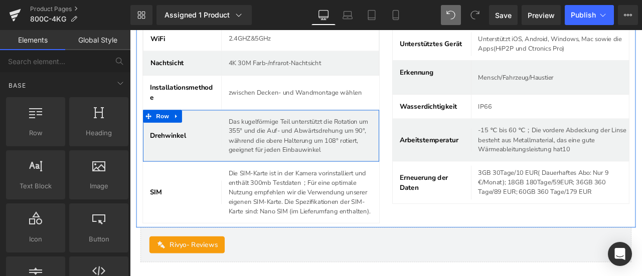
scroll to position [3658, 0]
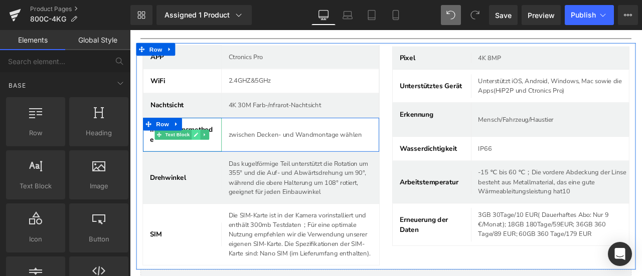
click at [208, 157] on icon at bounding box center [208, 154] width 5 height 5
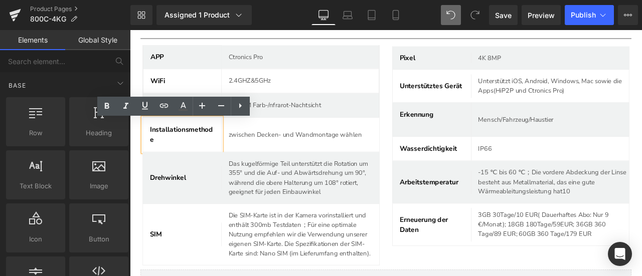
click at [184, 157] on p "Installationsmethode" at bounding box center [191, 154] width 77 height 24
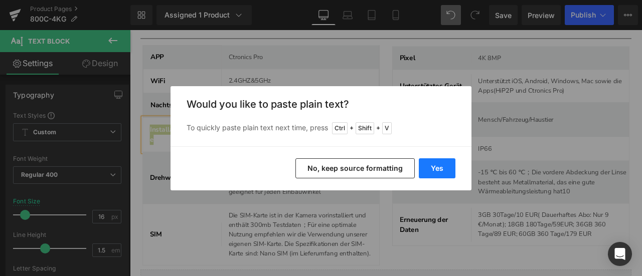
click at [433, 171] on button "Yes" at bounding box center [437, 168] width 37 height 20
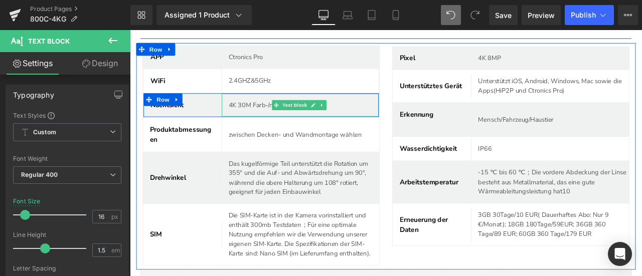
click at [272, 123] on p "4K 30M Farb-/nfrarot-Nachtsicht" at bounding box center [336, 120] width 178 height 12
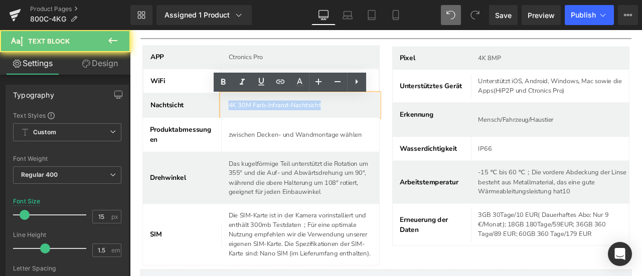
click at [272, 123] on p "4K 30M Farb-/nfrarot-Nachtsicht" at bounding box center [336, 120] width 178 height 12
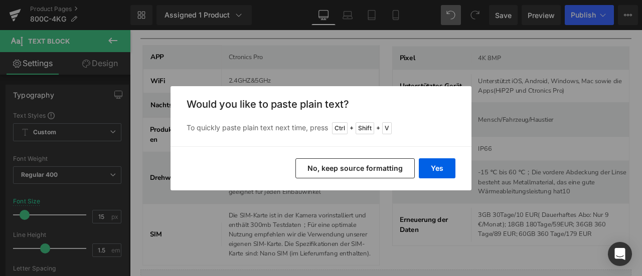
click at [145, 171] on div "Back to Library Insert Would you like to paste plain text? To quickly paste pla…" at bounding box center [321, 138] width 642 height 276
click at [371, 169] on button "No, keep source formatting" at bounding box center [354, 168] width 119 height 20
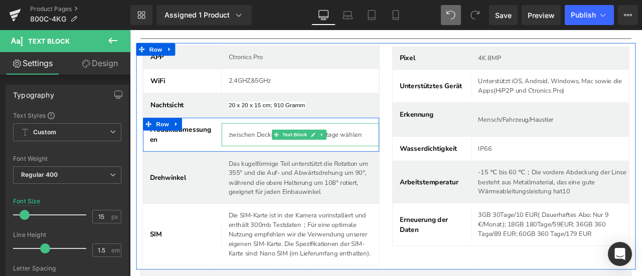
click at [270, 157] on p "zwischen Decken- und Wandmontage wählen" at bounding box center [332, 155] width 171 height 12
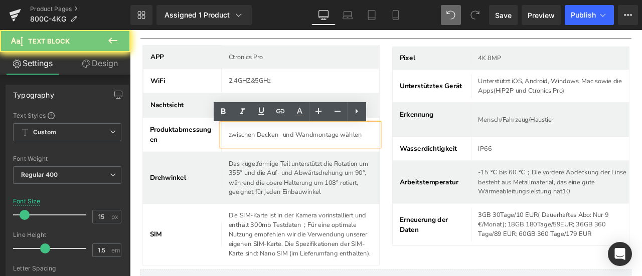
click at [270, 157] on p "zwischen Decken- und Wandmontage wählen" at bounding box center [332, 155] width 171 height 12
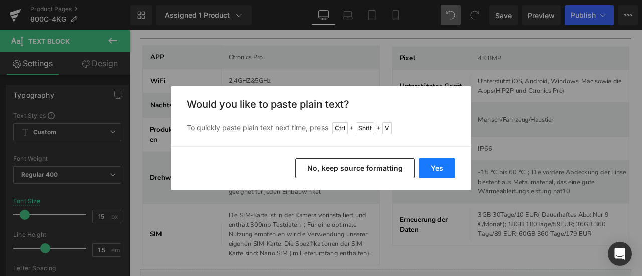
click at [433, 167] on button "Yes" at bounding box center [437, 168] width 37 height 20
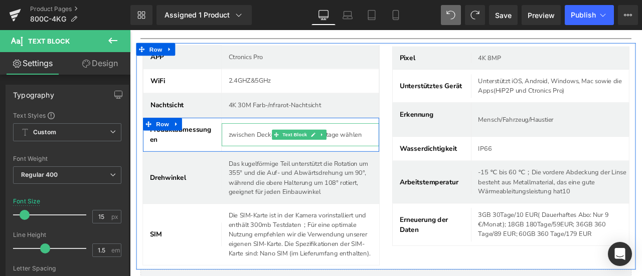
click at [286, 160] on p "zwischen Decken- und Wandmontage wählen" at bounding box center [332, 155] width 171 height 12
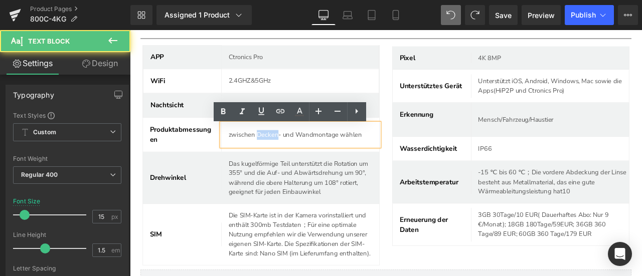
click at [286, 160] on p "zwischen Decken- und Wandmontage wählen" at bounding box center [332, 155] width 171 height 12
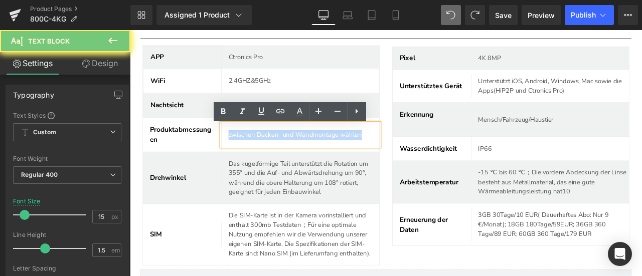
click at [286, 160] on p "zwischen Decken- und Wandmontage wählen" at bounding box center [332, 155] width 171 height 12
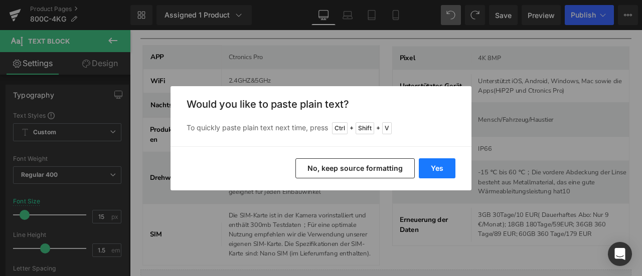
drag, startPoint x: 434, startPoint y: 166, endPoint x: 360, endPoint y: 162, distance: 74.8
click at [434, 166] on button "Yes" at bounding box center [437, 168] width 37 height 20
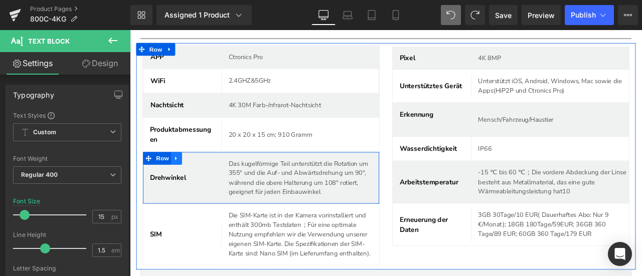
click at [186, 182] on icon at bounding box center [185, 183] width 7 height 8
click at [211, 186] on icon at bounding box center [211, 182] width 7 height 7
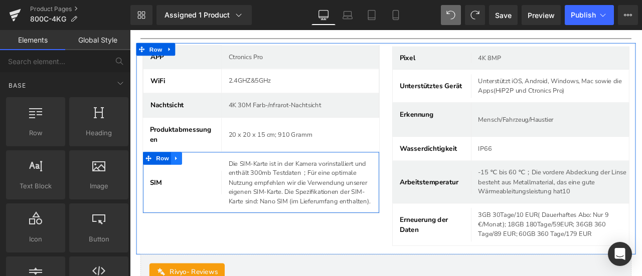
click at [187, 186] on icon at bounding box center [185, 183] width 7 height 8
click at [210, 185] on icon at bounding box center [211, 182] width 7 height 7
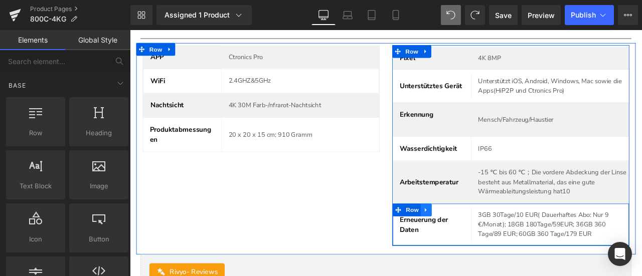
click at [479, 246] on icon at bounding box center [480, 243] width 2 height 5
click at [501, 250] on link at bounding box center [507, 243] width 13 height 15
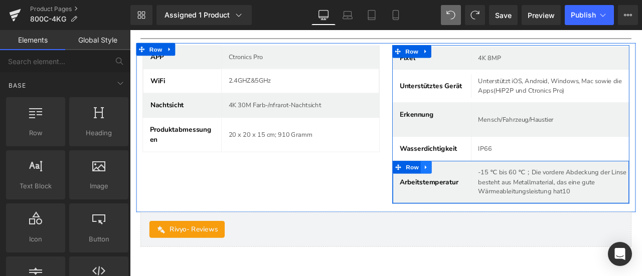
click at [478, 197] on icon at bounding box center [480, 194] width 7 height 8
click at [504, 197] on icon at bounding box center [507, 193] width 7 height 7
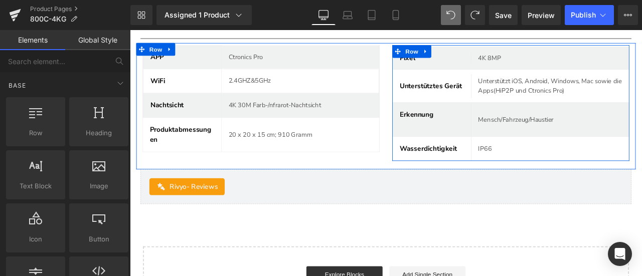
click at [427, 77] on div "APP Text Block Ctronics Pro Text Block Row WiFi Text Block 2.4GHZ&5GHz Text Blo…" at bounding box center [285, 111] width 296 height 127
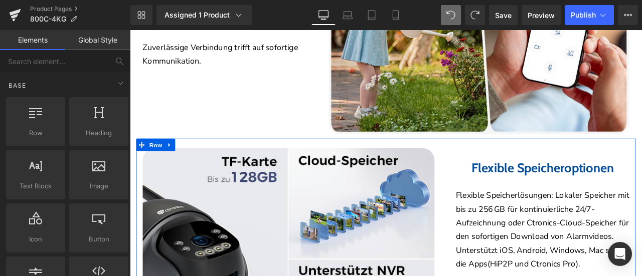
scroll to position [2304, 0]
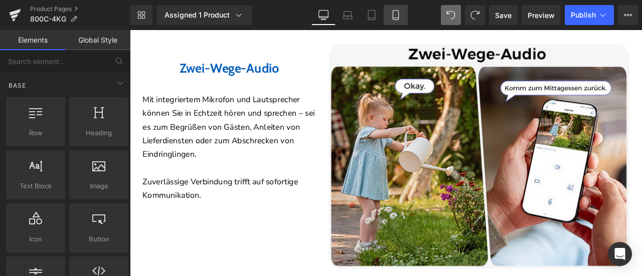
click at [396, 14] on icon at bounding box center [396, 15] width 10 height 10
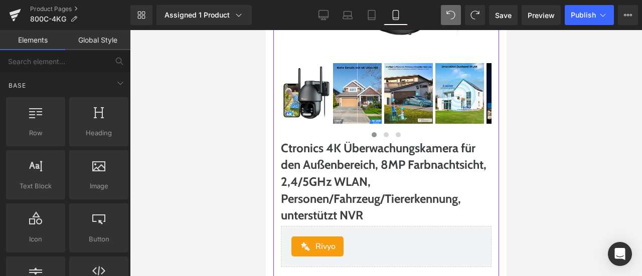
scroll to position [351, 0]
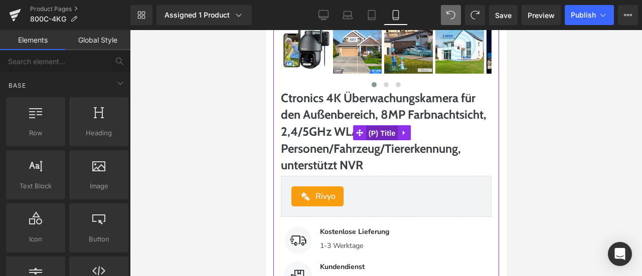
click at [371, 129] on span "(P) Title" at bounding box center [382, 133] width 32 height 15
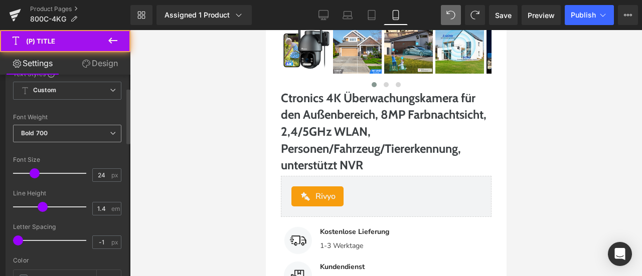
scroll to position [150, 0]
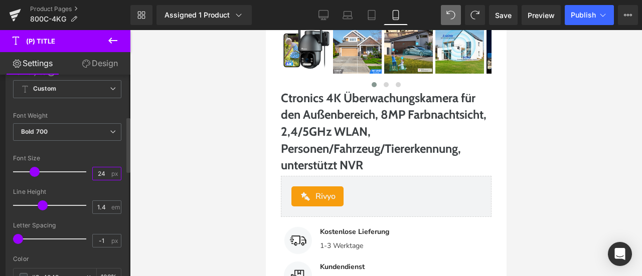
drag, startPoint x: 99, startPoint y: 170, endPoint x: 104, endPoint y: 171, distance: 5.6
click at [104, 171] on input "24" at bounding box center [102, 174] width 18 height 13
type input "23"
click at [99, 155] on div "Font Size" at bounding box center [67, 158] width 108 height 7
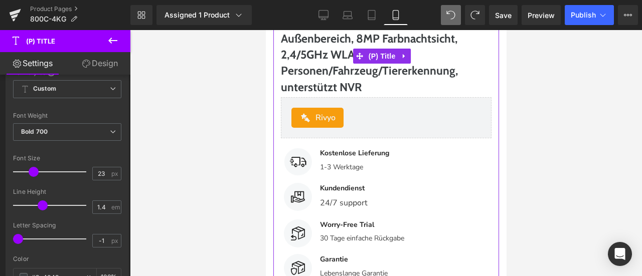
scroll to position [502, 0]
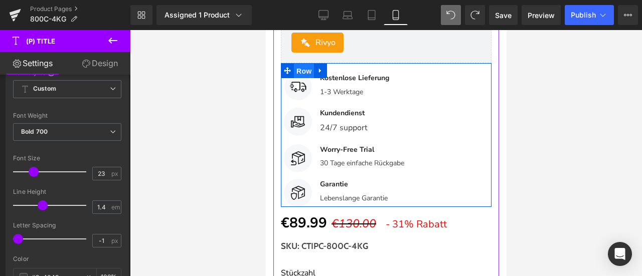
click at [301, 64] on span "Row" at bounding box center [303, 71] width 20 height 15
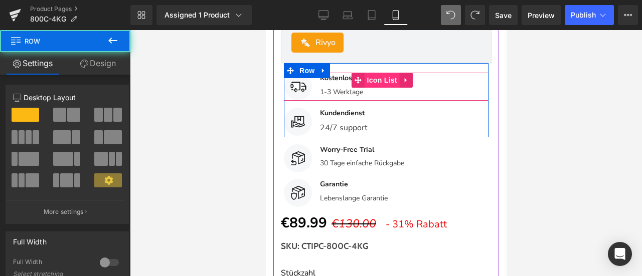
click at [370, 73] on span "Icon List" at bounding box center [381, 80] width 35 height 15
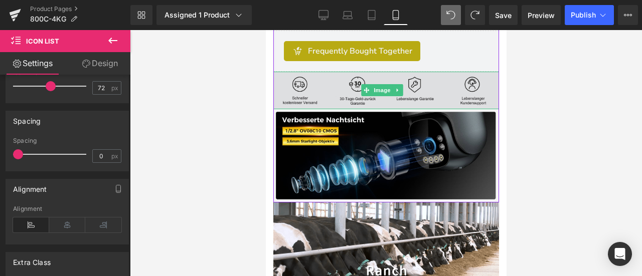
scroll to position [1003, 0]
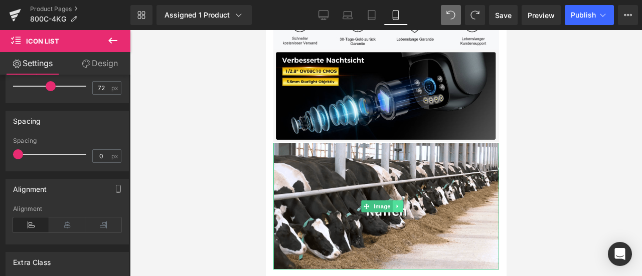
click at [397, 204] on icon at bounding box center [397, 207] width 6 height 6
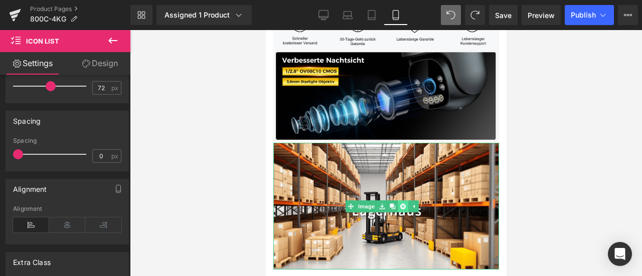
click at [402, 204] on icon at bounding box center [403, 207] width 6 height 6
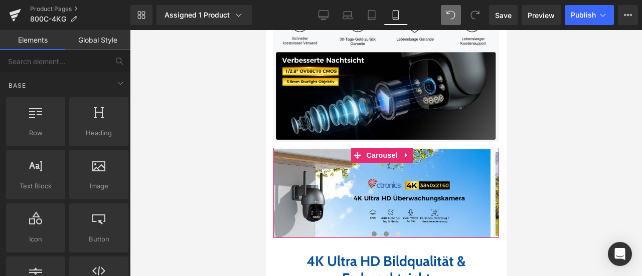
click at [383, 232] on span at bounding box center [385, 234] width 5 height 5
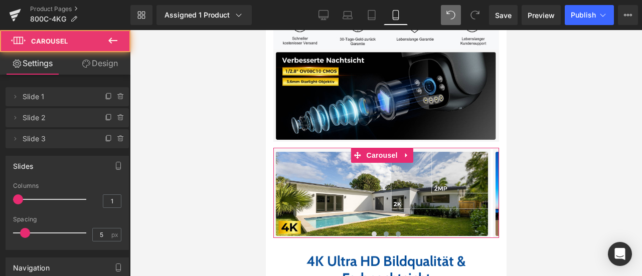
click at [395, 232] on span at bounding box center [397, 234] width 5 height 5
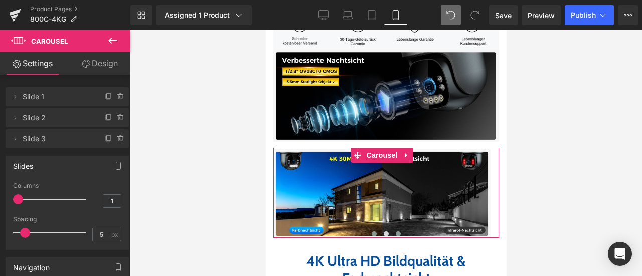
click at [371, 232] on span at bounding box center [373, 234] width 5 height 5
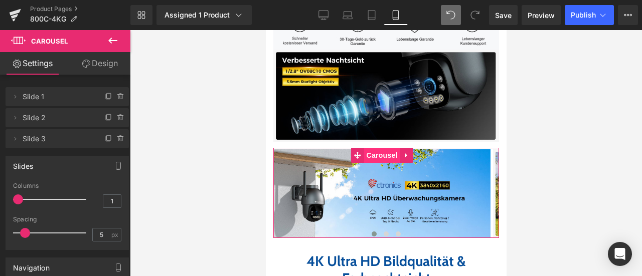
click at [379, 148] on span "Carousel" at bounding box center [382, 155] width 36 height 15
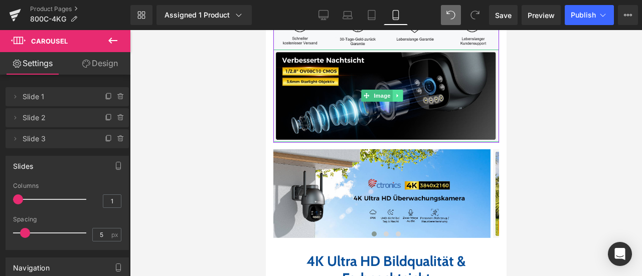
click at [401, 90] on link at bounding box center [397, 96] width 11 height 12
click at [390, 93] on icon at bounding box center [392, 96] width 6 height 6
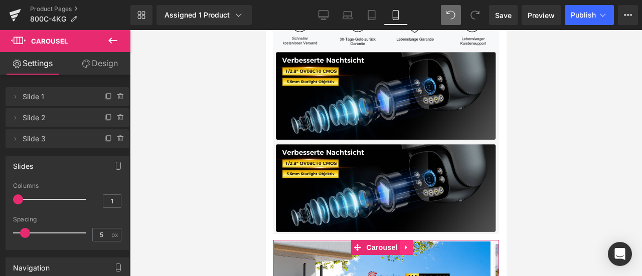
click at [408, 244] on icon at bounding box center [406, 248] width 7 height 8
click at [402, 244] on icon at bounding box center [399, 248] width 7 height 8
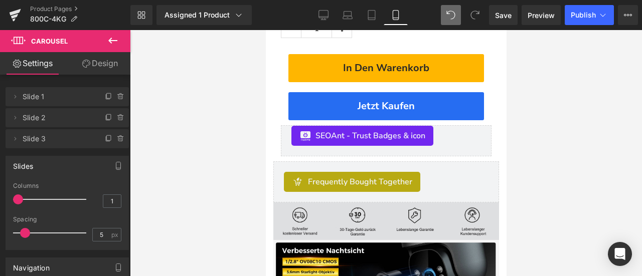
scroll to position [963, 0]
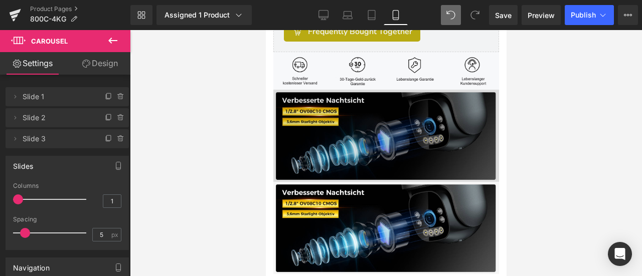
click at [343, 117] on img at bounding box center [386, 136] width 226 height 92
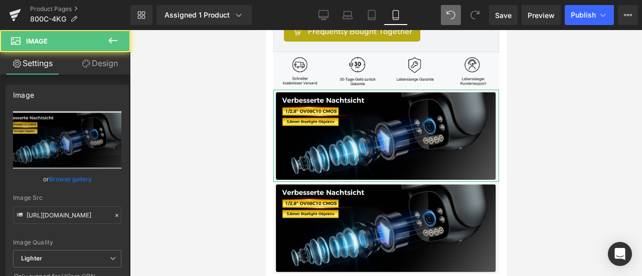
click at [95, 64] on link "Design" at bounding box center [99, 63] width 65 height 23
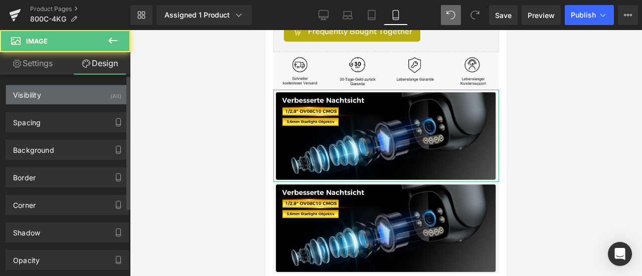
click at [78, 91] on div "Visibility (All)" at bounding box center [67, 94] width 122 height 19
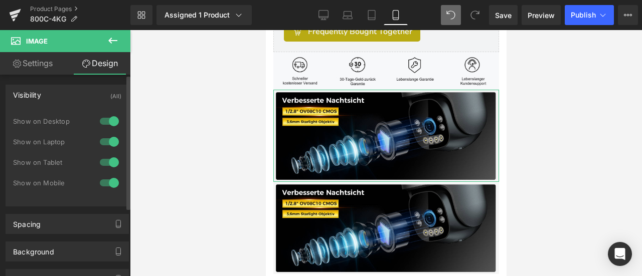
click at [102, 182] on div at bounding box center [109, 183] width 24 height 16
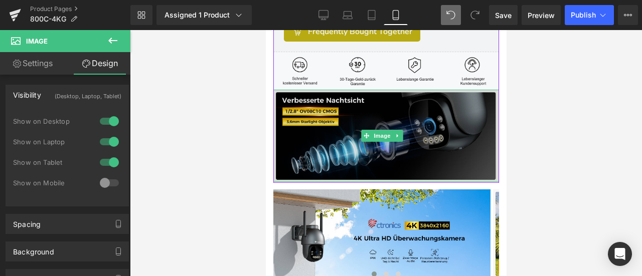
click at [337, 121] on img at bounding box center [386, 136] width 226 height 92
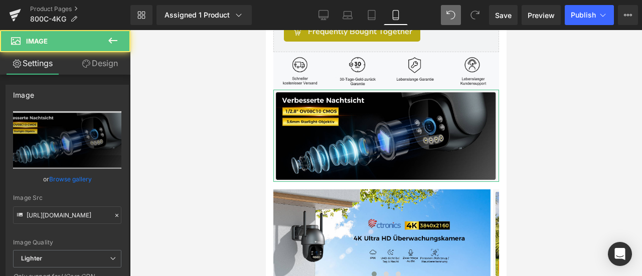
click at [100, 62] on link "Design" at bounding box center [99, 63] width 65 height 23
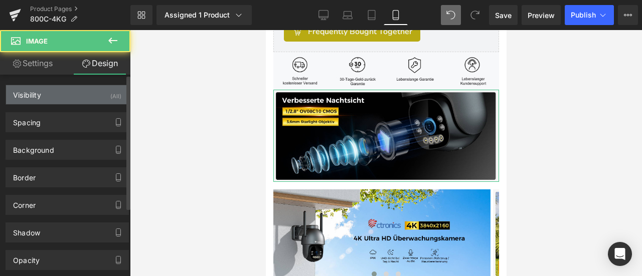
click at [92, 89] on div "Visibility (All)" at bounding box center [67, 94] width 122 height 19
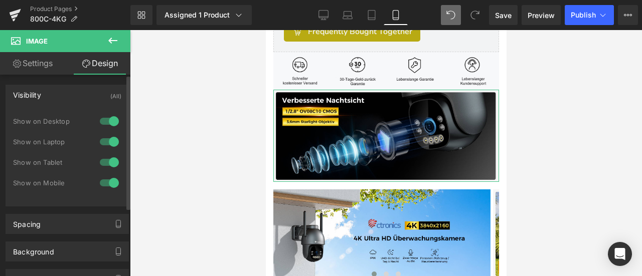
click at [103, 122] on div at bounding box center [109, 121] width 24 height 16
click at [104, 142] on div at bounding box center [109, 142] width 24 height 16
click at [108, 164] on div at bounding box center [109, 162] width 24 height 16
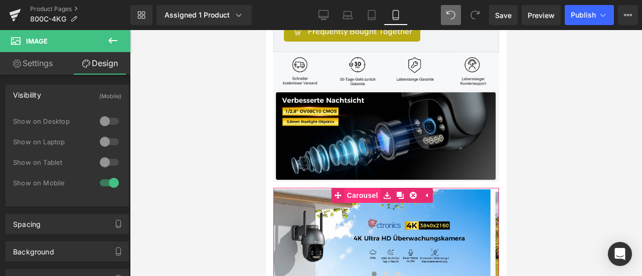
click at [366, 188] on span "Carousel" at bounding box center [362, 195] width 36 height 15
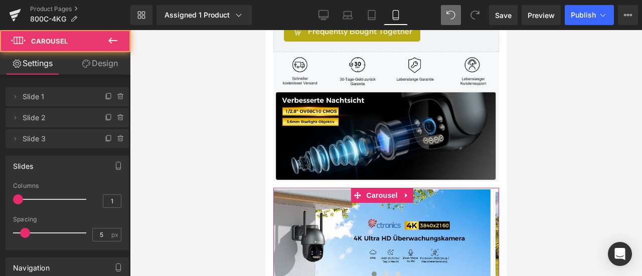
click at [101, 65] on link "Design" at bounding box center [99, 63] width 65 height 23
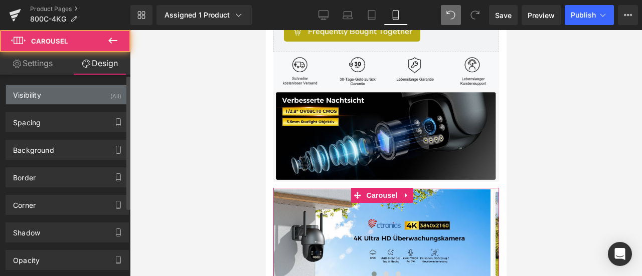
click at [88, 94] on div "Visibility (All)" at bounding box center [67, 94] width 122 height 19
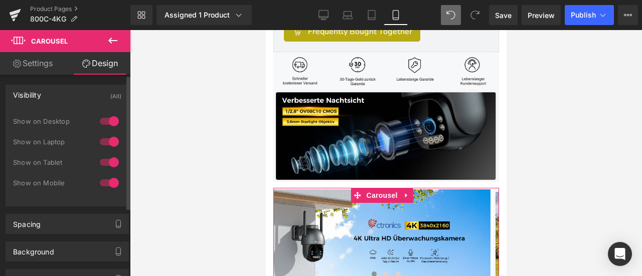
click at [108, 182] on div at bounding box center [109, 183] width 24 height 16
click at [364, 188] on span "Carousel" at bounding box center [382, 195] width 36 height 15
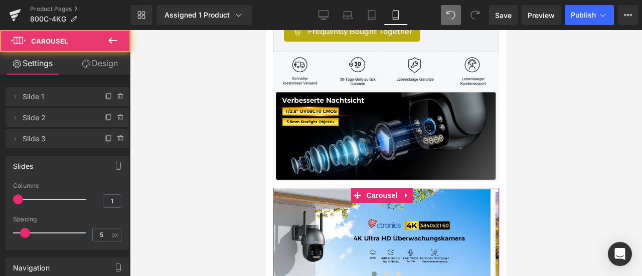
click at [100, 65] on link "Design" at bounding box center [99, 63] width 65 height 23
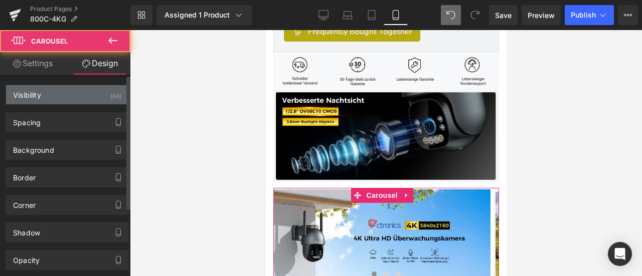
click at [94, 88] on div "Visibility (All)" at bounding box center [67, 94] width 122 height 19
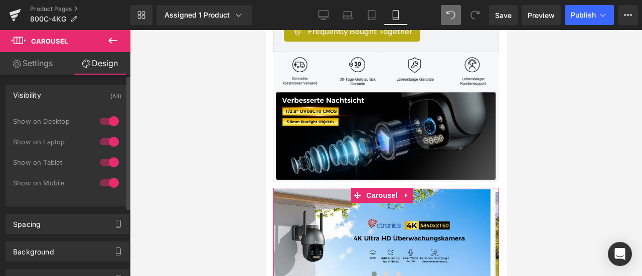
click at [105, 121] on div at bounding box center [109, 121] width 24 height 16
click at [105, 140] on div at bounding box center [109, 142] width 24 height 16
click at [105, 160] on div at bounding box center [109, 162] width 24 height 16
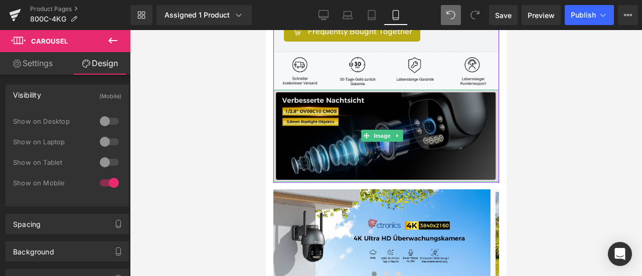
click at [355, 106] on img at bounding box center [386, 136] width 226 height 92
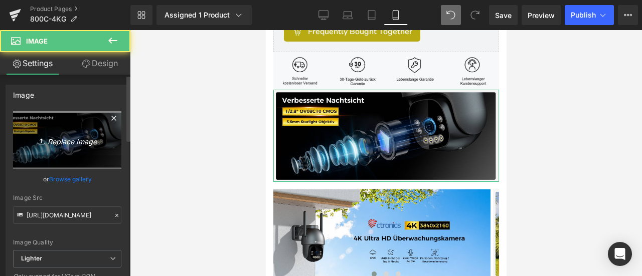
click at [67, 127] on link "Replace Image" at bounding box center [67, 140] width 108 height 58
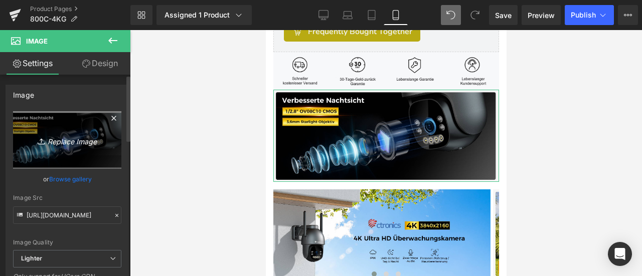
type input "C:\fakepath\13-1.jpg"
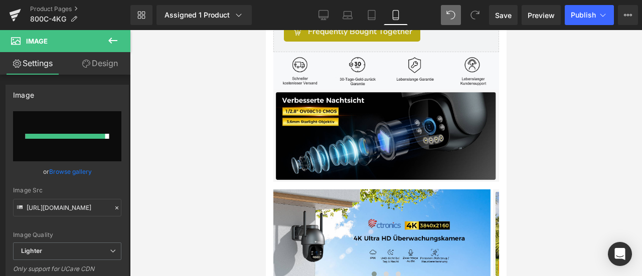
type input "https://ucarecdn.com/f7053ca1-5436-4174-8f2b-7db5fc7fdbfd/-/format/auto/-/previ…"
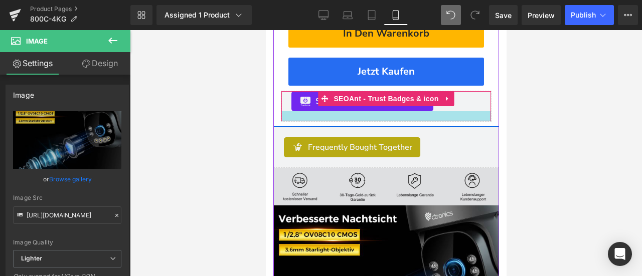
scroll to position [863, 0]
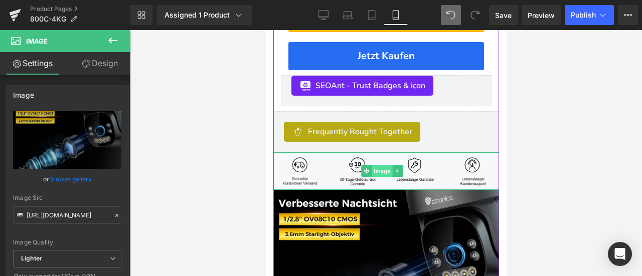
click at [378, 166] on span "Image" at bounding box center [381, 172] width 21 height 12
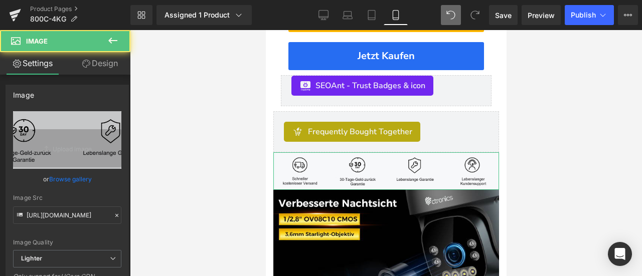
click at [102, 64] on link "Design" at bounding box center [99, 63] width 65 height 23
click at [0, 0] on div "Visibility" at bounding box center [0, 0] width 0 height 0
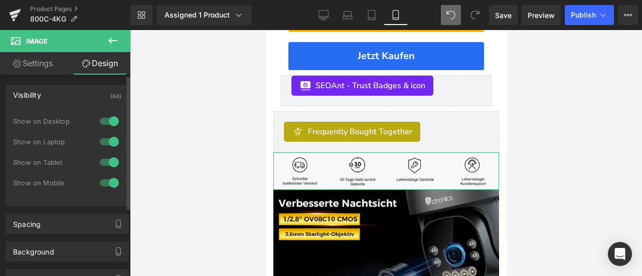
click at [105, 183] on div at bounding box center [109, 183] width 24 height 16
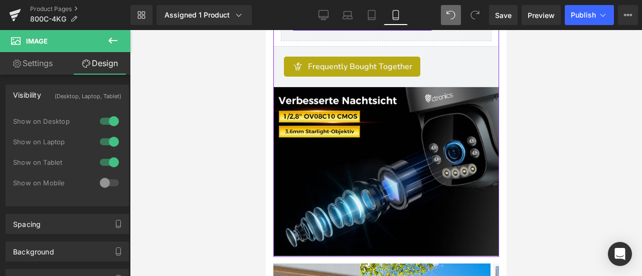
scroll to position [1063, 0]
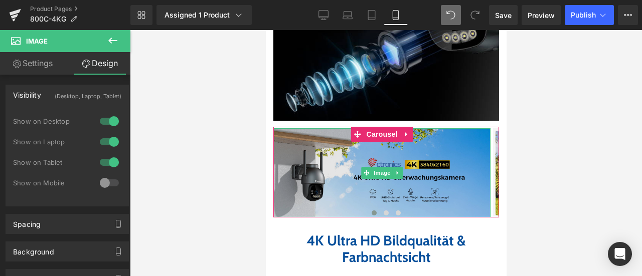
click at [323, 142] on img at bounding box center [381, 172] width 217 height 89
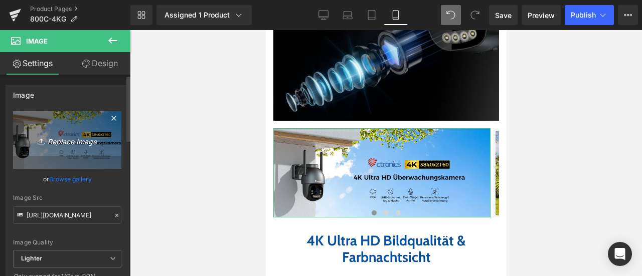
click at [52, 143] on icon "Replace Image" at bounding box center [67, 140] width 80 height 13
type input "C:\fakepath\1-1.jpg"
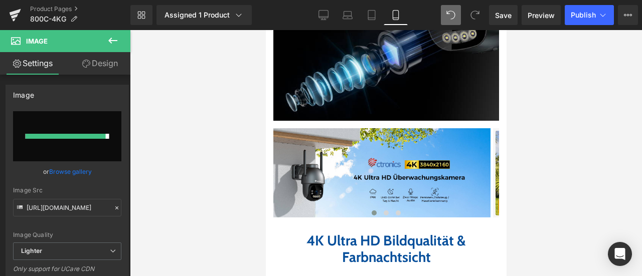
type input "https://ucarecdn.com/401d2050-9238-4e60-a38e-c0f0fa300de3/-/format/auto/-/previ…"
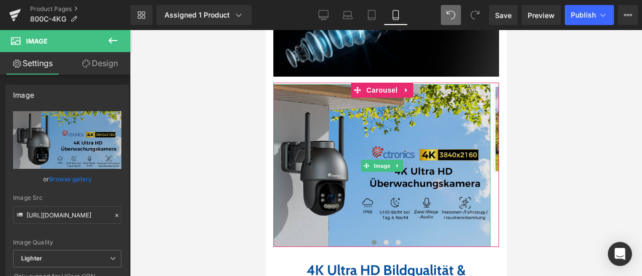
scroll to position [1164, 0]
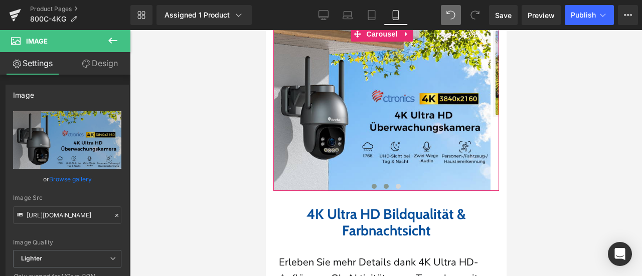
click at [383, 182] on button at bounding box center [386, 187] width 12 height 10
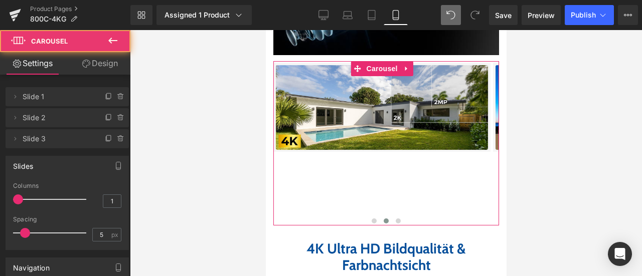
scroll to position [1113, 0]
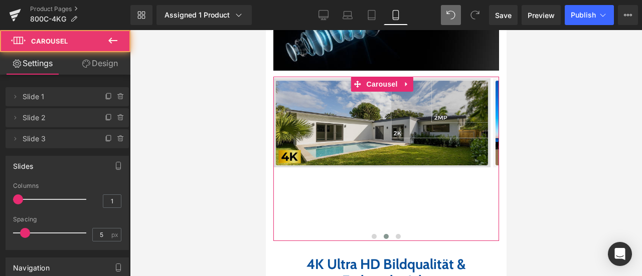
click at [351, 100] on img at bounding box center [381, 122] width 217 height 89
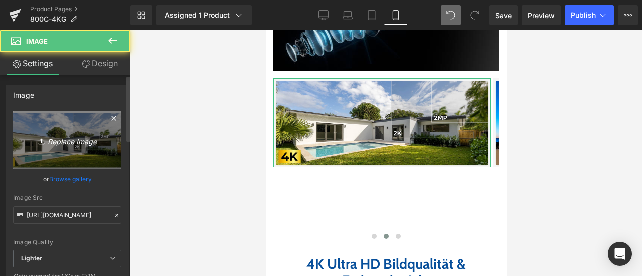
click at [65, 143] on icon "Replace Image" at bounding box center [67, 140] width 80 height 13
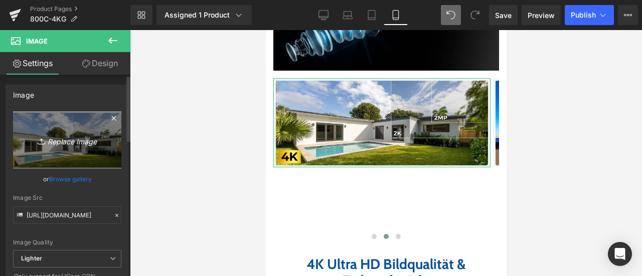
type input "C:\fakepath\2-1.jpg"
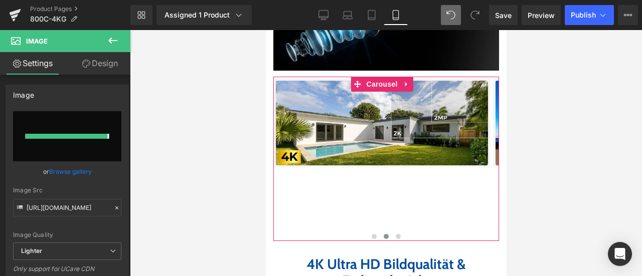
type input "https://ucarecdn.com/5cd805ce-e487-408d-9e40-6eeb46ba8510/-/format/auto/-/previ…"
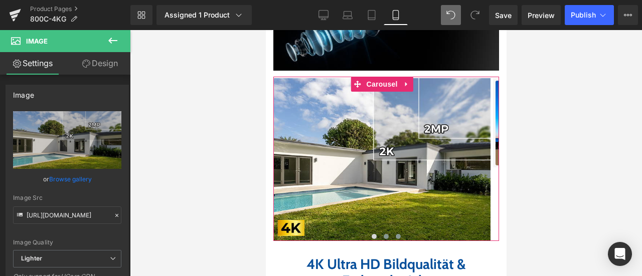
click at [395, 234] on span at bounding box center [397, 236] width 5 height 5
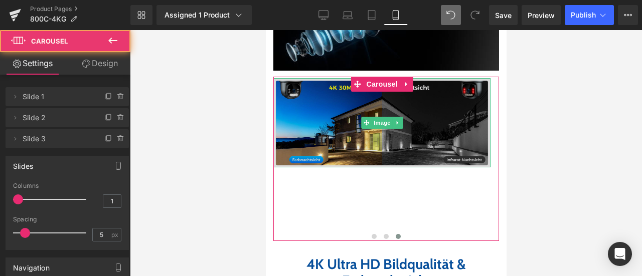
click at [324, 107] on img at bounding box center [381, 122] width 217 height 89
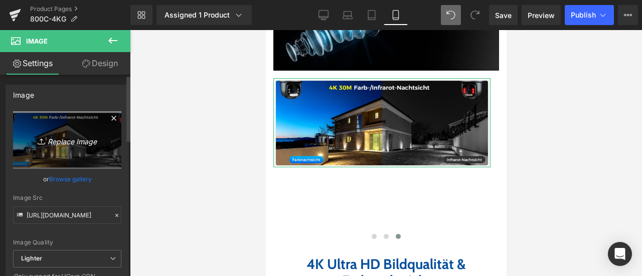
click at [64, 136] on icon "Replace Image" at bounding box center [67, 140] width 80 height 13
type input "C:\fakepath\4-1.jpg"
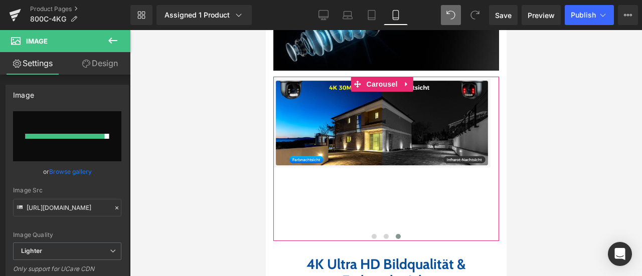
type input "https://ucarecdn.com/44de7150-282e-48ac-aa3d-46e33f66035f/-/format/auto/-/previ…"
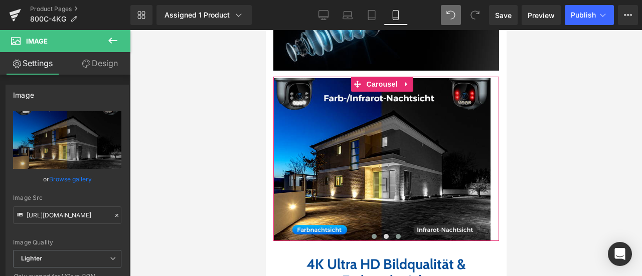
click at [371, 234] on span at bounding box center [373, 236] width 5 height 5
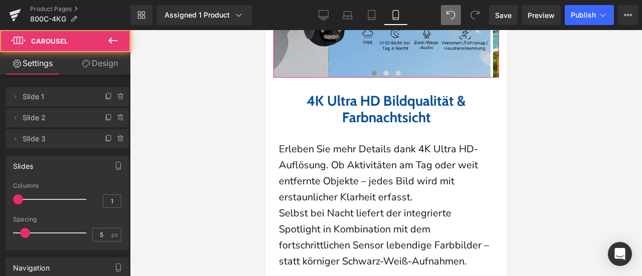
scroll to position [1465, 0]
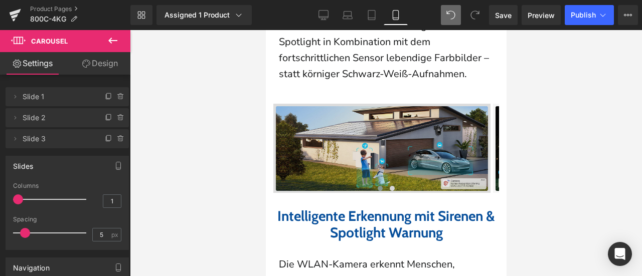
click at [377, 120] on img at bounding box center [381, 148] width 217 height 89
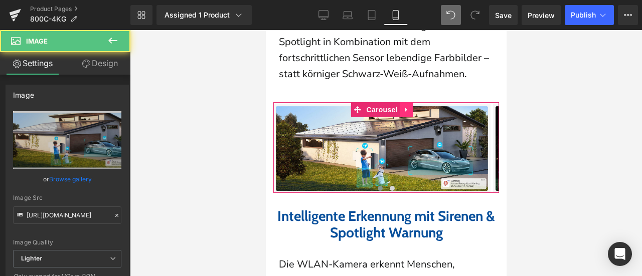
click at [405, 108] on icon at bounding box center [406, 110] width 2 height 5
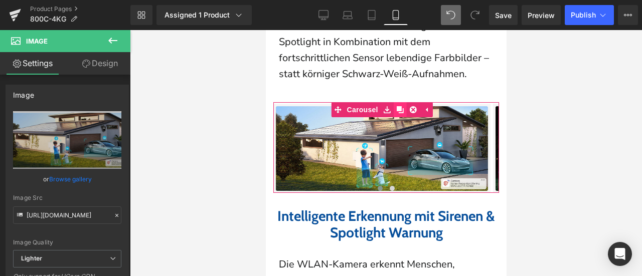
click at [396, 107] on link at bounding box center [399, 109] width 13 height 15
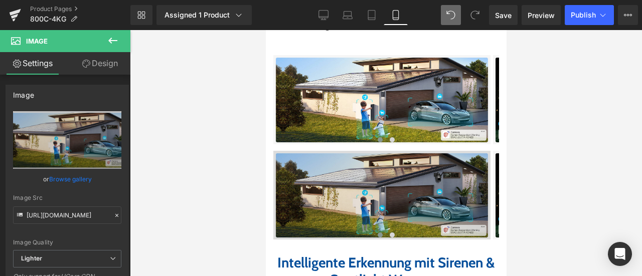
scroll to position [1504, 0]
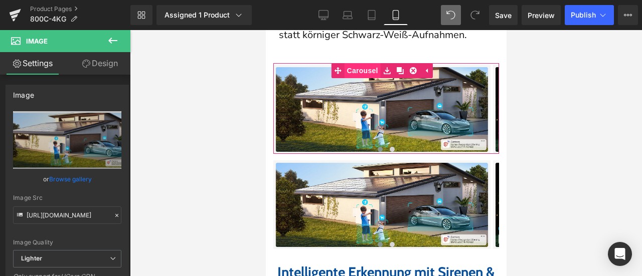
click at [374, 69] on span "Carousel" at bounding box center [362, 70] width 36 height 15
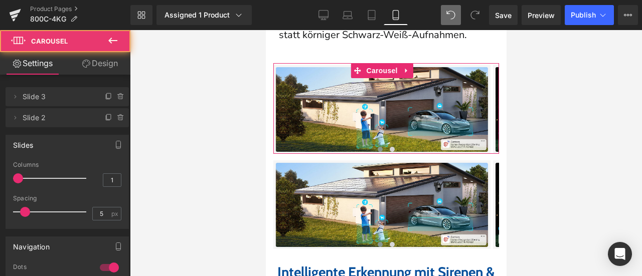
click at [107, 66] on link "Design" at bounding box center [99, 63] width 65 height 23
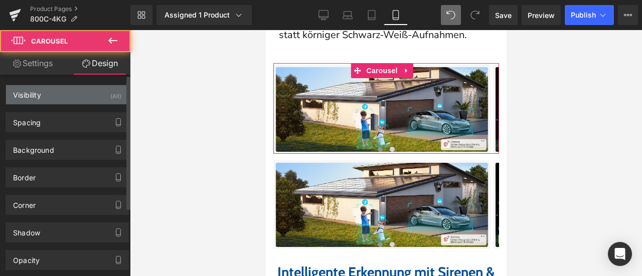
click at [84, 95] on div "Visibility (All)" at bounding box center [67, 94] width 122 height 19
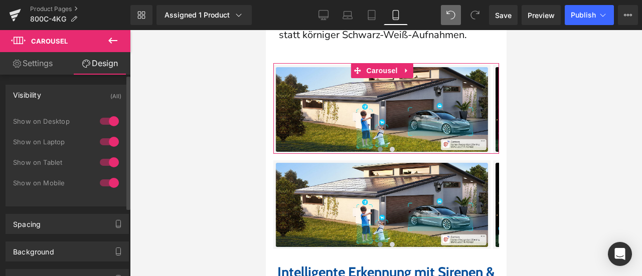
click at [106, 182] on div at bounding box center [109, 183] width 24 height 16
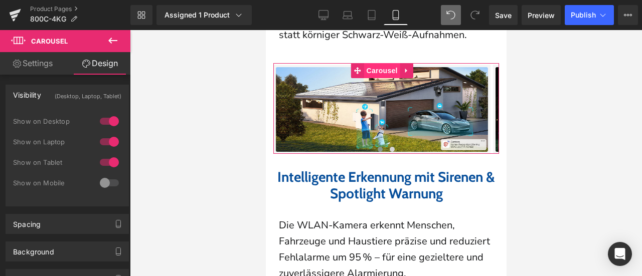
click at [366, 69] on span "Carousel" at bounding box center [382, 70] width 36 height 15
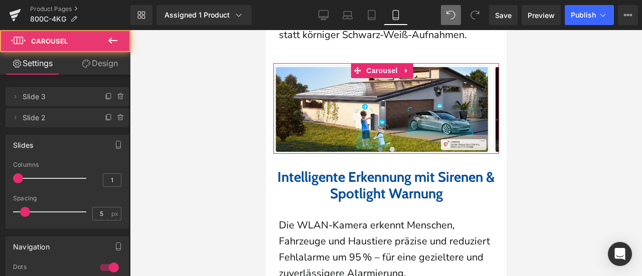
click at [102, 67] on link "Design" at bounding box center [99, 63] width 65 height 23
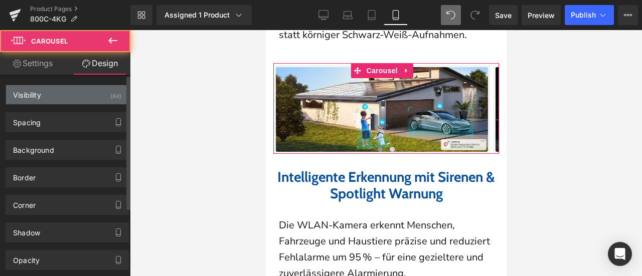
click at [98, 100] on div "Visibility (All)" at bounding box center [67, 94] width 122 height 19
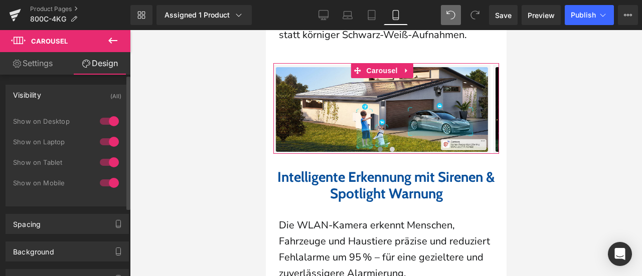
click at [104, 122] on div at bounding box center [109, 121] width 24 height 16
click at [106, 141] on div at bounding box center [109, 142] width 24 height 16
click at [106, 164] on div at bounding box center [109, 162] width 24 height 16
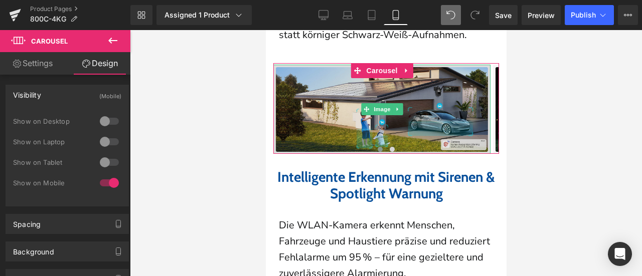
click at [305, 99] on img at bounding box center [381, 109] width 217 height 89
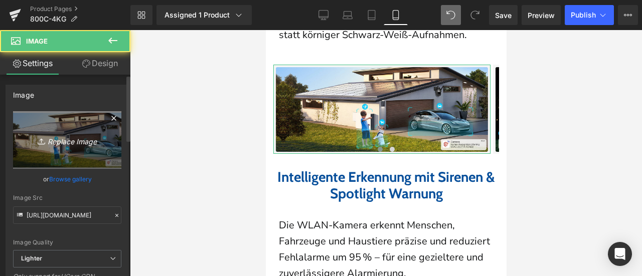
click at [59, 146] on icon "Replace Image" at bounding box center [67, 140] width 80 height 13
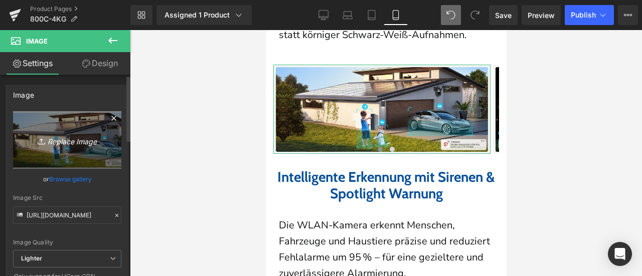
type input "C:\fakepath\3-1.jpg"
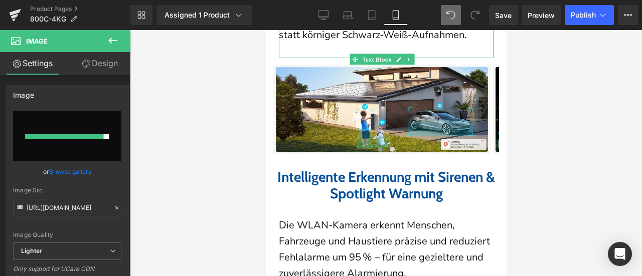
type input "https://ucarecdn.com/8088a54d-8743-4093-bcc9-1d337125c0f9/-/format/auto/-/previ…"
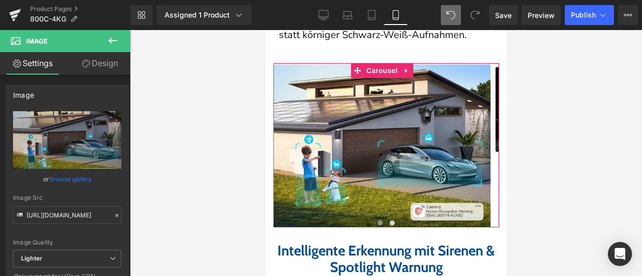
click at [388, 225] on div at bounding box center [386, 226] width 226 height 3
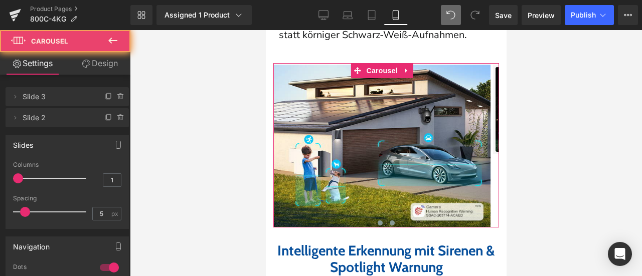
click at [389, 221] on span at bounding box center [391, 223] width 5 height 5
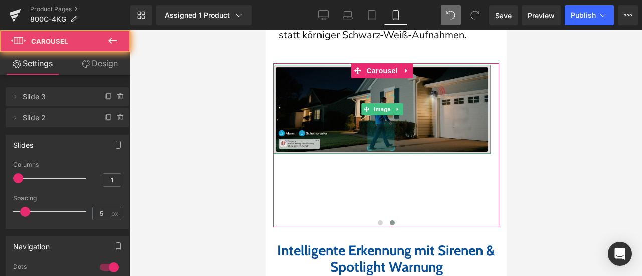
click at [351, 111] on img at bounding box center [381, 109] width 217 height 89
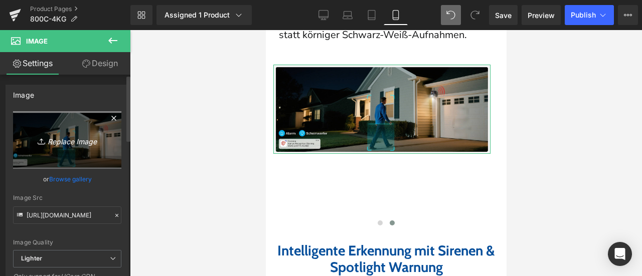
click at [62, 141] on icon "Replace Image" at bounding box center [67, 140] width 80 height 13
type input "C:\fakepath\8-1.jpg"
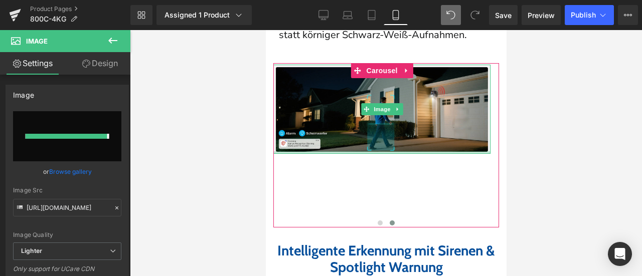
type input "https://ucarecdn.com/46c670fc-40e1-4f93-839e-2d4560c3adbd/-/format/auto/-/previ…"
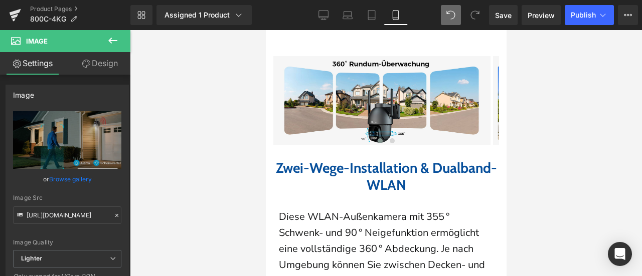
scroll to position [1955, 0]
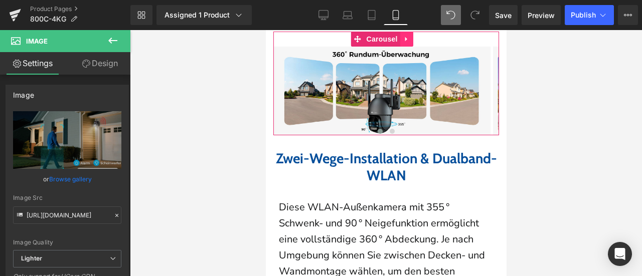
click at [406, 36] on icon at bounding box center [406, 40] width 7 height 8
click at [399, 36] on icon at bounding box center [399, 39] width 7 height 7
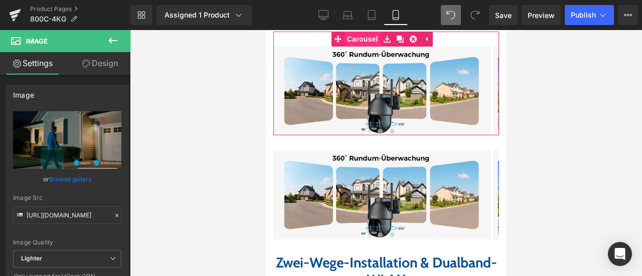
click at [367, 33] on span "Carousel" at bounding box center [362, 39] width 36 height 15
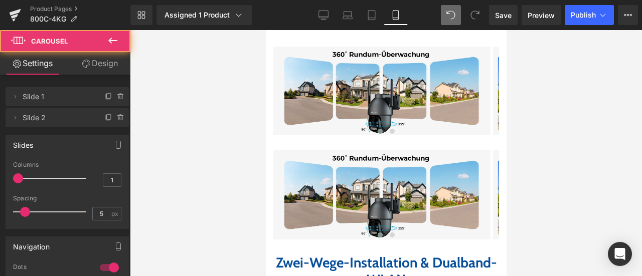
click at [103, 67] on link "Design" at bounding box center [99, 63] width 65 height 23
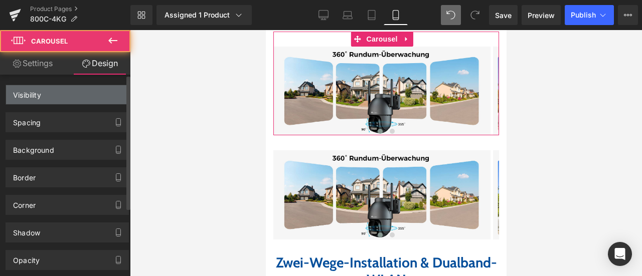
click at [97, 90] on div "Visibility" at bounding box center [67, 94] width 122 height 19
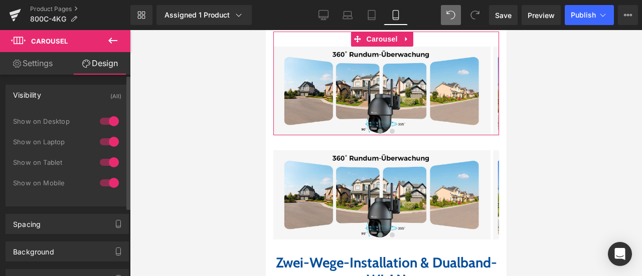
click at [108, 176] on div at bounding box center [109, 183] width 24 height 16
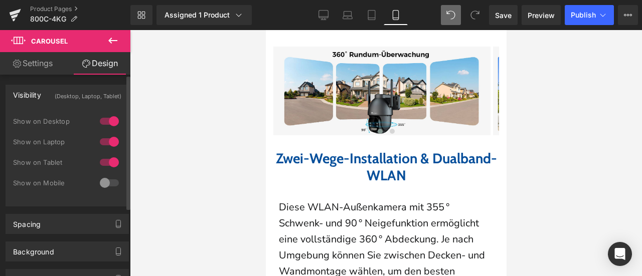
scroll to position [1851, 0]
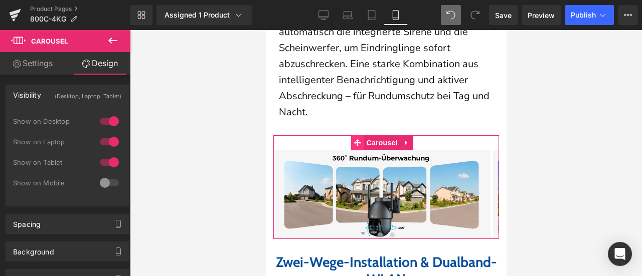
click at [358, 139] on icon at bounding box center [357, 142] width 7 height 7
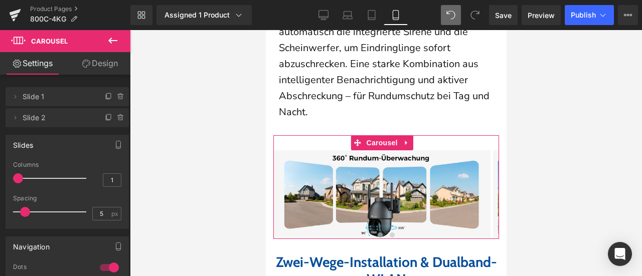
click at [108, 66] on link "Design" at bounding box center [99, 63] width 65 height 23
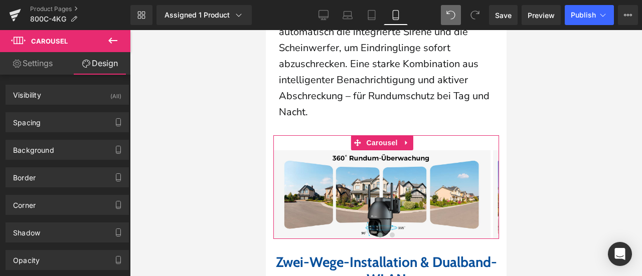
click at [110, 91] on div "(All)" at bounding box center [115, 93] width 11 height 17
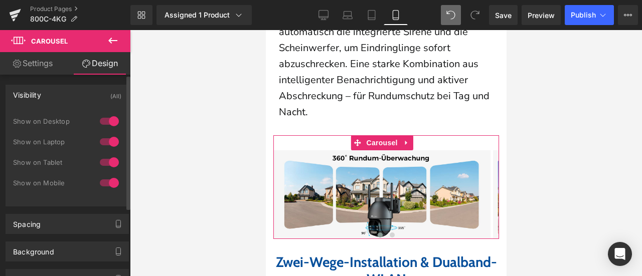
click at [99, 121] on div at bounding box center [109, 121] width 24 height 16
click at [104, 146] on div at bounding box center [109, 142] width 24 height 16
click at [102, 159] on div at bounding box center [109, 162] width 24 height 16
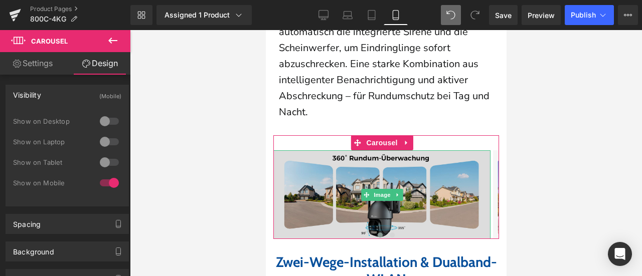
click at [348, 186] on img at bounding box center [381, 194] width 217 height 89
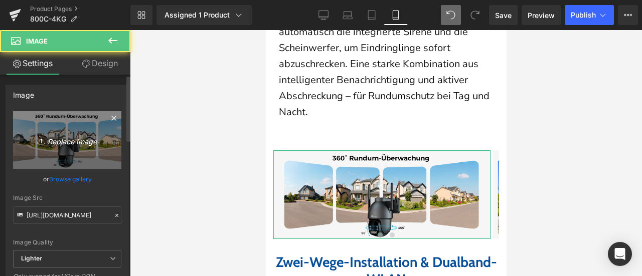
click at [56, 144] on icon "Replace Image" at bounding box center [67, 140] width 80 height 13
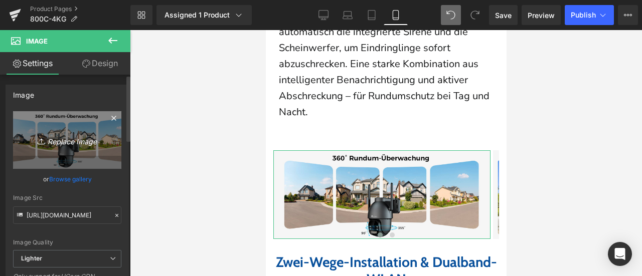
type input "C:\fakepath\6-1.jpg"
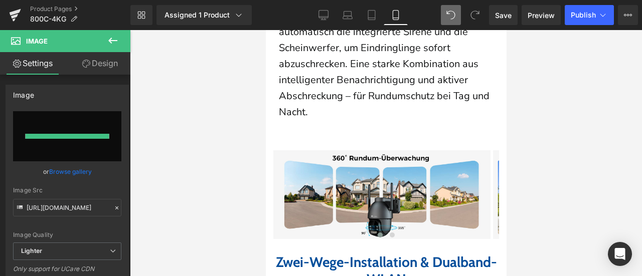
type input "https://ucarecdn.com/cd428aba-d39f-41a2-86be-182a8df15f15/-/format/auto/-/previ…"
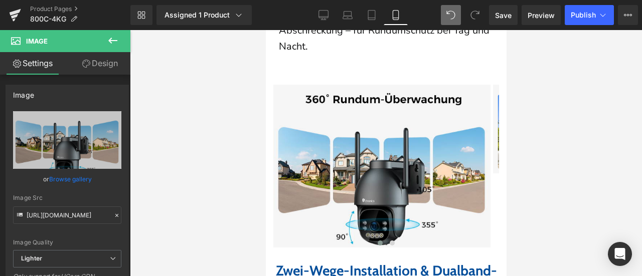
scroll to position [1952, 0]
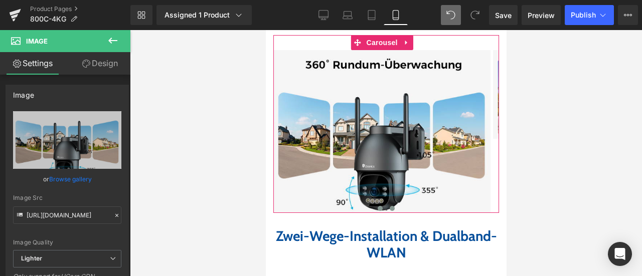
click at [389, 206] on span at bounding box center [391, 208] width 5 height 5
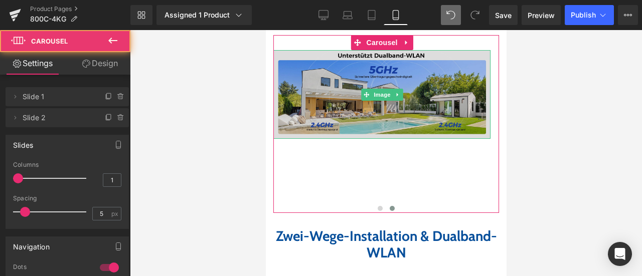
click at [329, 82] on img at bounding box center [381, 94] width 217 height 89
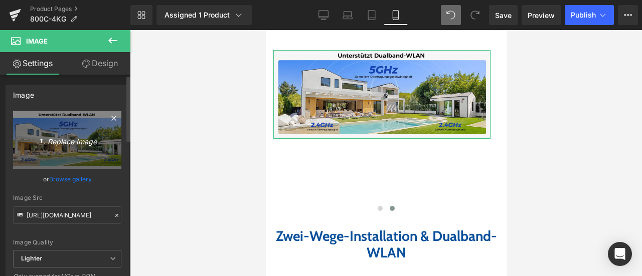
click at [39, 145] on icon at bounding box center [43, 141] width 10 height 10
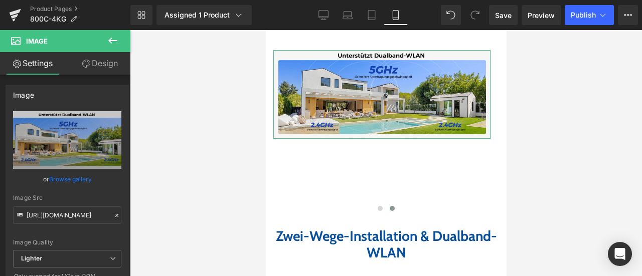
type input "C:\fakepath\7-1.jpg"
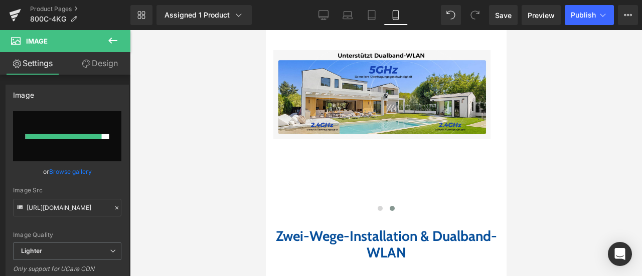
click at [189, 118] on div at bounding box center [386, 153] width 512 height 246
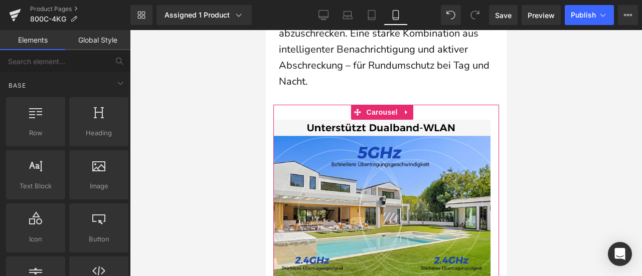
scroll to position [1851, 0]
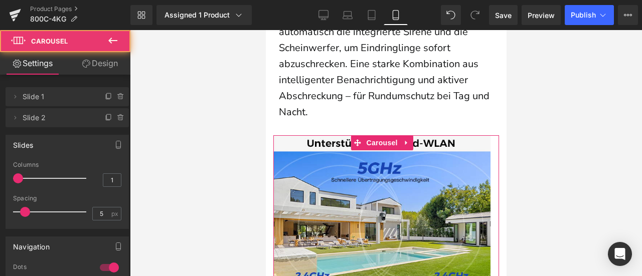
drag, startPoint x: 328, startPoint y: 139, endPoint x: 332, endPoint y: 124, distance: 15.6
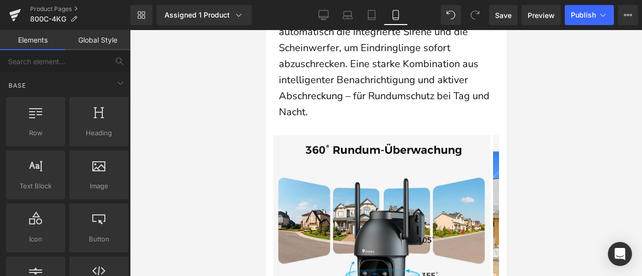
click at [187, 175] on div at bounding box center [386, 153] width 512 height 246
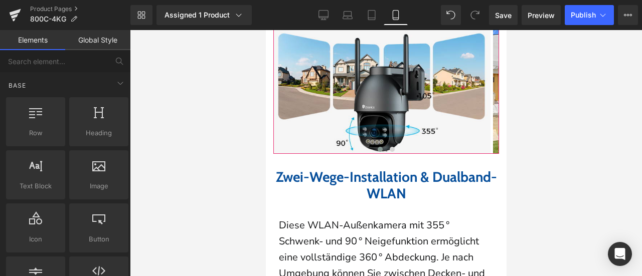
scroll to position [2002, 0]
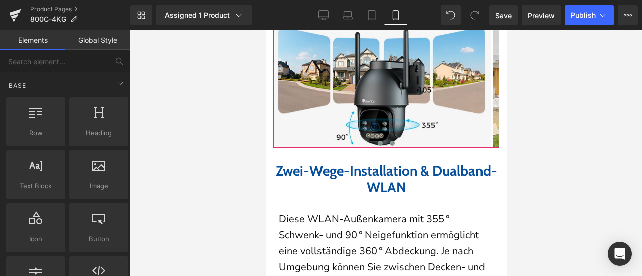
click at [389, 141] on span at bounding box center [391, 143] width 5 height 5
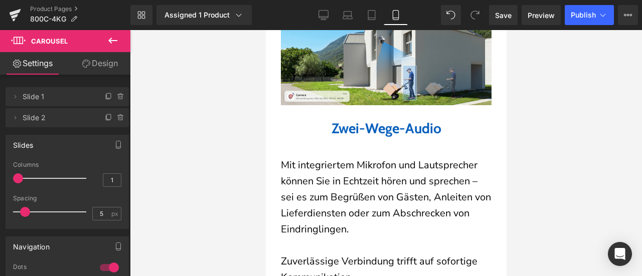
scroll to position [2604, 0]
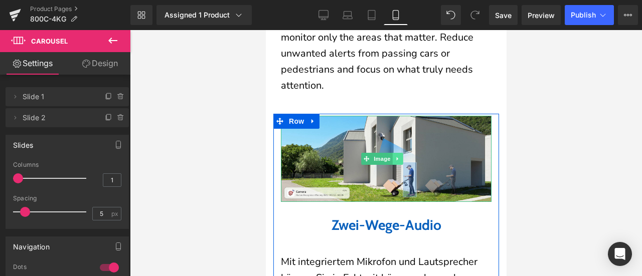
click at [400, 162] on icon at bounding box center [397, 159] width 6 height 6
click at [401, 162] on icon at bounding box center [403, 159] width 6 height 6
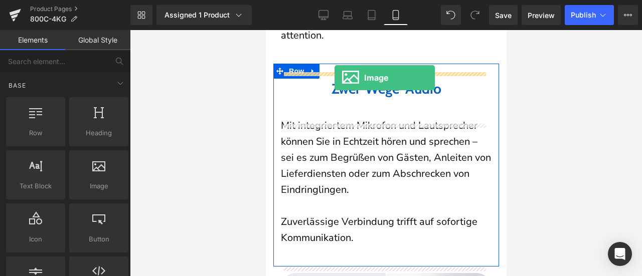
scroll to position [2634, 0]
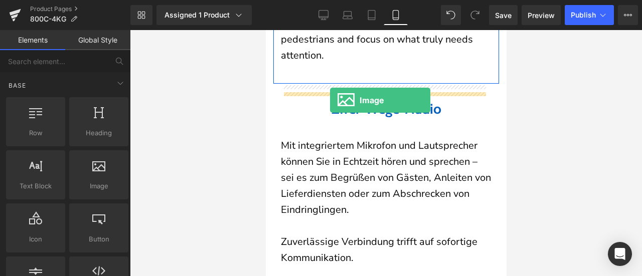
drag, startPoint x: 373, startPoint y: 205, endPoint x: 330, endPoint y: 100, distance: 112.9
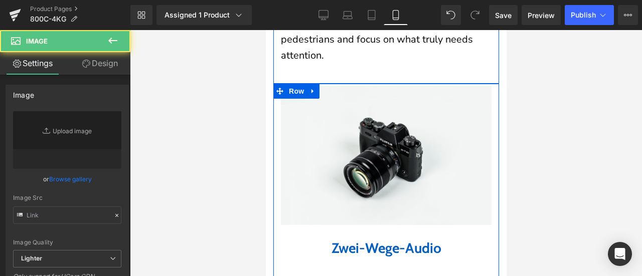
type input "//[DOMAIN_NAME][URL]"
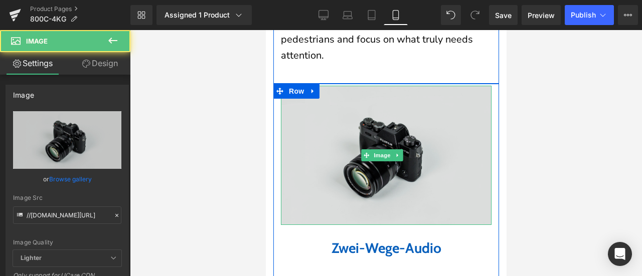
click at [360, 143] on img at bounding box center [385, 155] width 211 height 139
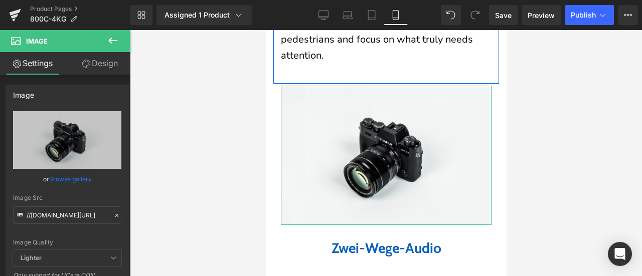
click at [101, 64] on link "Design" at bounding box center [99, 63] width 65 height 23
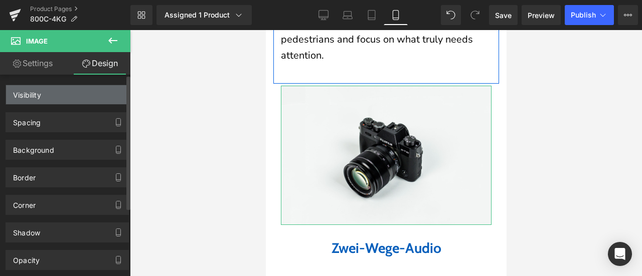
click at [88, 89] on div "Visibility" at bounding box center [67, 94] width 122 height 19
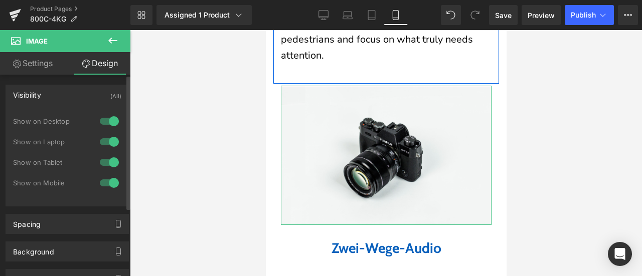
click at [109, 118] on div at bounding box center [109, 121] width 24 height 16
click at [107, 141] on div at bounding box center [109, 142] width 24 height 16
click at [108, 162] on div at bounding box center [109, 162] width 24 height 16
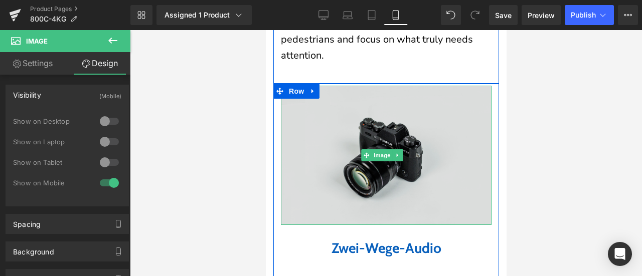
click at [301, 145] on img at bounding box center [385, 155] width 211 height 139
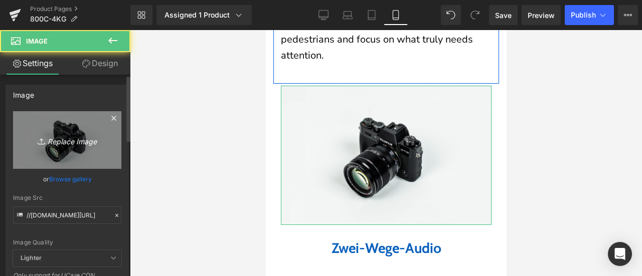
click at [64, 139] on icon "Replace Image" at bounding box center [67, 140] width 80 height 13
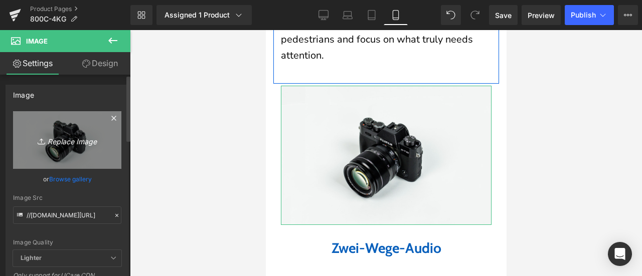
type input "C:\fakepath\9-1.jpg"
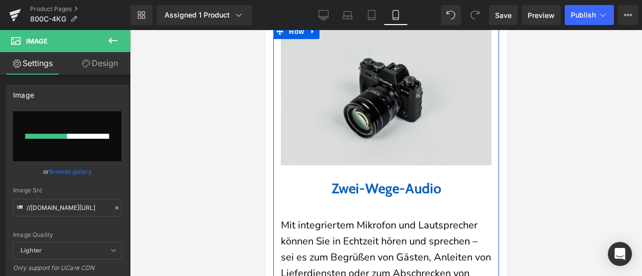
scroll to position [2784, 0]
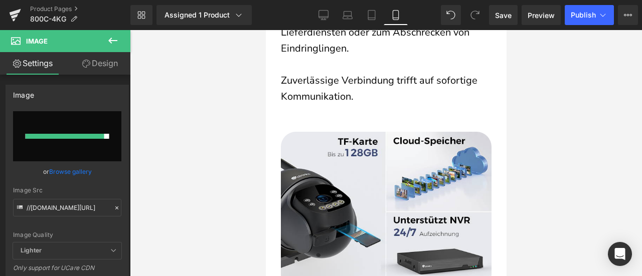
type input "[URL][DOMAIN_NAME]"
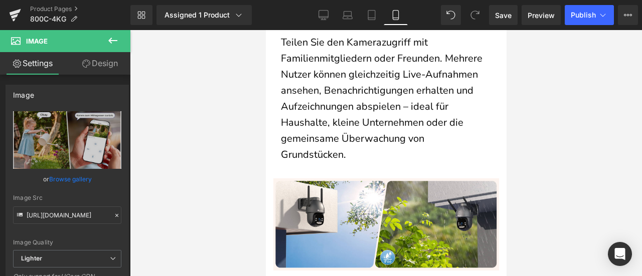
scroll to position [3905, 0]
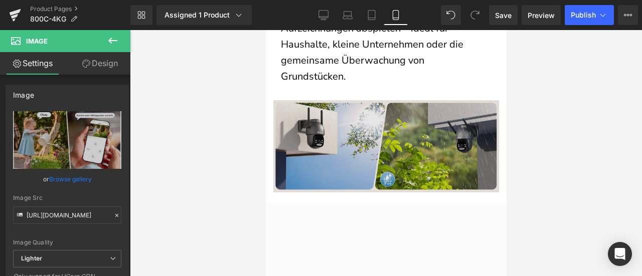
click at [357, 143] on img at bounding box center [386, 151] width 226 height 103
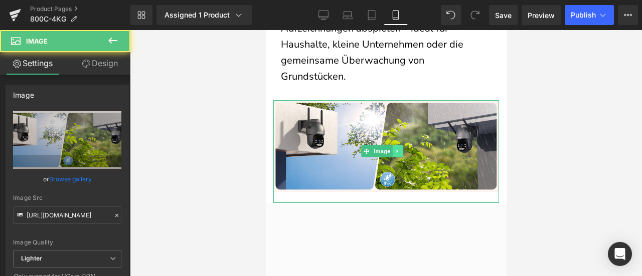
click at [398, 154] on icon at bounding box center [397, 151] width 6 height 6
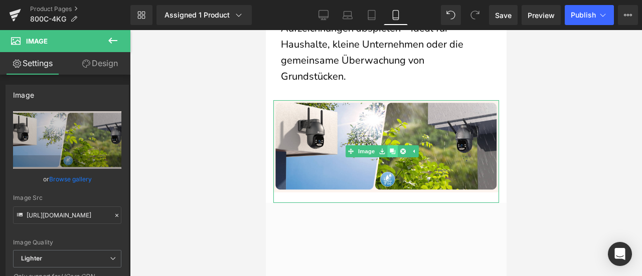
click at [392, 154] on icon at bounding box center [392, 152] width 6 height 6
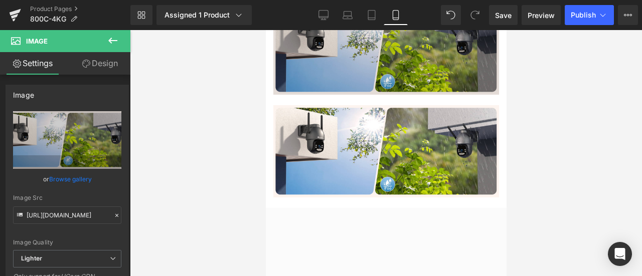
scroll to position [3945, 0]
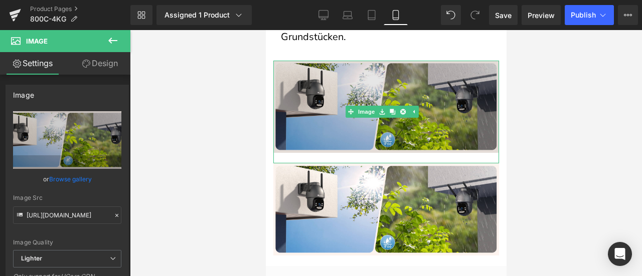
click at [329, 96] on img at bounding box center [386, 112] width 226 height 103
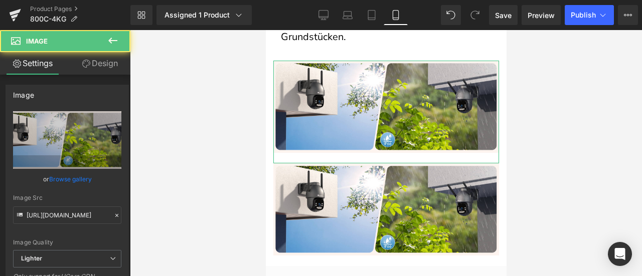
click at [107, 64] on link "Design" at bounding box center [99, 63] width 65 height 23
click at [0, 0] on div "Visibility" at bounding box center [0, 0] width 0 height 0
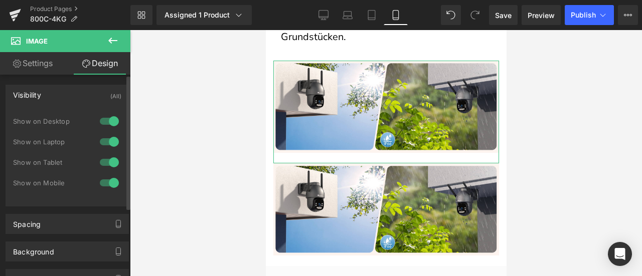
click at [106, 181] on div at bounding box center [109, 183] width 24 height 16
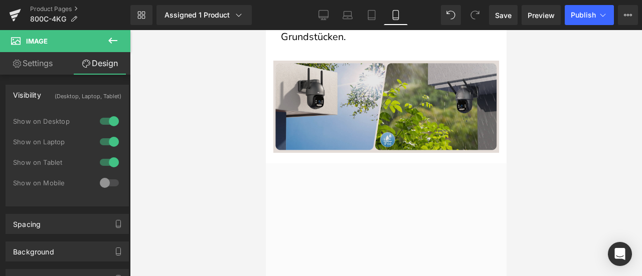
click at [309, 121] on img at bounding box center [386, 112] width 226 height 103
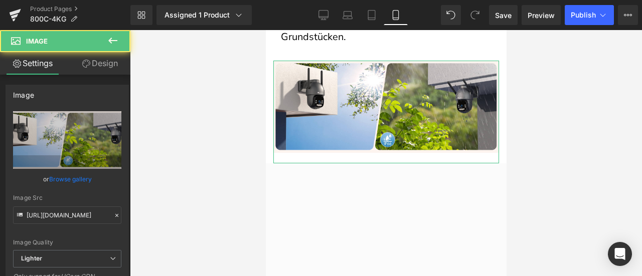
click at [107, 67] on link "Design" at bounding box center [99, 63] width 65 height 23
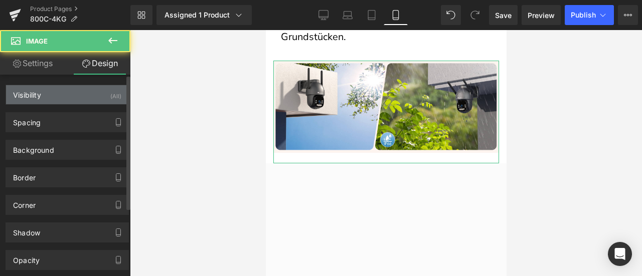
click at [88, 95] on div "Visibility (All)" at bounding box center [67, 94] width 122 height 19
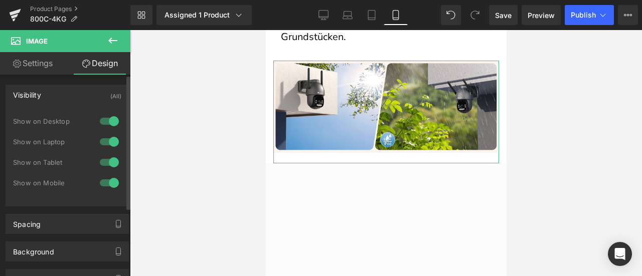
click at [107, 120] on div at bounding box center [109, 121] width 24 height 16
click at [109, 142] on div at bounding box center [109, 142] width 24 height 16
click at [108, 162] on div at bounding box center [109, 162] width 24 height 16
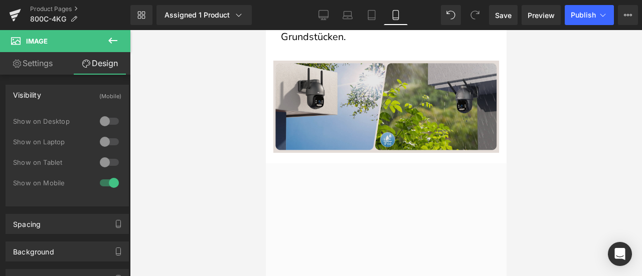
click at [300, 109] on img at bounding box center [386, 112] width 226 height 103
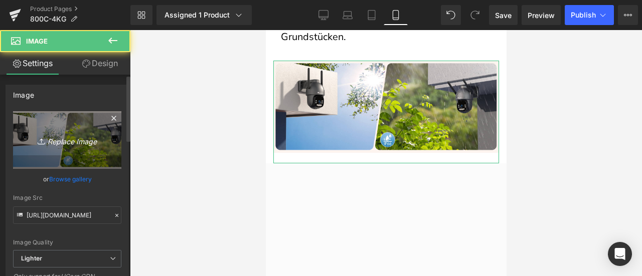
click at [84, 134] on icon "Replace Image" at bounding box center [67, 140] width 80 height 13
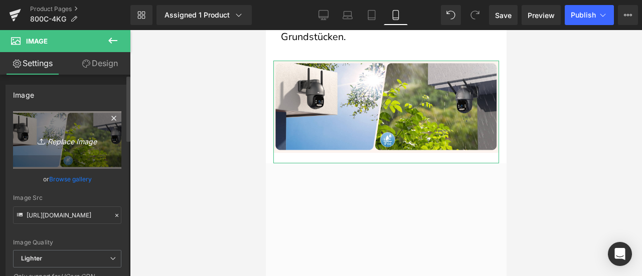
type input "C:\fakepath\12-1.jpg"
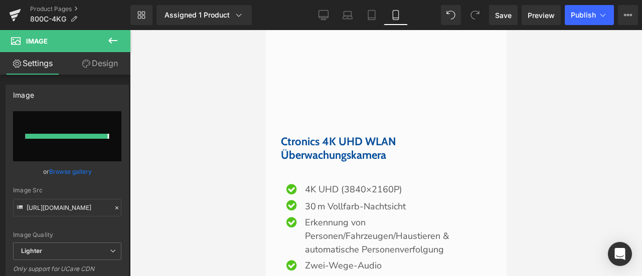
type input "[URL][DOMAIN_NAME]"
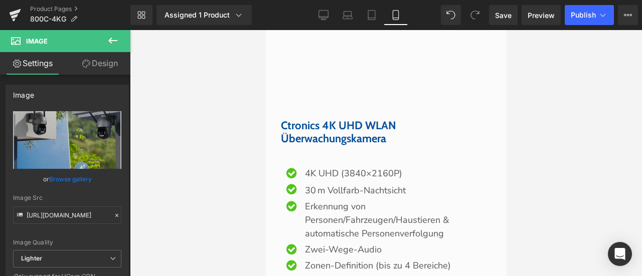
scroll to position [4269, 0]
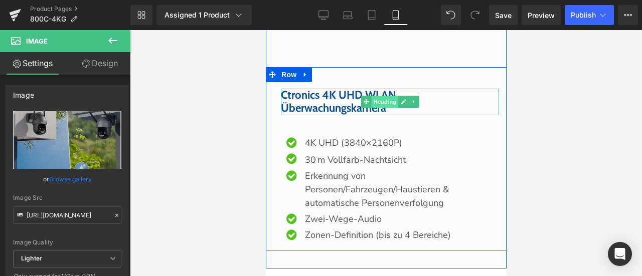
click at [374, 108] on span "Heading" at bounding box center [384, 102] width 27 height 12
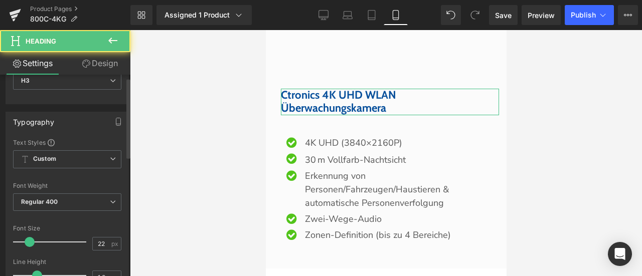
scroll to position [201, 0]
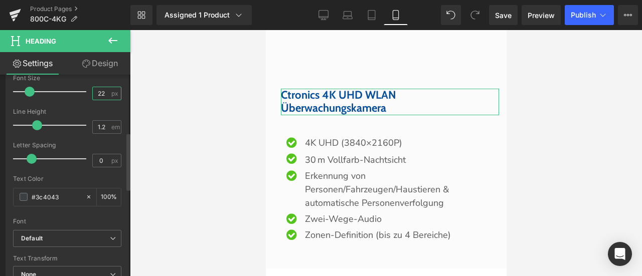
click at [102, 95] on input "22" at bounding box center [102, 93] width 18 height 13
type input "24"
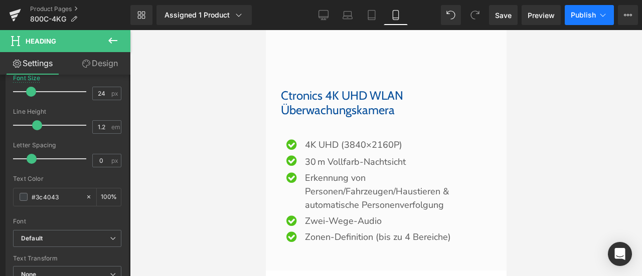
click at [574, 18] on span "Publish" at bounding box center [583, 15] width 25 height 8
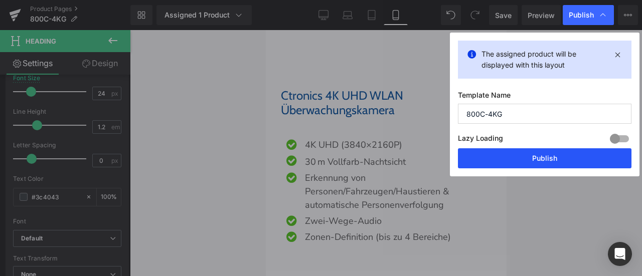
click at [538, 156] on button "Publish" at bounding box center [545, 158] width 174 height 20
